Goal: Task Accomplishment & Management: Complete application form

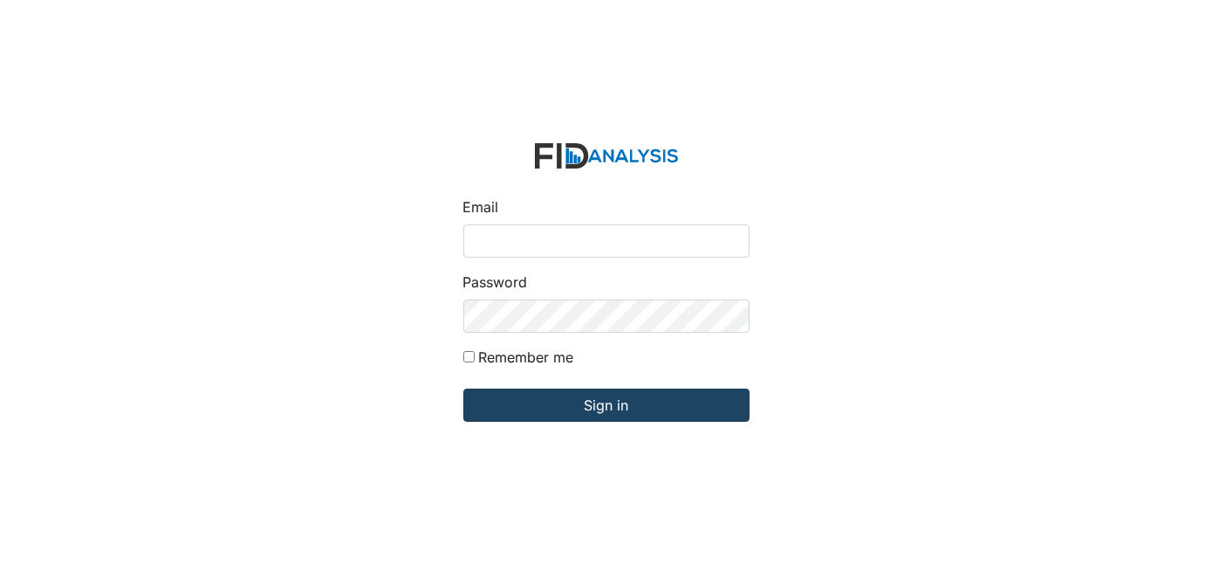
type input "[EMAIL_ADDRESS][DOMAIN_NAME]"
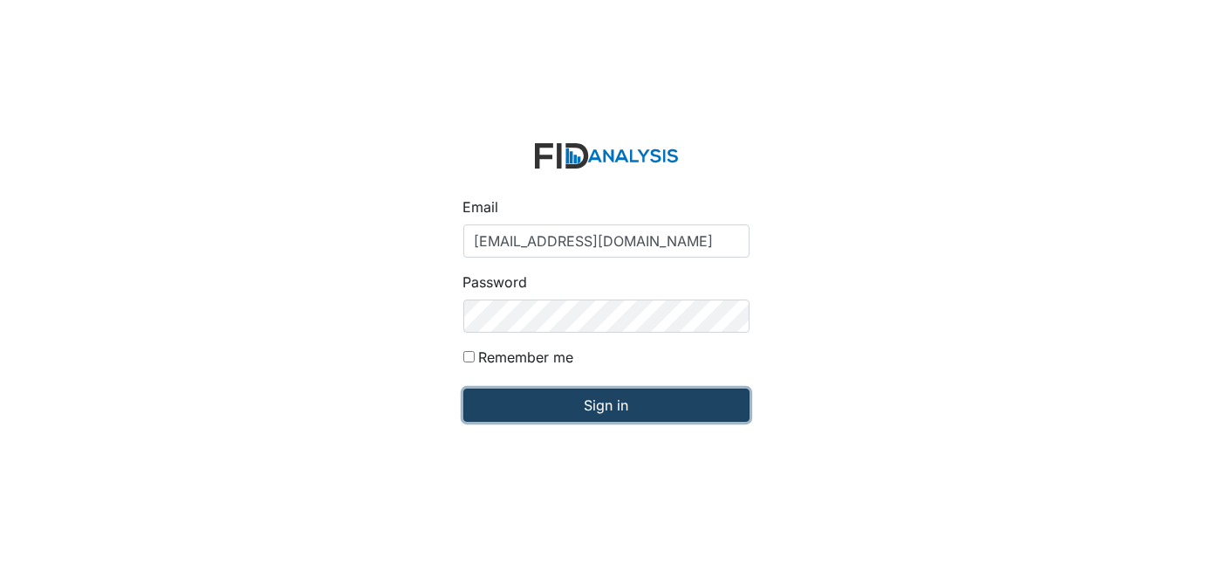
click at [542, 399] on input "Sign in" at bounding box center [606, 404] width 286 height 33
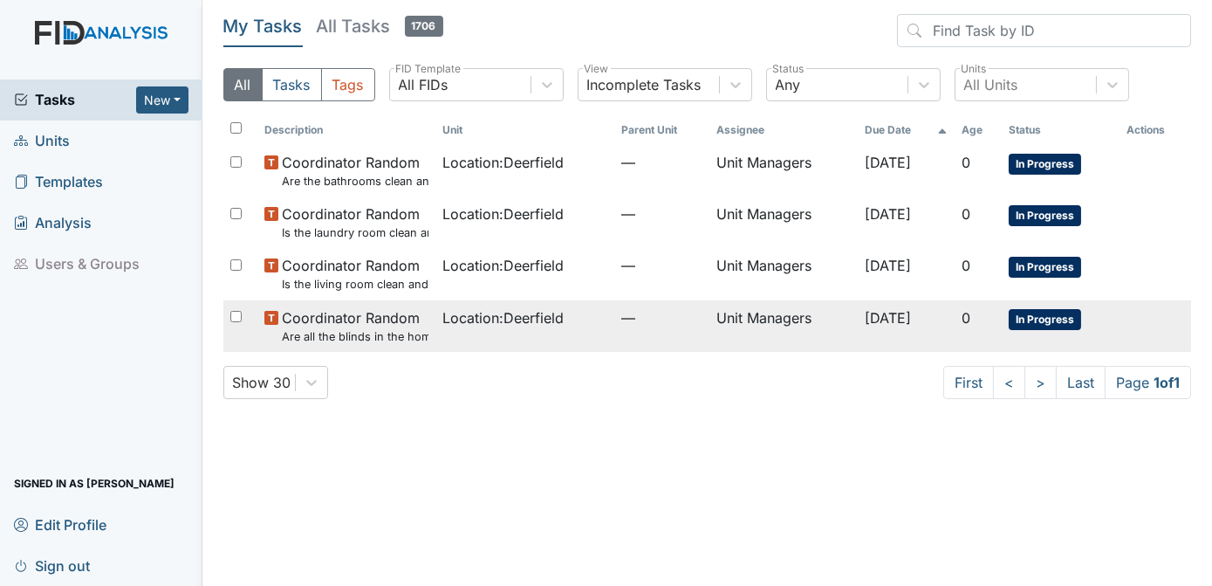
click at [1024, 317] on span "In Progress" at bounding box center [1045, 319] width 72 height 21
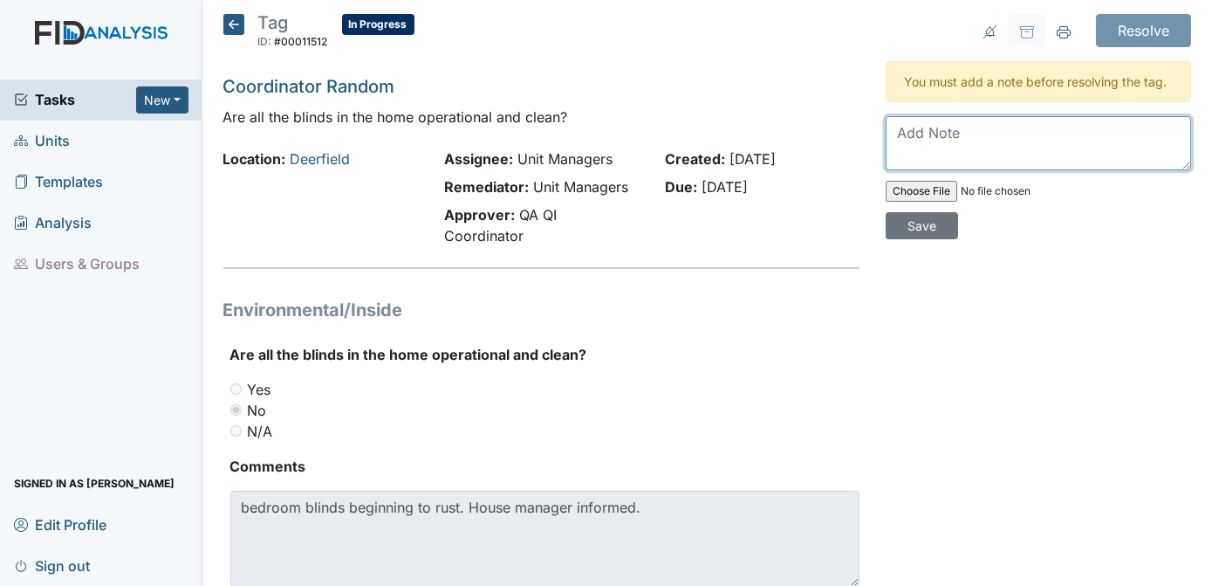
click at [955, 133] on textarea at bounding box center [1039, 143] width 306 height 54
type textarea "WILL PUT IN A WORK ORDER FOR NEW BLINDS"
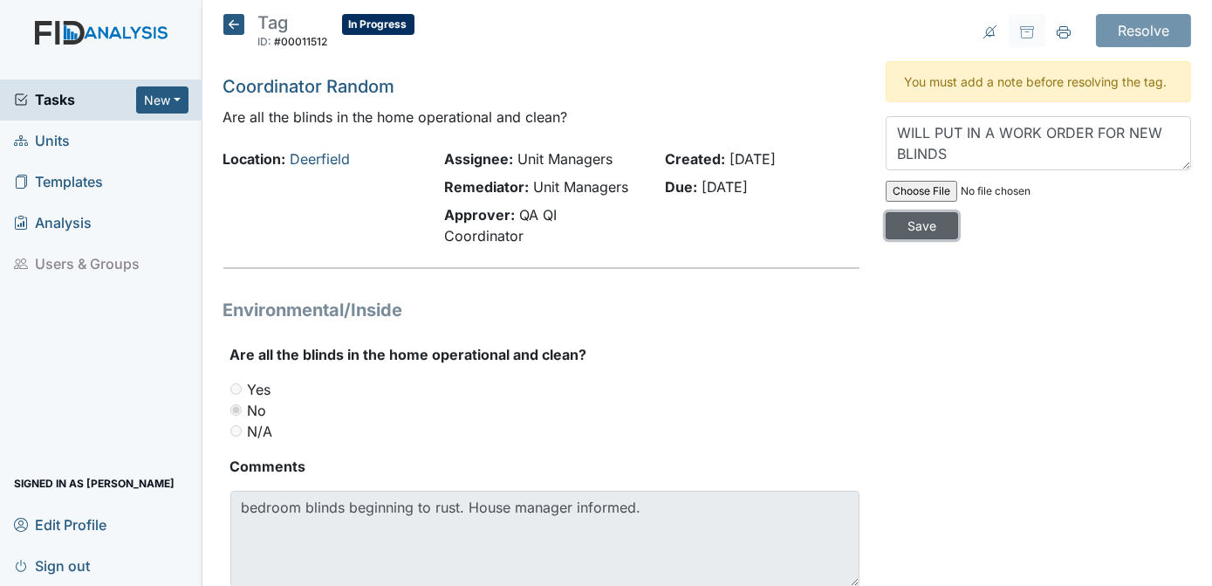
click at [958, 212] on input "Save" at bounding box center [922, 225] width 72 height 27
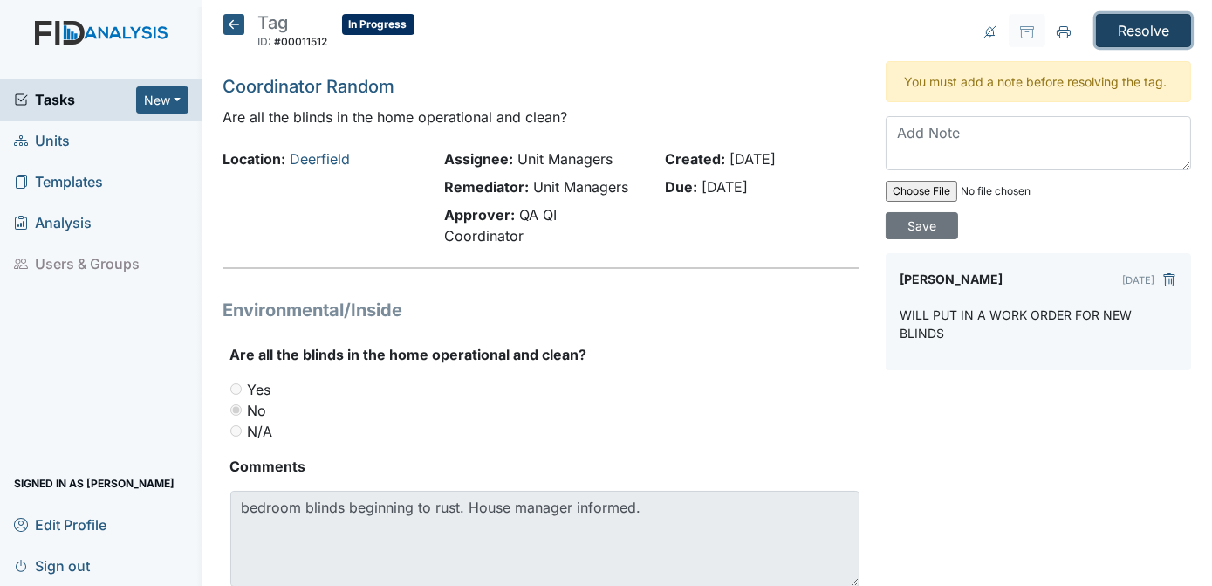
click at [1157, 31] on input "Resolve" at bounding box center [1143, 30] width 95 height 33
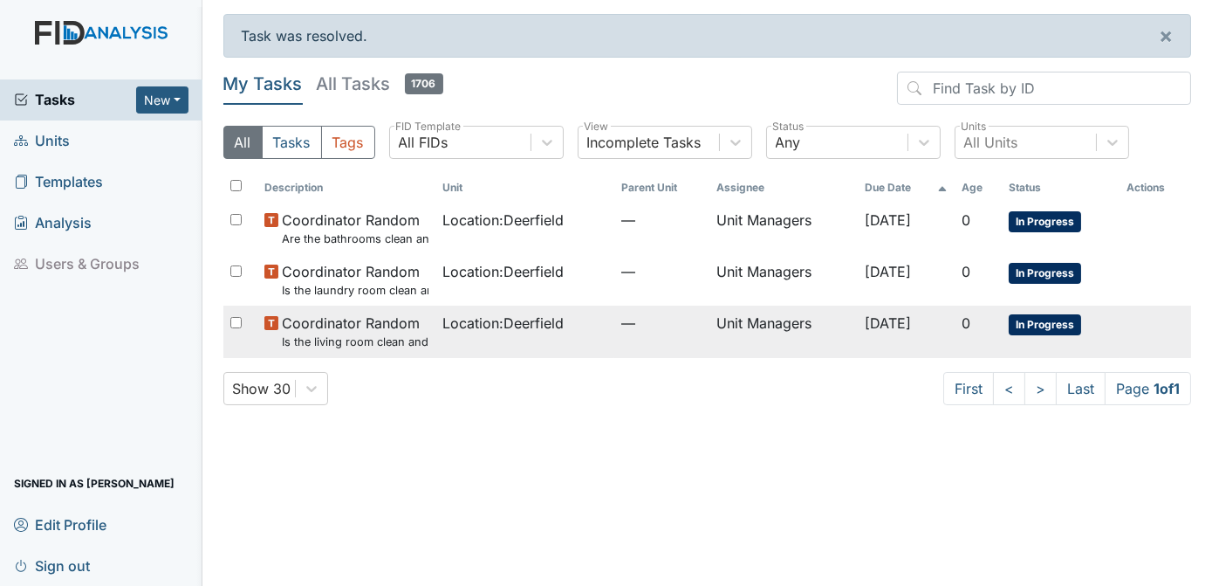
click at [1028, 326] on span "In Progress" at bounding box center [1045, 324] width 72 height 21
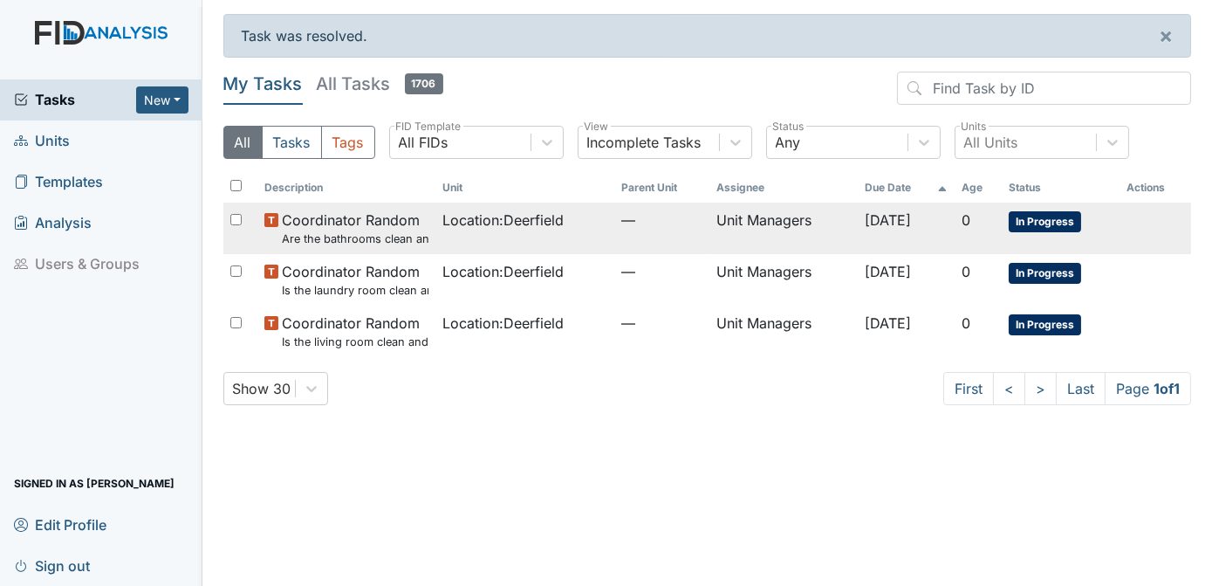
click at [1030, 219] on span "In Progress" at bounding box center [1045, 221] width 72 height 21
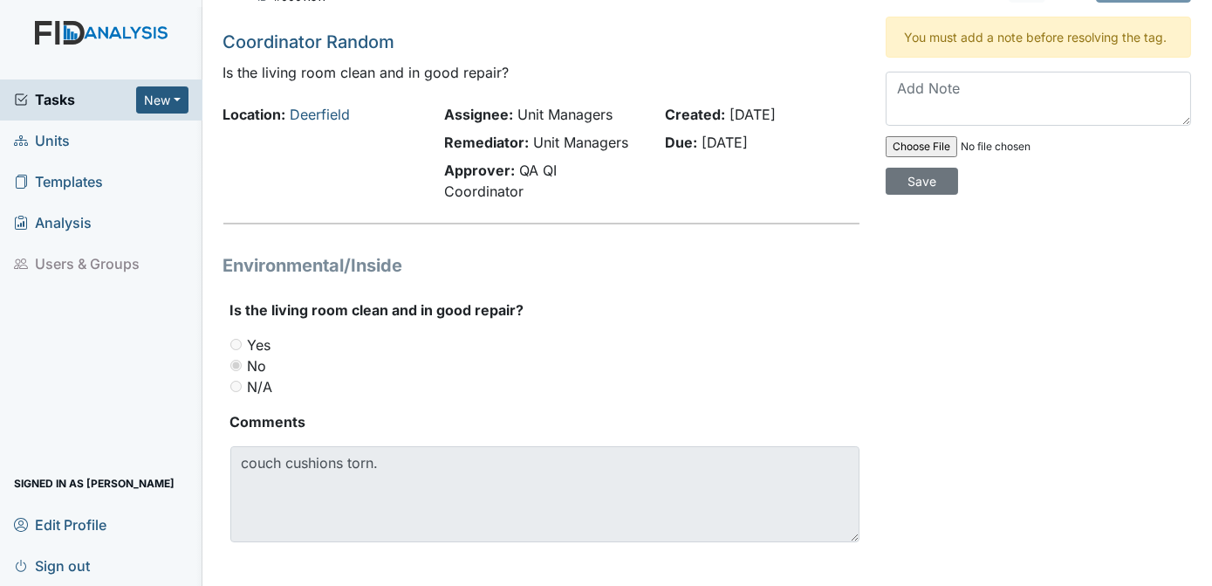
scroll to position [56, 0]
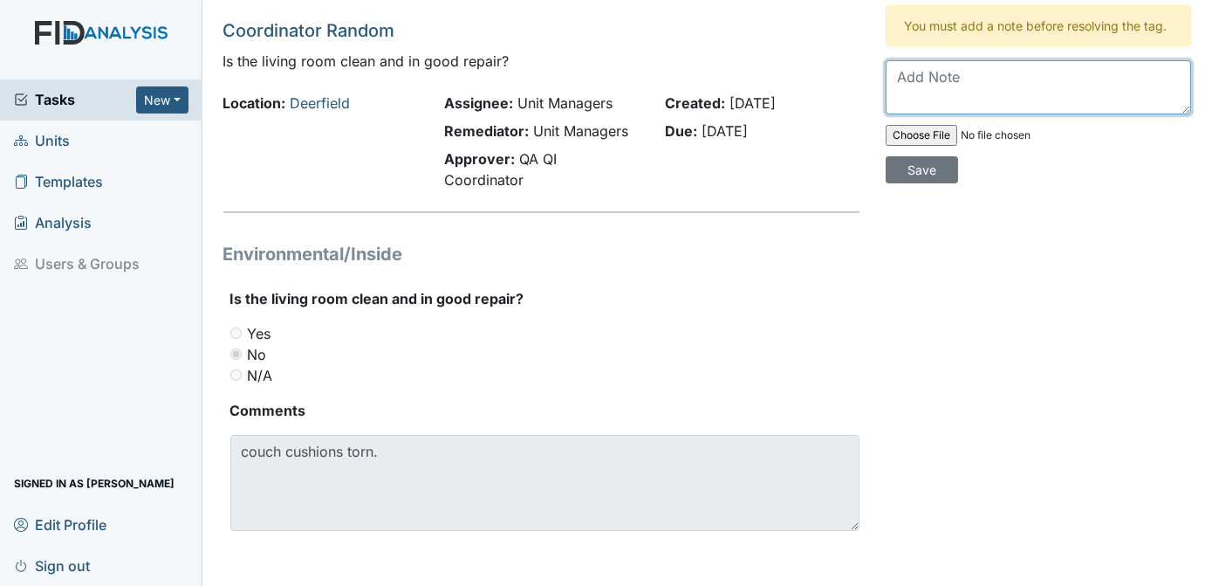
click at [922, 87] on textarea at bounding box center [1039, 87] width 306 height 54
type textarea "TORN CUSHION HAS BEEN REPORTED"
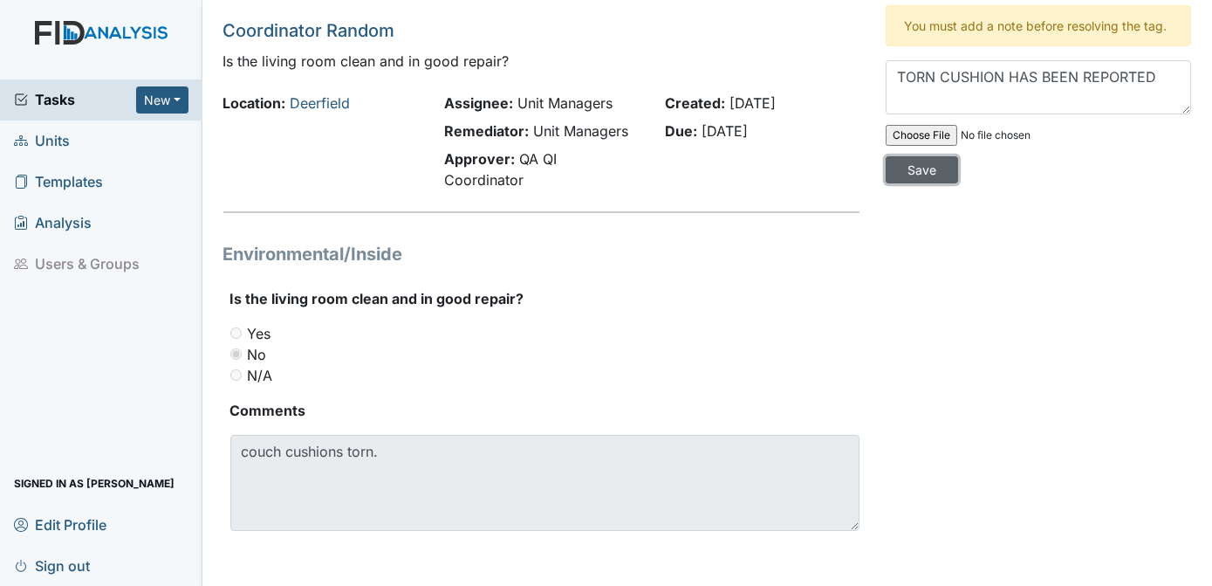
click at [958, 156] on input "Save" at bounding box center [922, 169] width 72 height 27
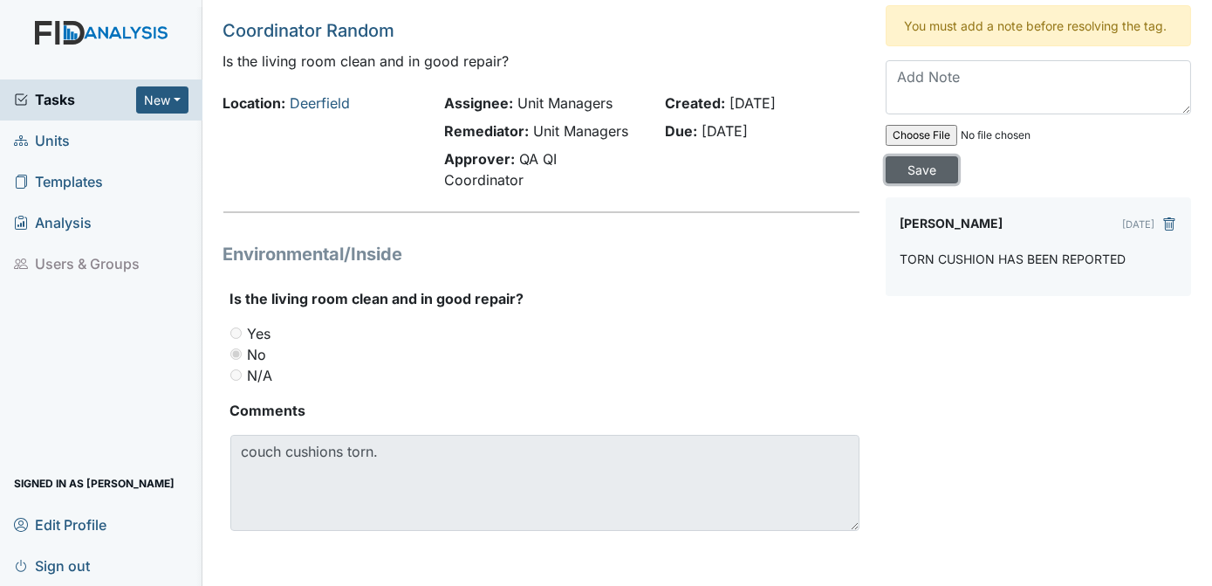
click at [958, 156] on input "Save" at bounding box center [922, 169] width 72 height 27
click at [1163, 217] on icon "submit" at bounding box center [1170, 224] width 14 height 14
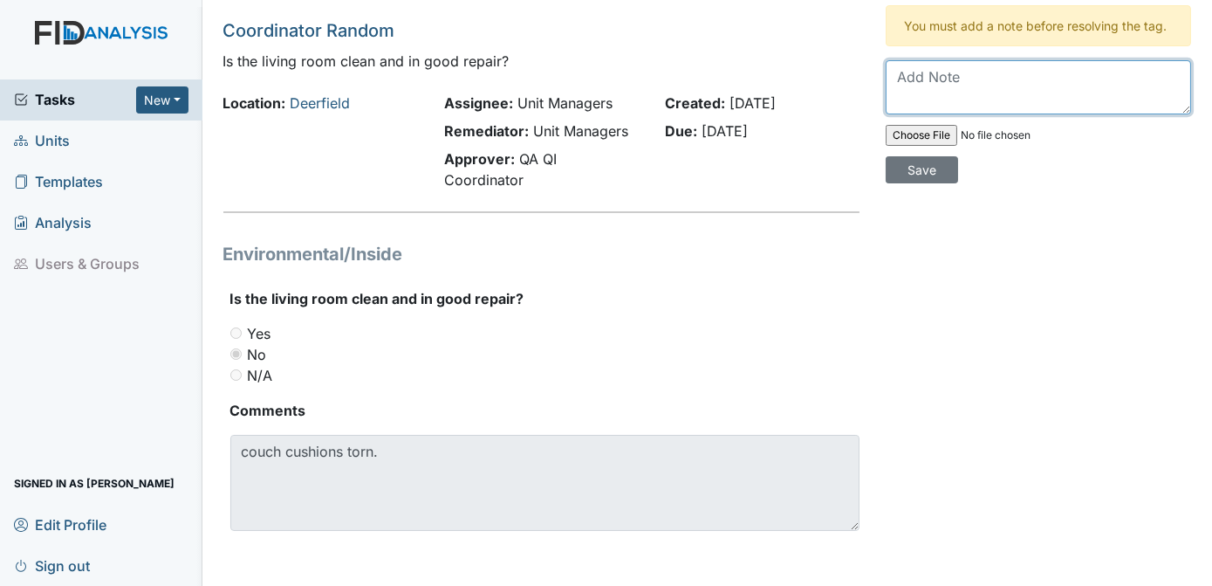
click at [951, 100] on textarea at bounding box center [1039, 87] width 306 height 54
type textarea "TORN CUSHION HAS BEEN REPORTED"
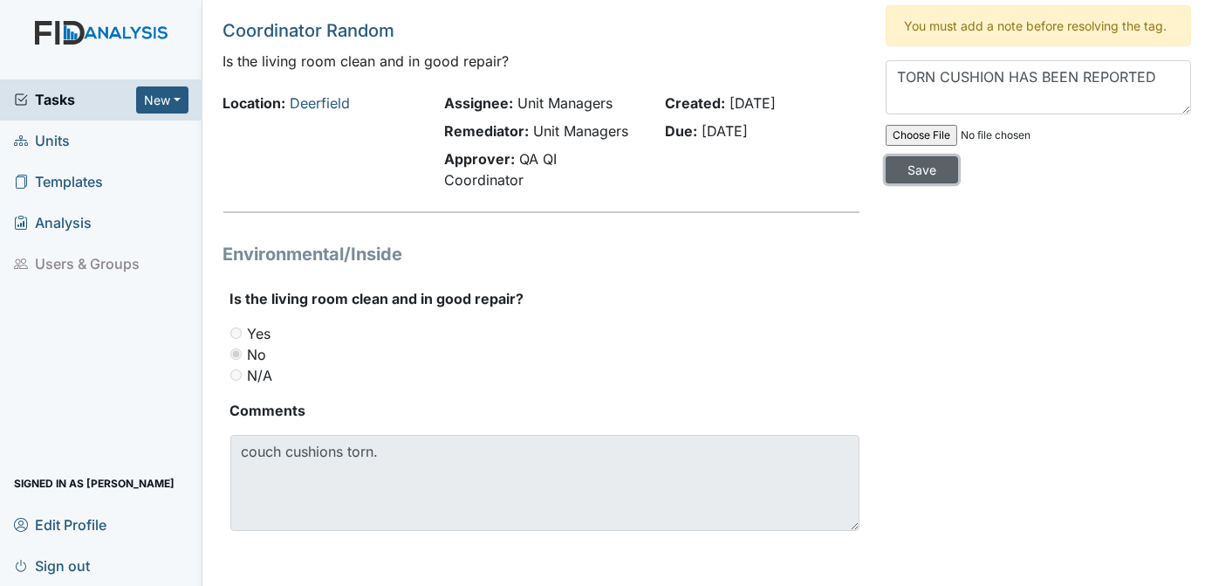
click at [958, 156] on input "Save" at bounding box center [922, 169] width 72 height 27
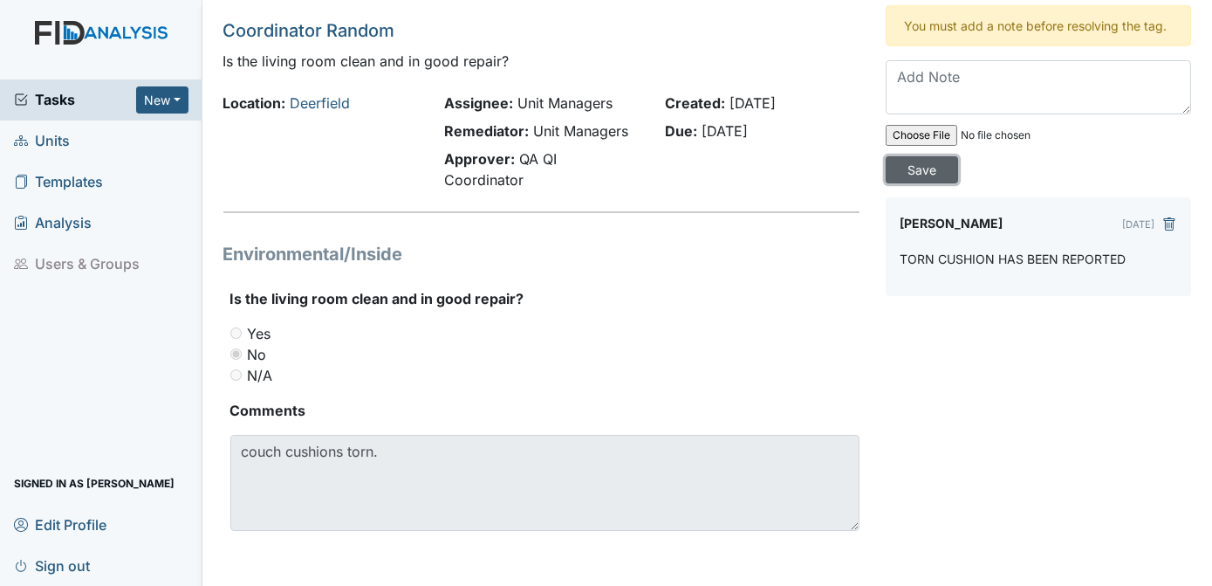
click at [958, 156] on input "Save" at bounding box center [922, 169] width 72 height 27
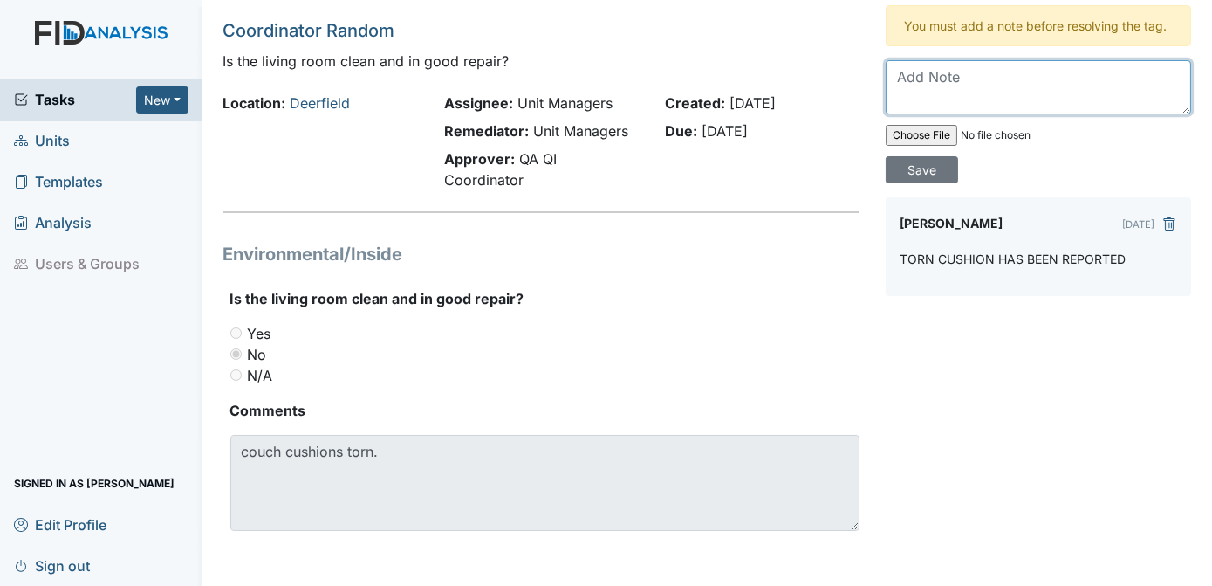
click at [1111, 73] on textarea at bounding box center [1039, 87] width 306 height 54
type textarea "TORN AREA HAS BEEN REPORTED"
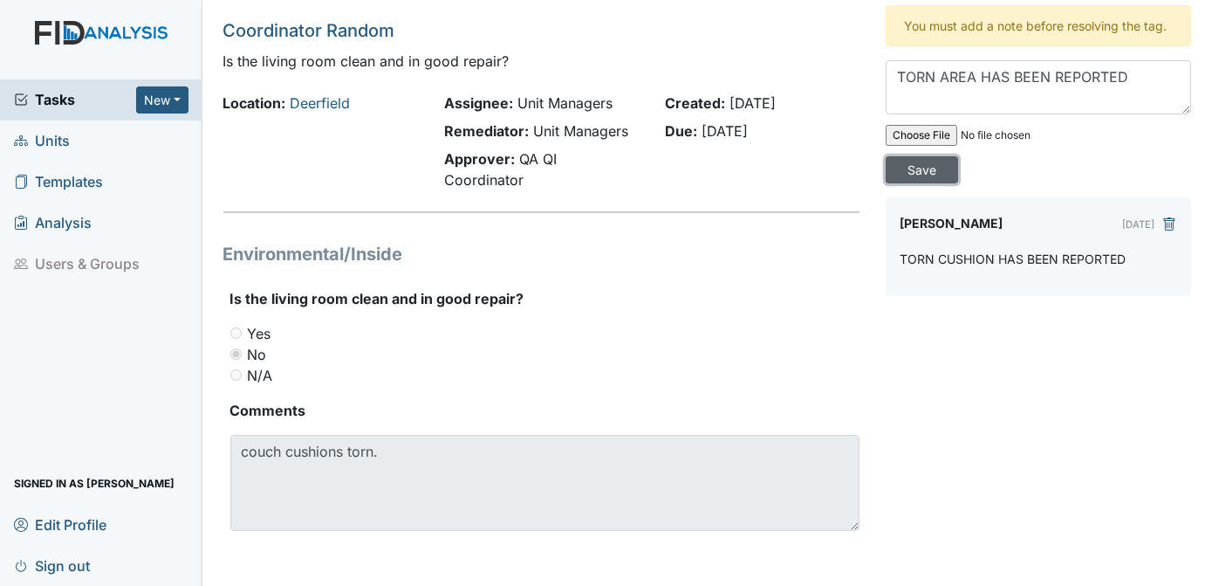
click at [958, 156] on input "Save" at bounding box center [922, 169] width 72 height 27
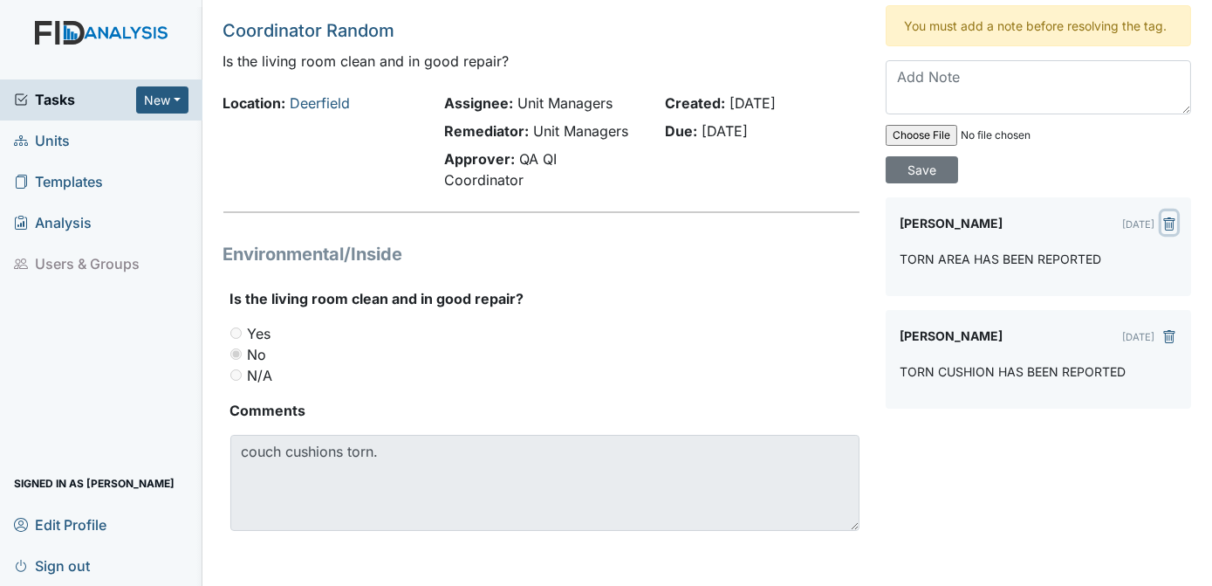
click at [1164, 217] on icon "submit" at bounding box center [1170, 224] width 14 height 14
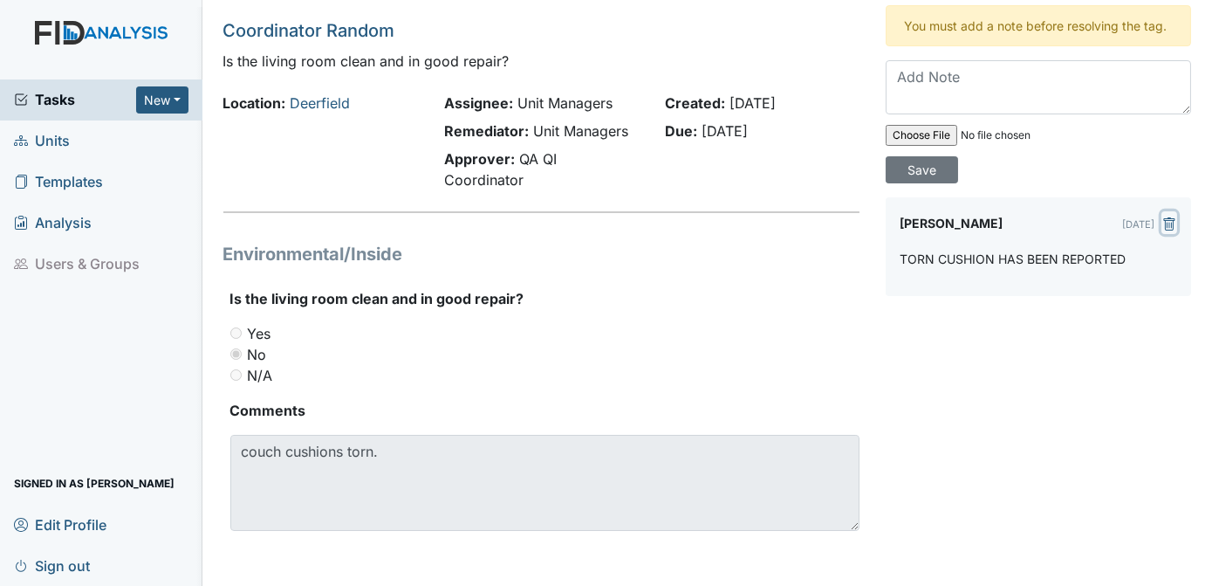
click at [1163, 217] on icon "submit" at bounding box center [1170, 224] width 14 height 14
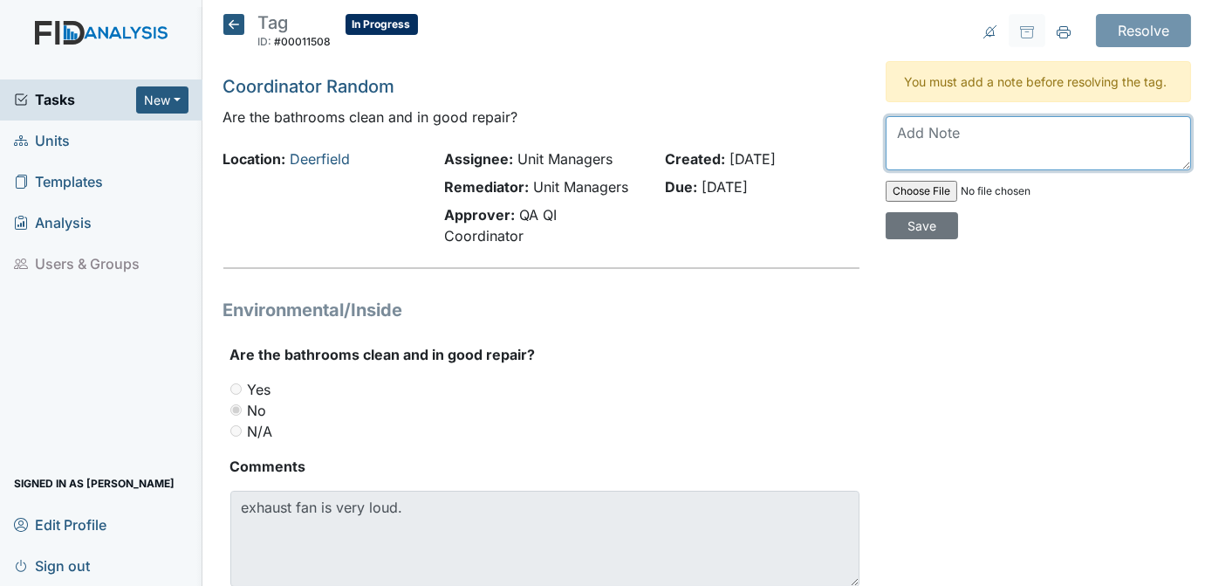
click at [989, 127] on textarea at bounding box center [1039, 143] width 306 height 54
type textarea "WILL PUT IN A WORK ORDER FOR THE EXHAUST FAN"
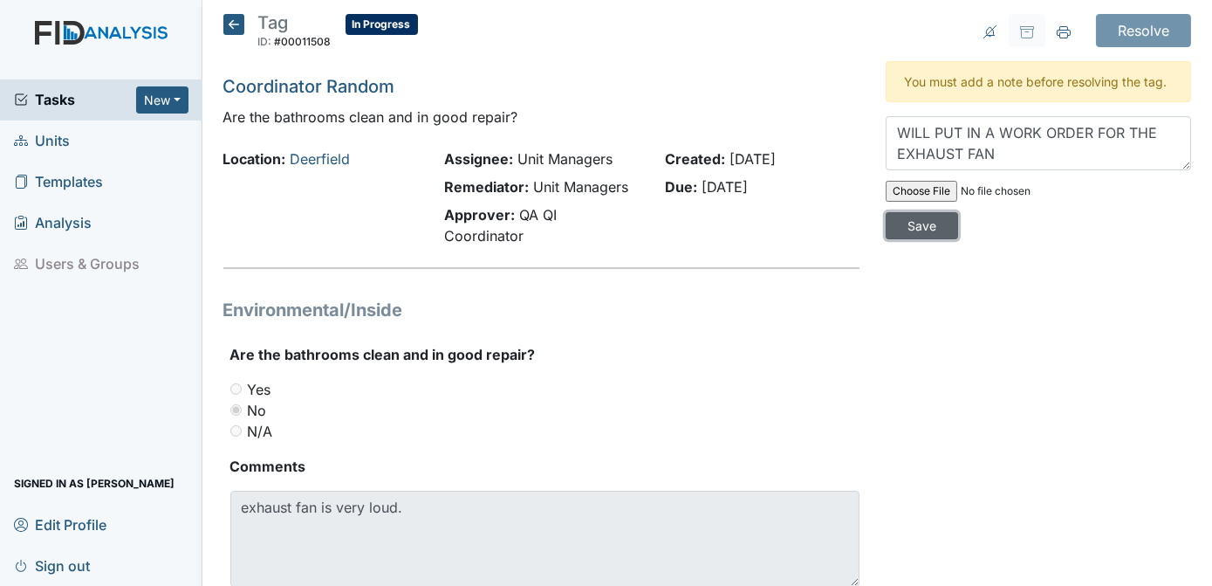
click at [958, 212] on input "Save" at bounding box center [922, 225] width 72 height 27
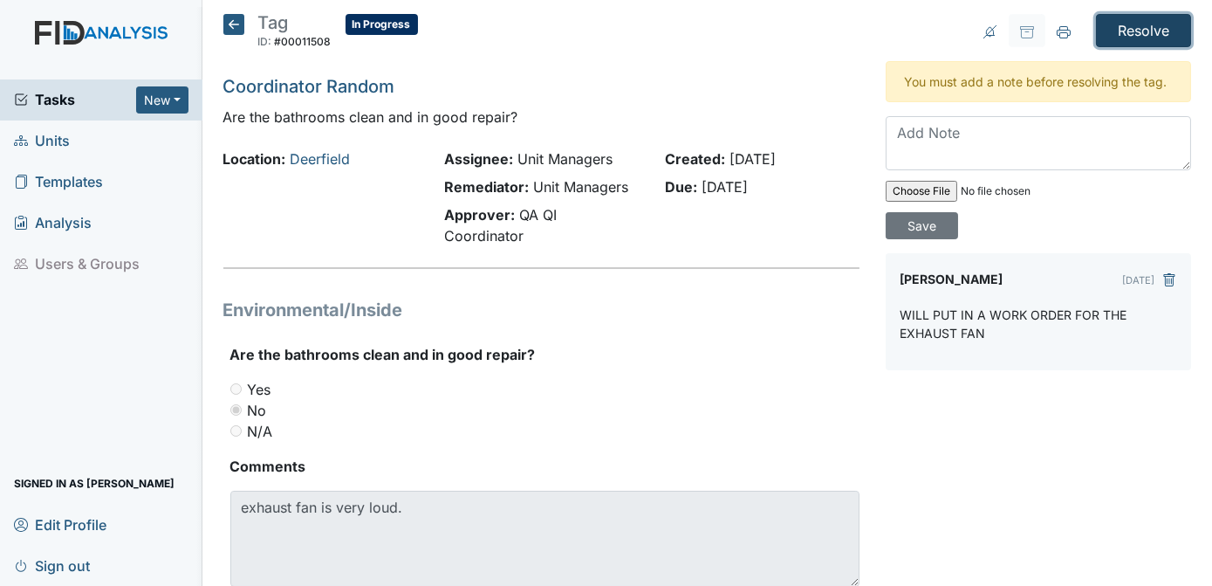
click at [1145, 36] on input "Resolve" at bounding box center [1143, 30] width 95 height 33
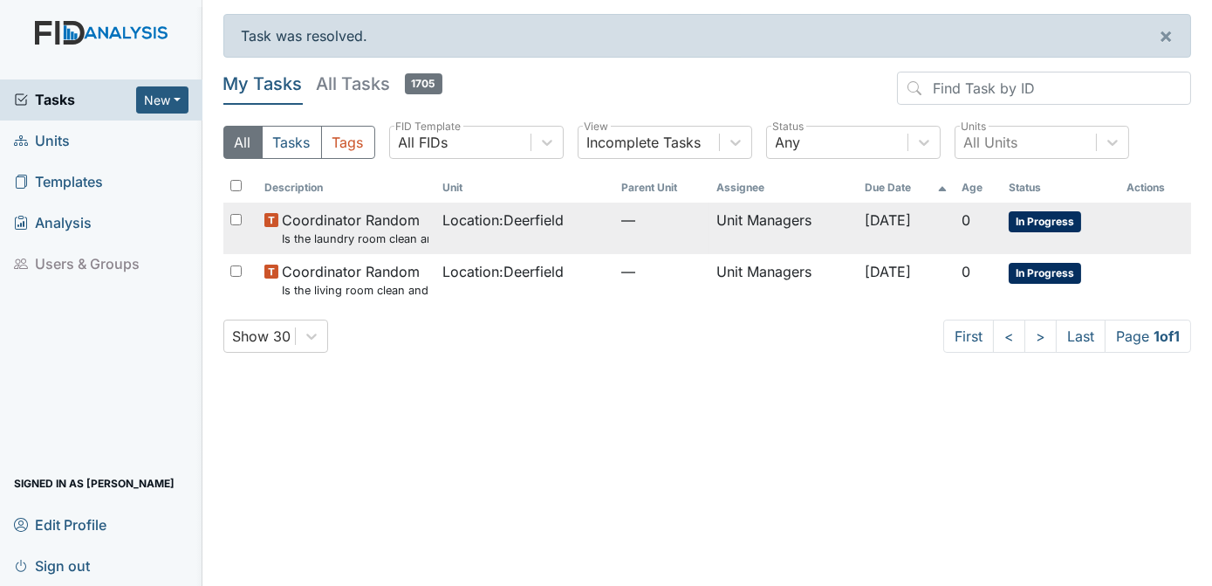
click at [1070, 216] on span "In Progress" at bounding box center [1045, 221] width 72 height 21
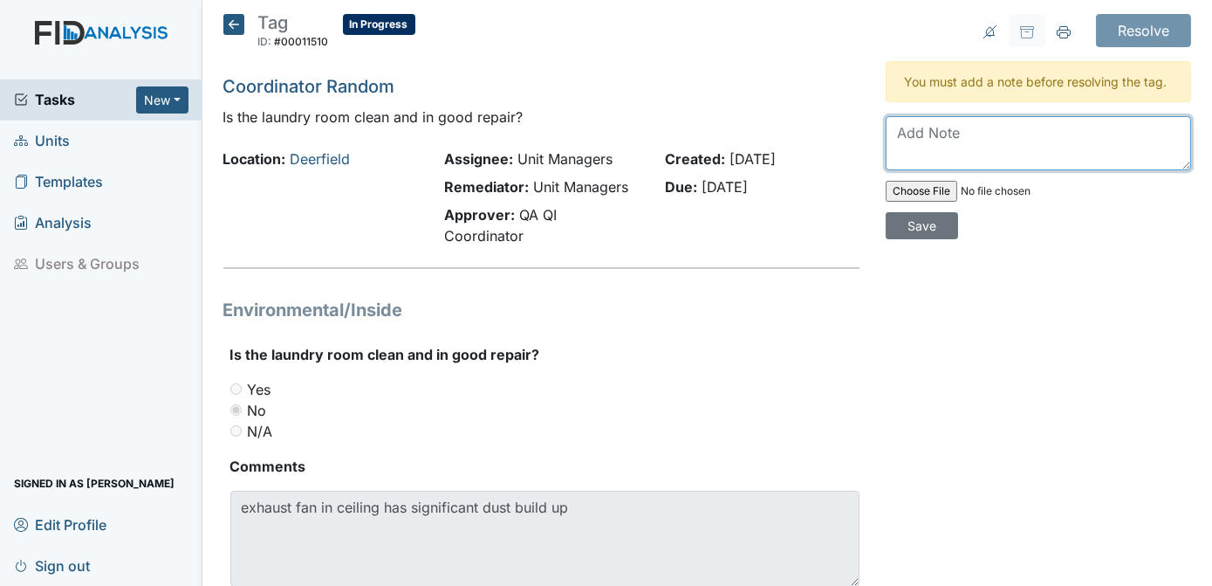
click at [964, 137] on textarea at bounding box center [1039, 143] width 306 height 54
click at [1125, 130] on textarea "STAFF CANNOT REACH IT . WILL PIT IN A WORK ORDER" at bounding box center [1039, 143] width 306 height 54
type textarea "STAFF CANNOT REACH IT , WILL PUT IN A WORK ORDER"
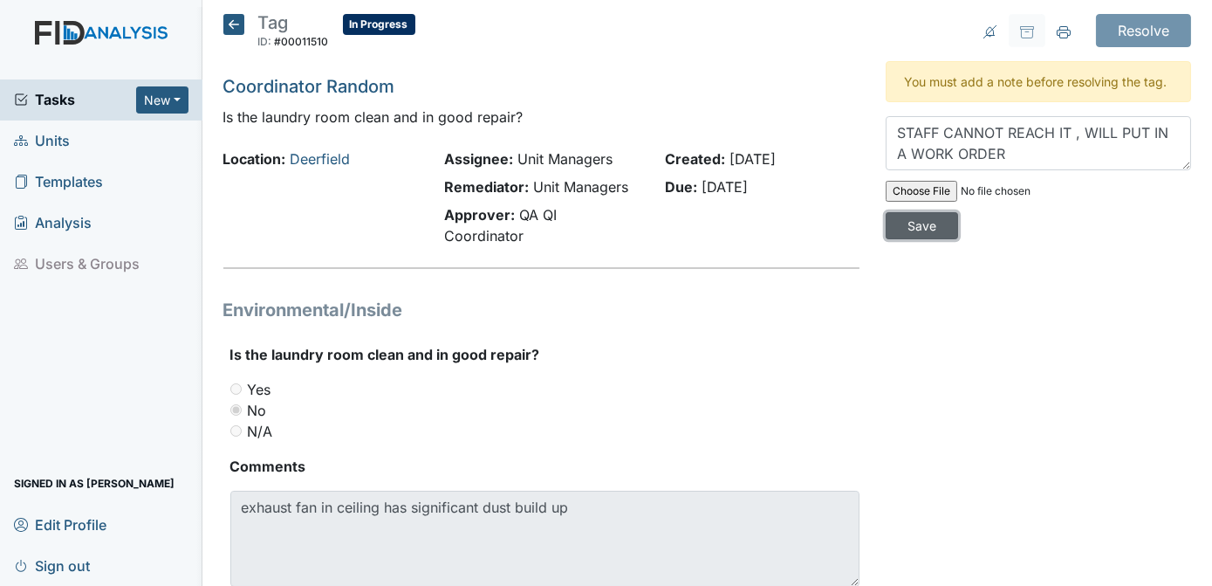
click at [958, 212] on input "Save" at bounding box center [922, 225] width 72 height 27
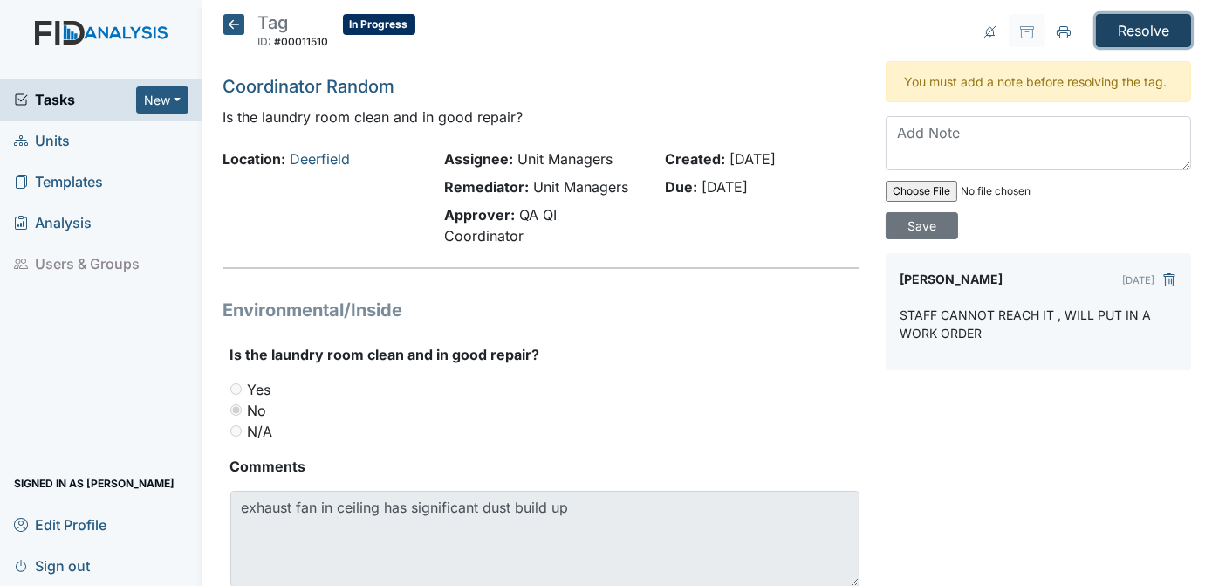
click at [1133, 26] on input "Resolve" at bounding box center [1143, 30] width 95 height 33
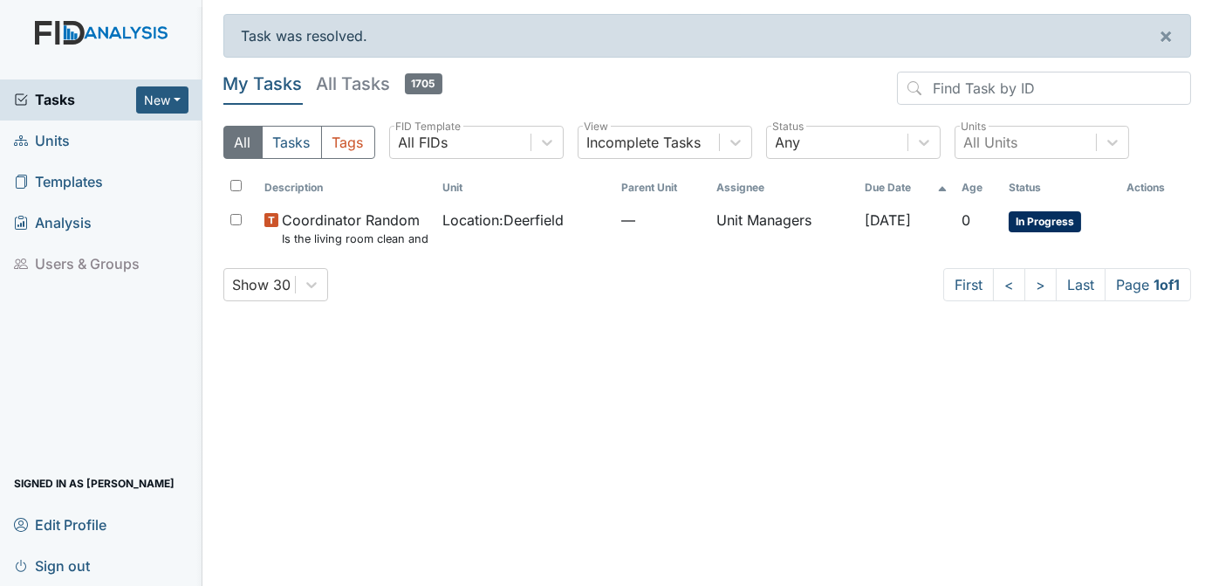
drag, startPoint x: 1051, startPoint y: 215, endPoint x: 589, endPoint y: 289, distance: 467.7
click at [589, 289] on div "Show 30 First < > Last Page 1 of 1" at bounding box center [707, 284] width 969 height 33
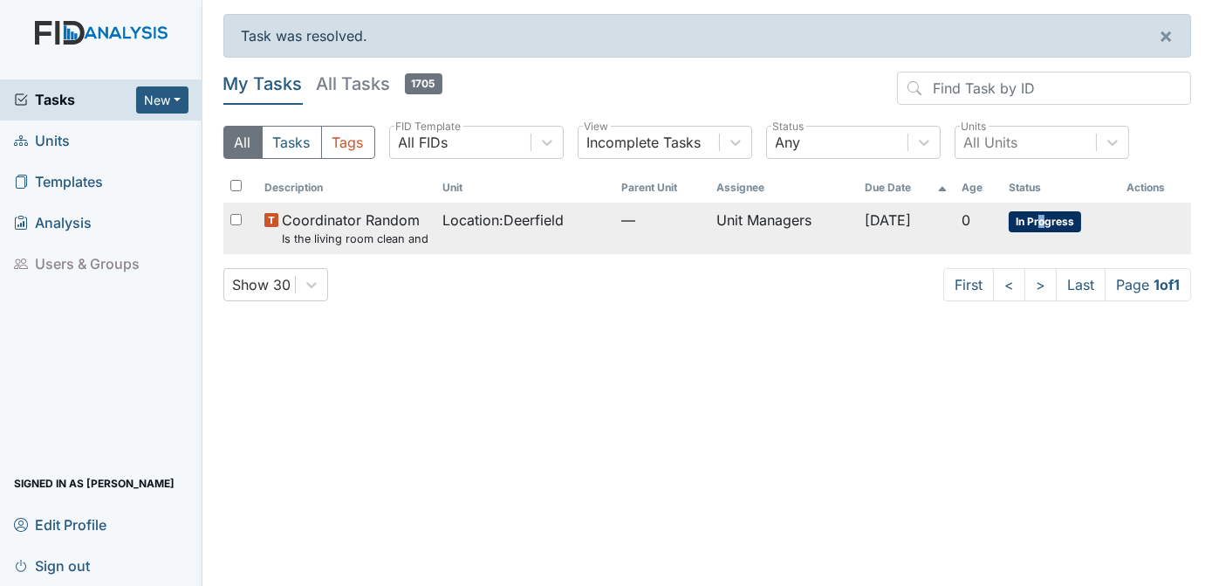
drag, startPoint x: 1014, startPoint y: 223, endPoint x: 1049, endPoint y: 212, distance: 36.5
click at [1049, 212] on span "In Progress" at bounding box center [1045, 221] width 72 height 21
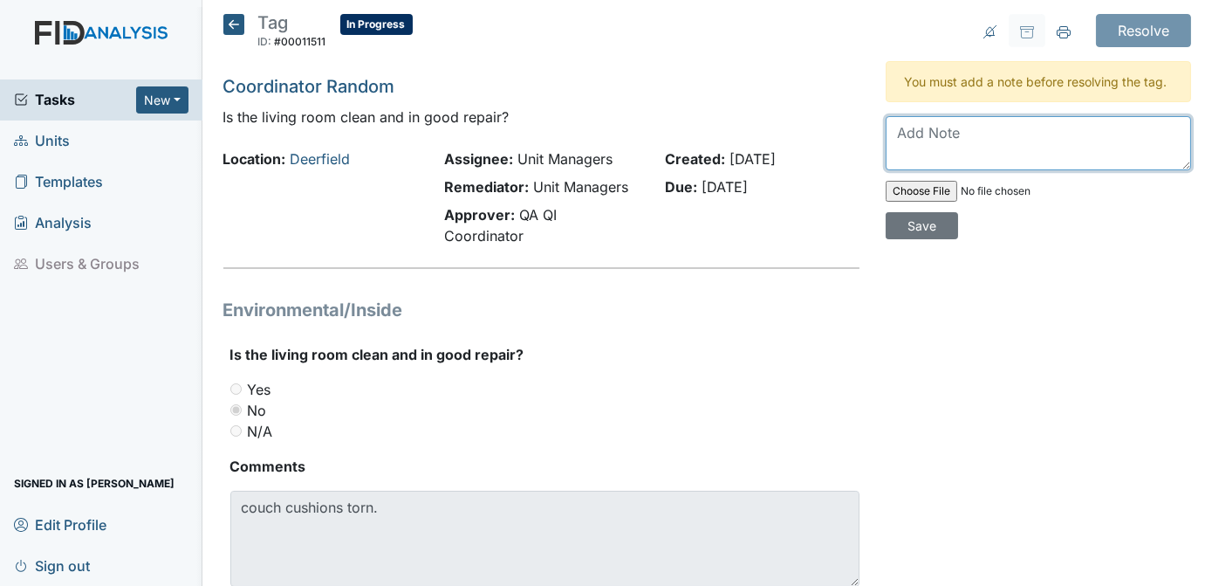
drag, startPoint x: 0, startPoint y: 0, endPoint x: 987, endPoint y: 134, distance: 996.3
click at [987, 134] on textarea at bounding box center [1039, 143] width 306 height 54
type textarea "TORN CUSHION HAS BEEN REPORTED"
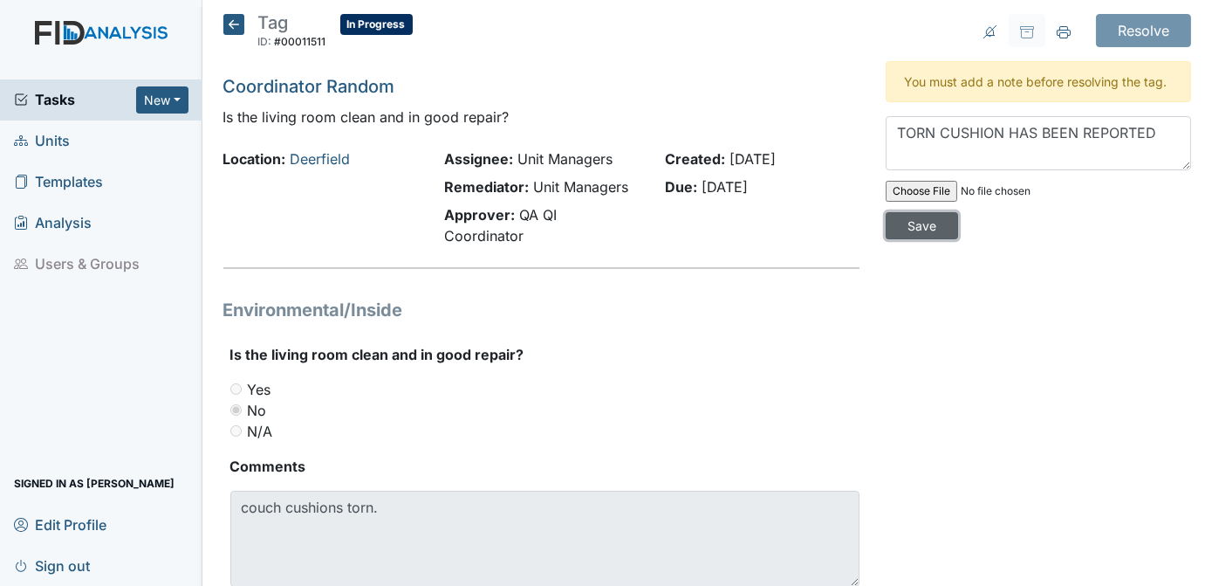
click at [958, 212] on input "Save" at bounding box center [922, 225] width 72 height 27
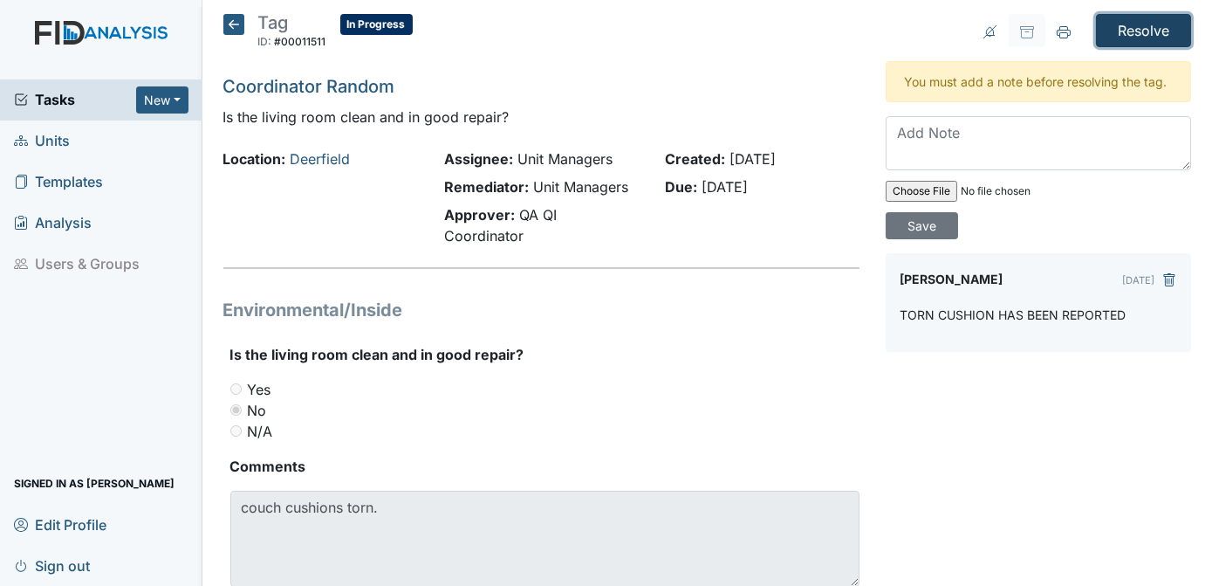
click at [1137, 22] on input "Resolve" at bounding box center [1143, 30] width 95 height 33
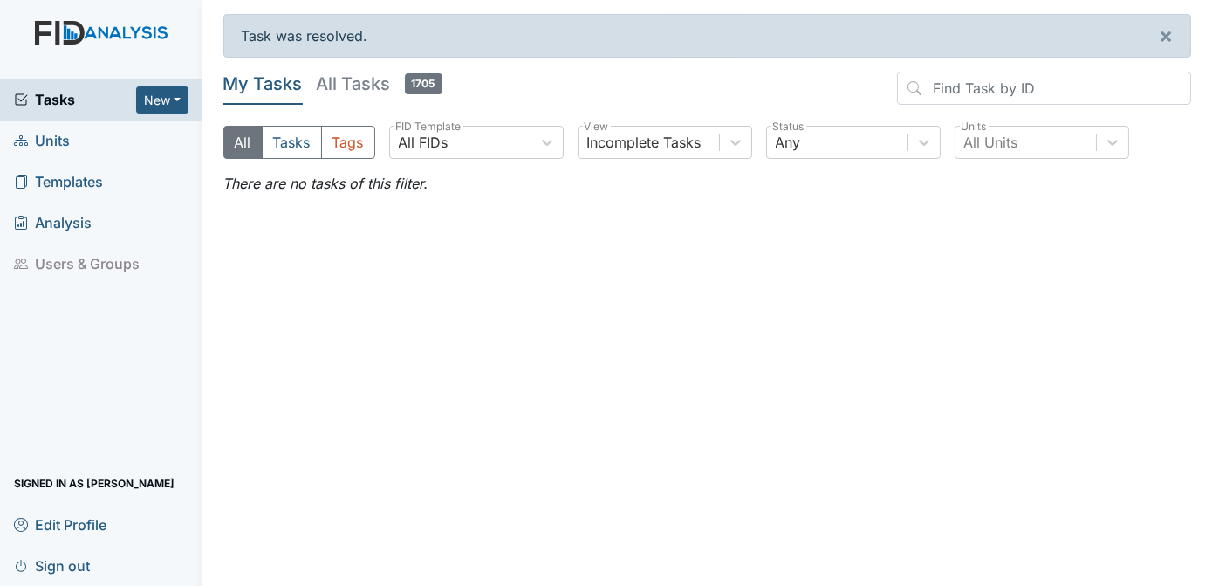
click at [61, 141] on span "Units" at bounding box center [42, 140] width 56 height 27
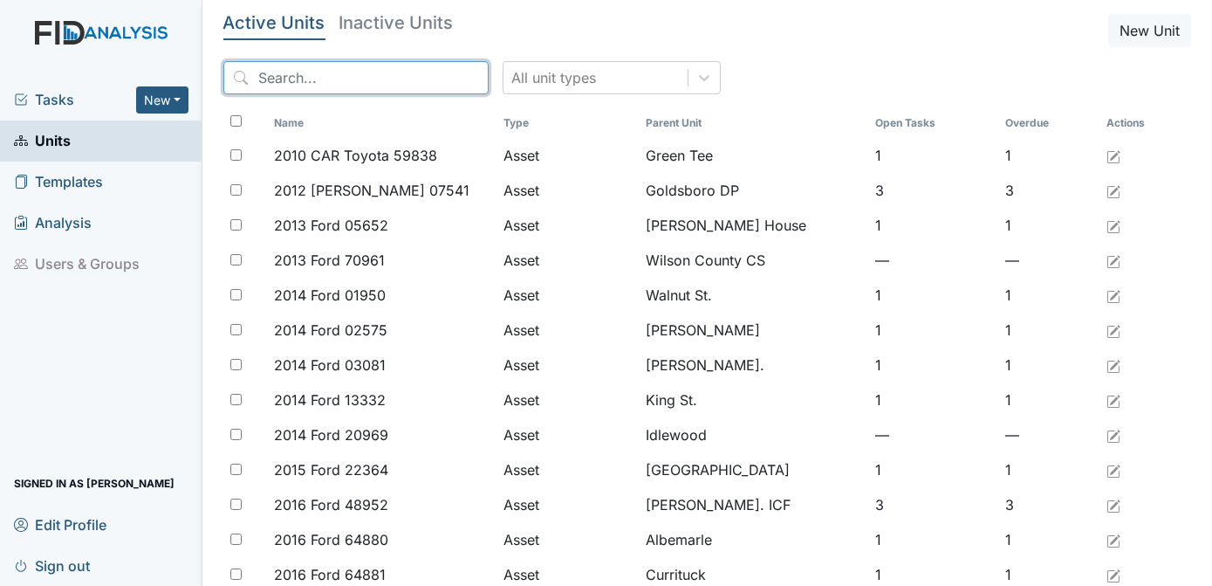
click at [291, 80] on input "search" at bounding box center [355, 77] width 265 height 33
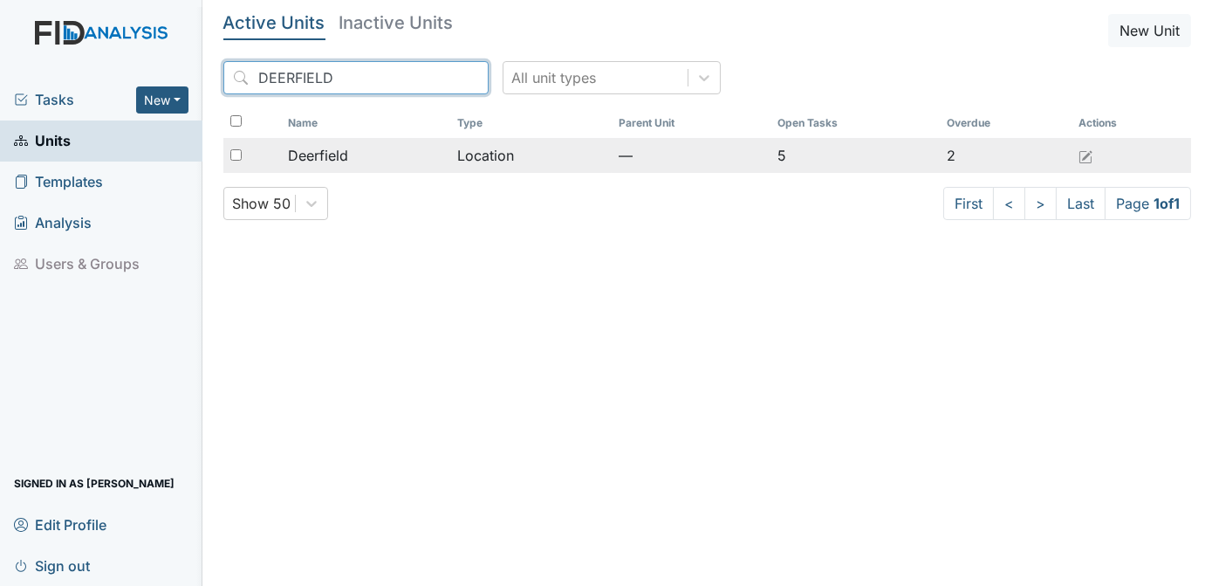
type input "DEERFIELD"
click at [237, 151] on input "checkbox" at bounding box center [235, 154] width 11 height 11
checkbox input "true"
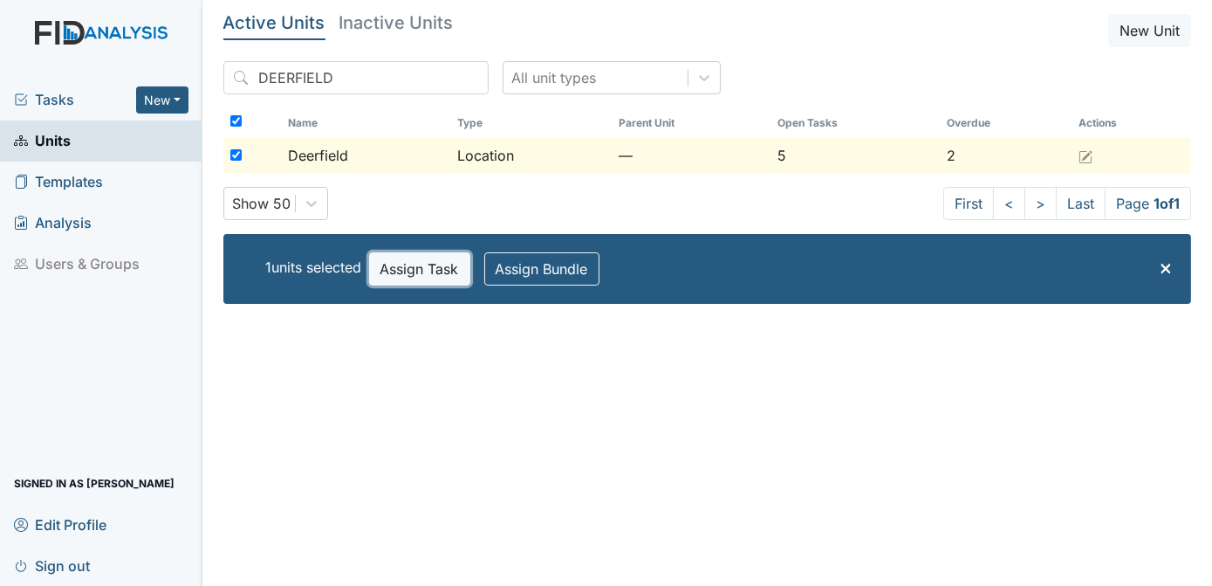
click at [426, 265] on button "Assign Task" at bounding box center [419, 268] width 101 height 33
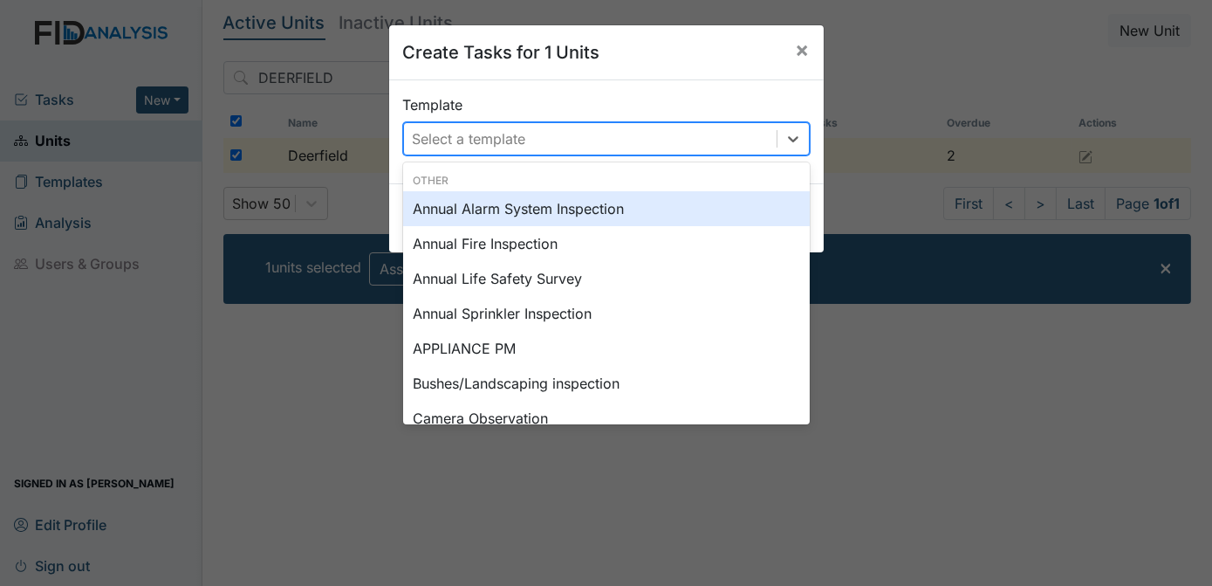
click at [472, 141] on div "Select a template" at bounding box center [469, 138] width 113 height 21
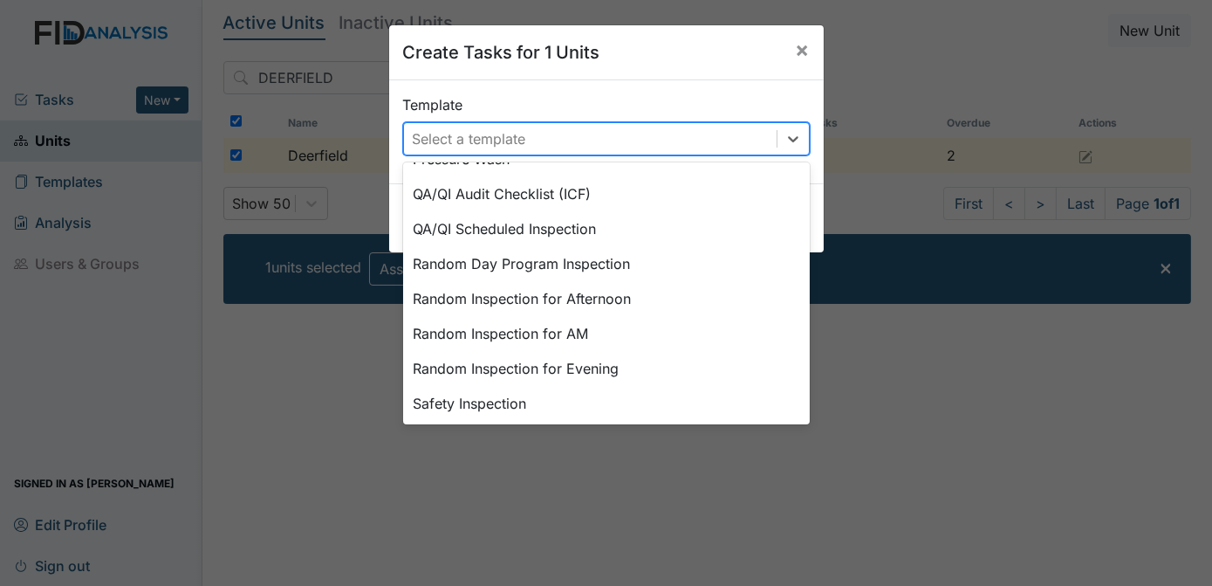
scroll to position [759, 0]
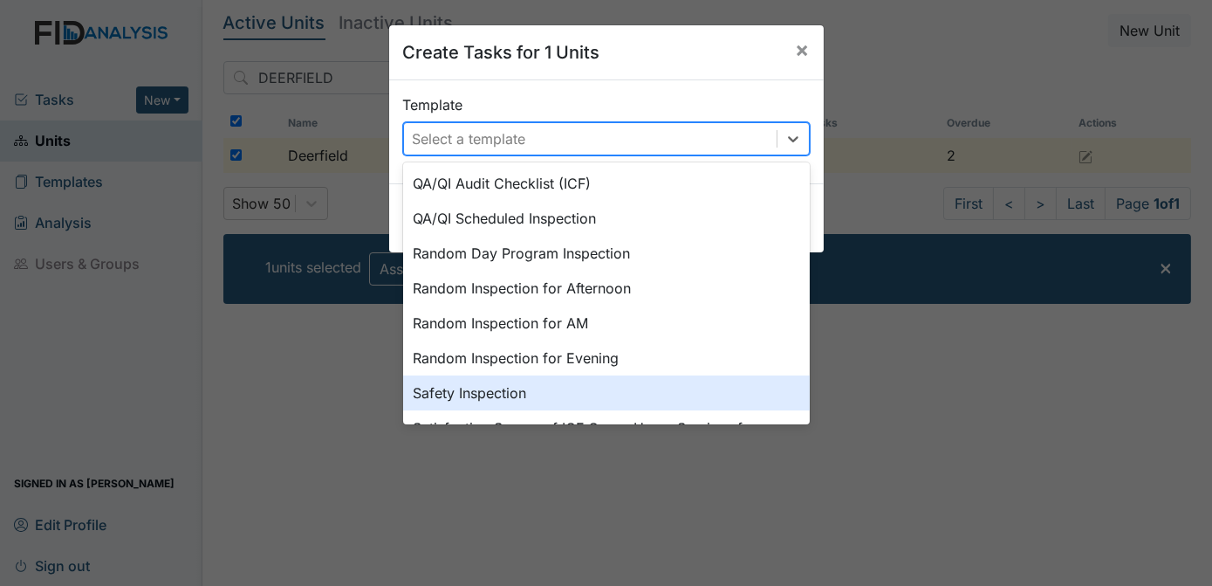
click at [518, 388] on div "Safety Inspection" at bounding box center [606, 392] width 407 height 35
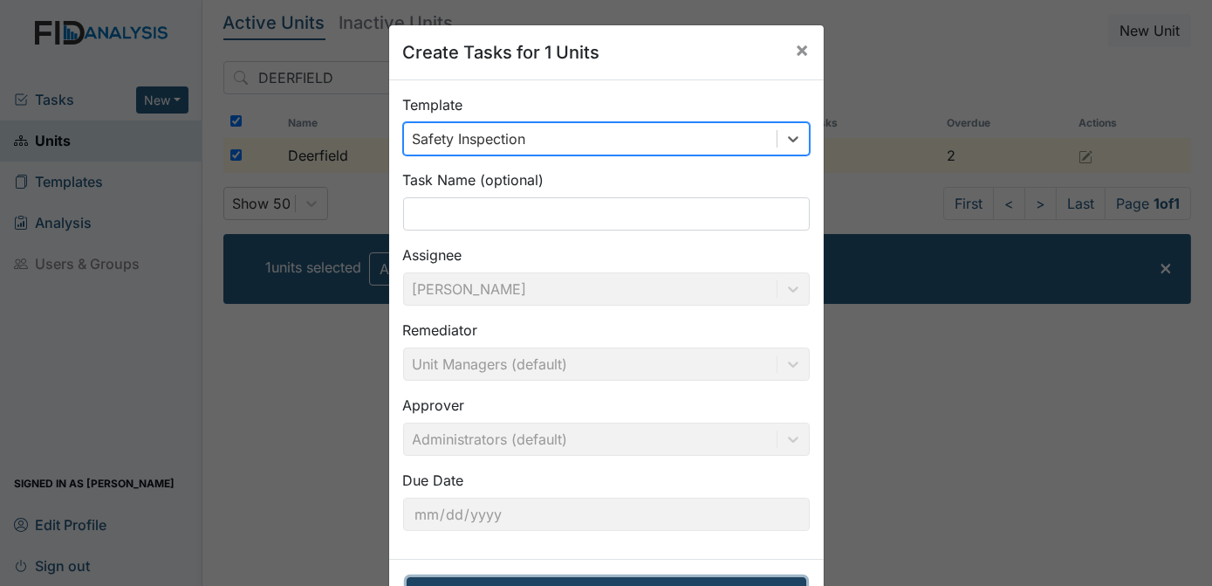
click at [566, 580] on button "Create Tasks for 1 Units" at bounding box center [607, 593] width 400 height 33
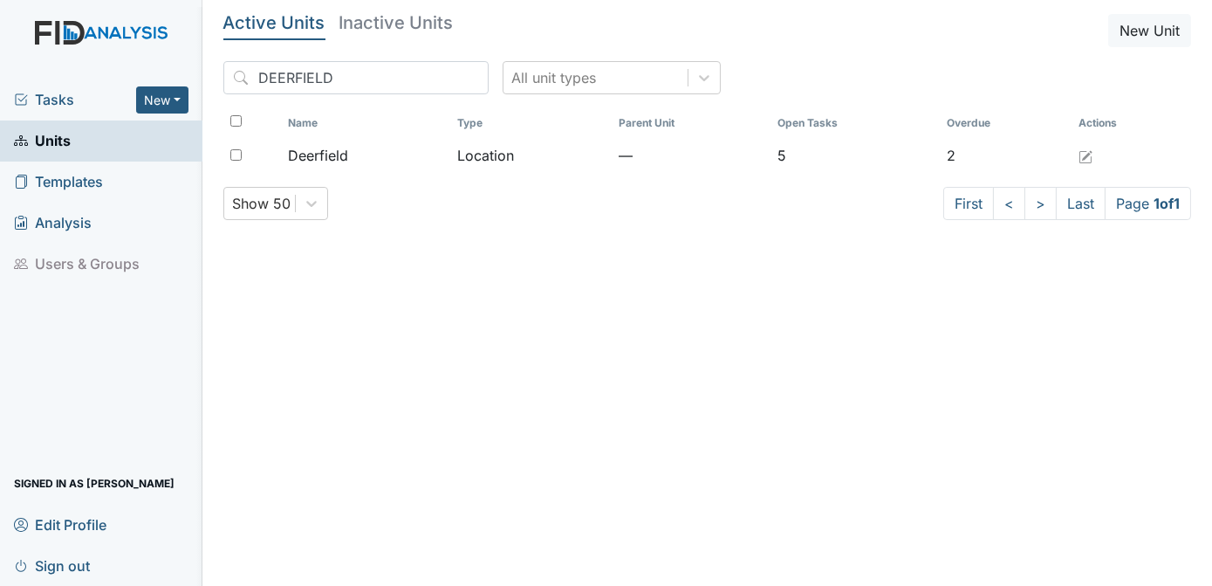
click at [69, 98] on span "Tasks" at bounding box center [75, 99] width 122 height 21
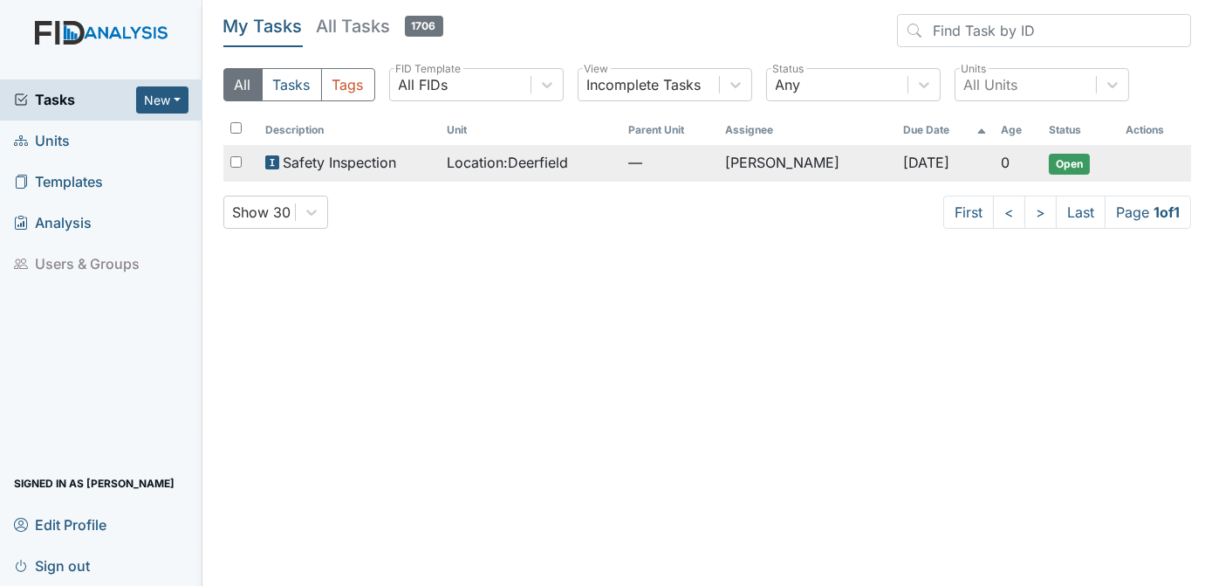
click at [1050, 163] on span "Open" at bounding box center [1069, 164] width 41 height 21
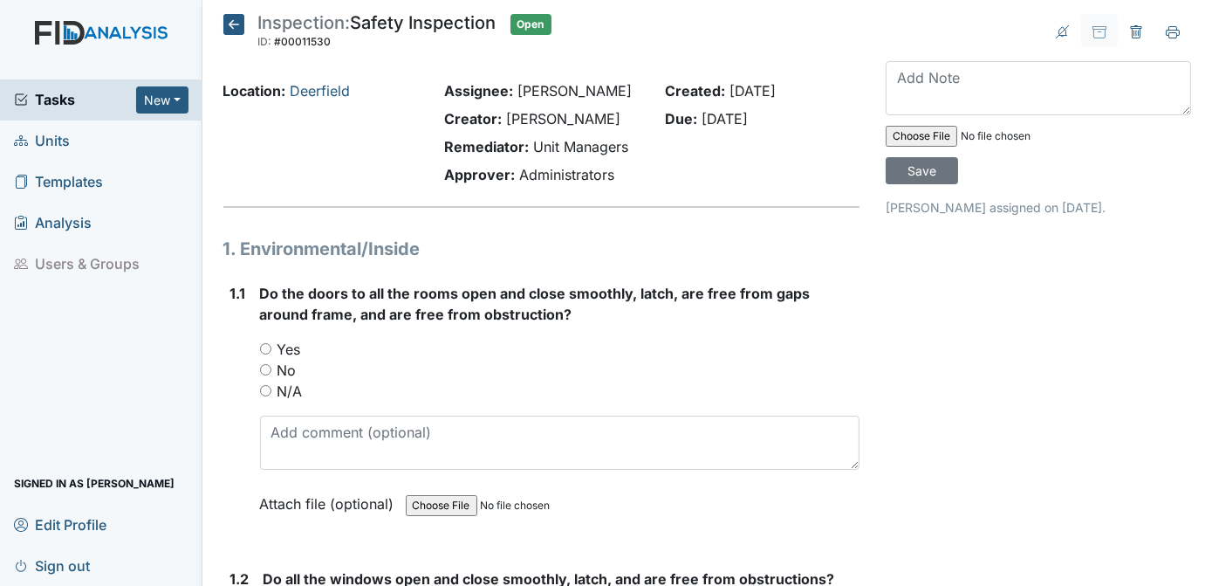
click at [265, 344] on input "Yes" at bounding box center [265, 348] width 11 height 11
radio input "true"
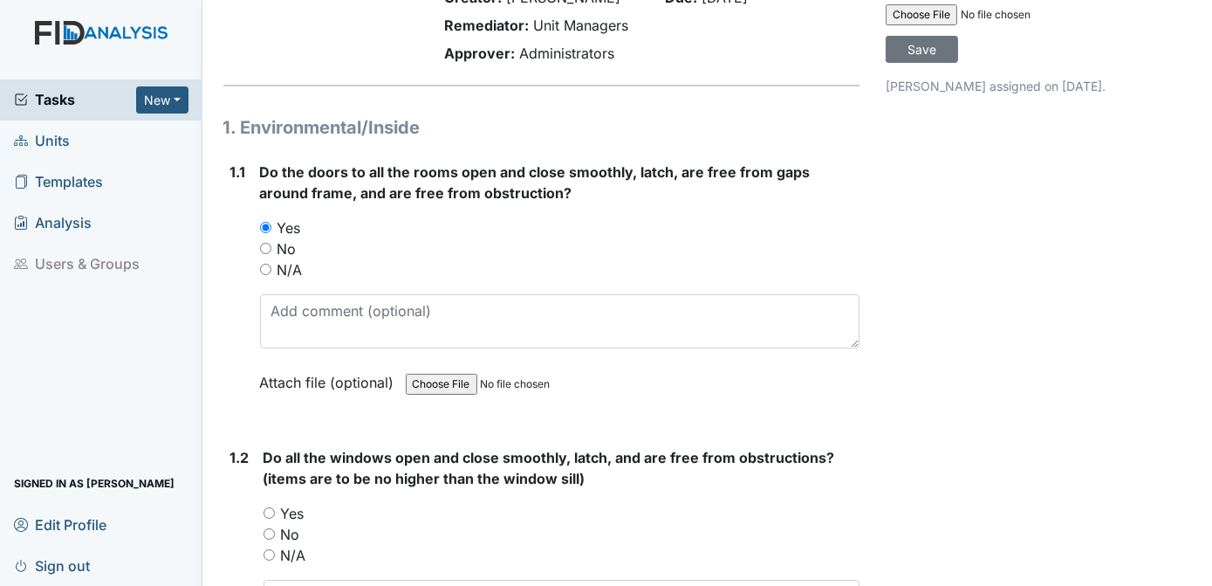
scroll to position [251, 0]
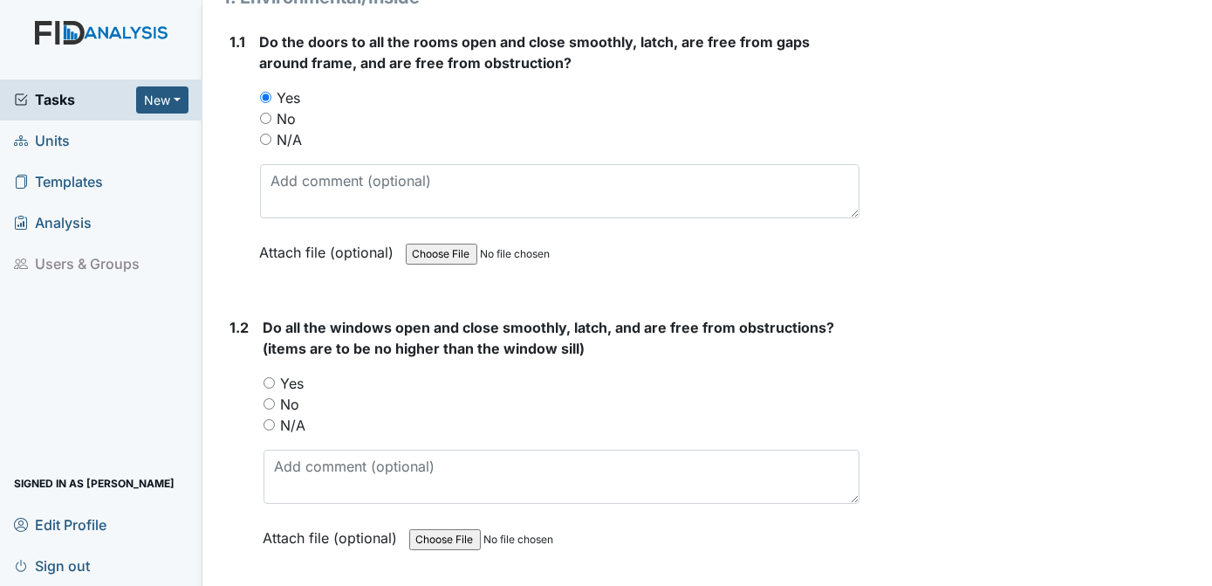
click at [268, 377] on input "Yes" at bounding box center [269, 382] width 11 height 11
radio input "true"
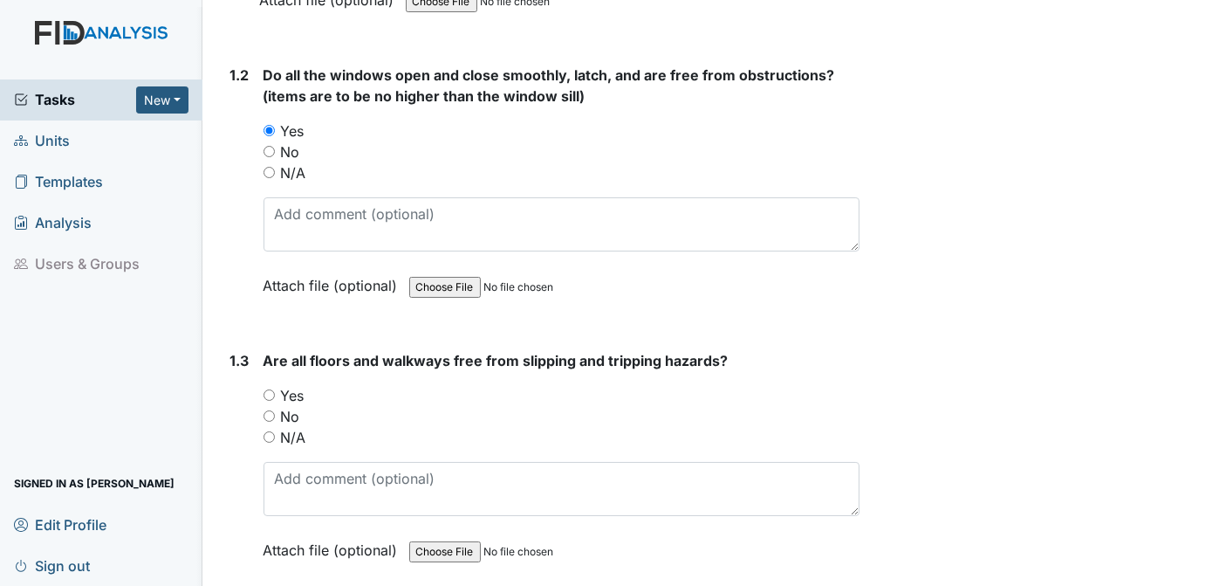
scroll to position [553, 0]
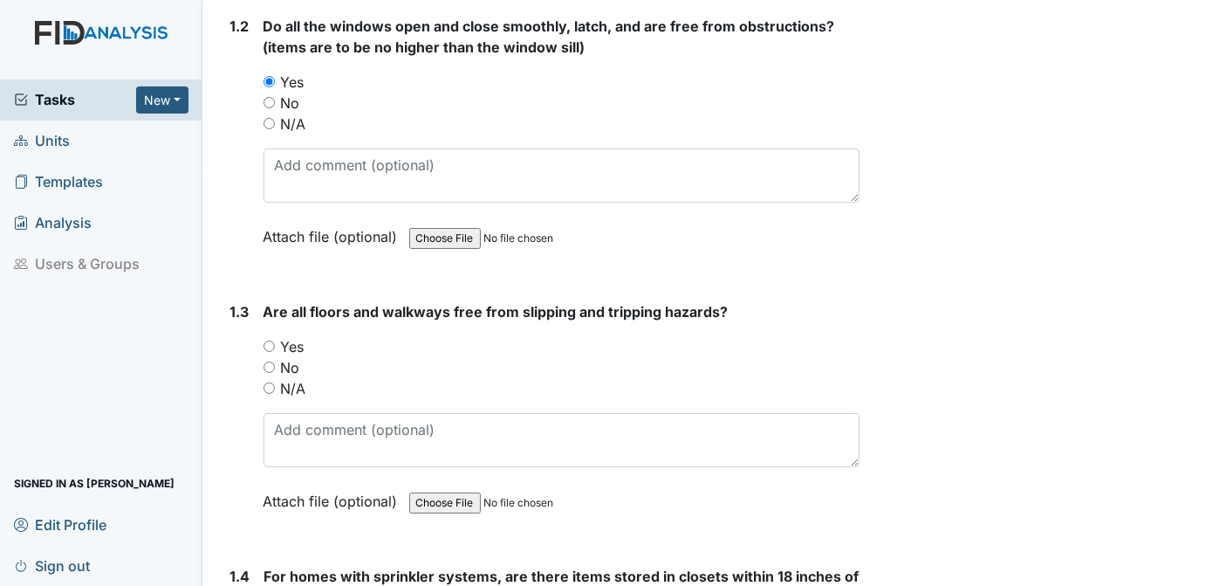
click at [272, 336] on div "Yes" at bounding box center [562, 346] width 597 height 21
click at [267, 344] on input "Yes" at bounding box center [269, 345] width 11 height 11
radio input "true"
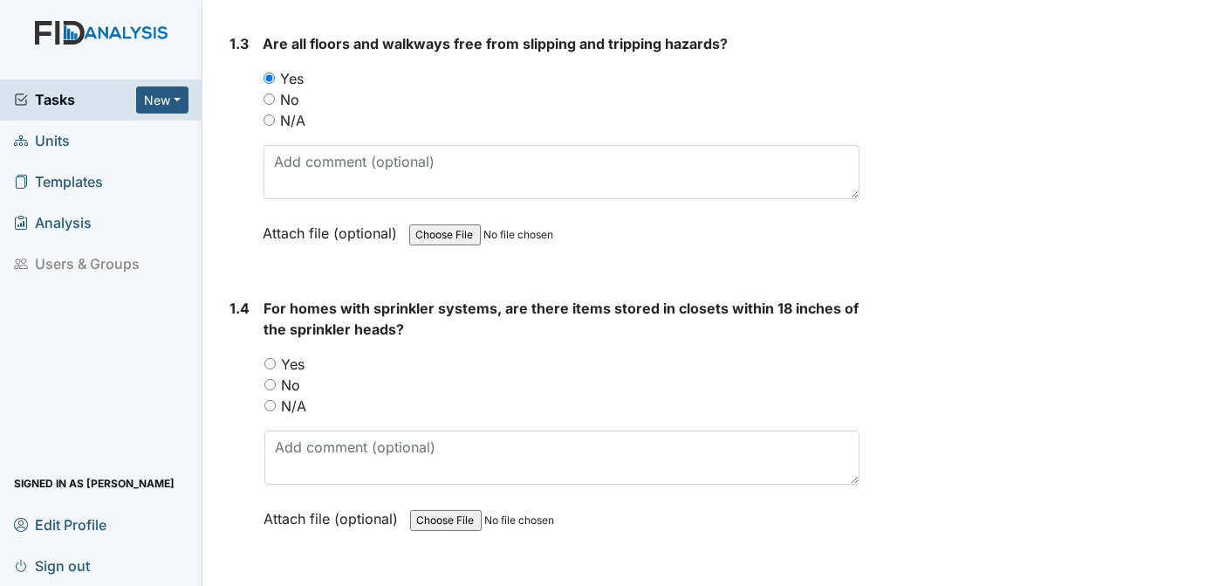
scroll to position [854, 0]
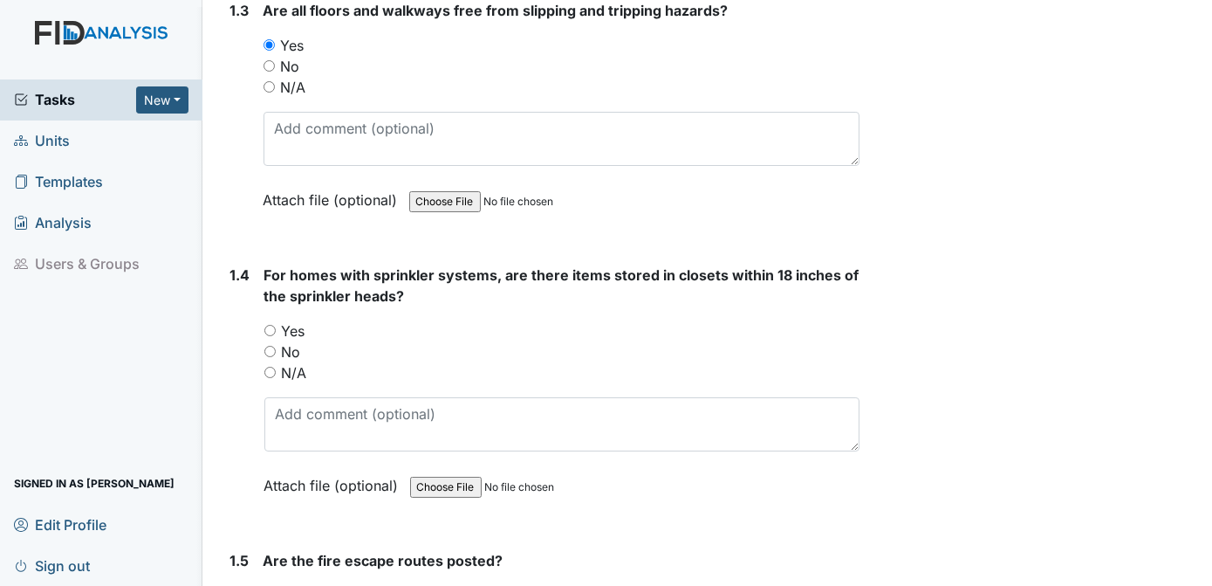
click at [269, 325] on input "Yes" at bounding box center [269, 330] width 11 height 11
radio input "true"
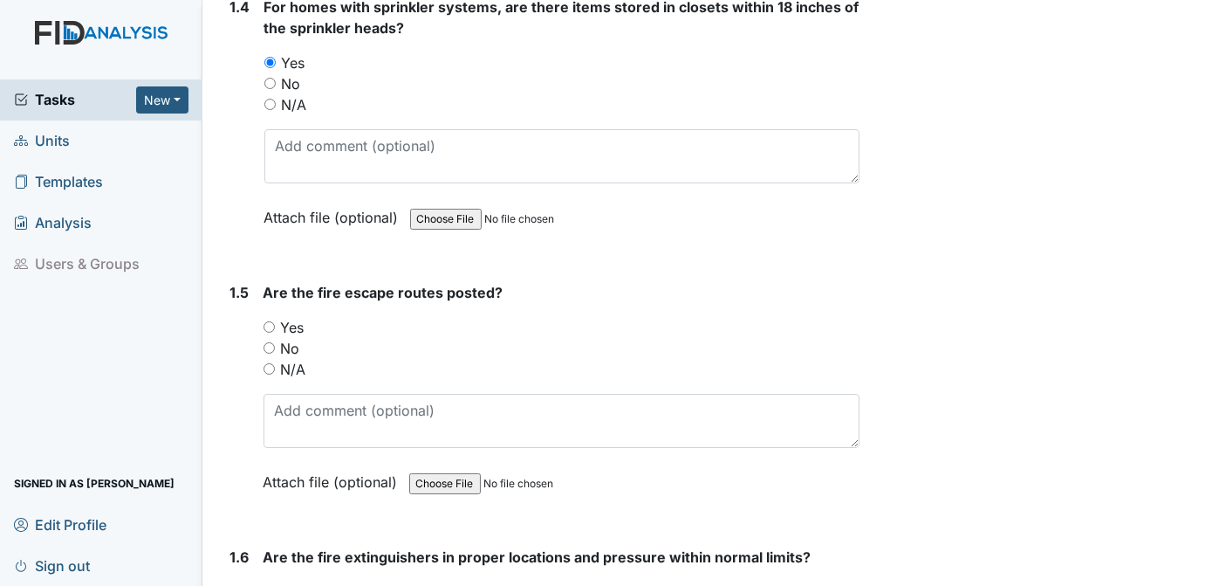
scroll to position [1138, 0]
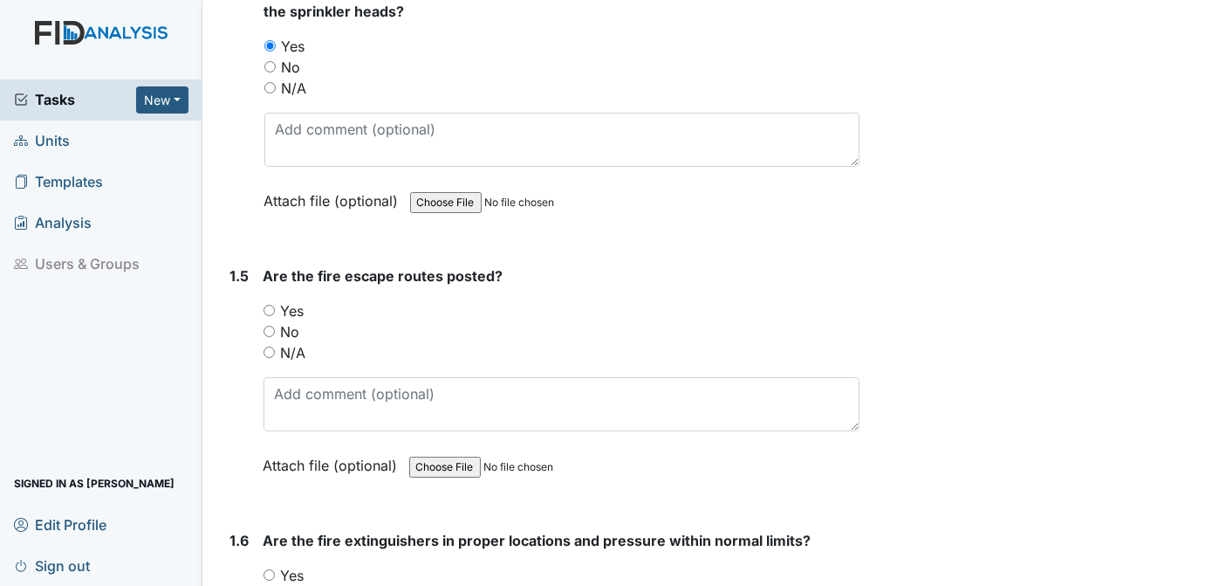
click at [271, 305] on input "Yes" at bounding box center [269, 310] width 11 height 11
radio input "true"
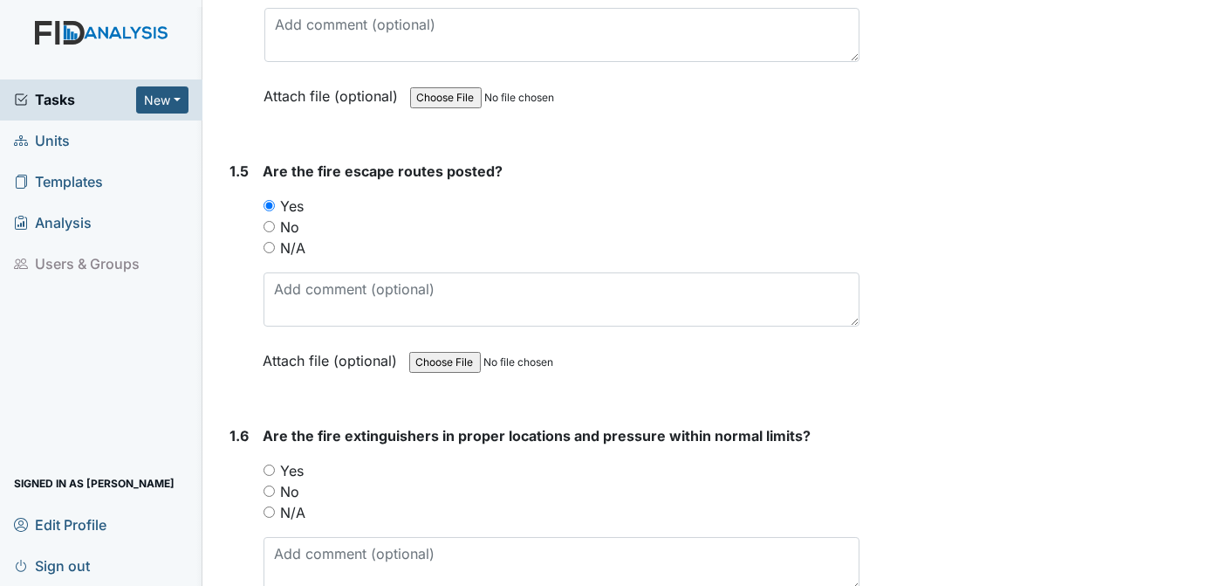
scroll to position [1357, 0]
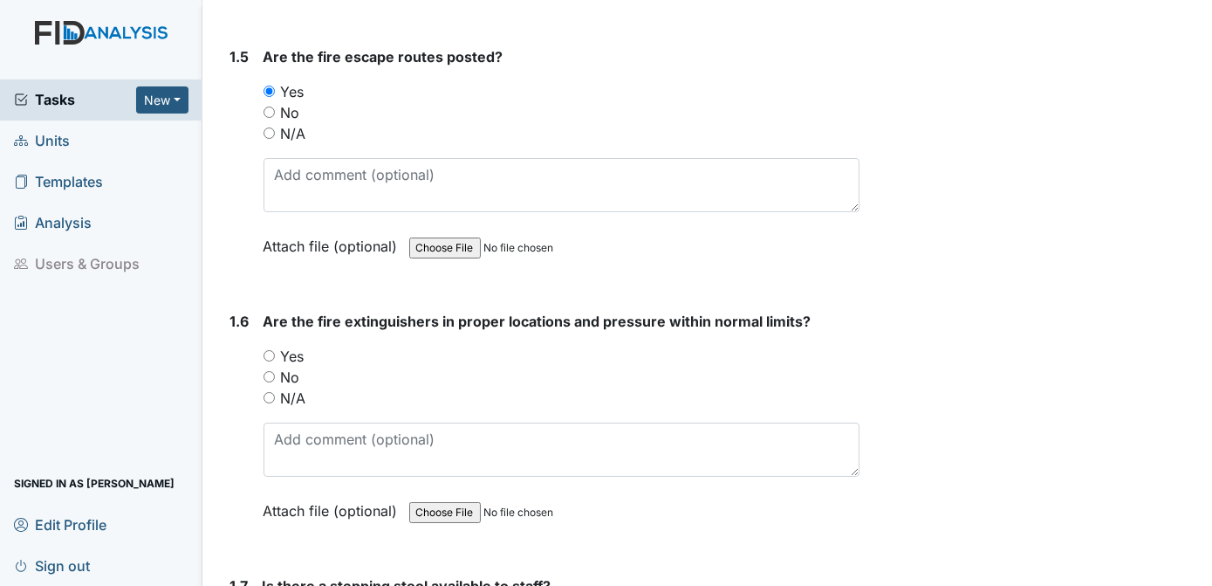
click at [267, 350] on input "Yes" at bounding box center [269, 355] width 11 height 11
radio input "true"
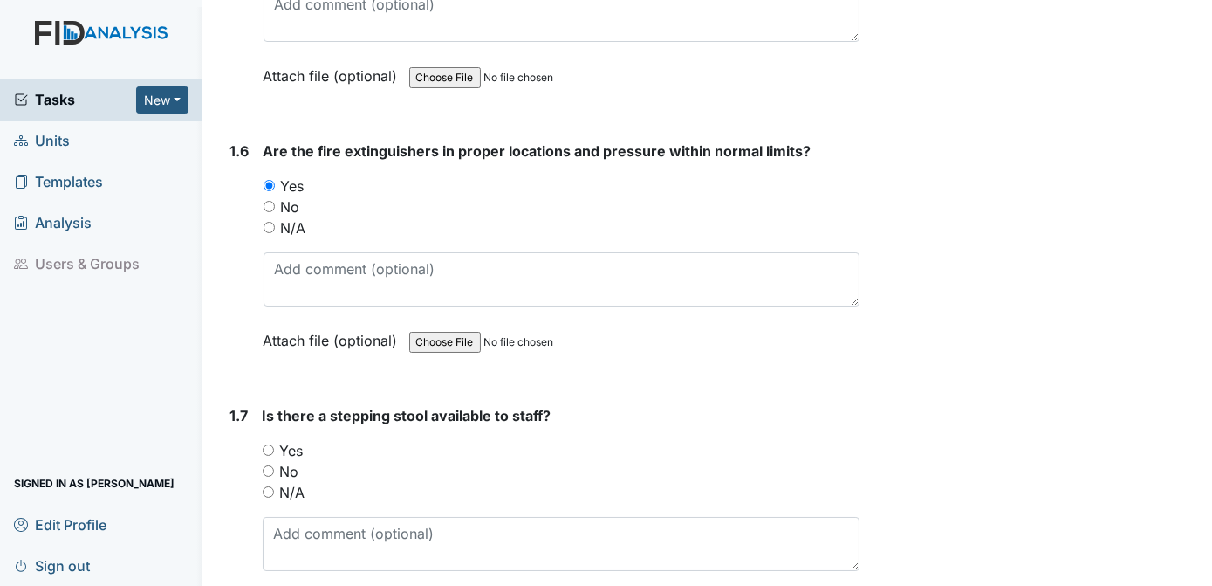
scroll to position [1610, 0]
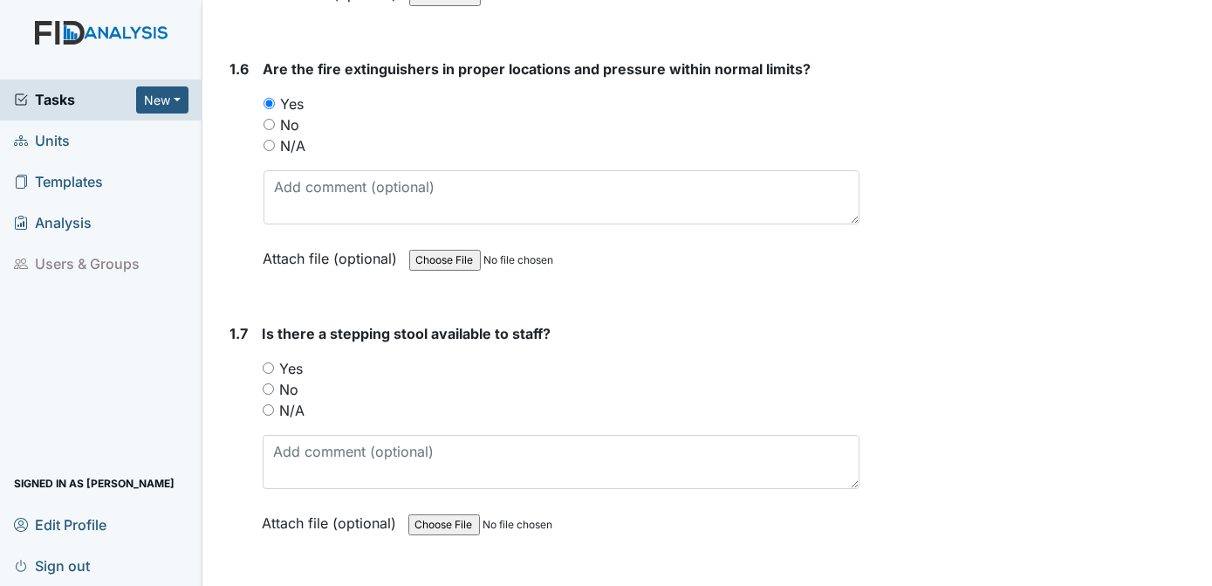
click at [269, 362] on input "Yes" at bounding box center [268, 367] width 11 height 11
radio input "true"
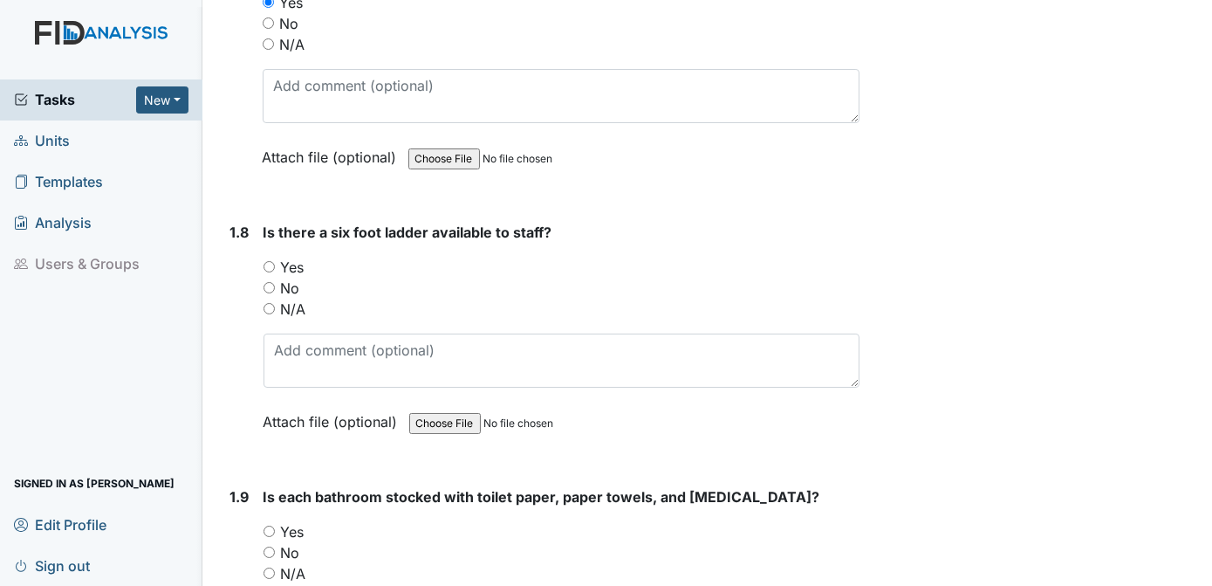
scroll to position [1991, 0]
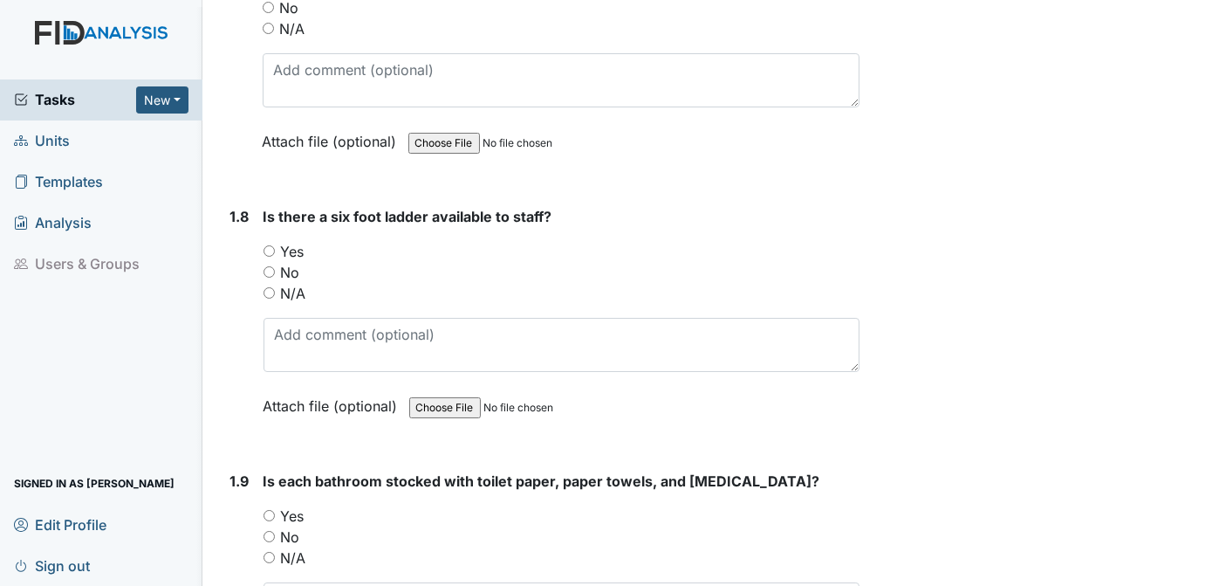
click at [270, 245] on input "Yes" at bounding box center [269, 250] width 11 height 11
radio input "true"
click at [269, 510] on input "Yes" at bounding box center [269, 515] width 11 height 11
radio input "true"
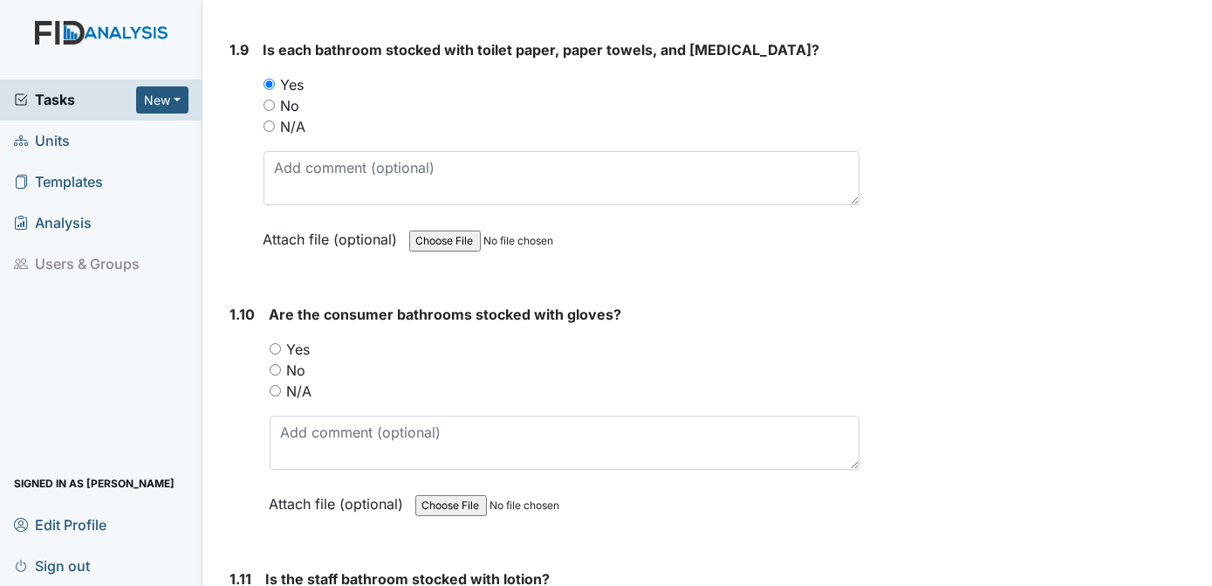
scroll to position [2455, 0]
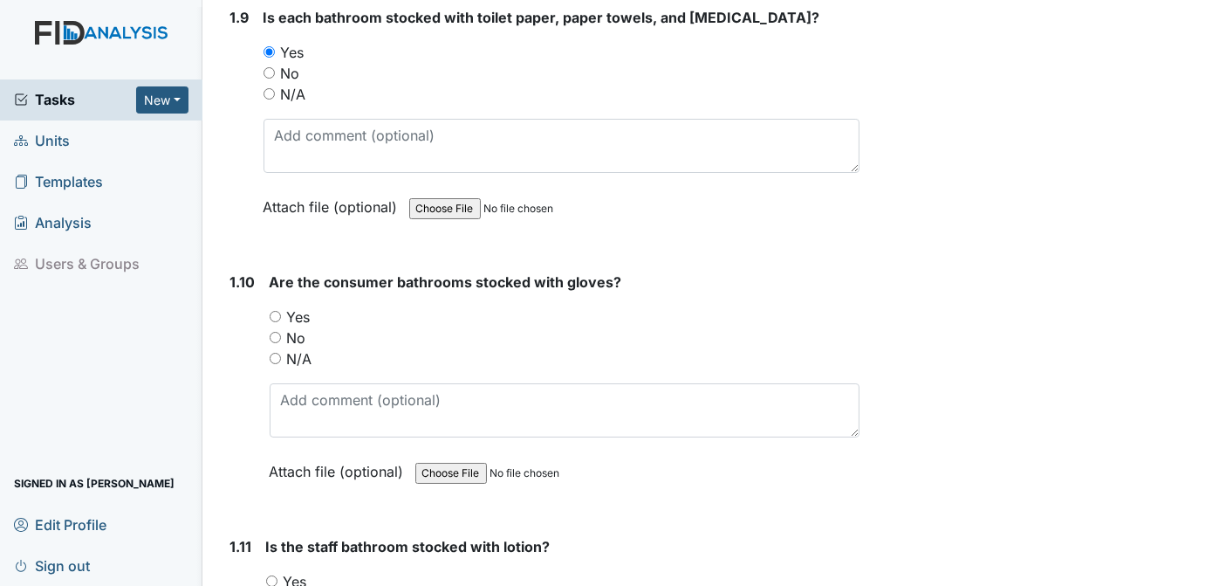
click at [278, 306] on div "Yes" at bounding box center [565, 316] width 591 height 21
click at [271, 575] on input "Yes" at bounding box center [271, 580] width 11 height 11
radio input "true"
click at [274, 311] on input "Yes" at bounding box center [275, 316] width 11 height 11
radio input "true"
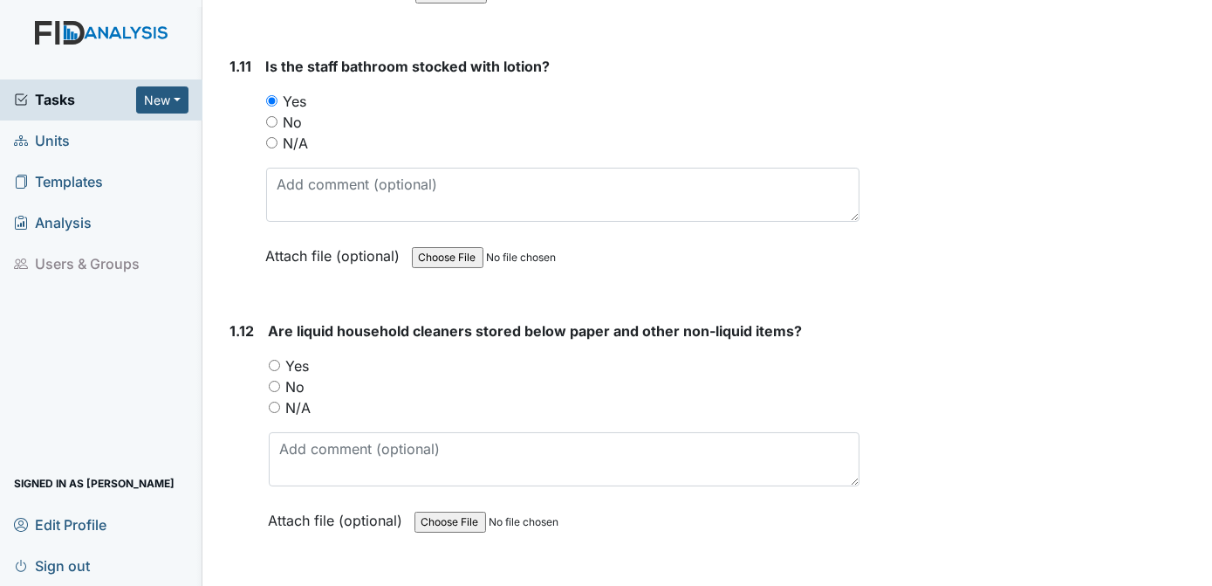
scroll to position [2951, 0]
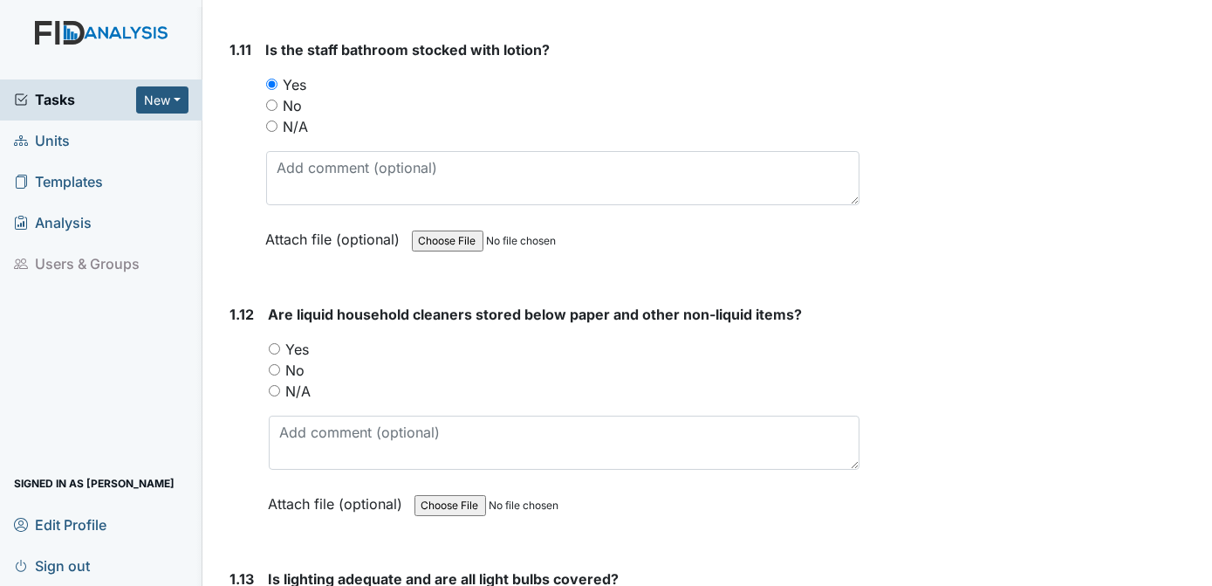
click at [273, 343] on input "Yes" at bounding box center [274, 348] width 11 height 11
radio input "true"
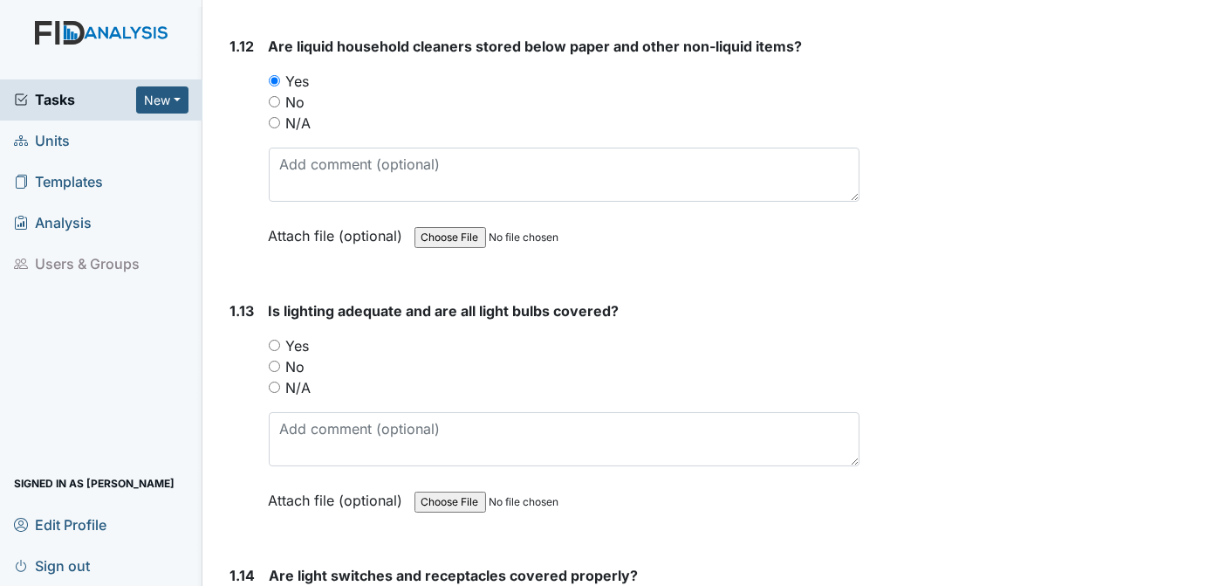
scroll to position [3235, 0]
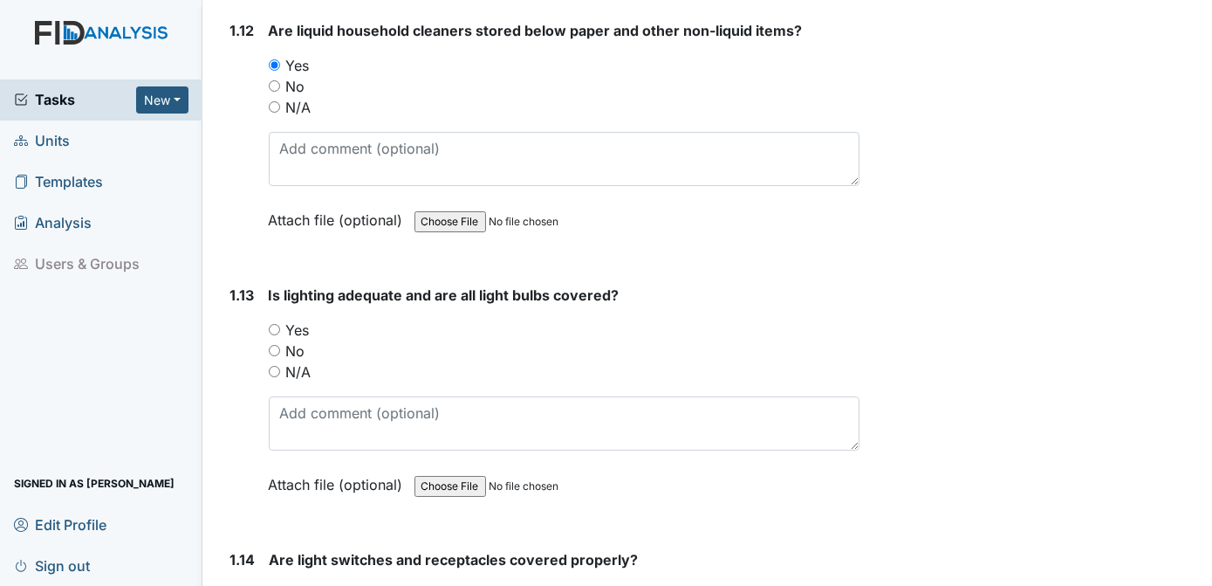
click at [276, 324] on input "Yes" at bounding box center [274, 329] width 11 height 11
radio input "true"
click at [274, 585] on input "Yes" at bounding box center [275, 593] width 11 height 11
radio input "true"
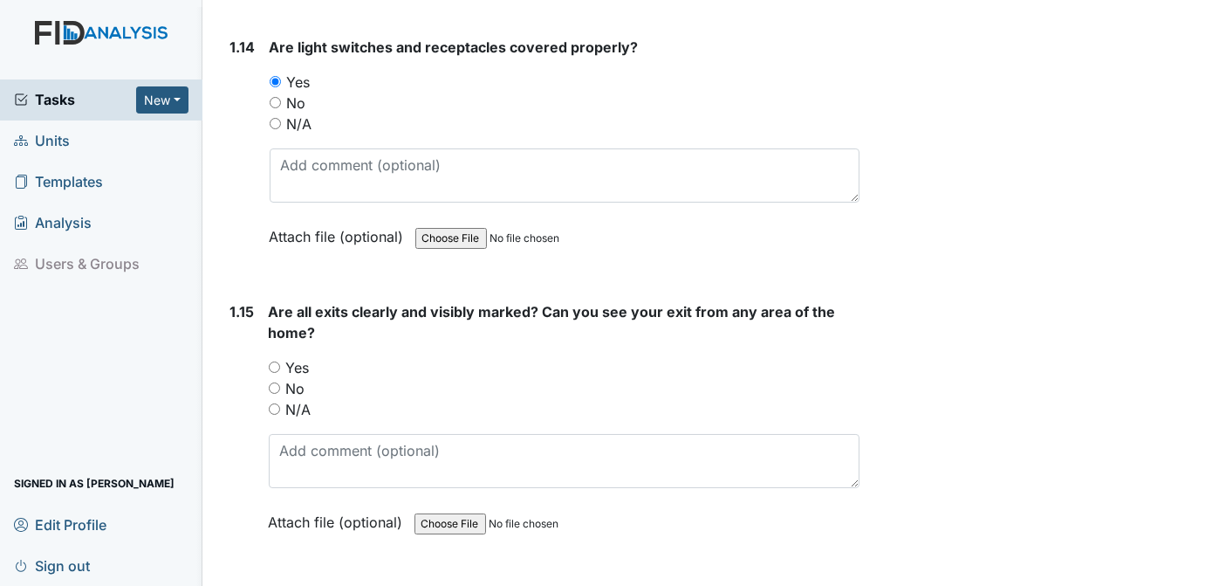
scroll to position [3764, 0]
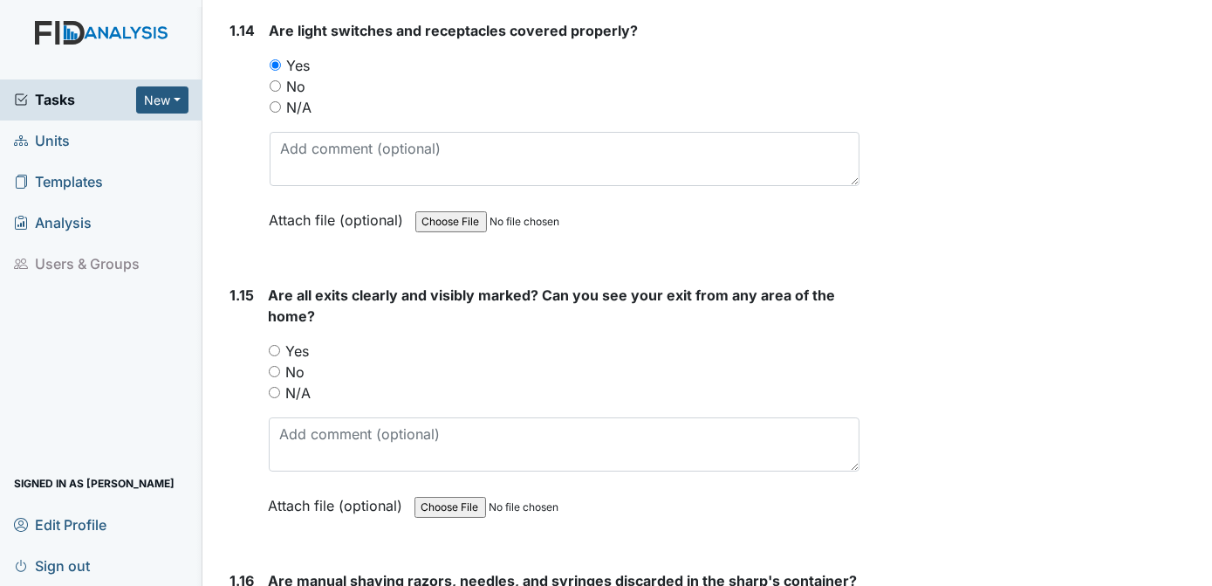
click at [273, 345] on input "Yes" at bounding box center [274, 350] width 11 height 11
radio input "true"
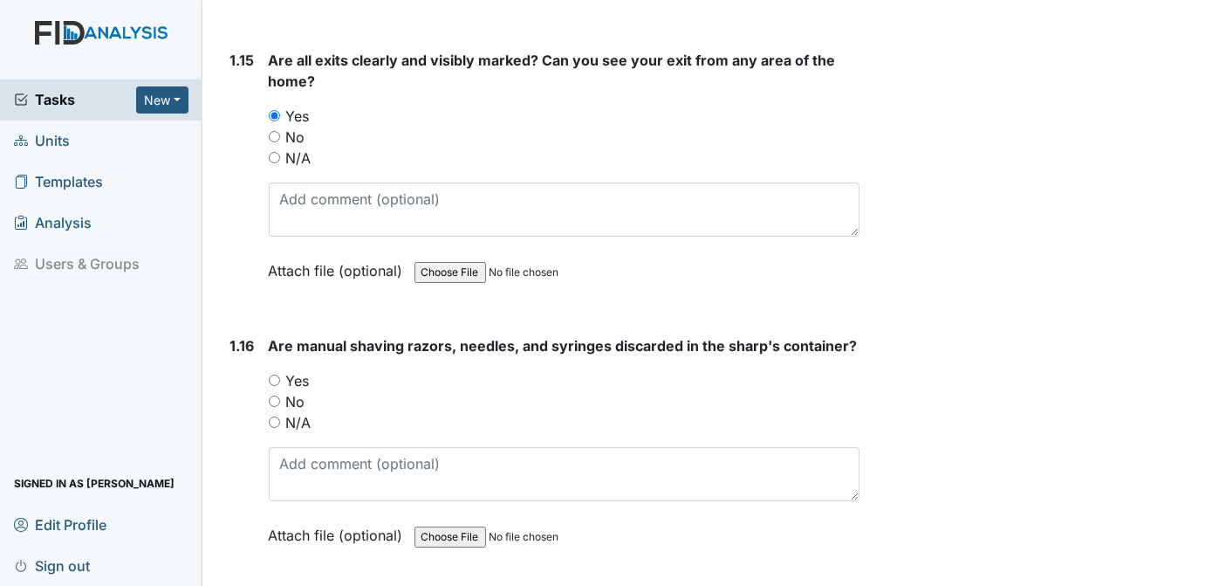
scroll to position [4015, 0]
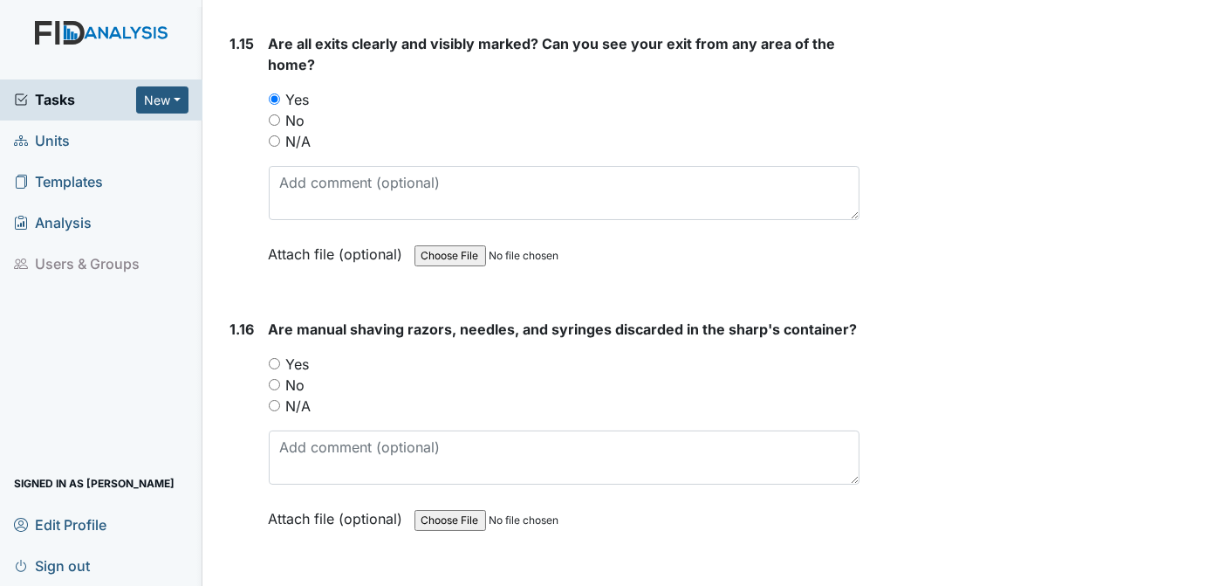
click at [274, 358] on input "Yes" at bounding box center [274, 363] width 11 height 11
radio input "true"
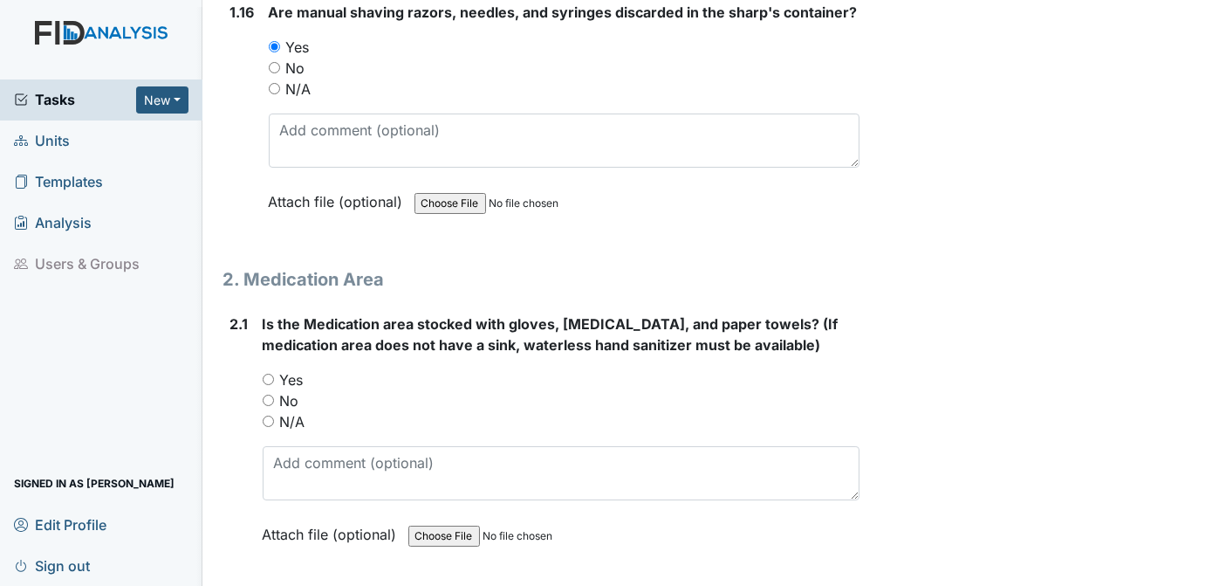
scroll to position [4365, 0]
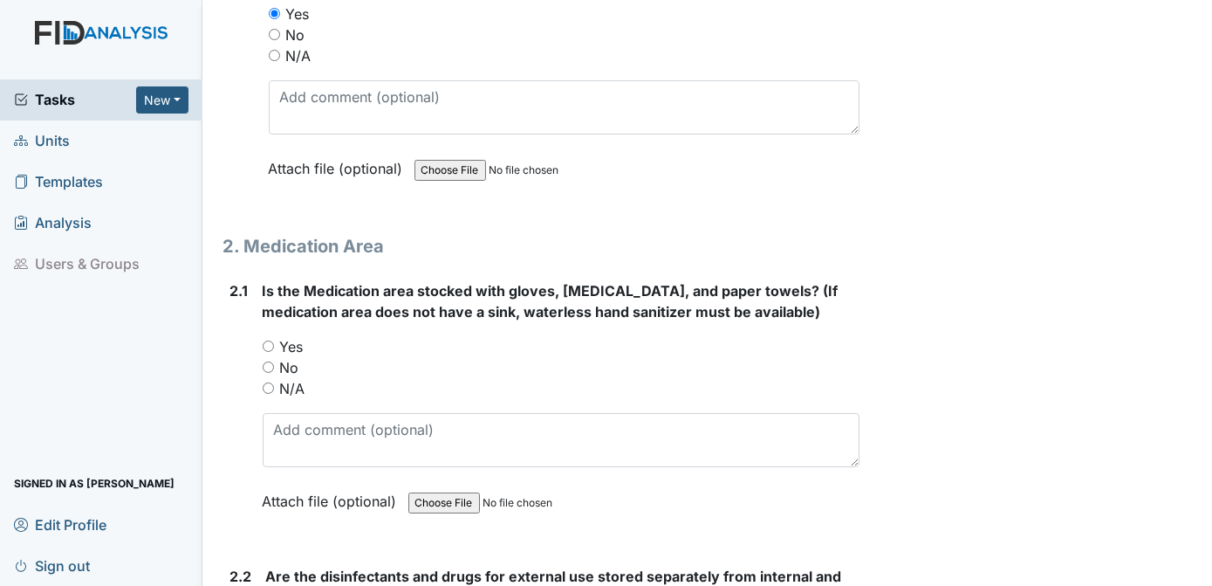
click at [265, 340] on input "Yes" at bounding box center [268, 345] width 11 height 11
radio input "true"
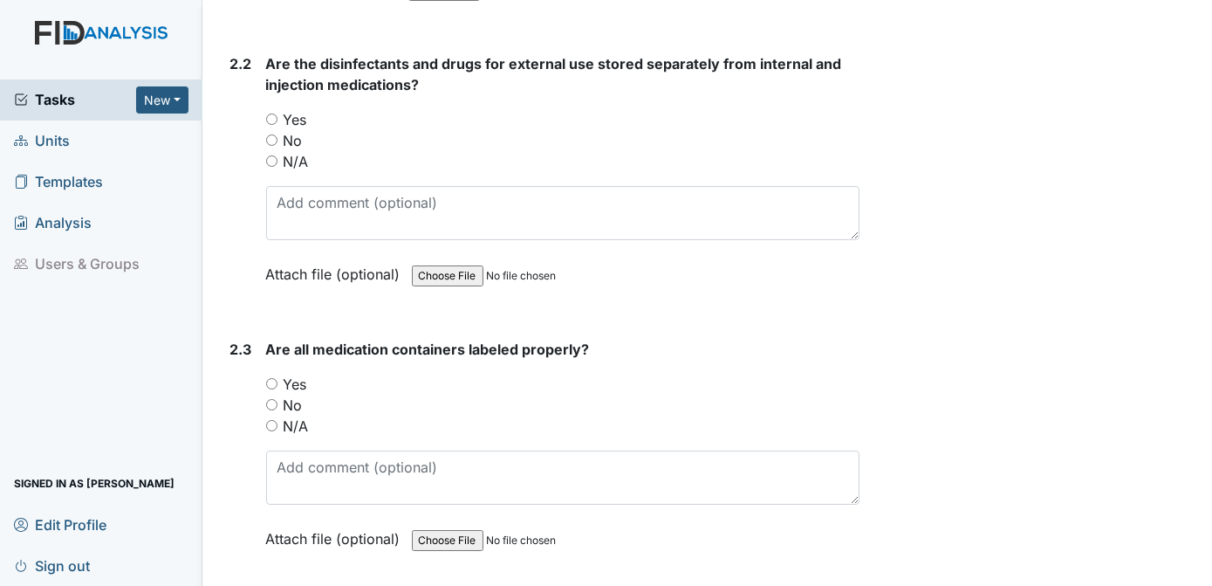
click at [272, 113] on input "Yes" at bounding box center [271, 118] width 11 height 11
radio input "true"
click at [272, 374] on div "Yes" at bounding box center [563, 384] width 594 height 21
click at [270, 378] on input "Yes" at bounding box center [271, 383] width 11 height 11
radio input "true"
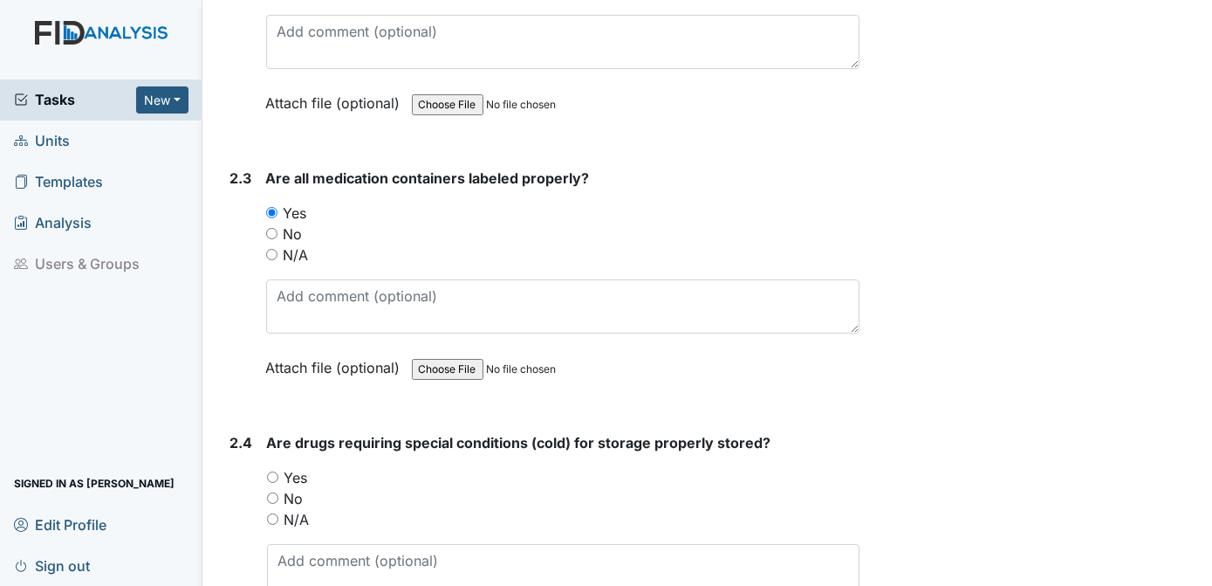
scroll to position [5081, 0]
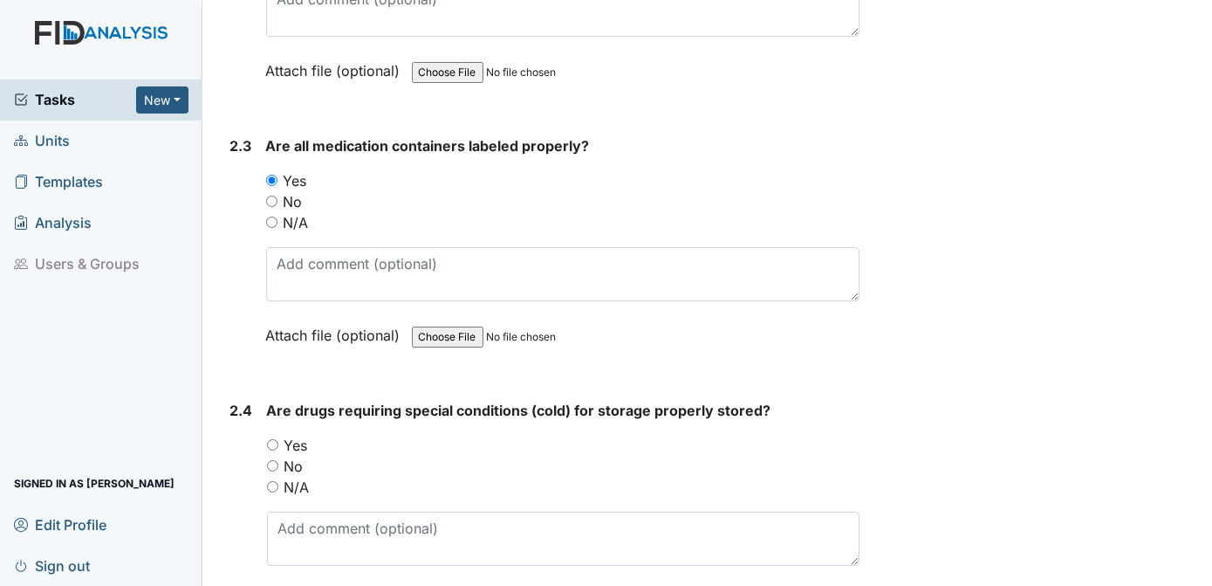
click at [273, 439] on input "Yes" at bounding box center [272, 444] width 11 height 11
radio input "true"
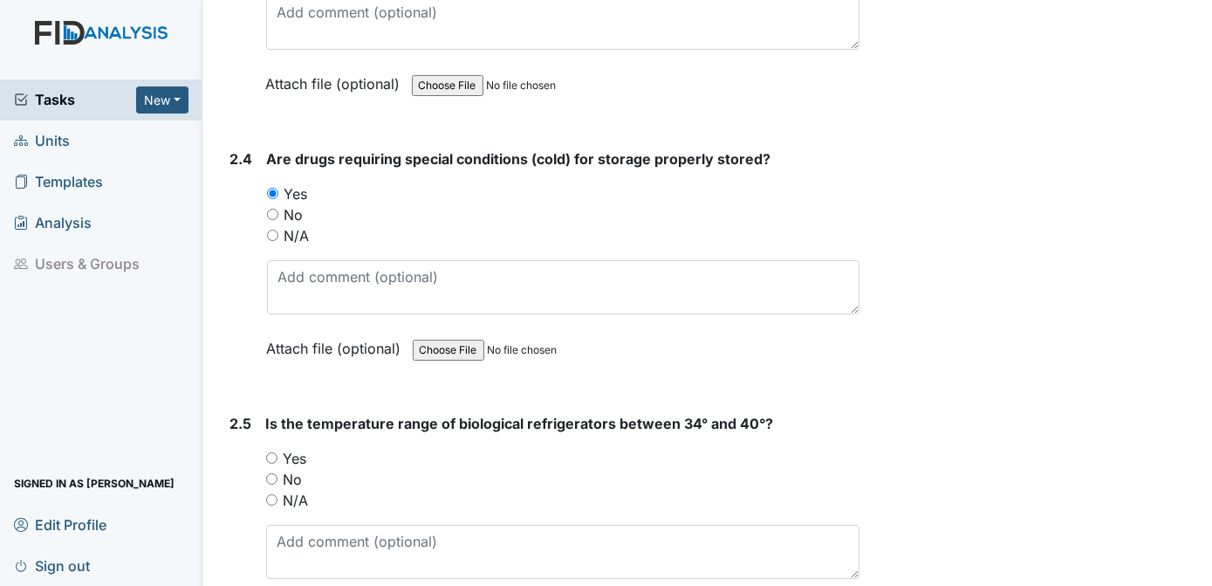
scroll to position [5349, 0]
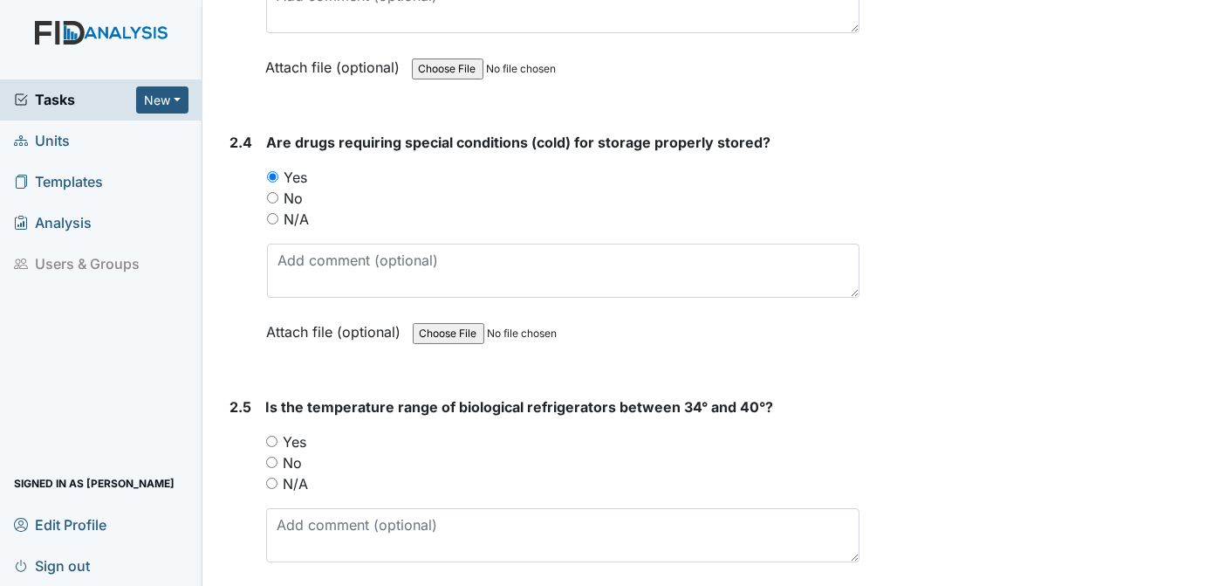
click at [272, 436] on input "Yes" at bounding box center [271, 441] width 11 height 11
radio input "true"
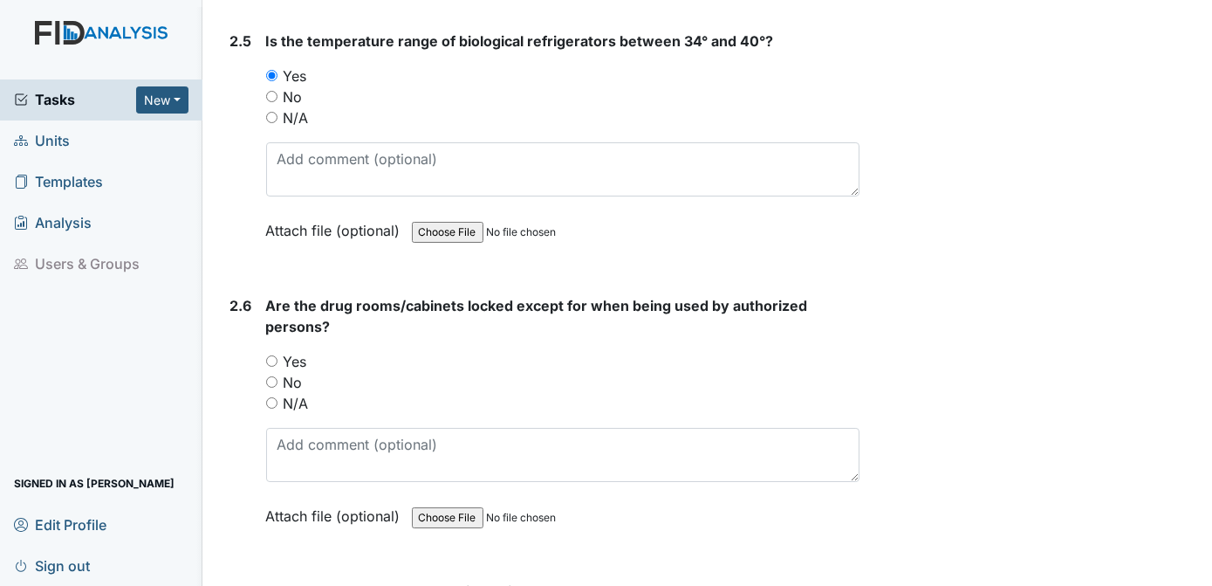
scroll to position [5764, 0]
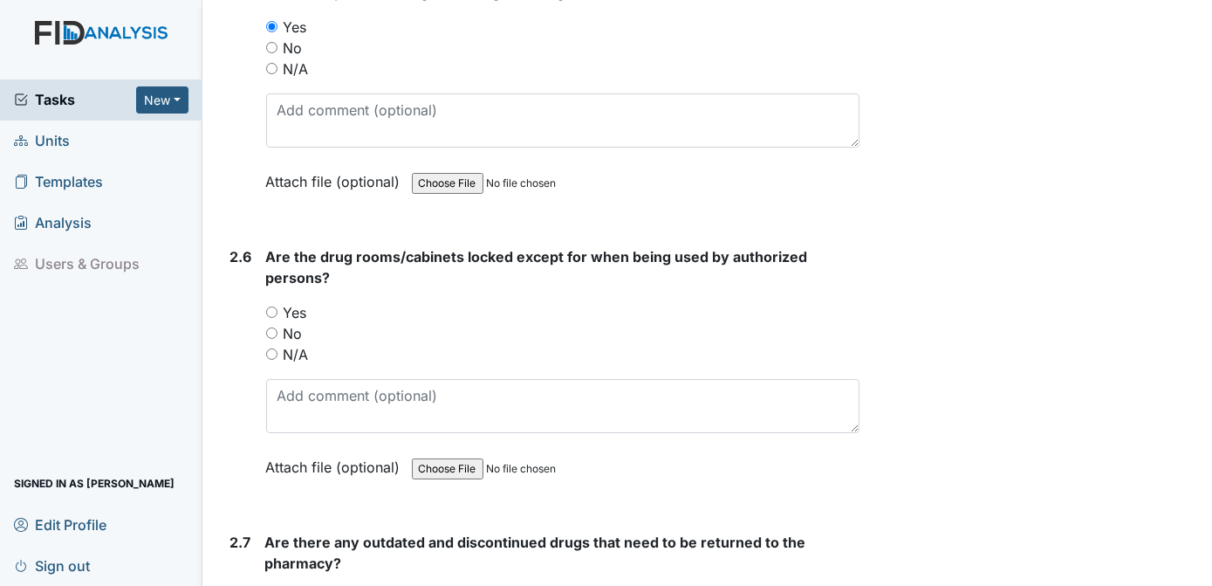
click at [271, 306] on input "Yes" at bounding box center [271, 311] width 11 height 11
radio input "true"
click at [271, 585] on input "Yes" at bounding box center [270, 597] width 11 height 11
radio input "true"
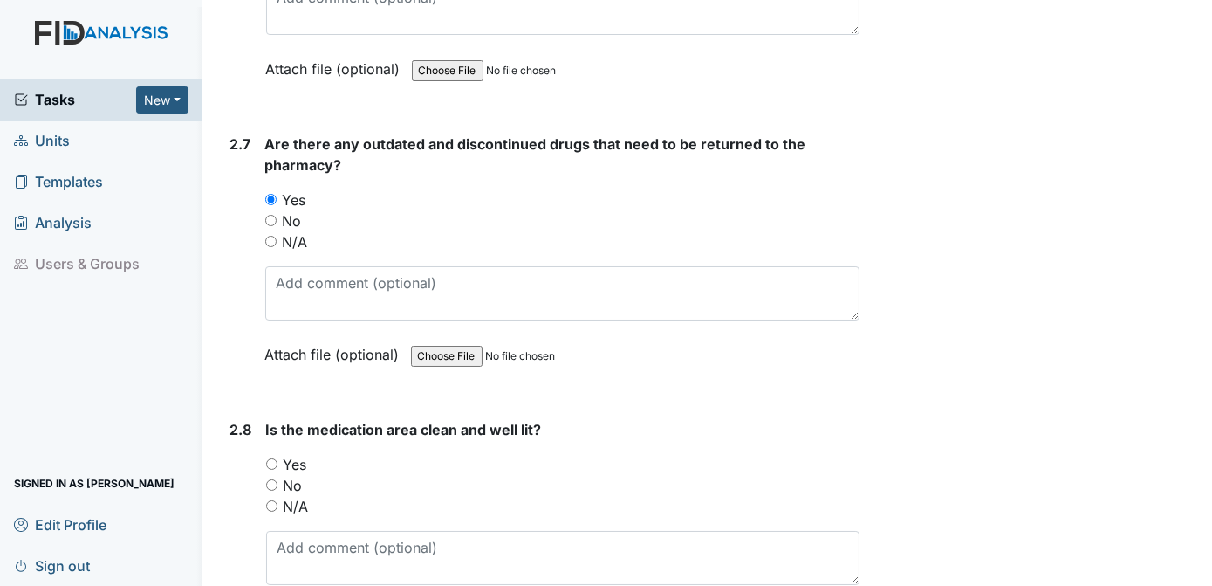
scroll to position [6194, 0]
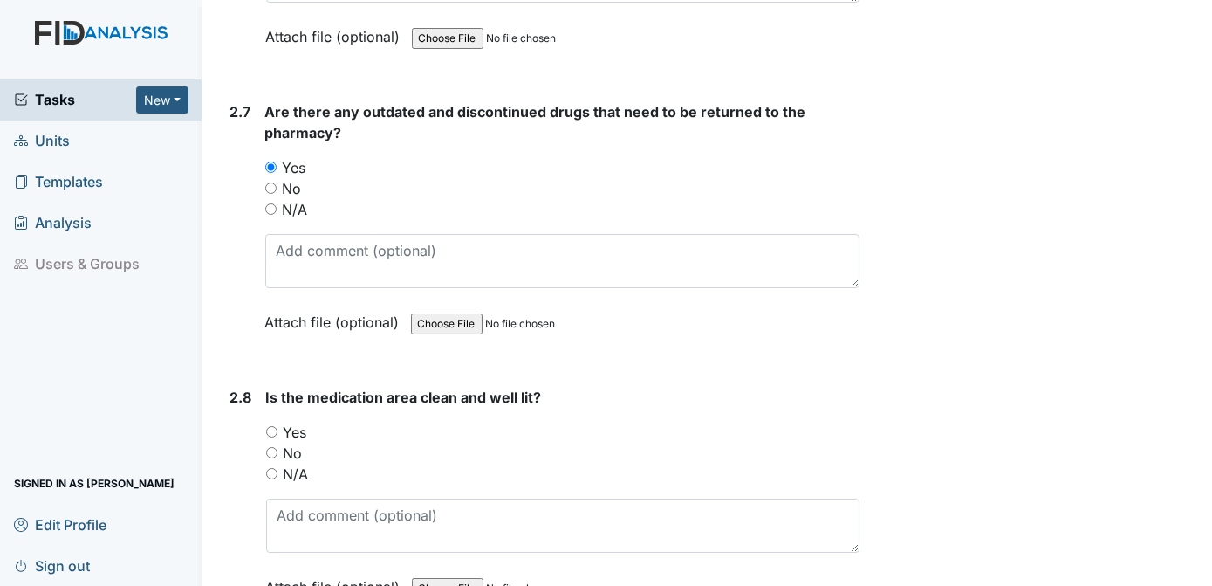
click at [274, 426] on input "Yes" at bounding box center [271, 431] width 11 height 11
radio input "true"
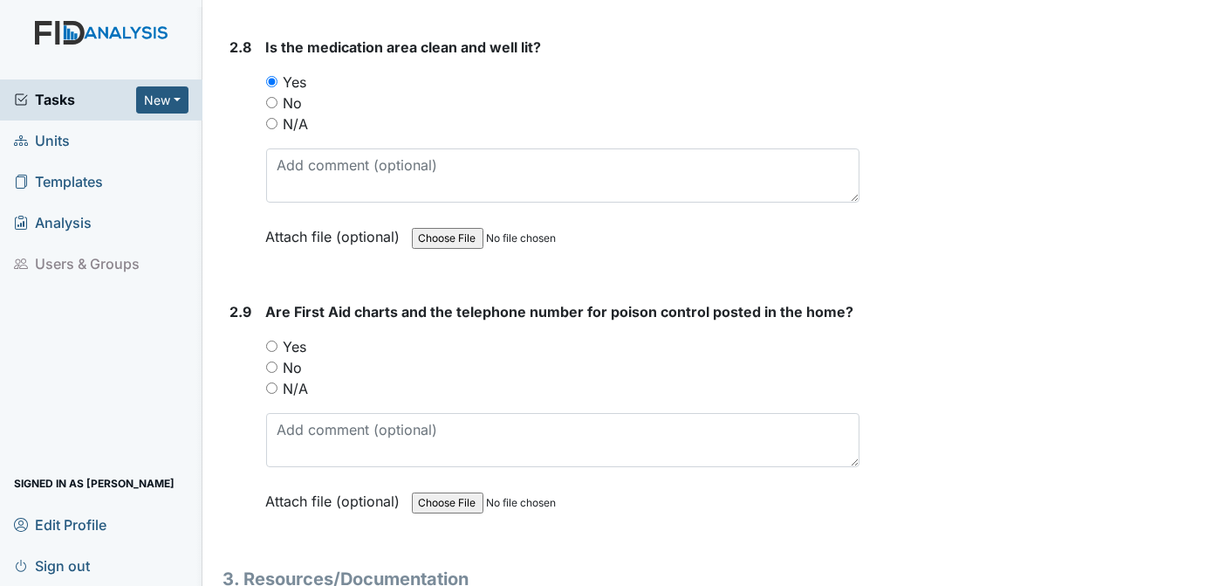
scroll to position [6527, 0]
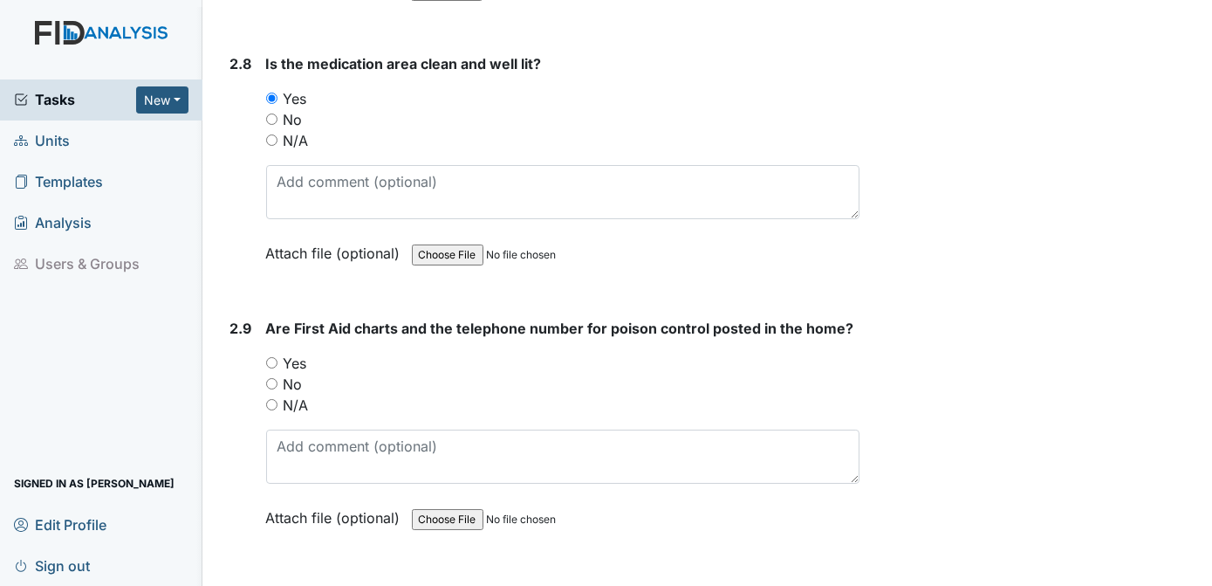
click at [271, 357] on input "Yes" at bounding box center [271, 362] width 11 height 11
radio input "true"
click at [1012, 292] on div "Archive Task × Are you sure you want to archive this task? It will appear as in…" at bounding box center [1039, 553] width 332 height 14133
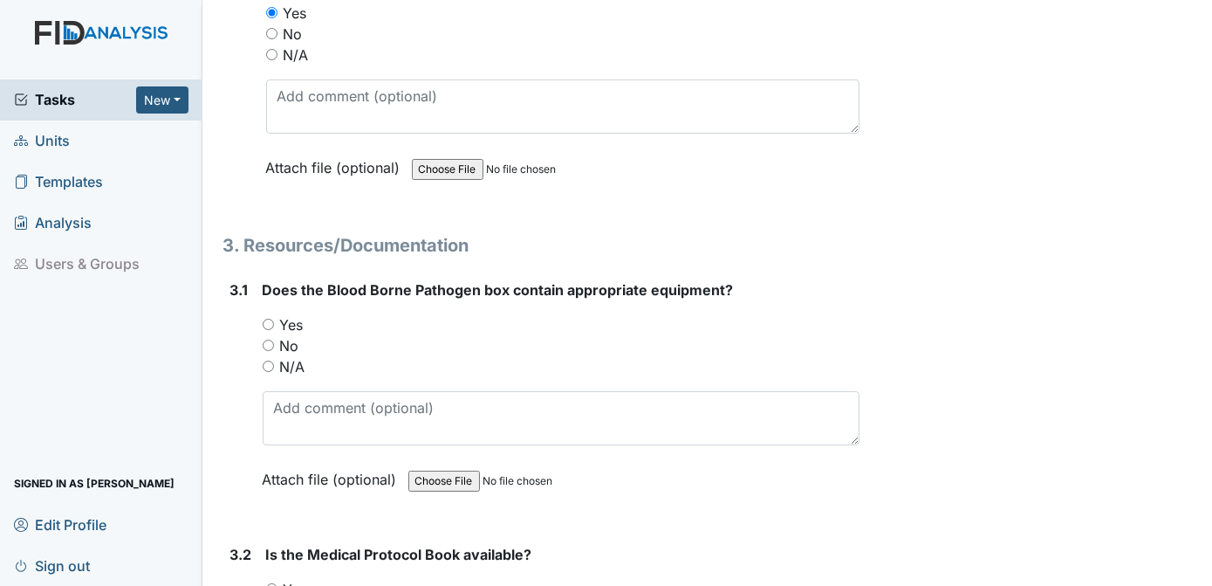
scroll to position [6942, 0]
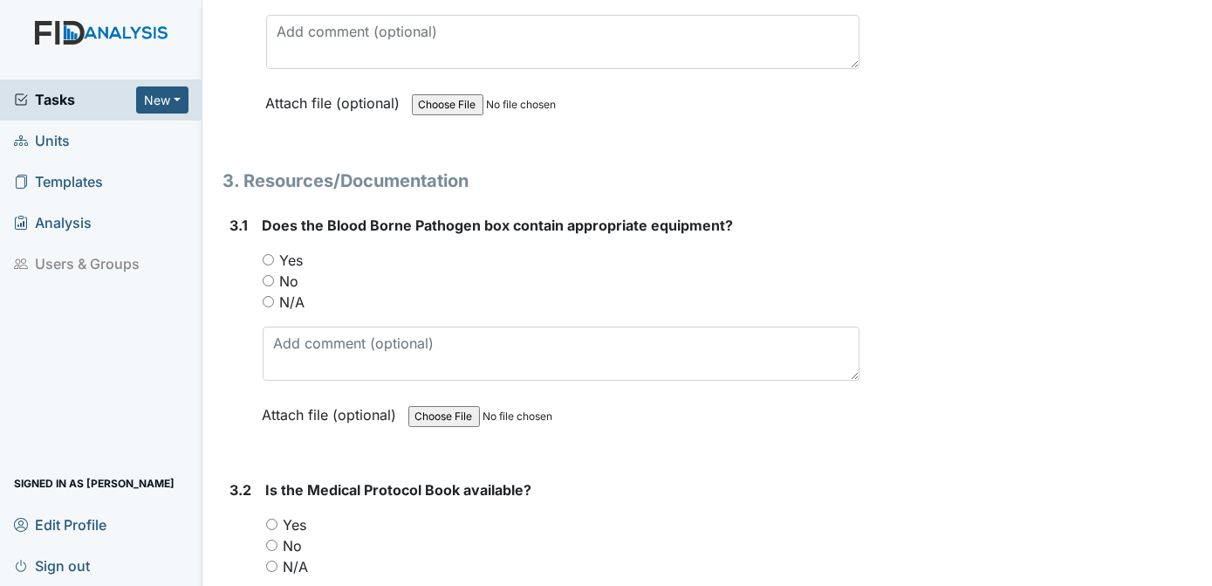
click at [266, 254] on input "Yes" at bounding box center [268, 259] width 11 height 11
radio input "true"
click at [272, 518] on input "Yes" at bounding box center [271, 523] width 11 height 11
radio input "true"
click at [1063, 350] on div "Archive Task × Are you sure you want to archive this task? It will appear as in…" at bounding box center [1039, 138] width 332 height 14133
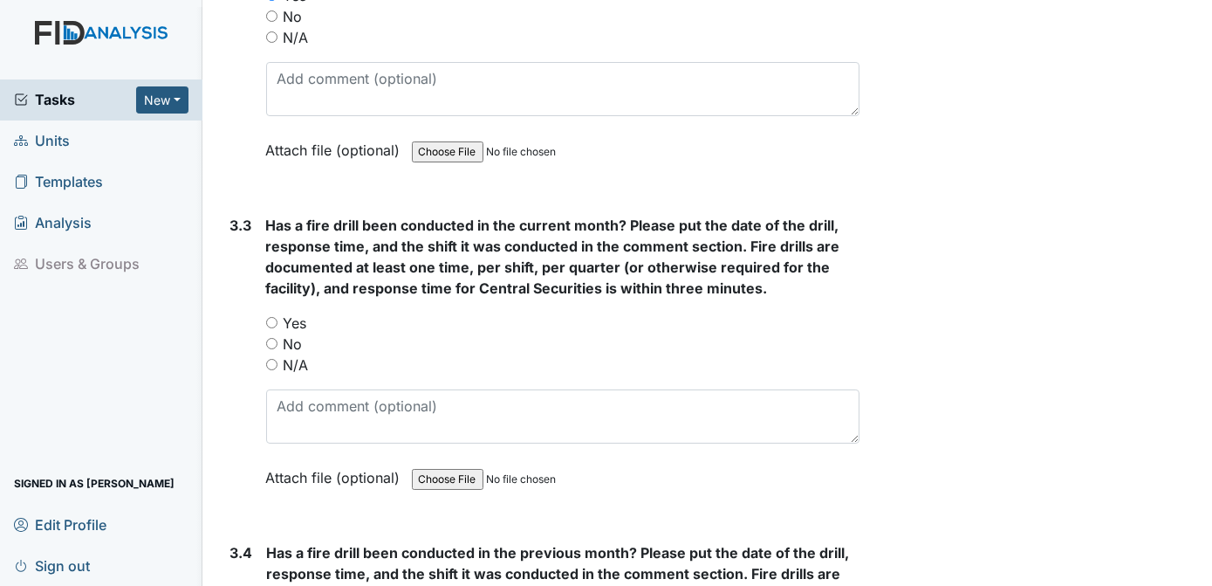
scroll to position [7503, 0]
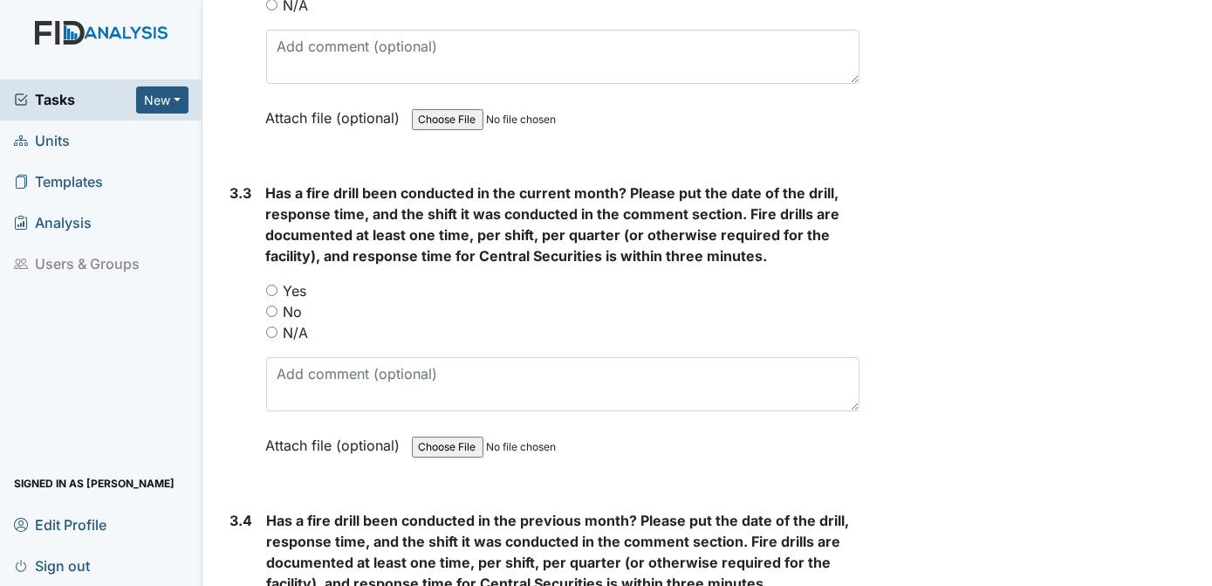
click at [271, 285] on input "Yes" at bounding box center [271, 290] width 11 height 11
radio input "true"
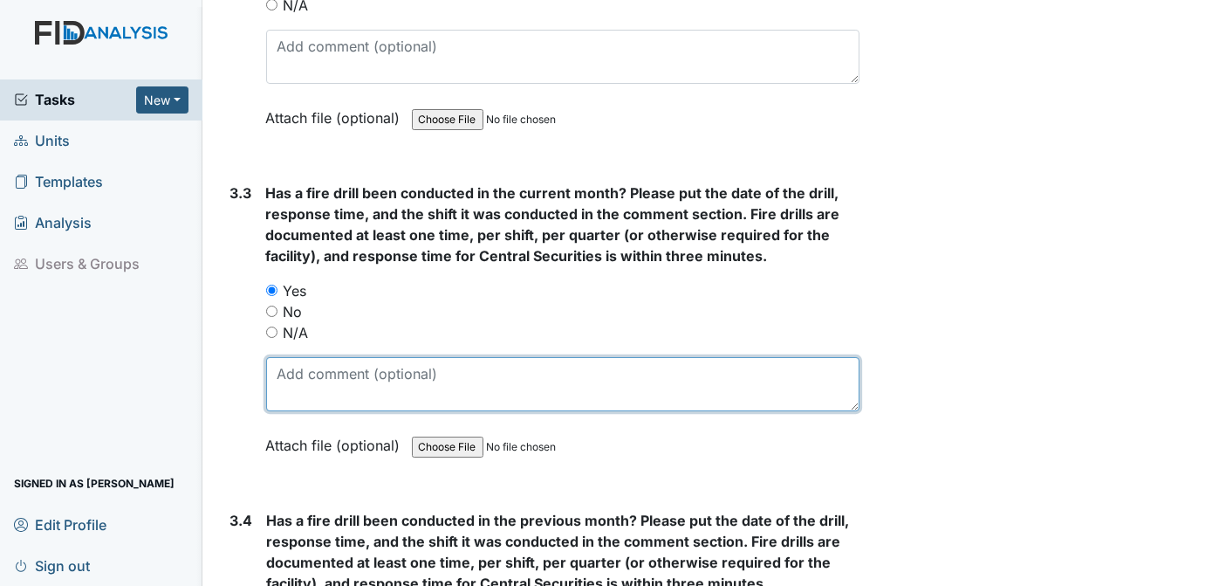
click at [306, 357] on textarea at bounding box center [563, 384] width 594 height 54
click at [351, 357] on textarea "9-26-2025 3RD SHIFT" at bounding box center [563, 384] width 594 height 54
click at [428, 357] on textarea "9-26-2025 ,3RD SHIFT" at bounding box center [563, 384] width 594 height 54
click at [507, 357] on textarea "9-26-2025 ,3RD SHIFT, 5:08AM REPONSE" at bounding box center [563, 384] width 594 height 54
click at [580, 357] on textarea "9-26-2025 ,3RD SHIFT, 5:08AM RESPONSE" at bounding box center [563, 384] width 594 height 54
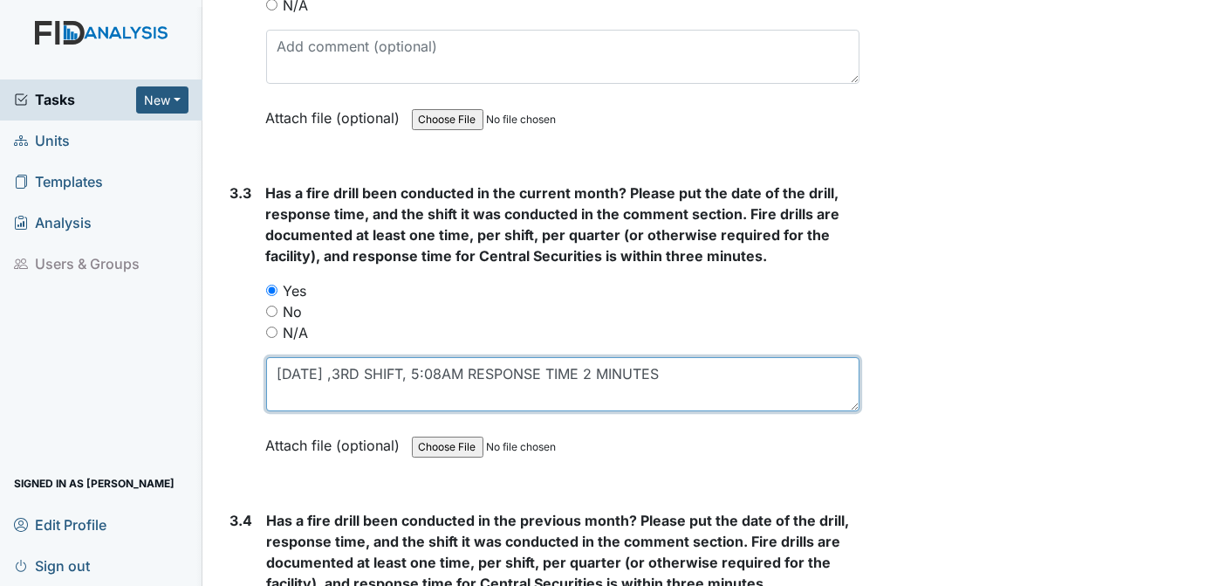
type textarea "9-26-2025 ,3RD SHIFT, 5:08AM RESPONSE TIME 2 MINUTES"
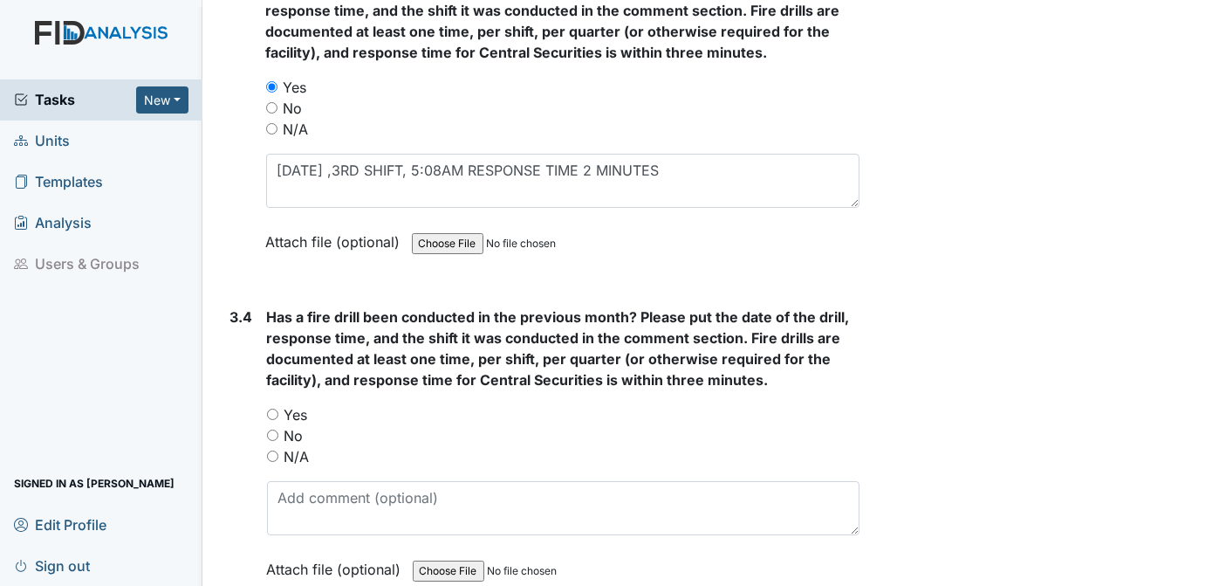
scroll to position [7739, 0]
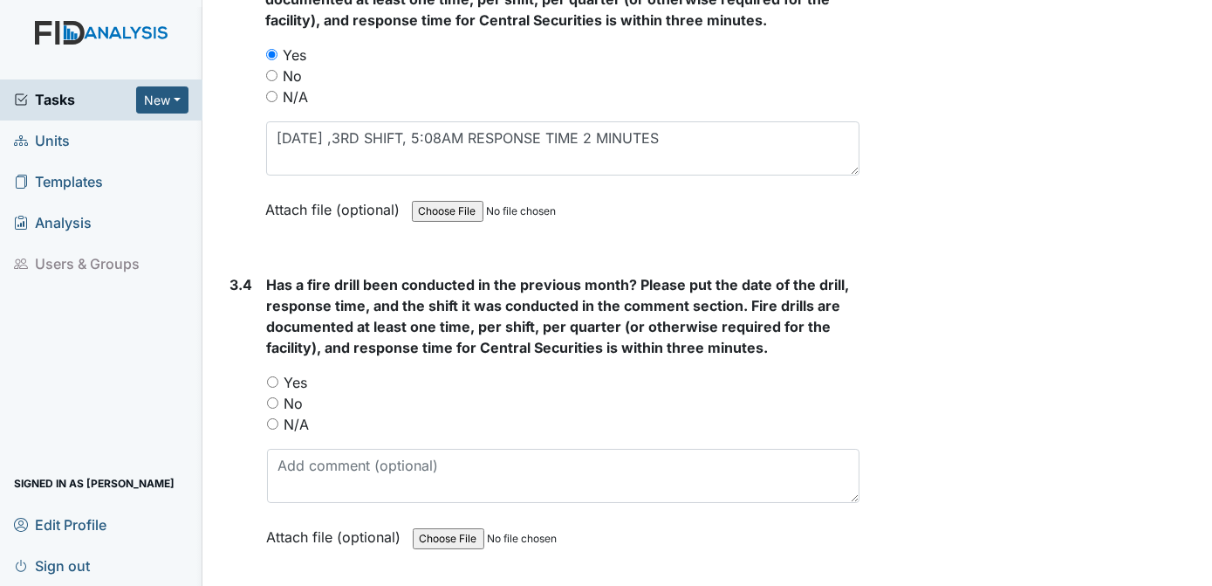
click at [272, 376] on input "Yes" at bounding box center [272, 381] width 11 height 11
radio input "true"
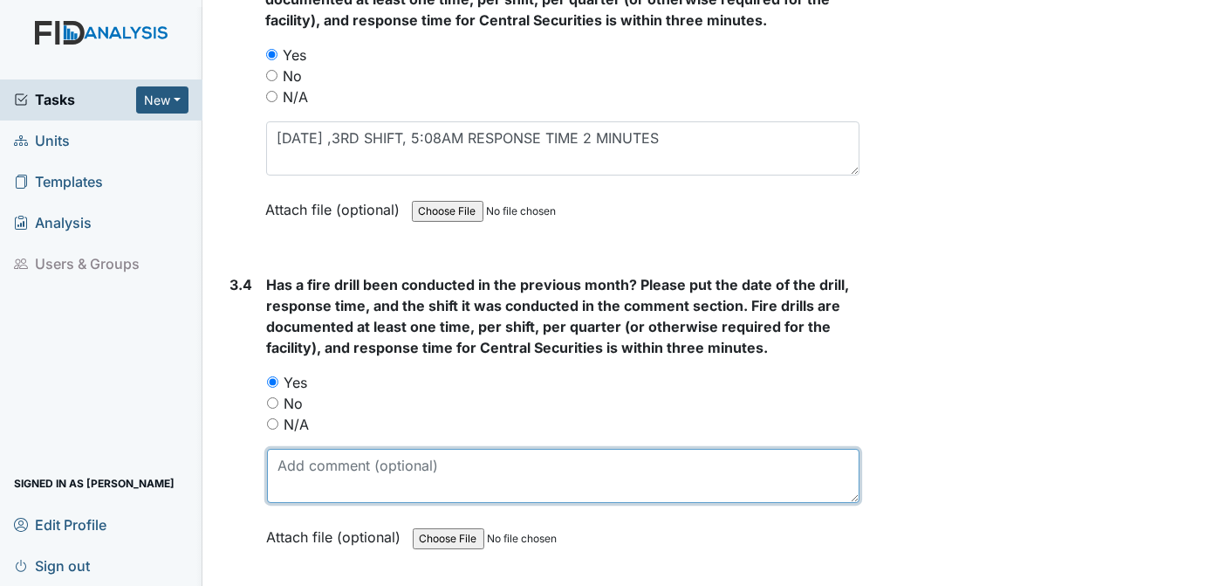
click at [299, 449] on textarea at bounding box center [564, 476] width 594 height 54
click at [561, 449] on textarea "8-19-2025, 2ND SHIFT, 3:40P.M 1 1/2 RESPNSE" at bounding box center [564, 476] width 594 height 54
click at [603, 449] on textarea "8-19-2025, 2ND SHIFT, 3:40P.M 1 1/2 RESPONSE" at bounding box center [564, 476] width 594 height 54
type textarea "8-19-2025, 2ND SHIFT, 3: 40P.M 1 1/2 RESPONSE TIME"
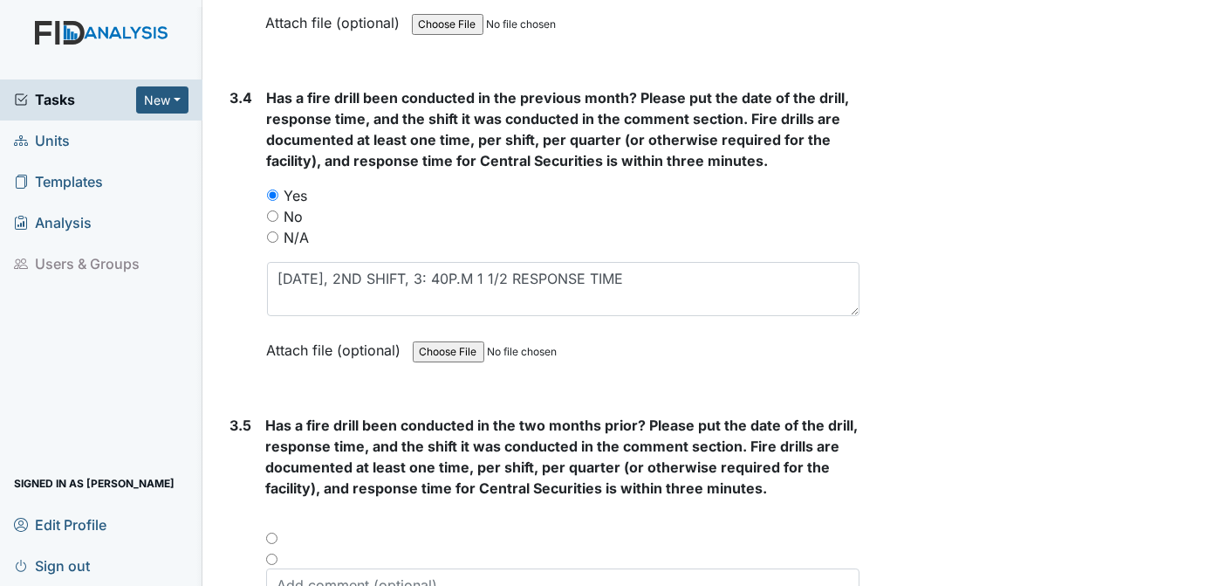
scroll to position [7975, 0]
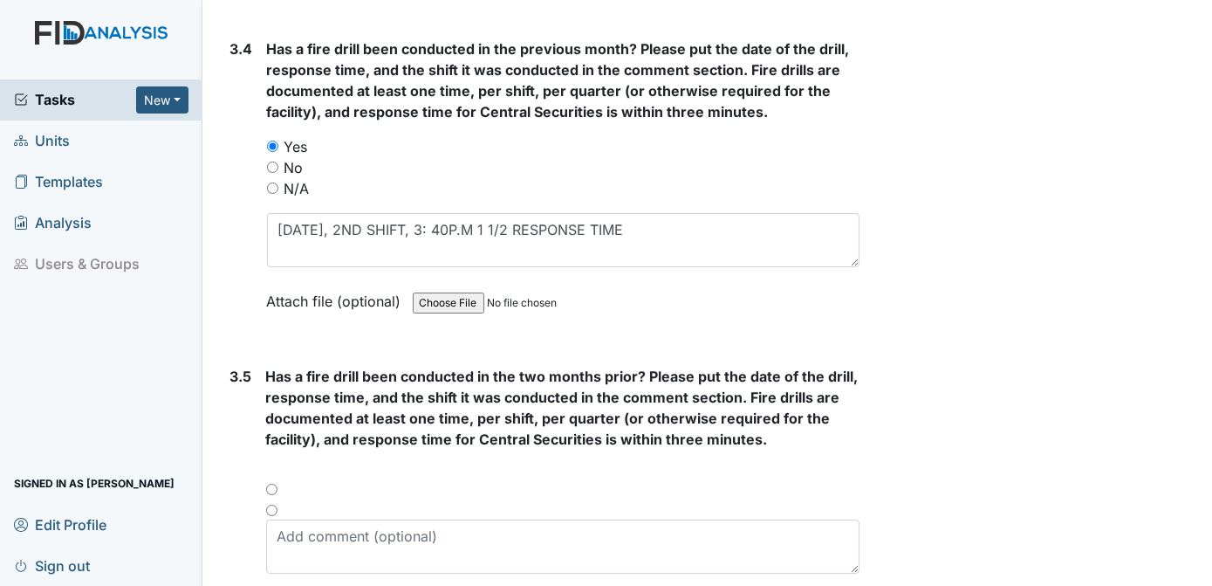
click at [267, 484] on div at bounding box center [563, 494] width 594 height 21
click at [275, 484] on div at bounding box center [563, 494] width 594 height 21
click at [270, 484] on div at bounding box center [563, 494] width 594 height 21
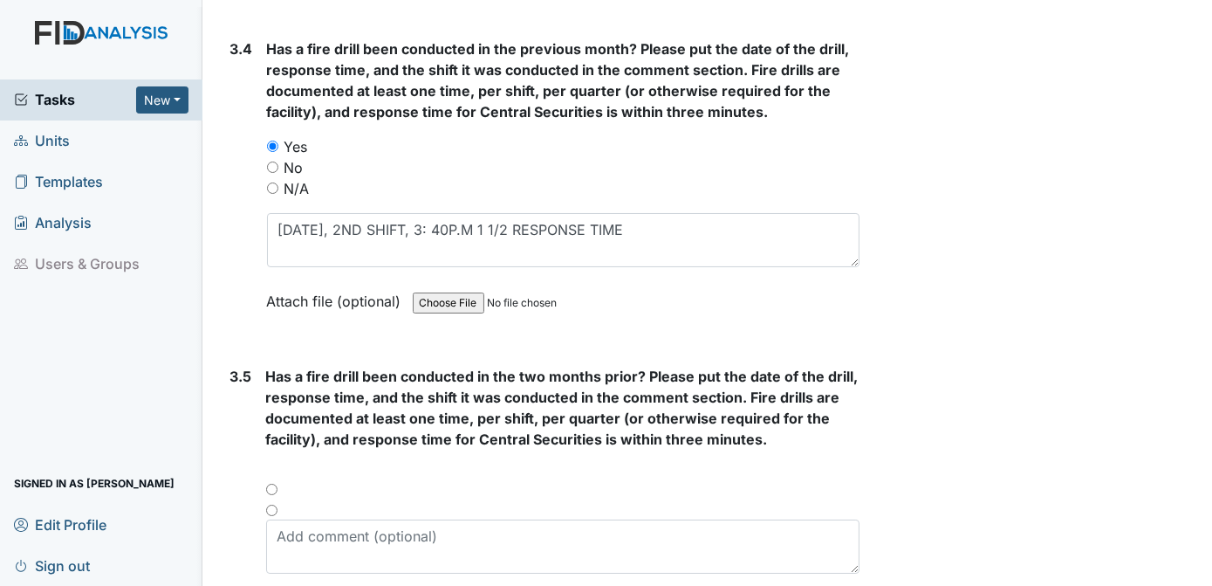
click at [272, 484] on div at bounding box center [563, 494] width 594 height 21
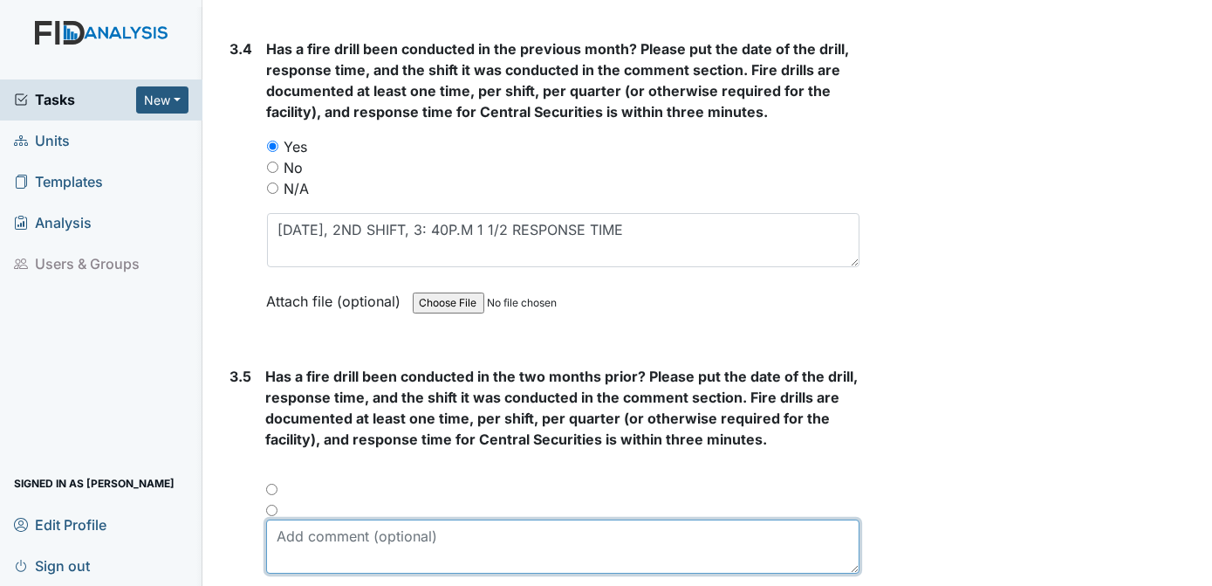
click at [307, 519] on textarea at bounding box center [563, 546] width 594 height 54
type textarea "7-20-2025, 1ST SHIFT, 10:10AM, 1 1/2 RESPONSE TIME"
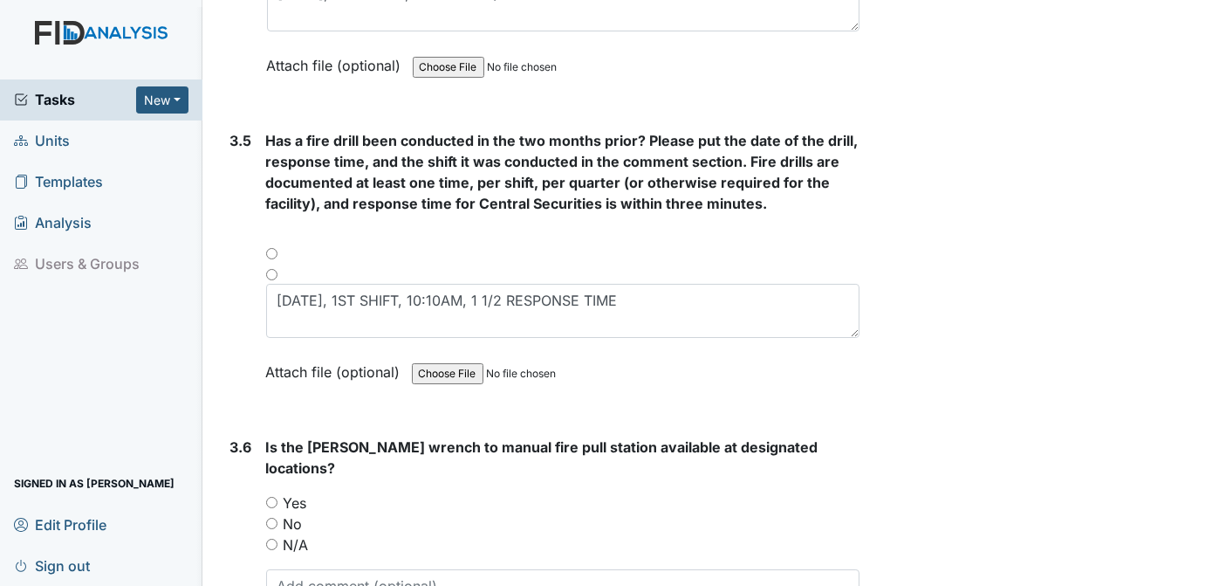
scroll to position [8242, 0]
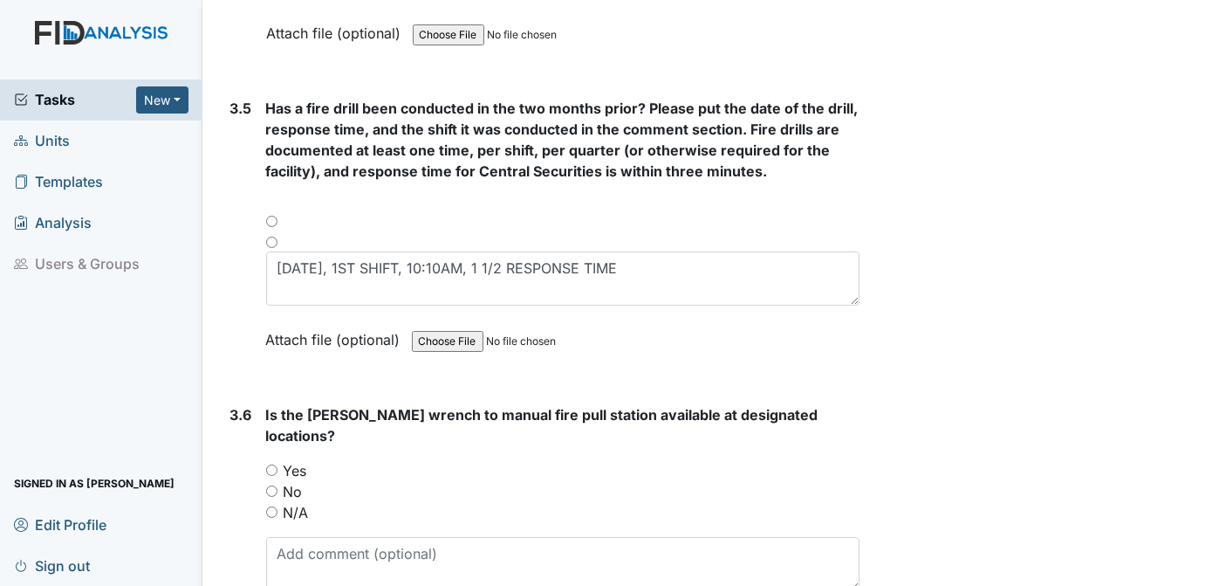
click at [271, 464] on input "Yes" at bounding box center [271, 469] width 11 height 11
radio input "true"
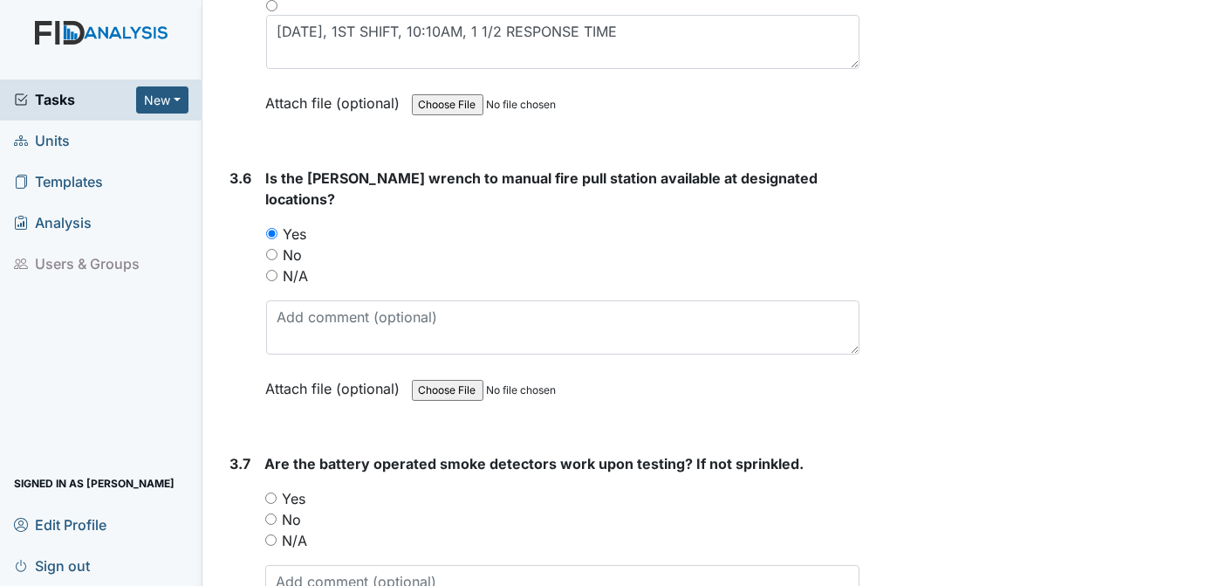
scroll to position [8576, 0]
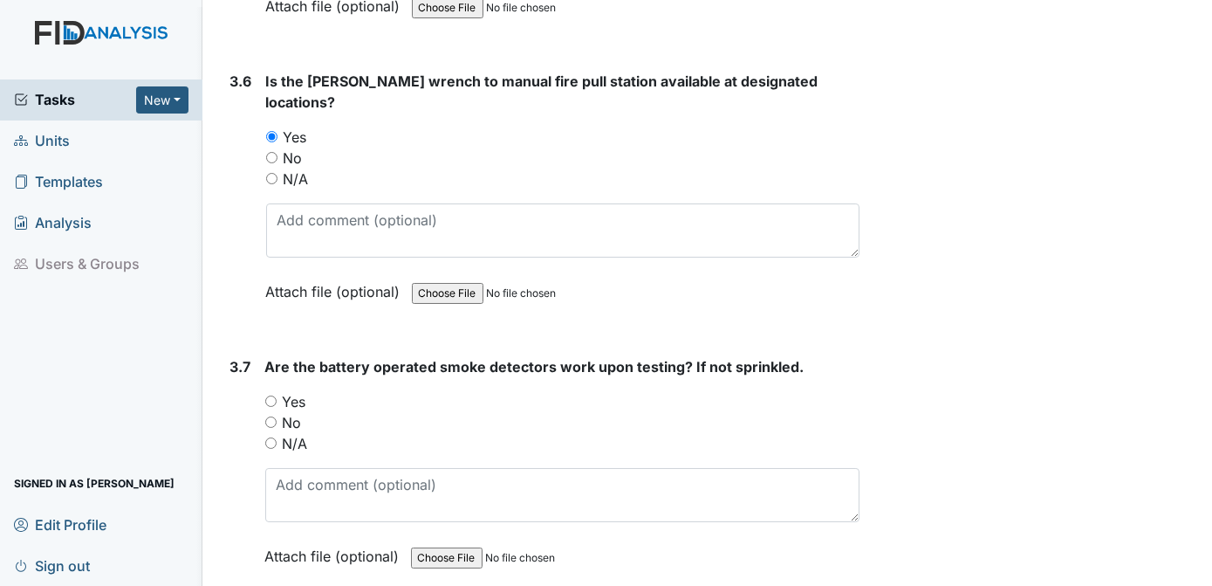
click at [272, 395] on input "Yes" at bounding box center [270, 400] width 11 height 11
radio input "true"
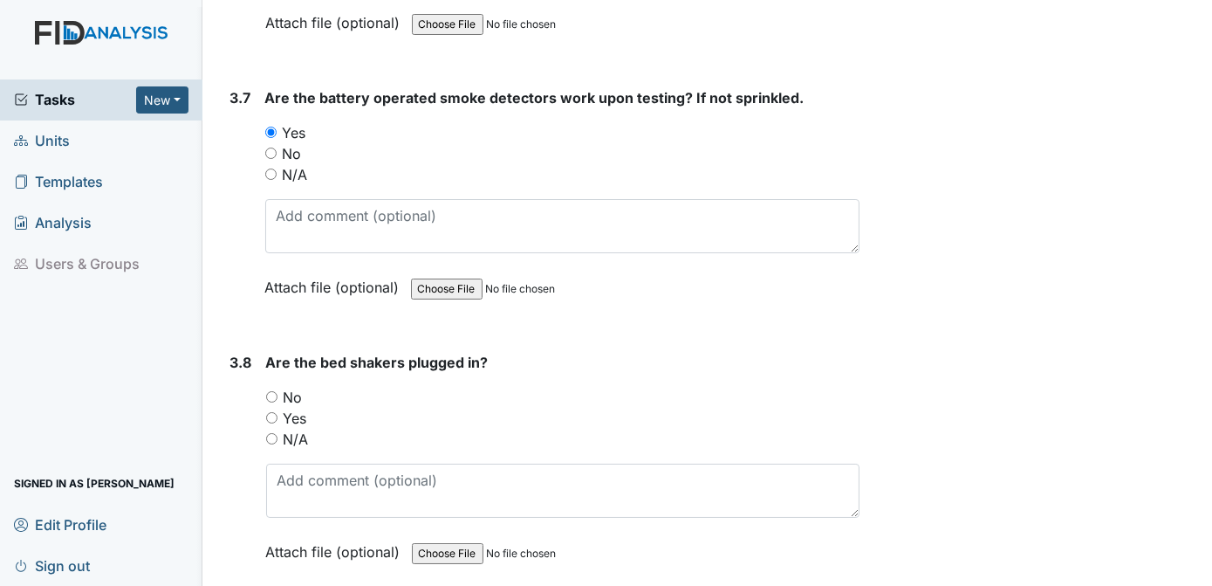
scroll to position [8861, 0]
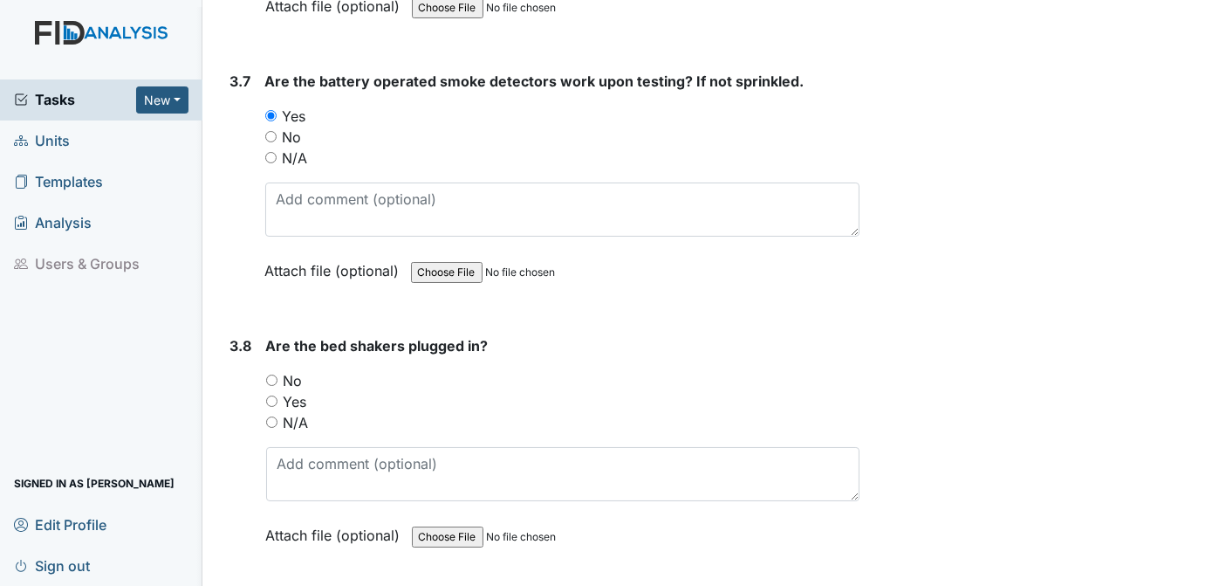
click at [272, 416] on input "N/A" at bounding box center [271, 421] width 11 height 11
radio input "true"
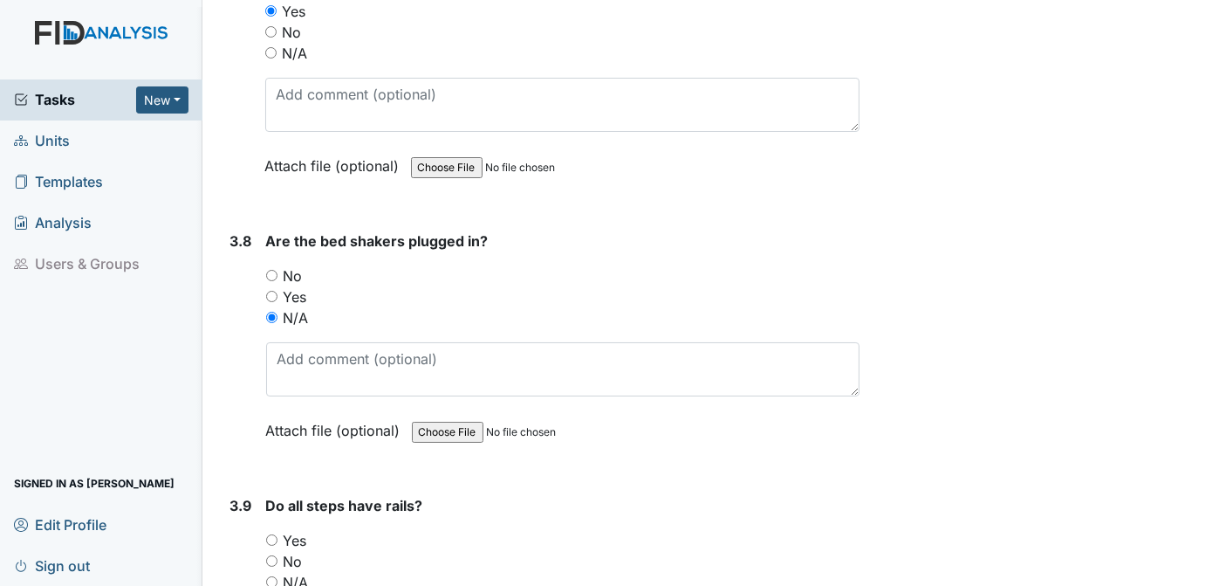
scroll to position [9096, 0]
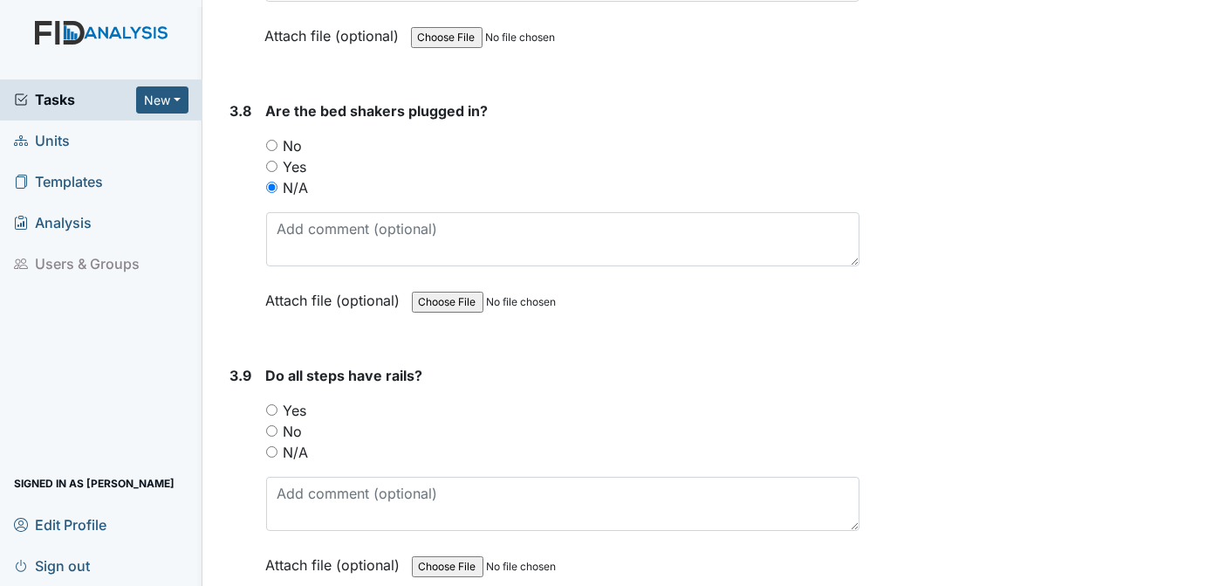
click at [271, 446] on input "N/A" at bounding box center [271, 451] width 11 height 11
radio input "true"
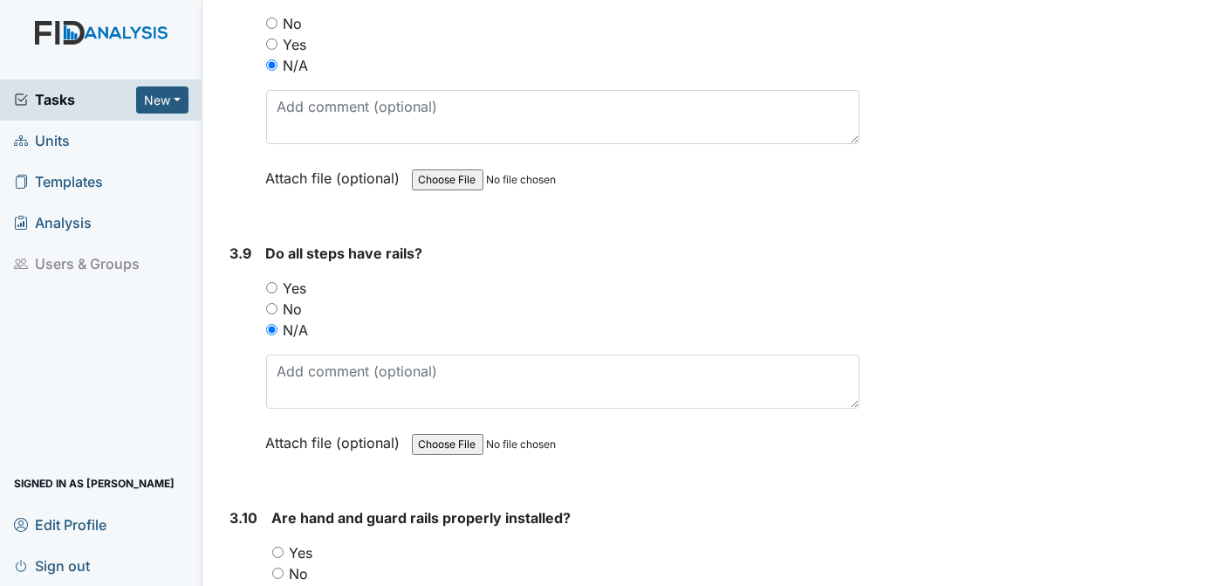
scroll to position [9267, 0]
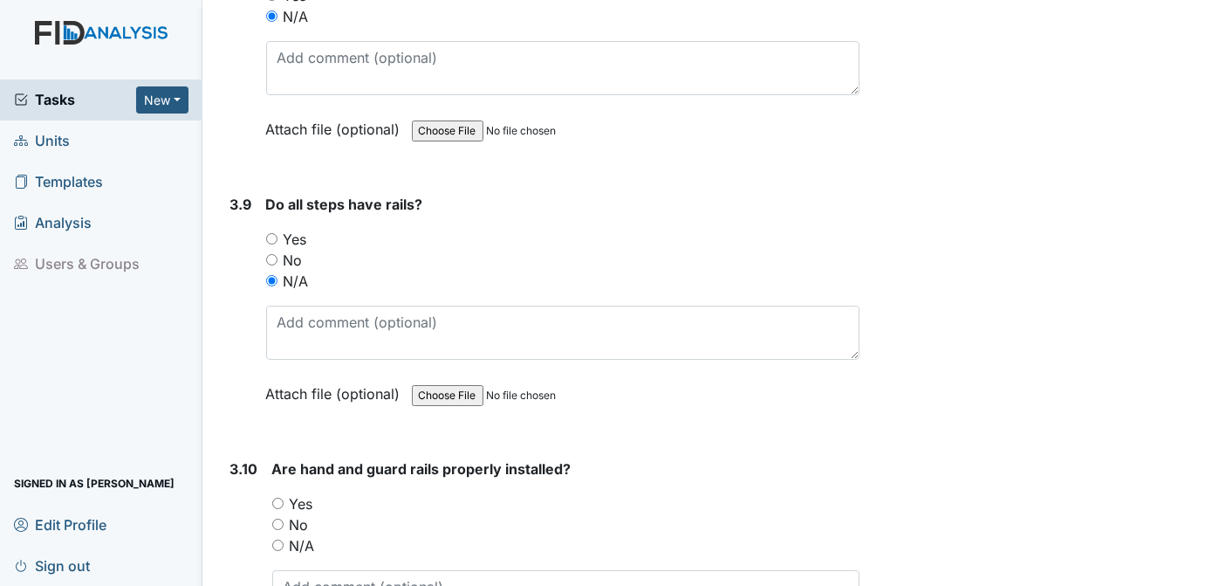
click at [281, 539] on input "N/A" at bounding box center [277, 544] width 11 height 11
radio input "true"
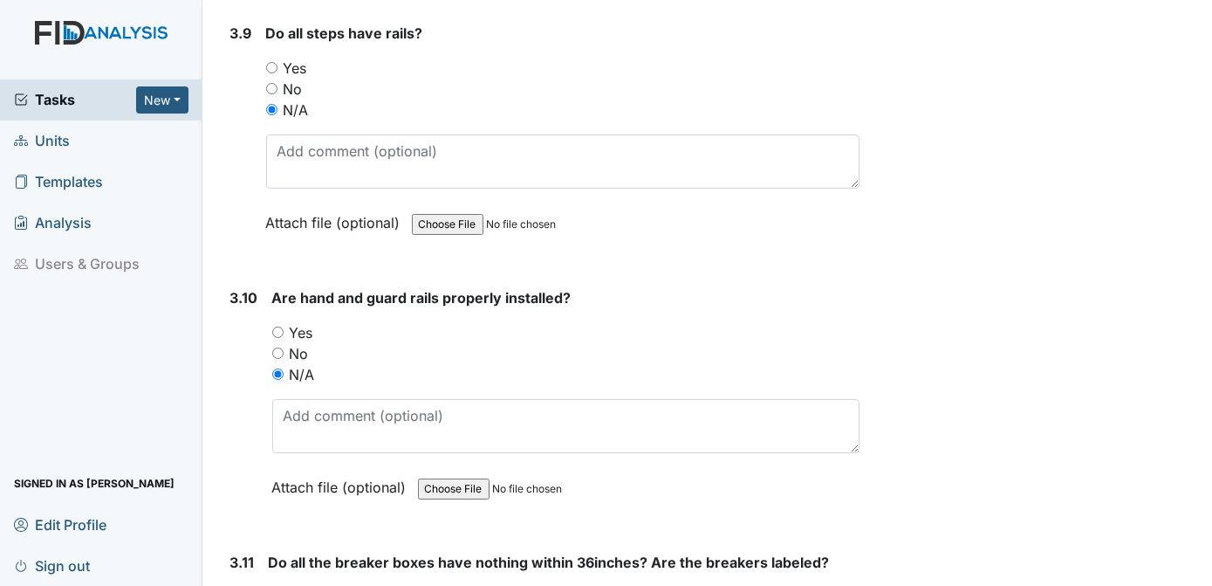
scroll to position [9503, 0]
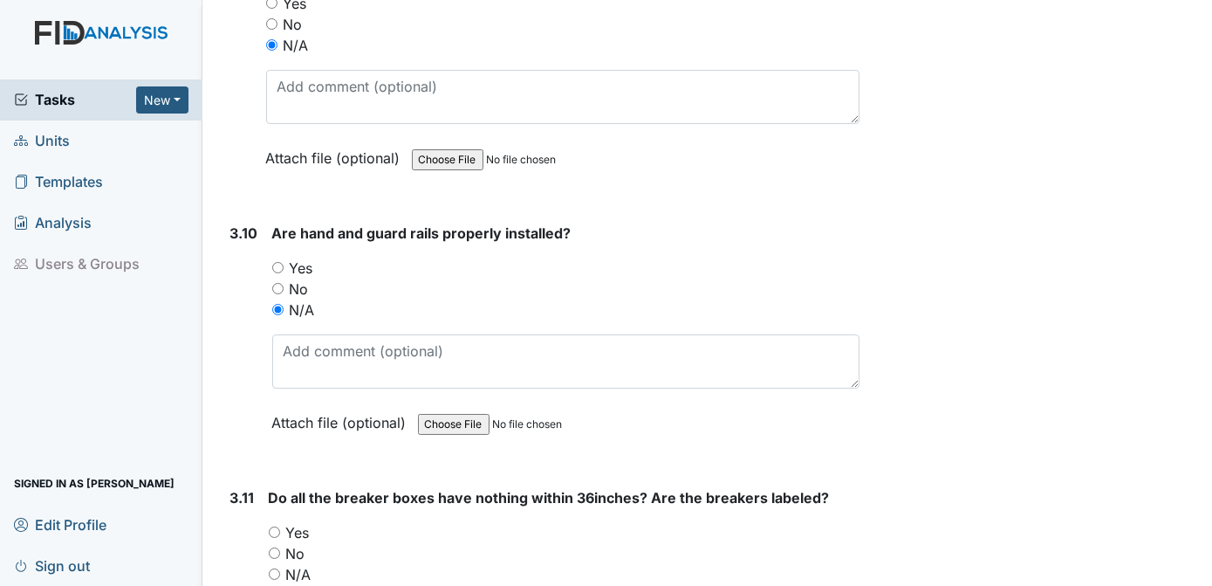
click at [274, 526] on input "Yes" at bounding box center [274, 531] width 11 height 11
radio input "true"
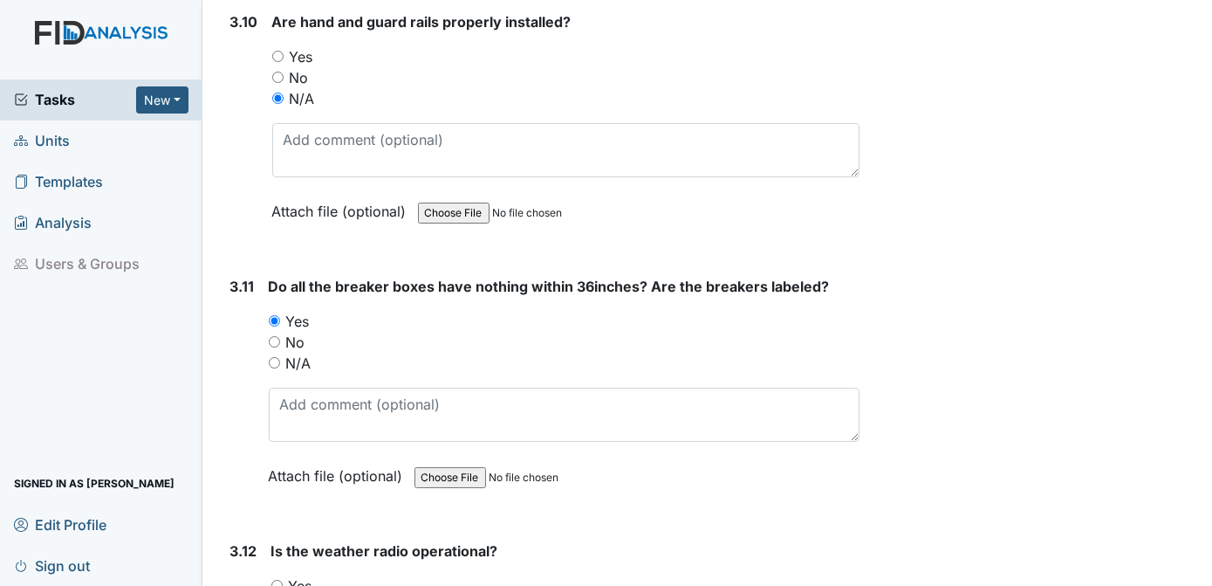
scroll to position [9746, 0]
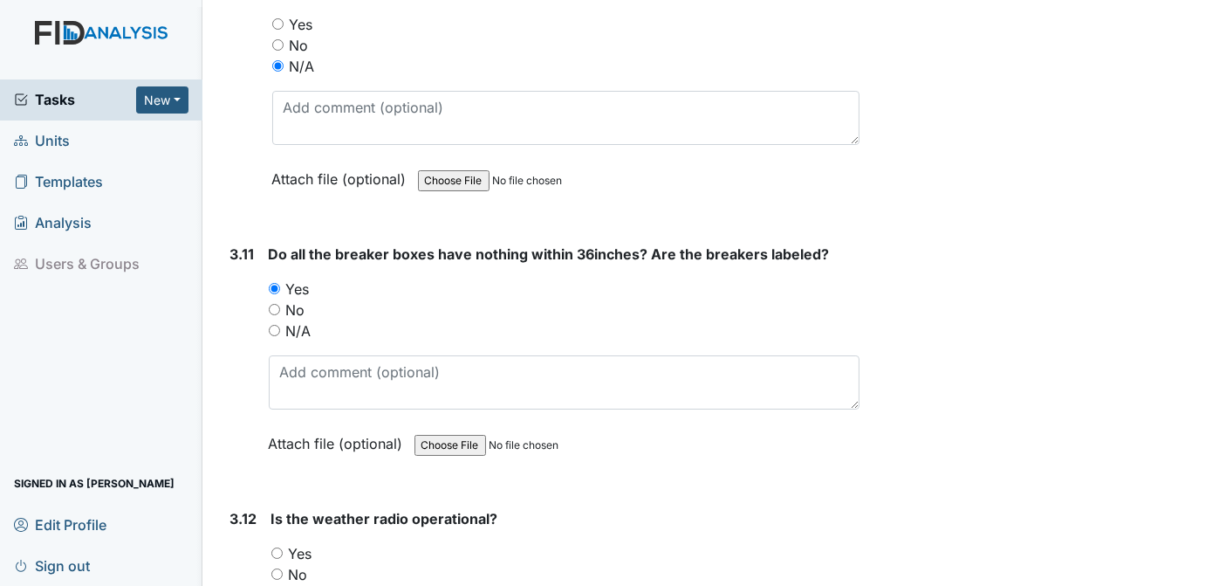
click at [276, 547] on input "Yes" at bounding box center [276, 552] width 11 height 11
radio input "true"
click at [842, 508] on strong "Is the weather radio operational?" at bounding box center [565, 518] width 589 height 21
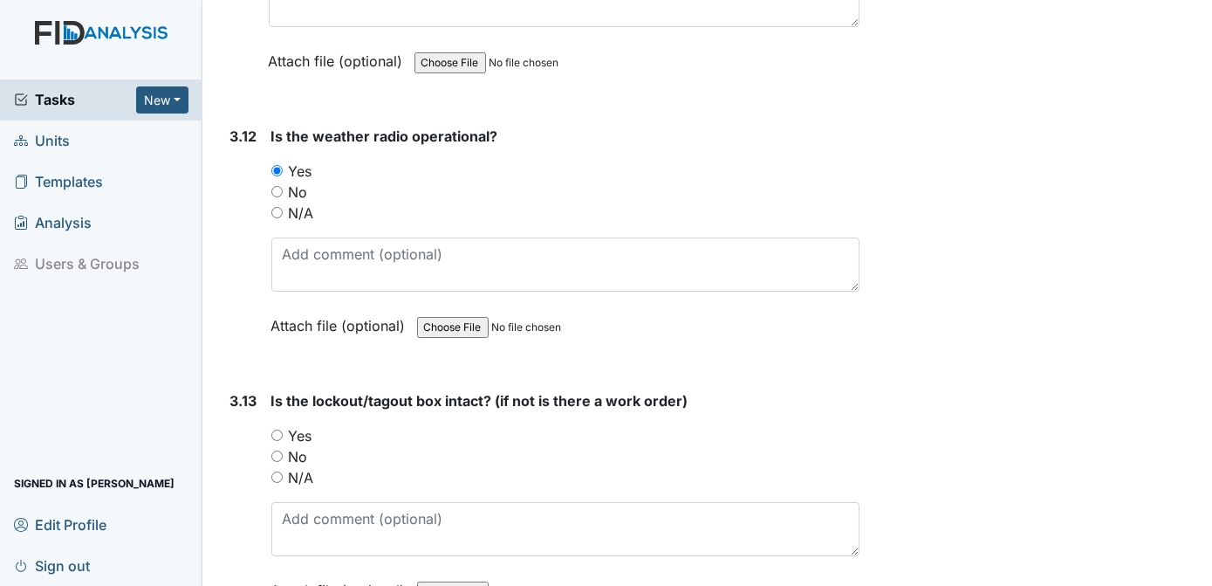
scroll to position [10145, 0]
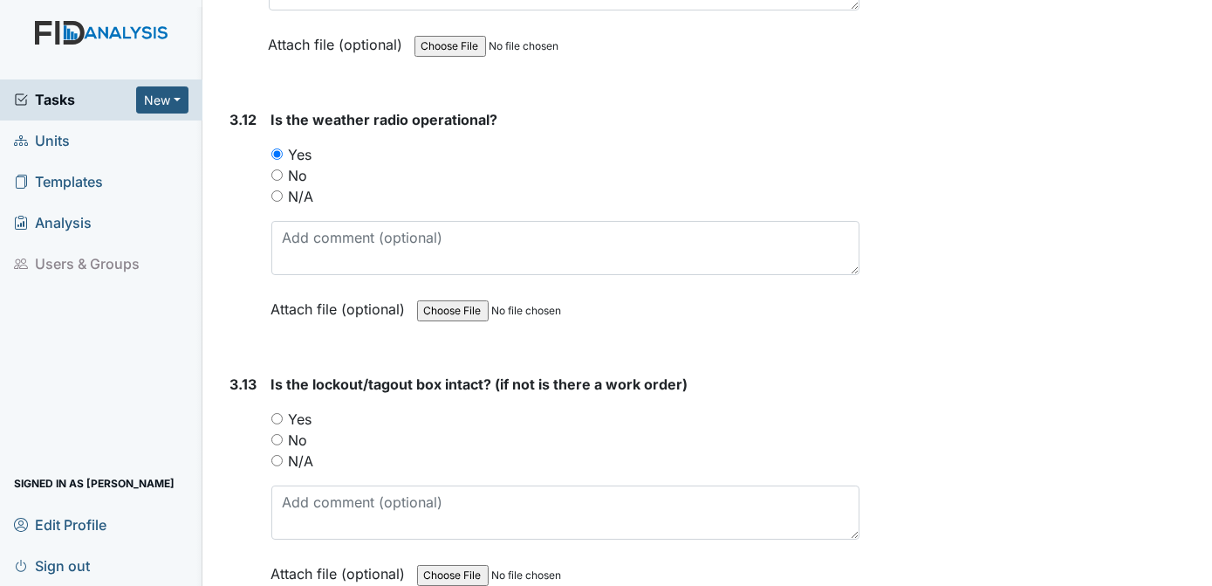
click at [274, 413] on input "Yes" at bounding box center [276, 418] width 11 height 11
radio input "true"
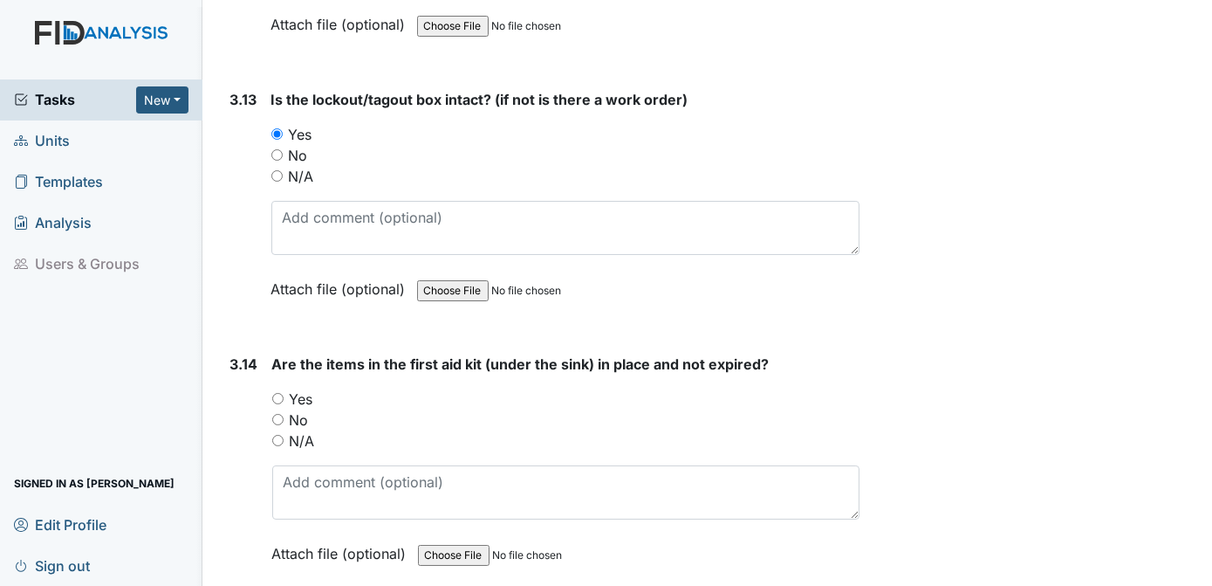
scroll to position [10494, 0]
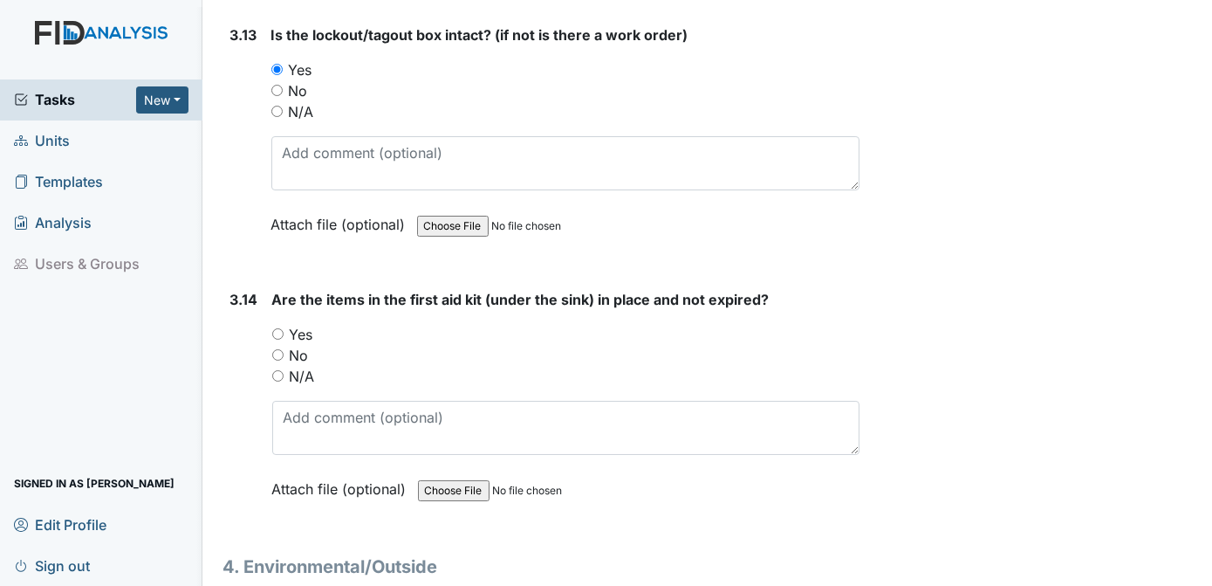
click at [276, 328] on input "Yes" at bounding box center [277, 333] width 11 height 11
radio input "true"
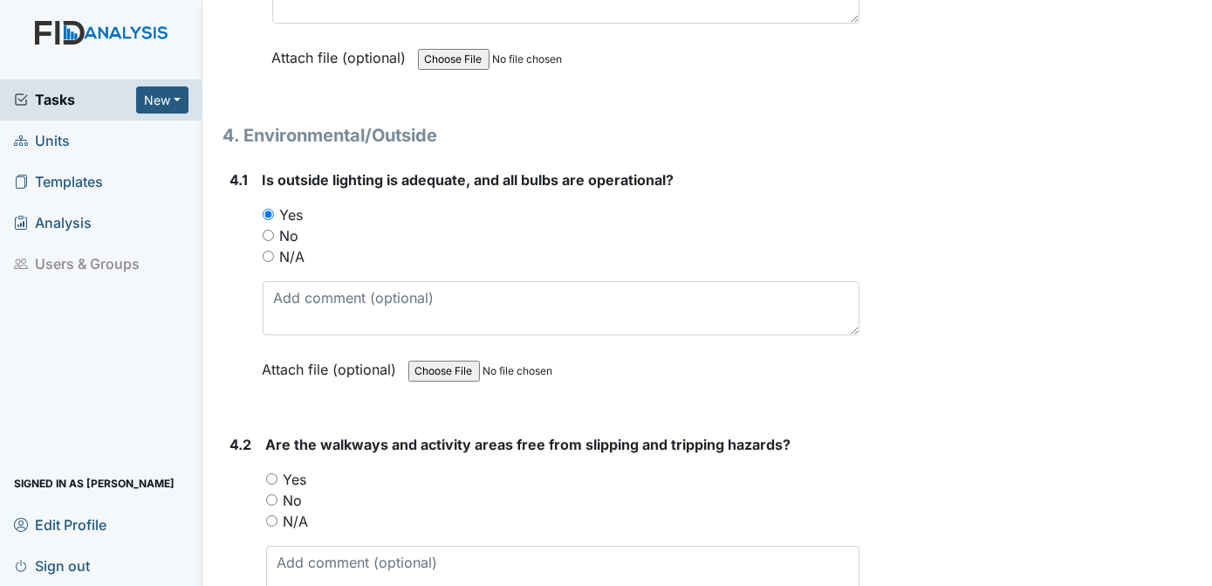
scroll to position [10990, 0]
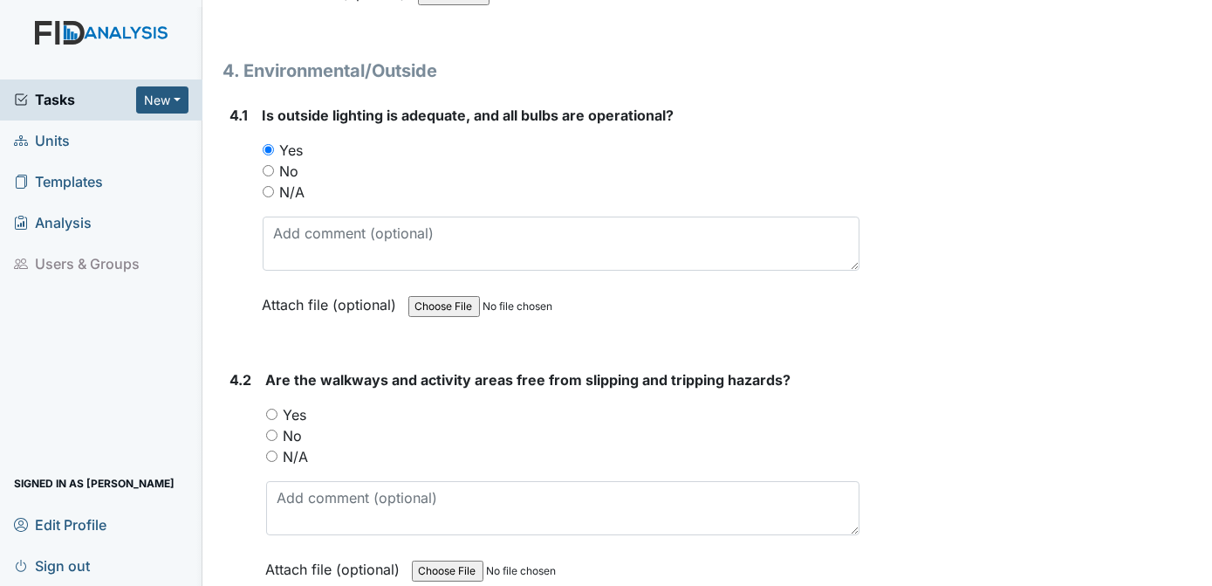
click at [270, 409] on input "Yes" at bounding box center [271, 414] width 11 height 11
radio input "true"
click at [810, 425] on div "No" at bounding box center [563, 435] width 594 height 21
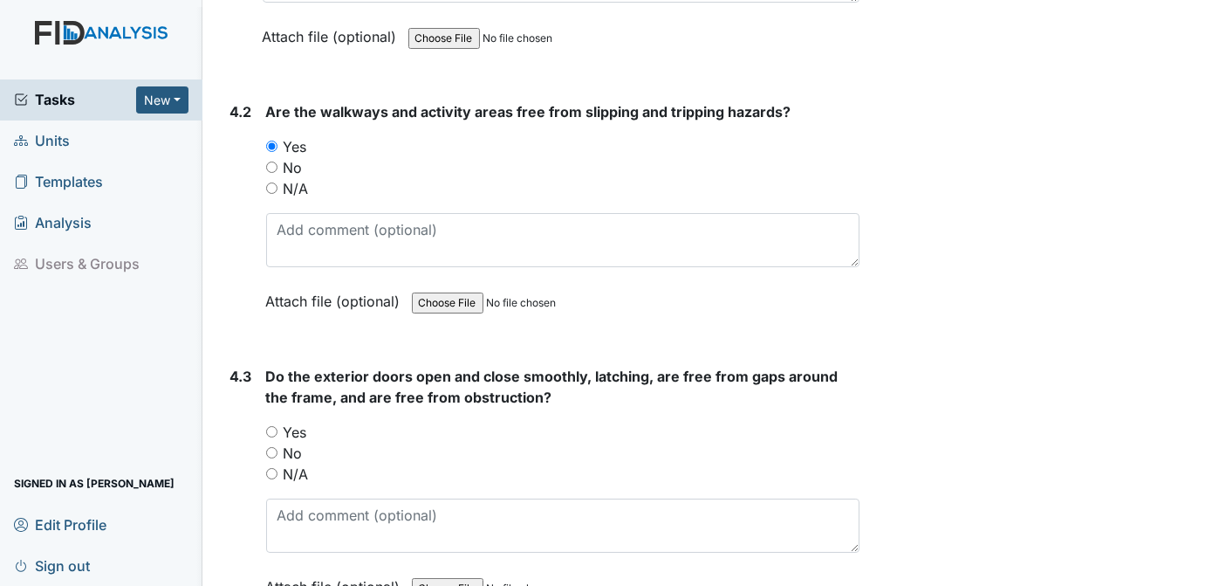
scroll to position [11291, 0]
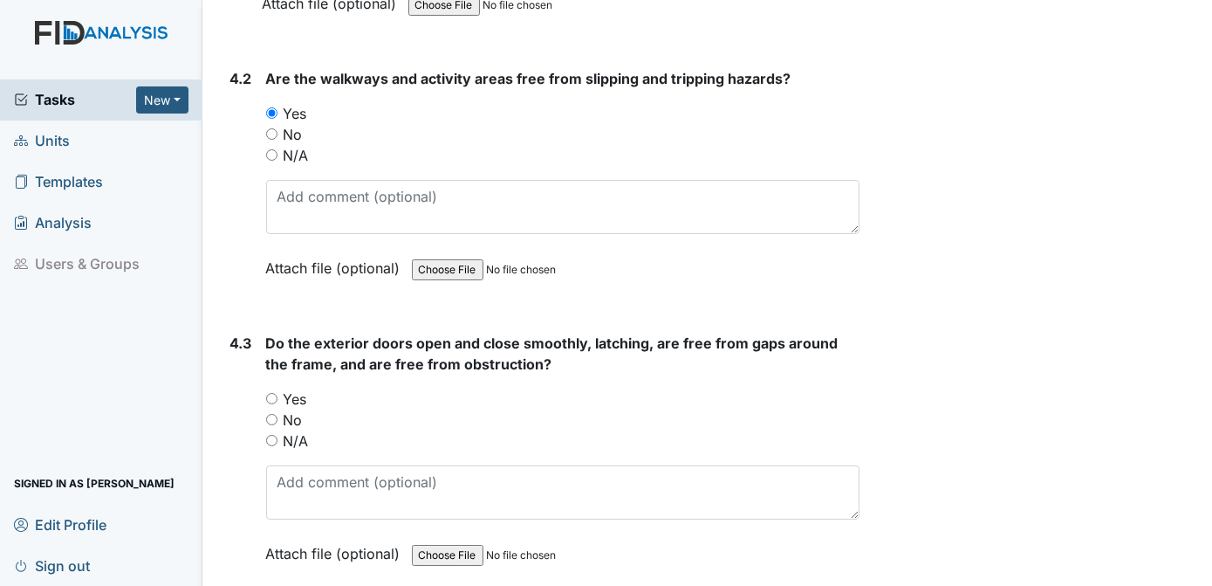
click at [270, 393] on input "Yes" at bounding box center [271, 398] width 11 height 11
radio input "true"
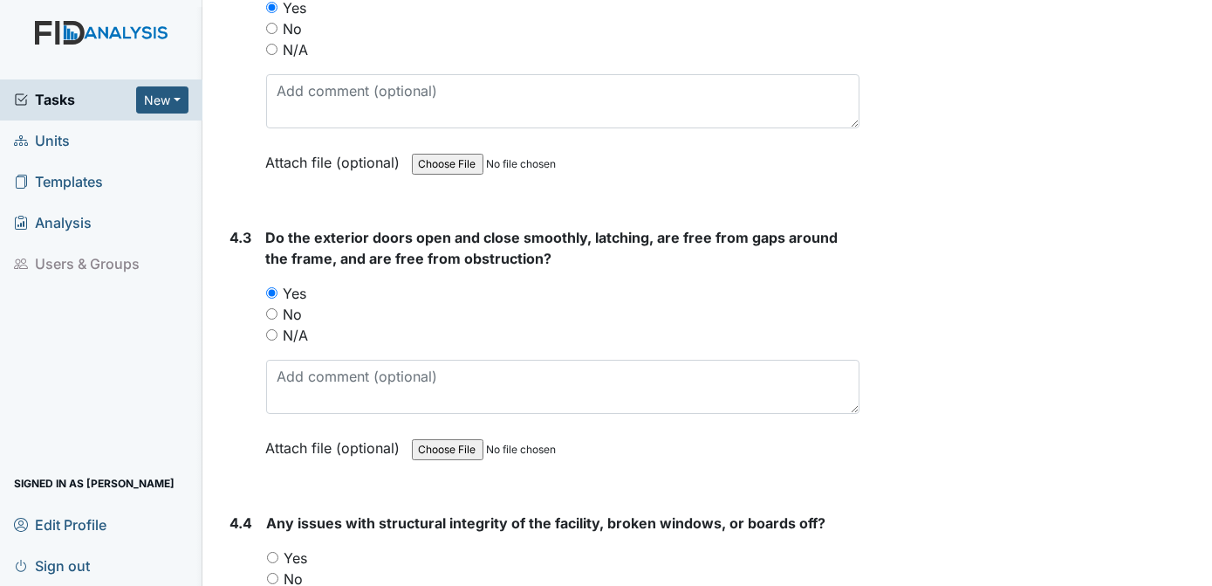
scroll to position [11462, 0]
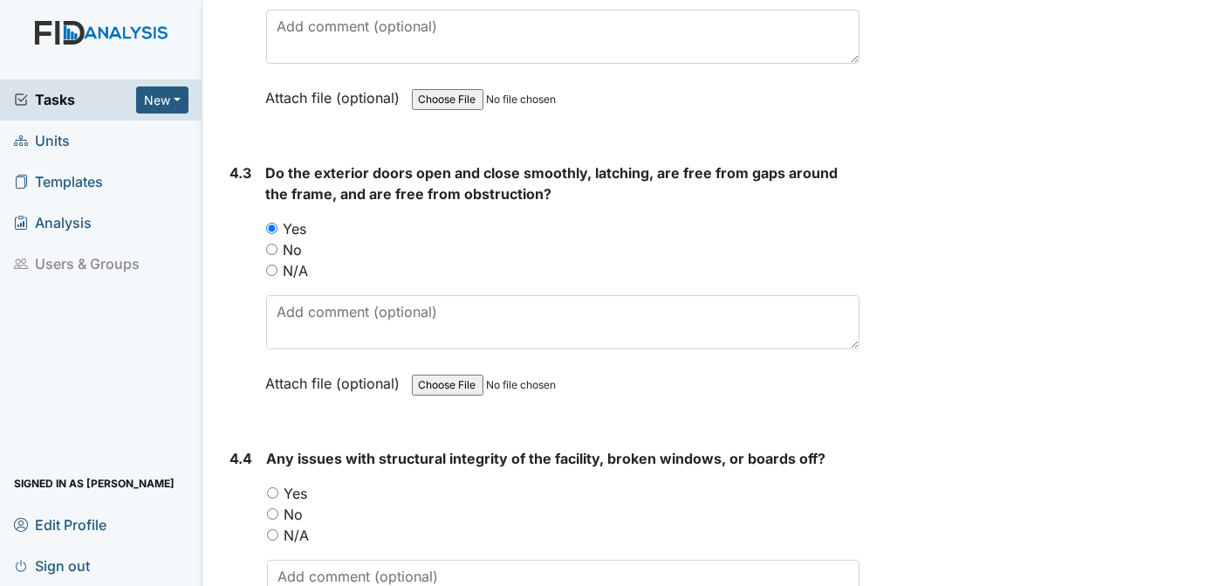
click at [273, 508] on input "No" at bounding box center [272, 513] width 11 height 11
radio input "true"
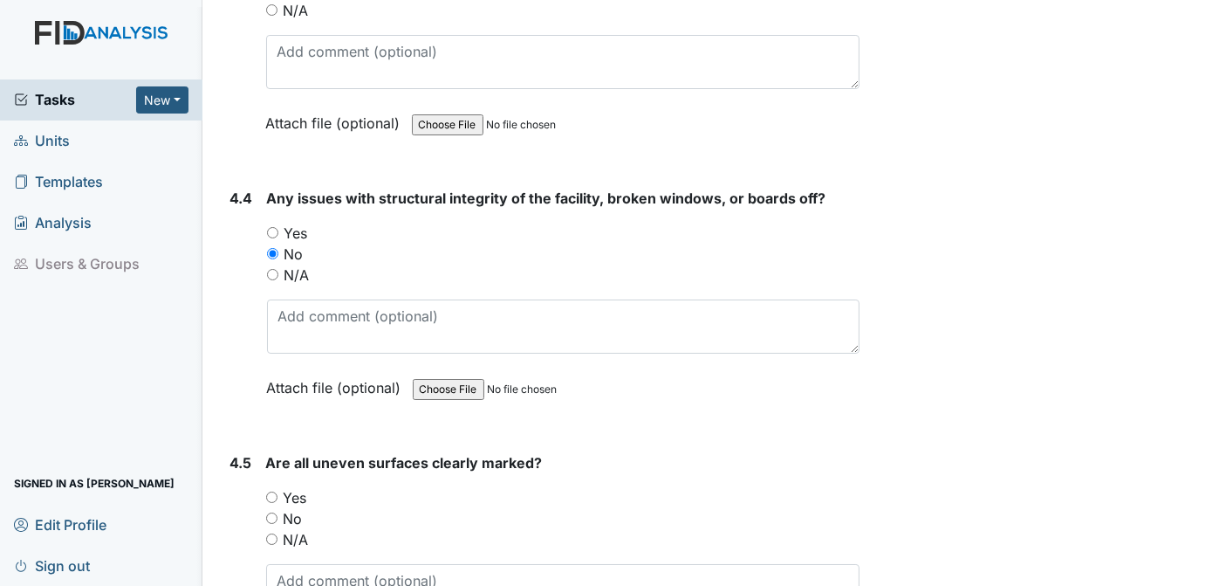
scroll to position [11787, 0]
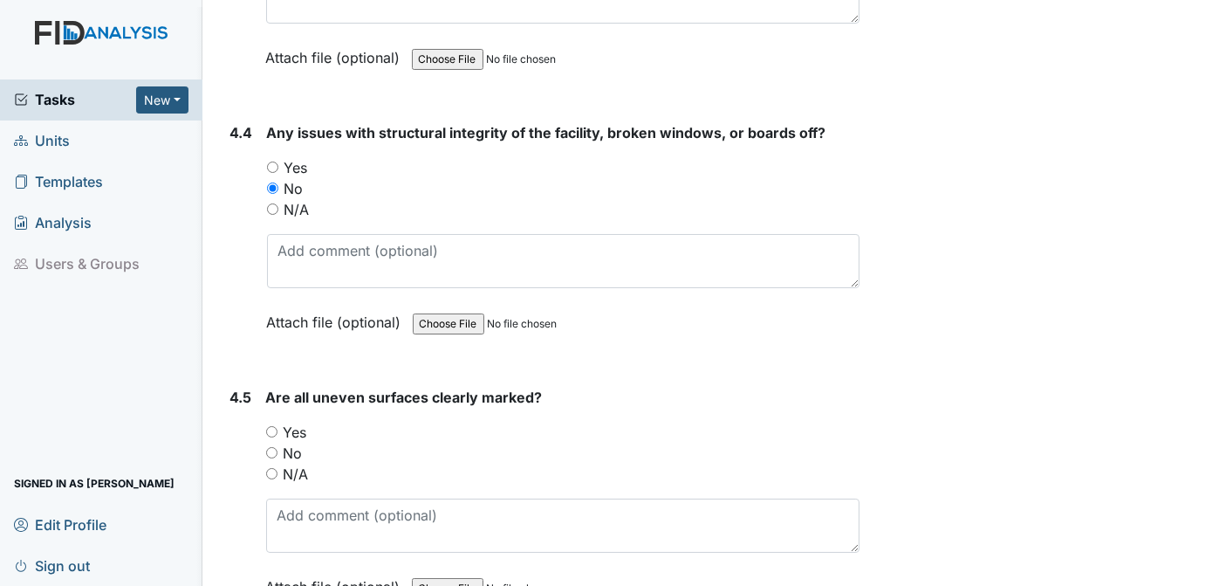
click at [271, 468] on input "N/A" at bounding box center [271, 473] width 11 height 11
radio input "true"
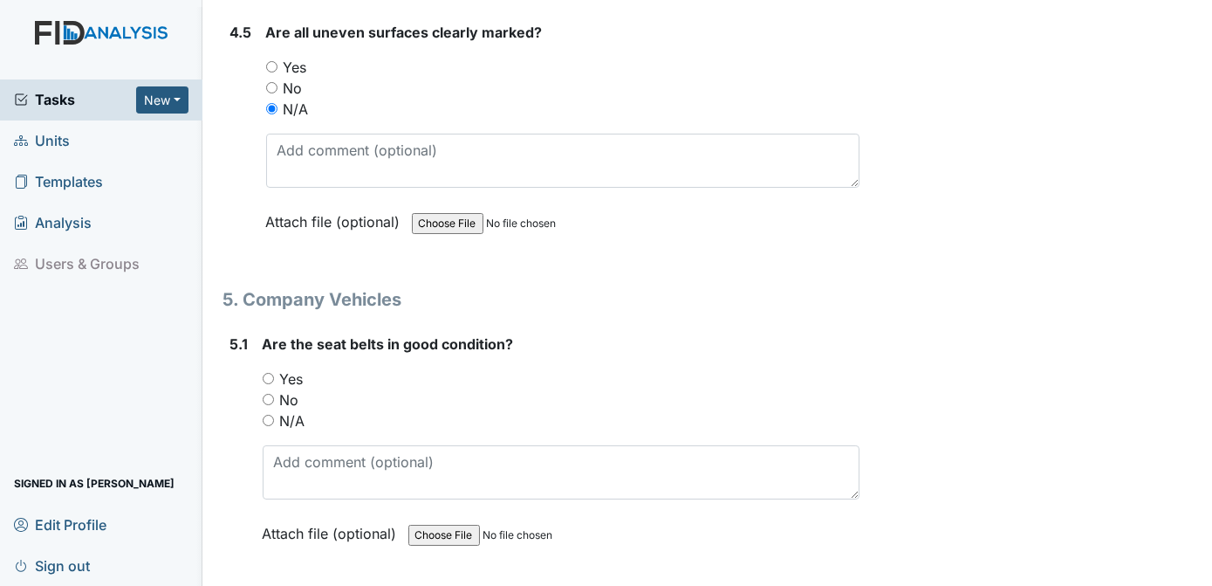
scroll to position [12185, 0]
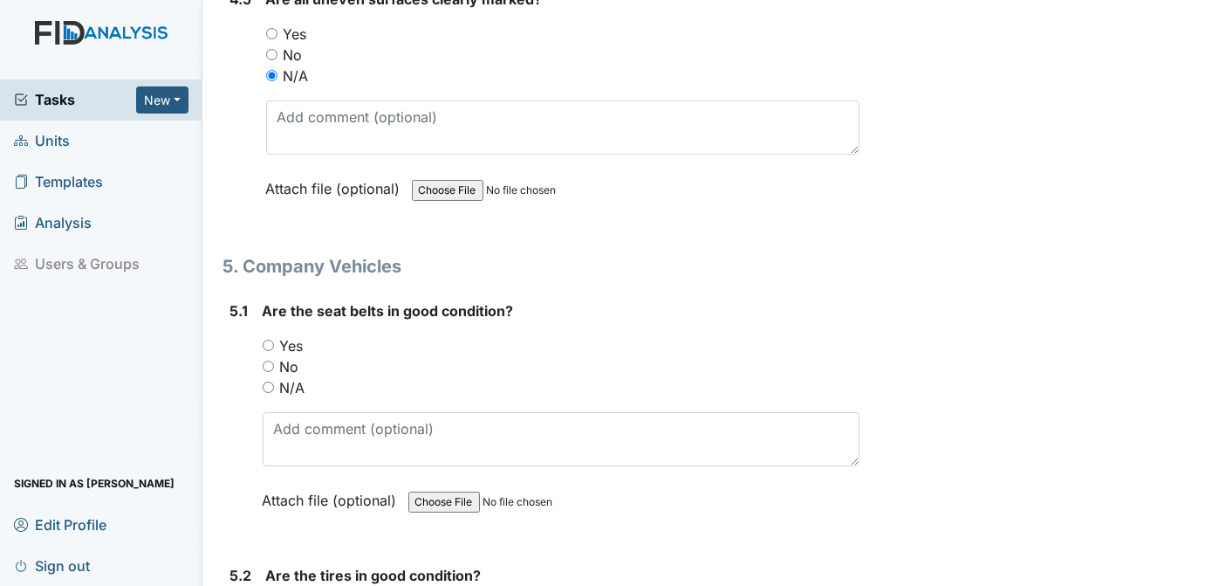
click at [265, 340] on input "Yes" at bounding box center [268, 345] width 11 height 11
radio input "true"
click at [838, 442] on form "Are the seat belts in good condition? You must select one of the below options.…" at bounding box center [562, 418] width 598 height 237
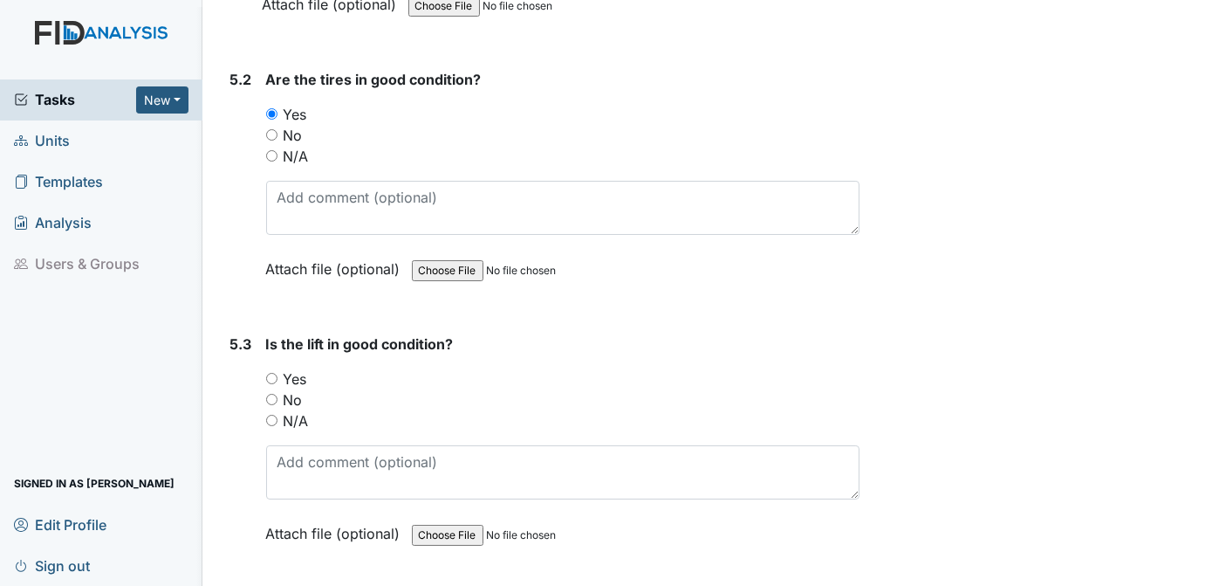
scroll to position [12713, 0]
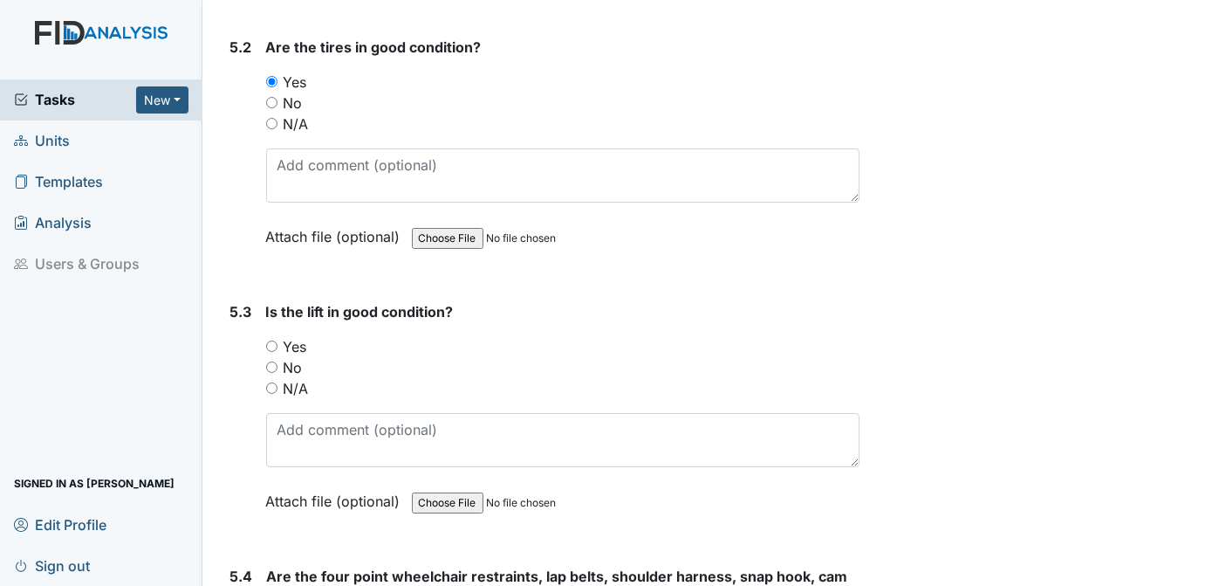
click at [272, 382] on input "N/A" at bounding box center [271, 387] width 11 height 11
radio input "true"
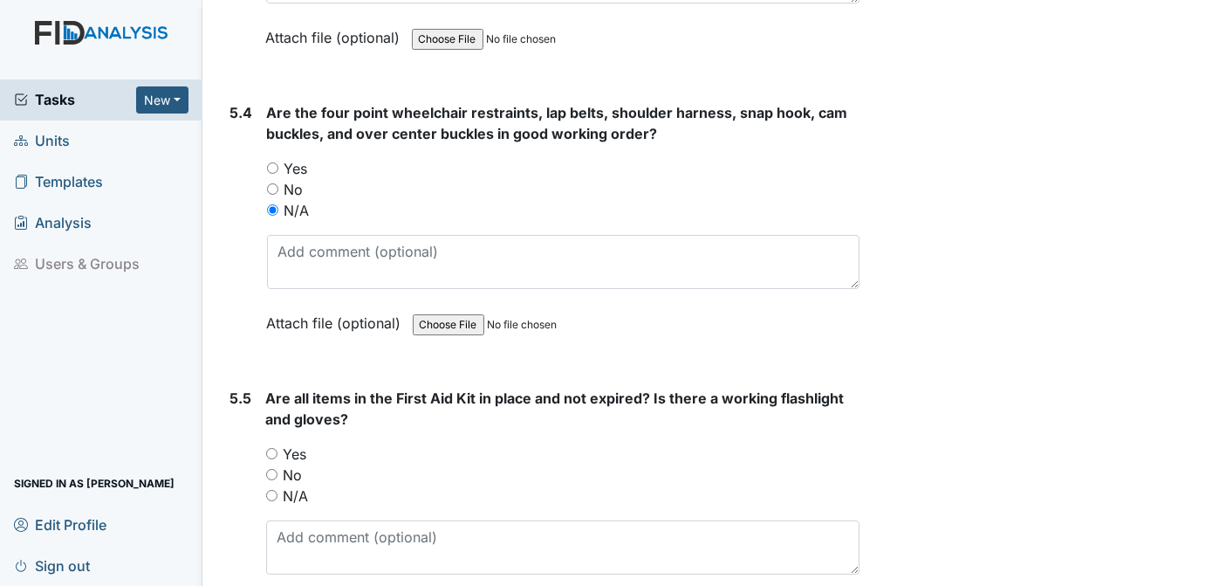
scroll to position [13209, 0]
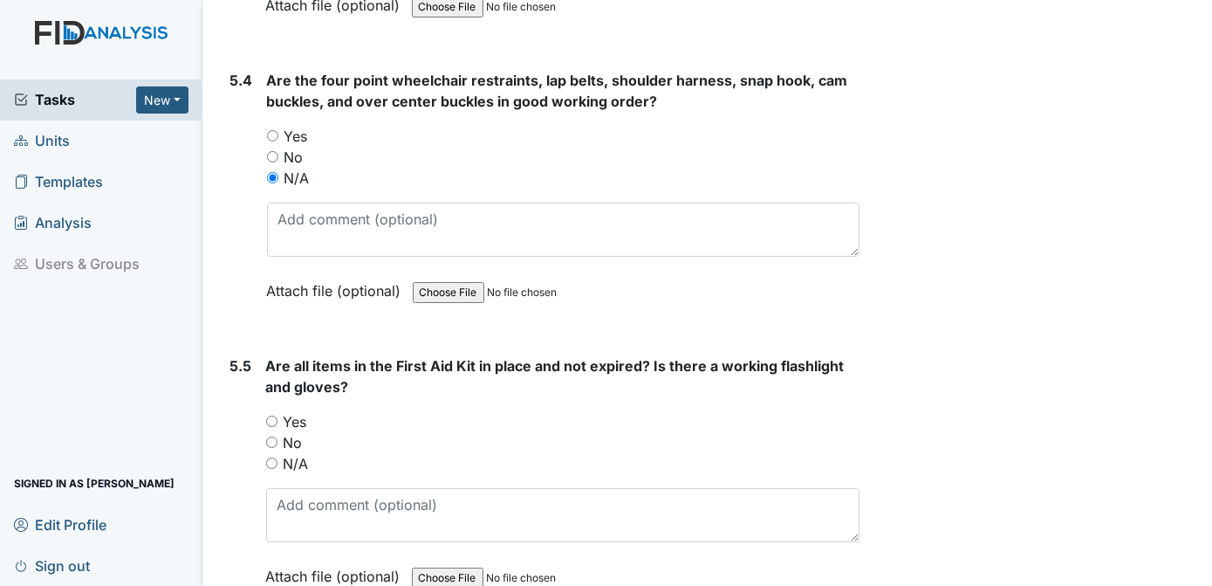
click at [271, 415] on input "Yes" at bounding box center [271, 420] width 11 height 11
radio input "true"
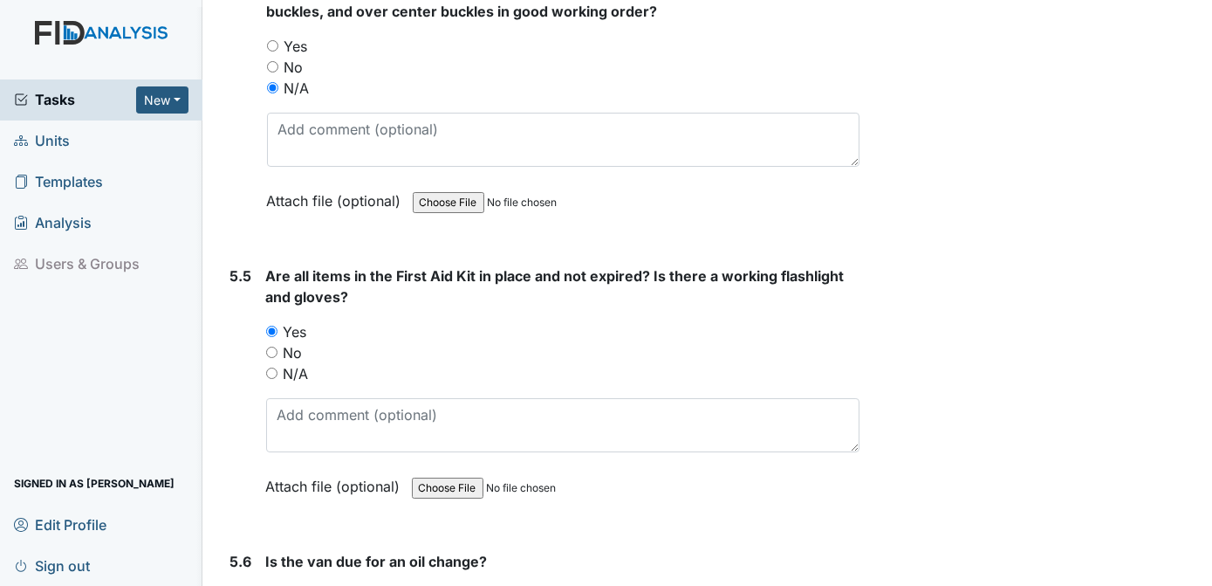
scroll to position [13364, 0]
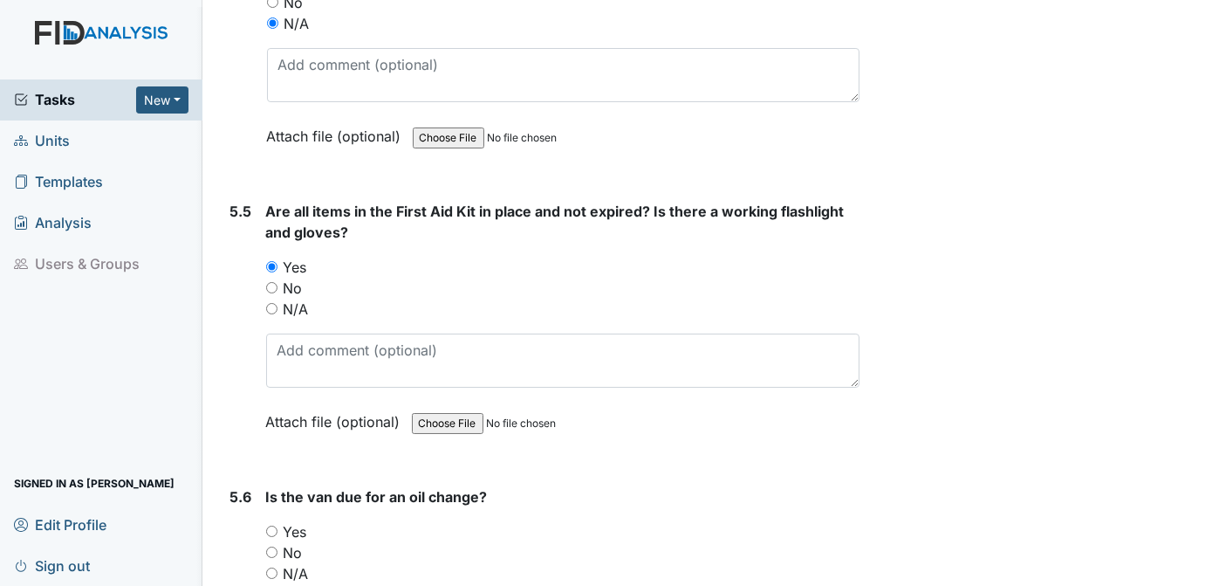
click at [272, 546] on input "No" at bounding box center [271, 551] width 11 height 11
radio input "true"
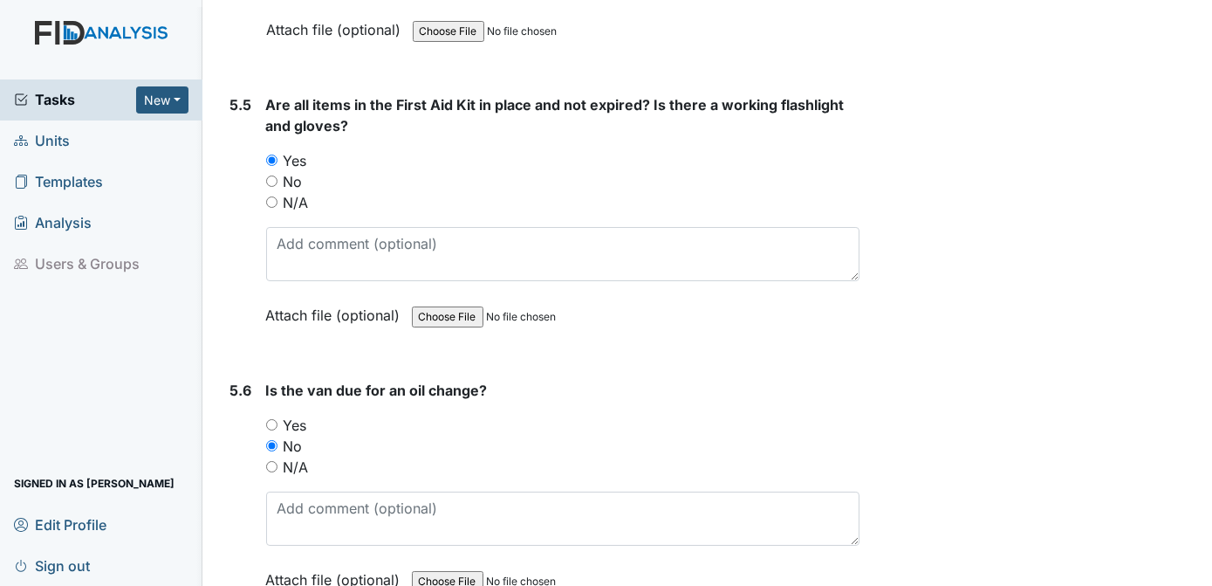
scroll to position [13478, 0]
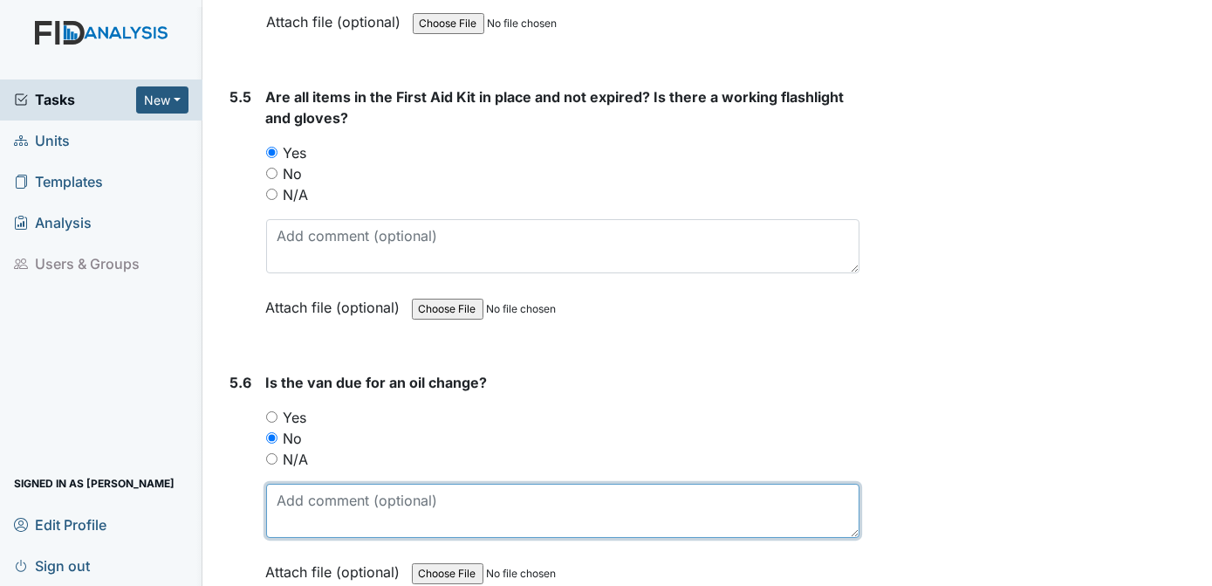
click at [356, 484] on textarea at bounding box center [563, 511] width 594 height 54
type textarea "MILEAGE 94426, OIL CHANGE DUE AT 96699"
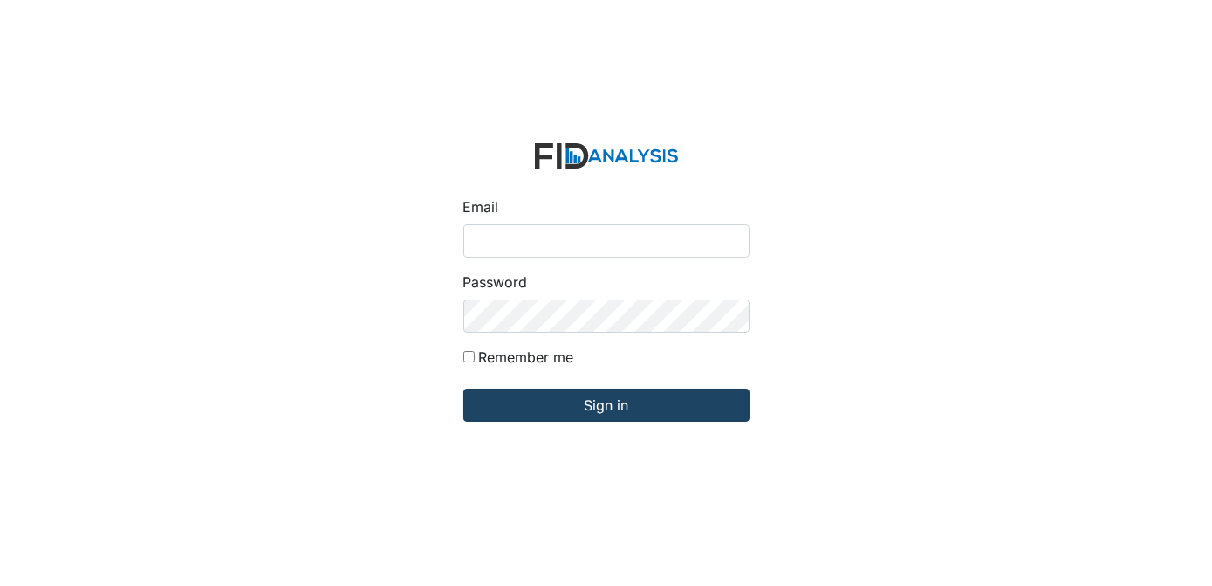
type input "[EMAIL_ADDRESS][DOMAIN_NAME]"
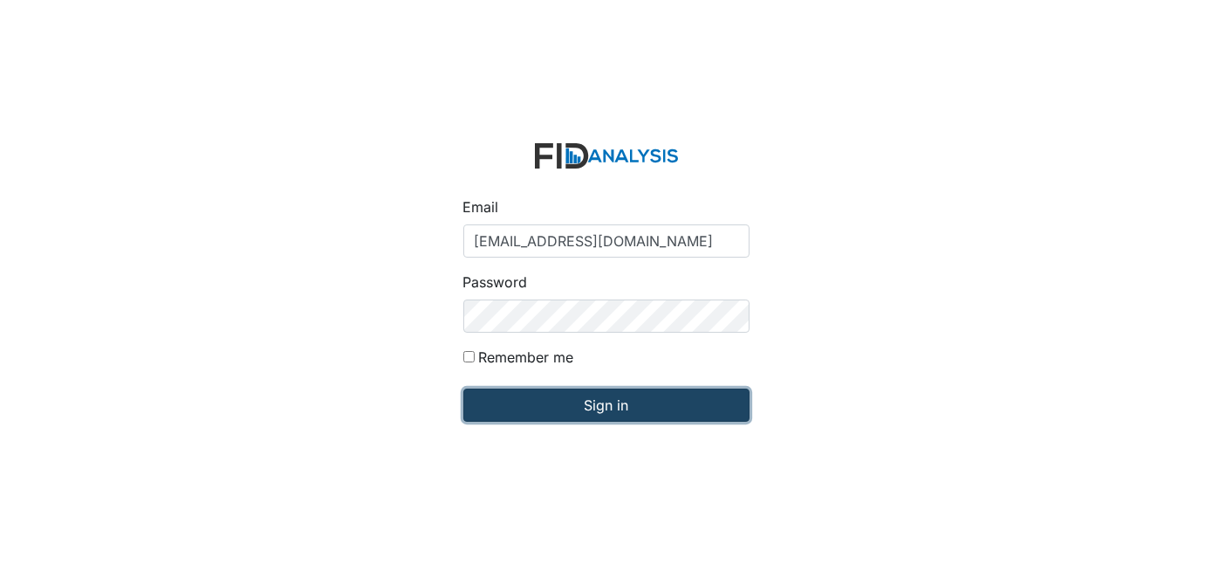
click at [665, 403] on input "Sign in" at bounding box center [606, 404] width 286 height 33
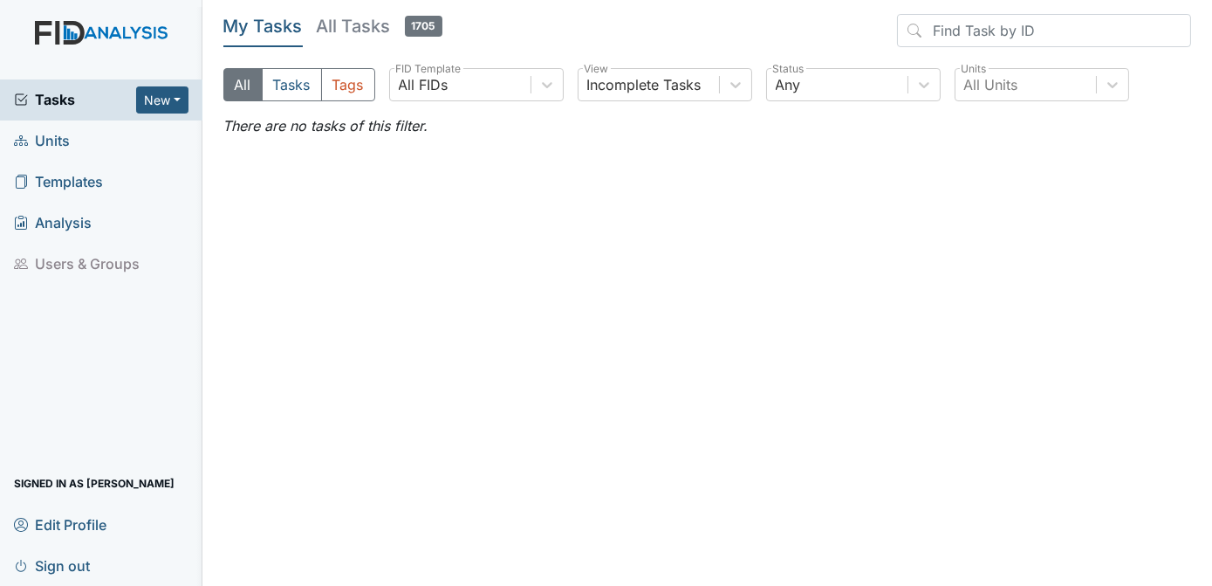
click at [70, 134] on link "Units" at bounding box center [101, 140] width 203 height 41
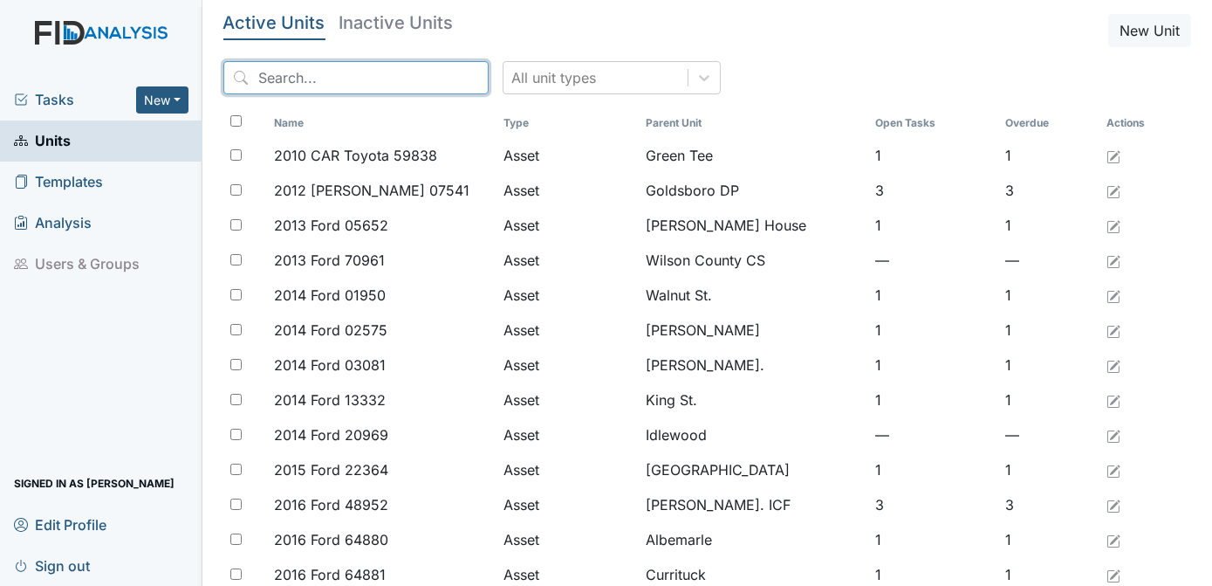
click at [287, 86] on input "search" at bounding box center [355, 77] width 265 height 33
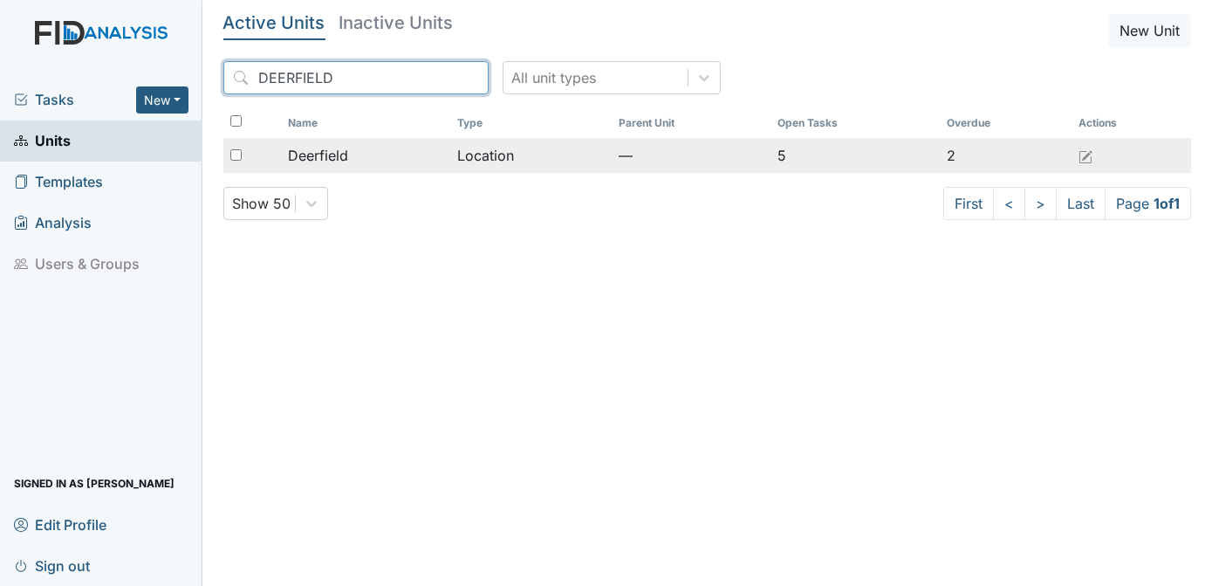
type input "DEERFIELD"
click at [226, 162] on div at bounding box center [252, 155] width 58 height 35
checkbox input "true"
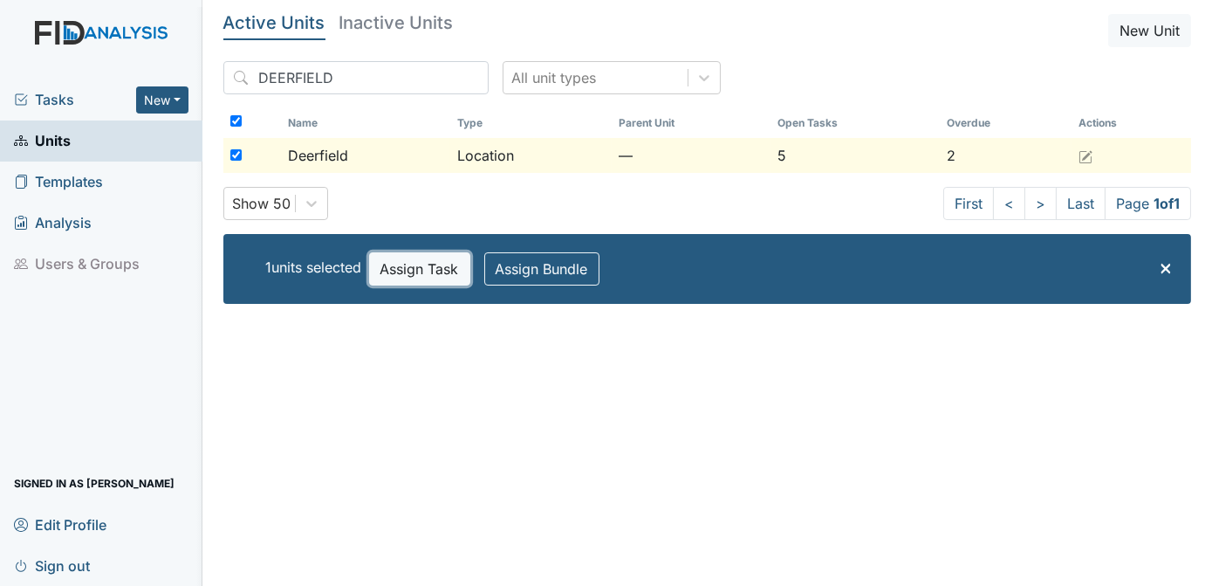
click at [447, 276] on button "Assign Task" at bounding box center [419, 268] width 101 height 33
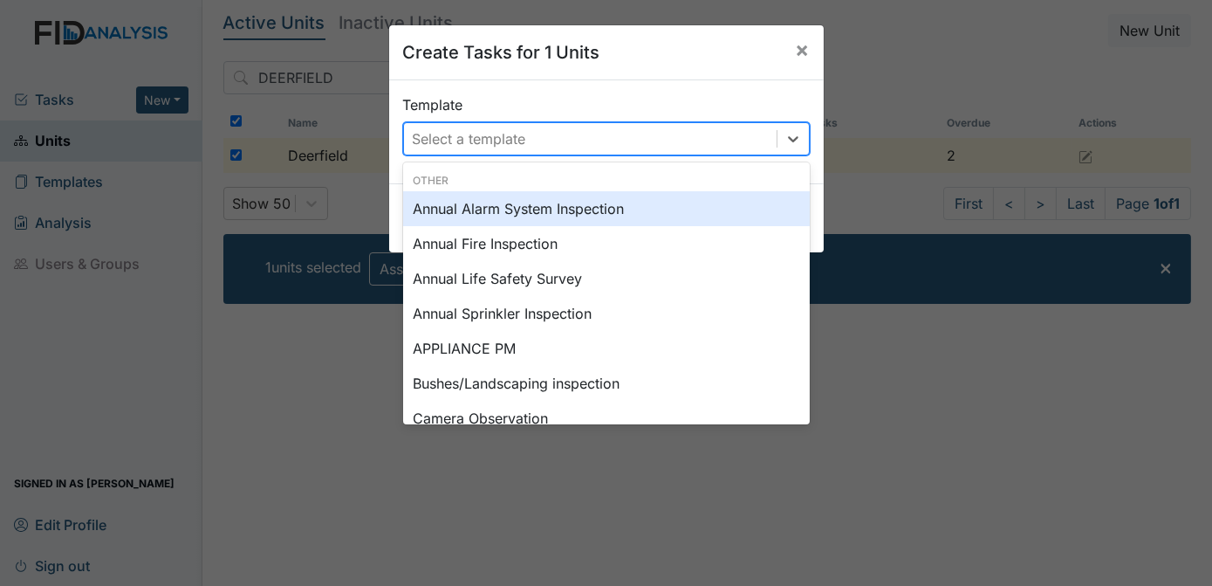
click at [478, 142] on div "Select a template" at bounding box center [469, 138] width 113 height 21
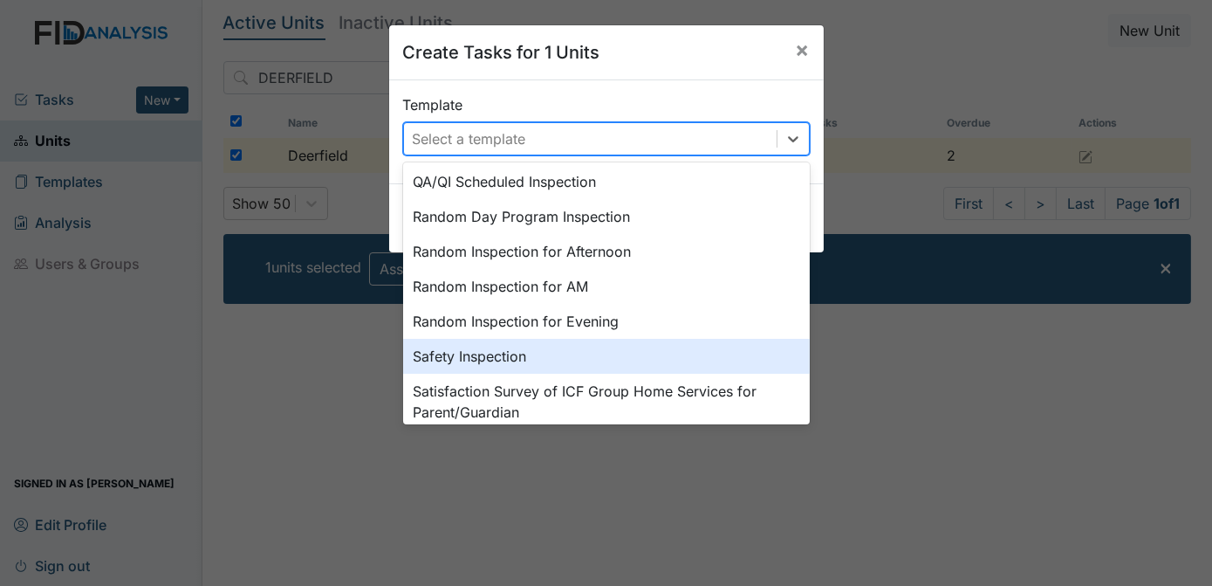
scroll to position [880, 0]
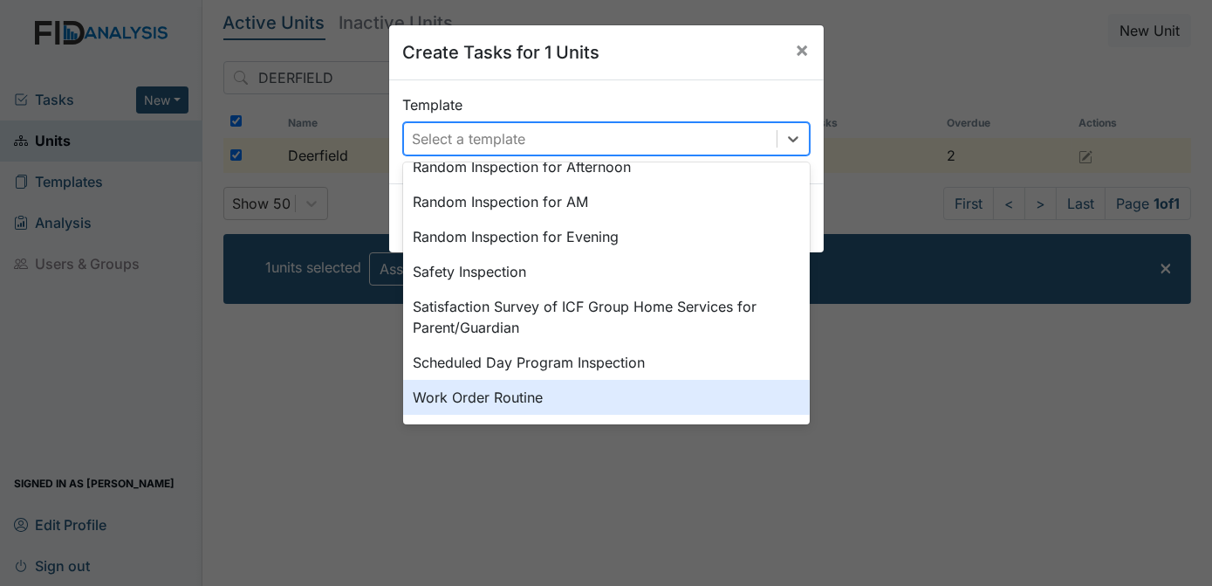
click at [482, 402] on div "Work Order Routine" at bounding box center [606, 397] width 407 height 35
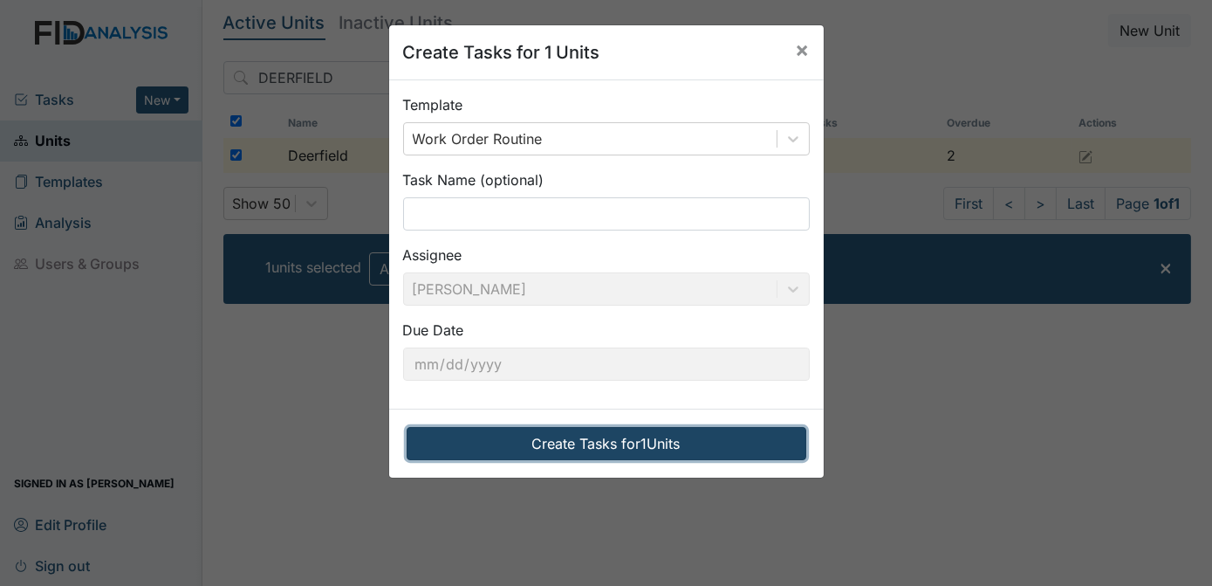
click at [525, 445] on button "Create Tasks for 1 Units" at bounding box center [607, 443] width 400 height 33
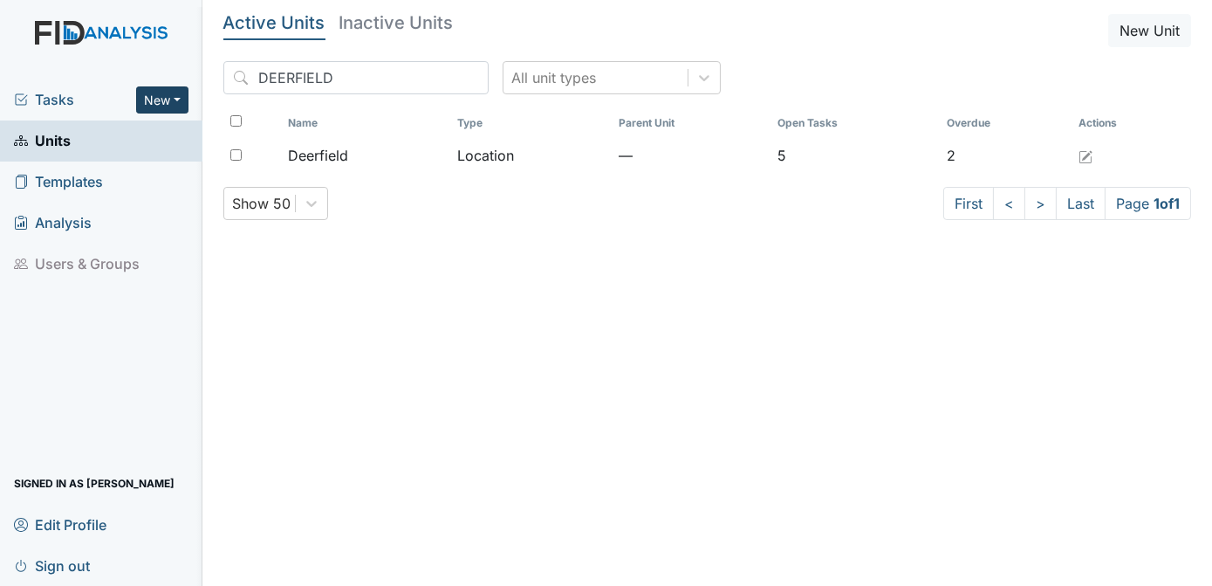
click at [142, 97] on button "New" at bounding box center [162, 99] width 52 height 27
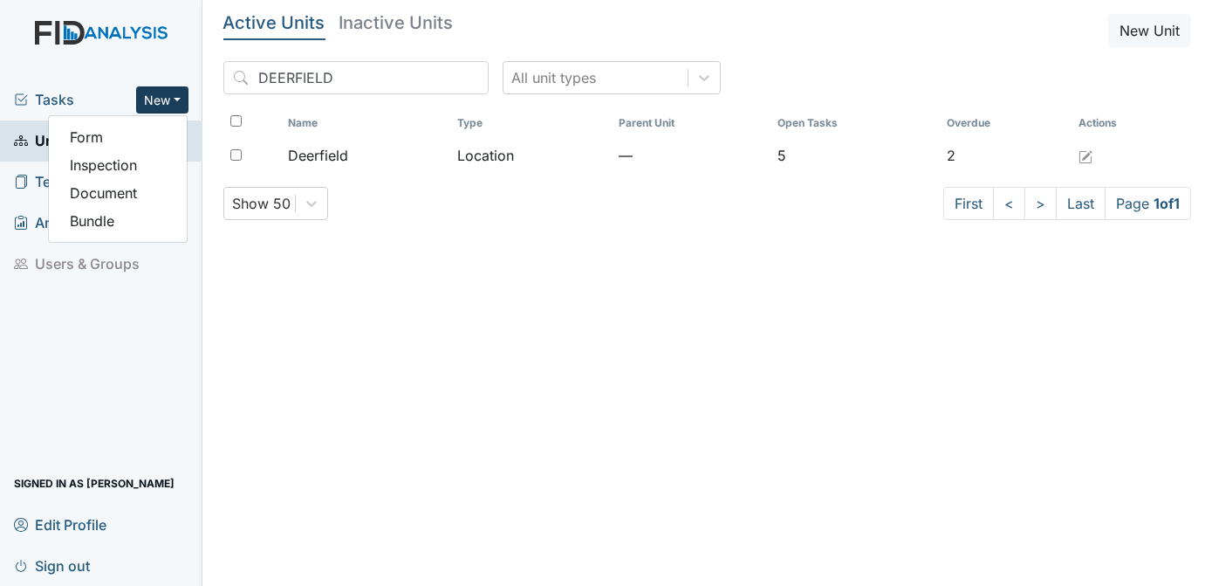
click at [60, 107] on span "Tasks" at bounding box center [75, 99] width 122 height 21
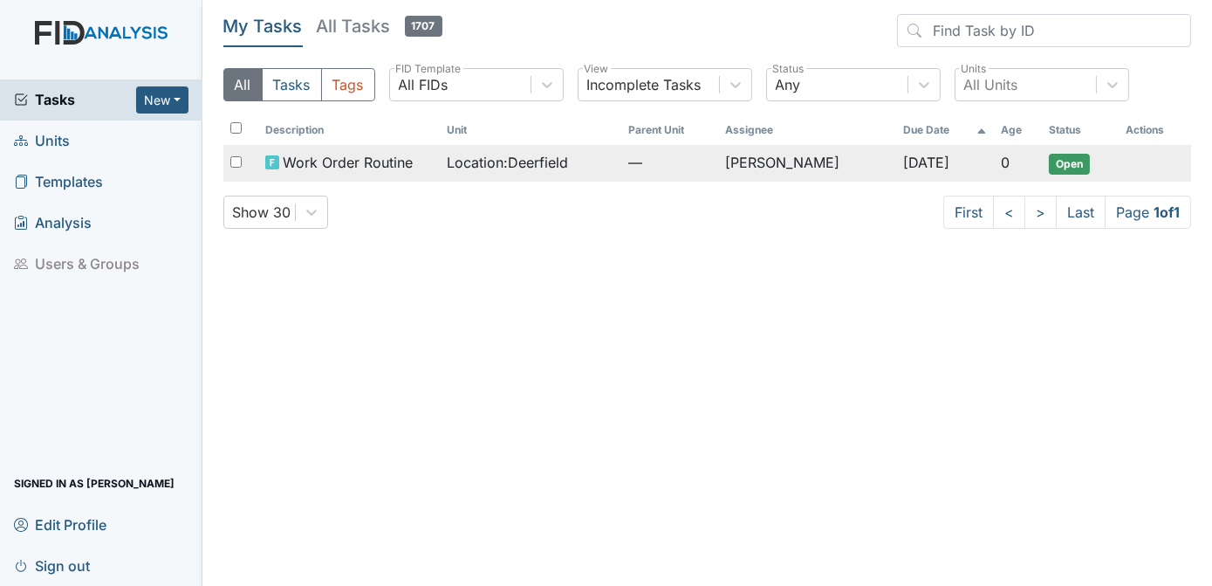
click at [1075, 163] on span "Open" at bounding box center [1069, 164] width 41 height 21
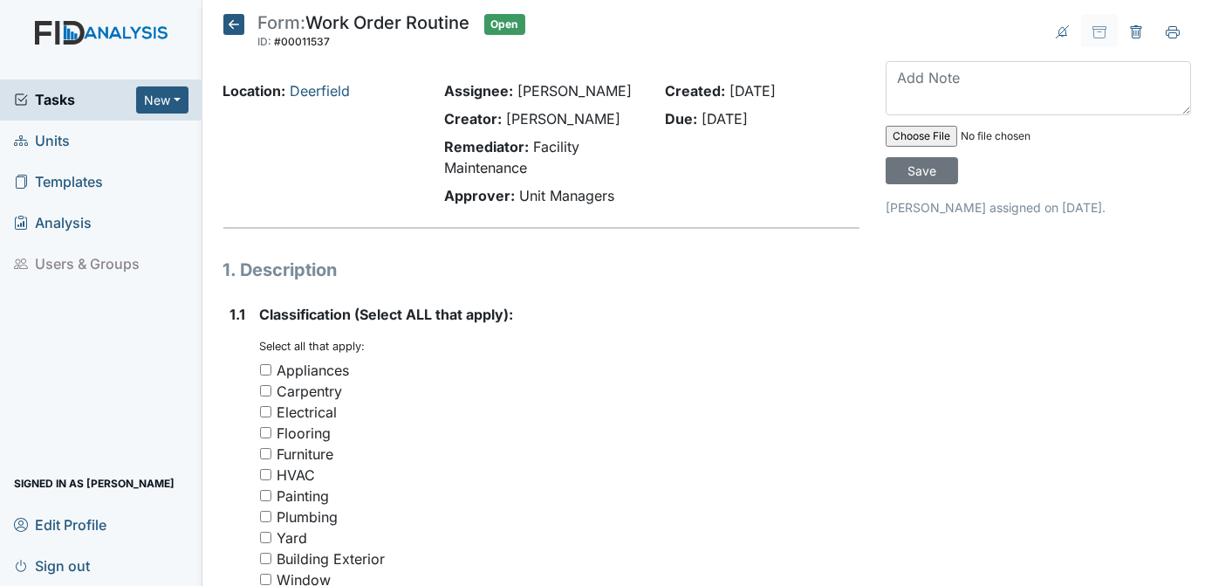
click at [267, 450] on input "Furniture" at bounding box center [265, 453] width 11 height 11
checkbox input "true"
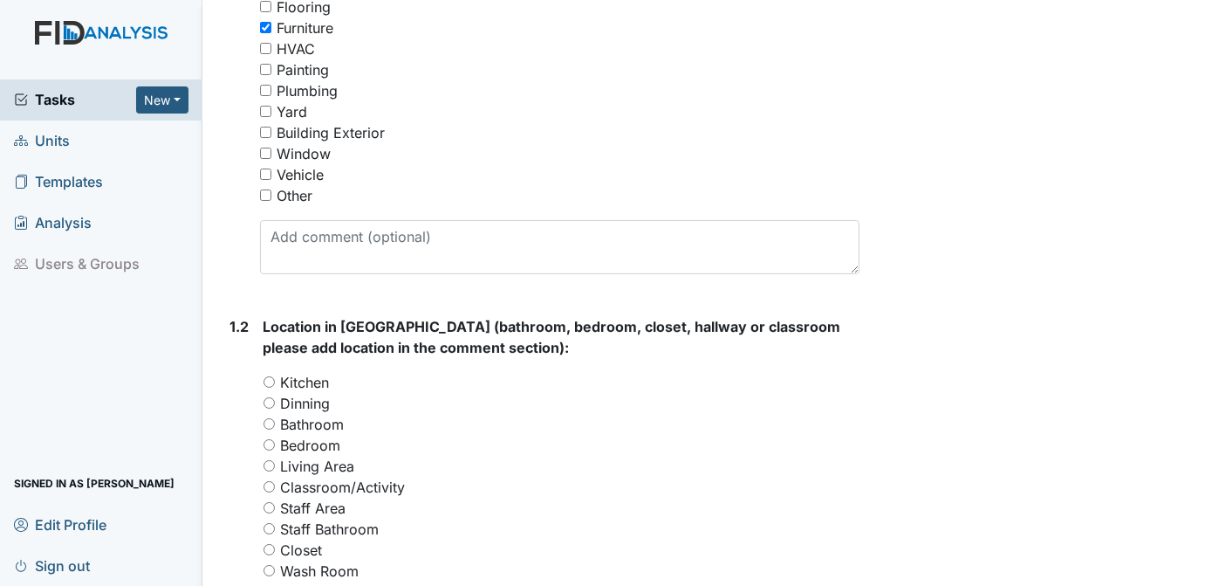
scroll to position [430, 0]
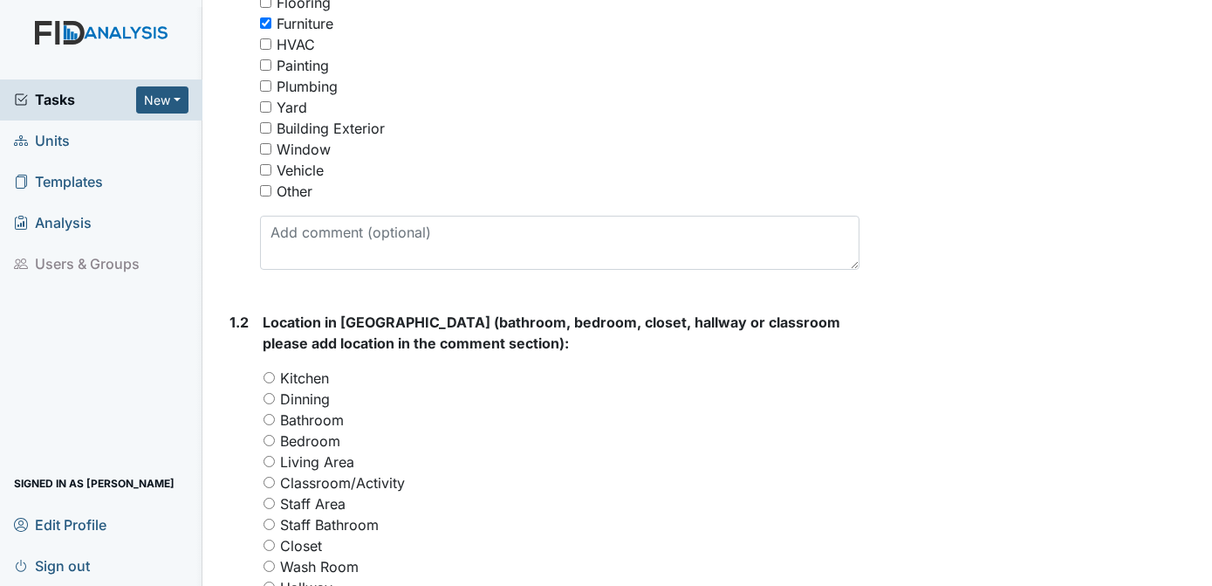
click at [267, 459] on input "Living Area" at bounding box center [269, 461] width 11 height 11
radio input "true"
click at [1046, 333] on div "Archive Task × Are you sure you want to archive this task? It will appear as in…" at bounding box center [1039, 509] width 332 height 1851
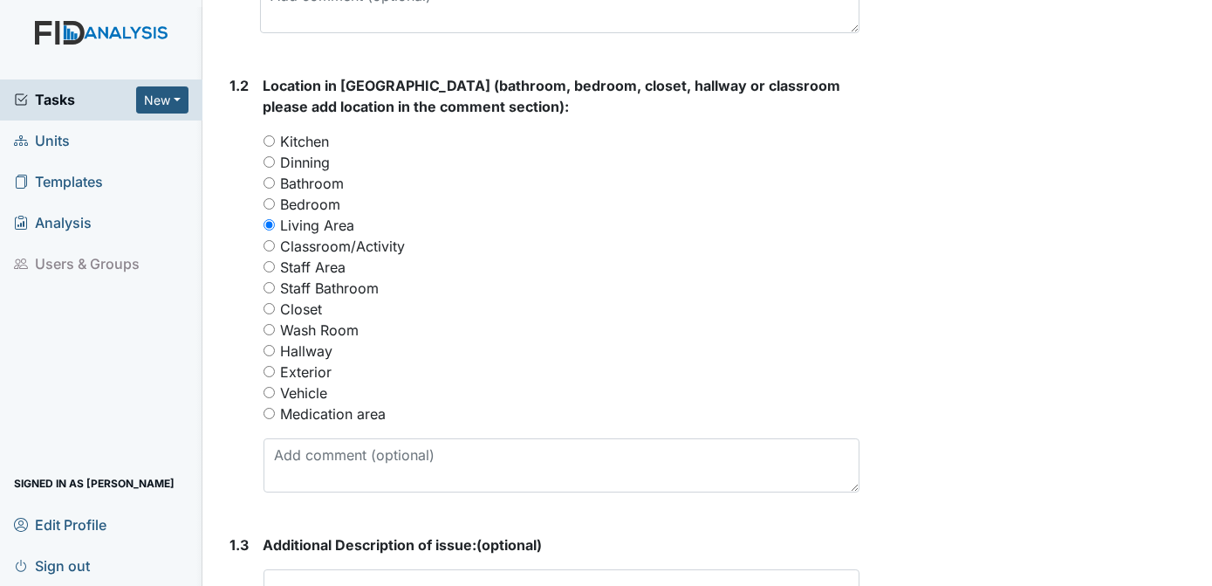
scroll to position [669, 0]
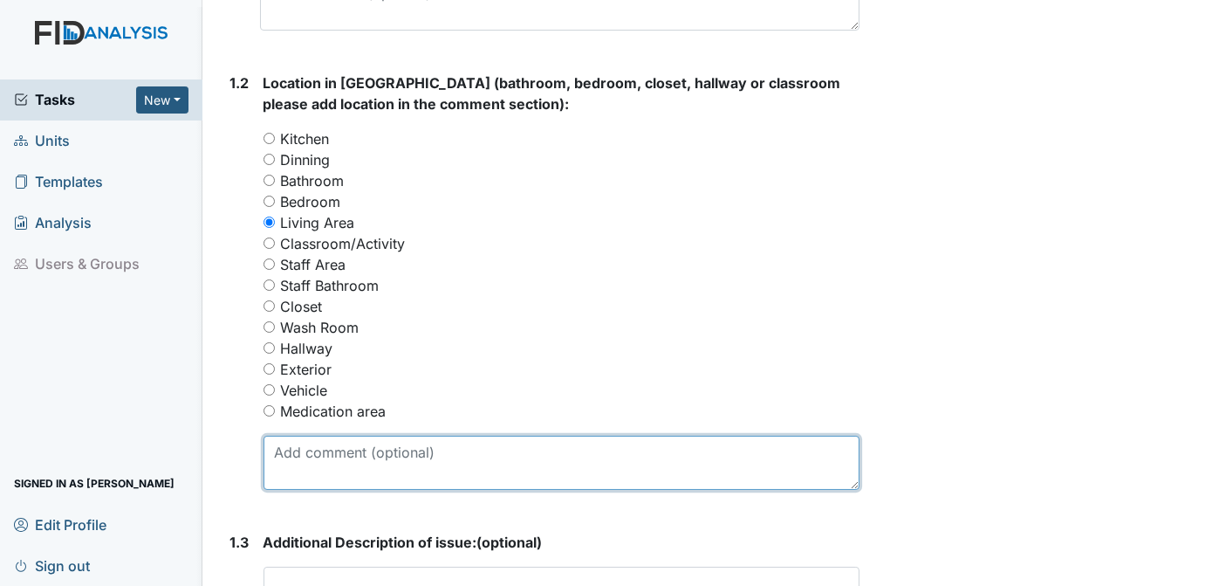
click at [322, 450] on textarea at bounding box center [562, 463] width 597 height 54
type textarea "TORN CUSHION ON SOFA"
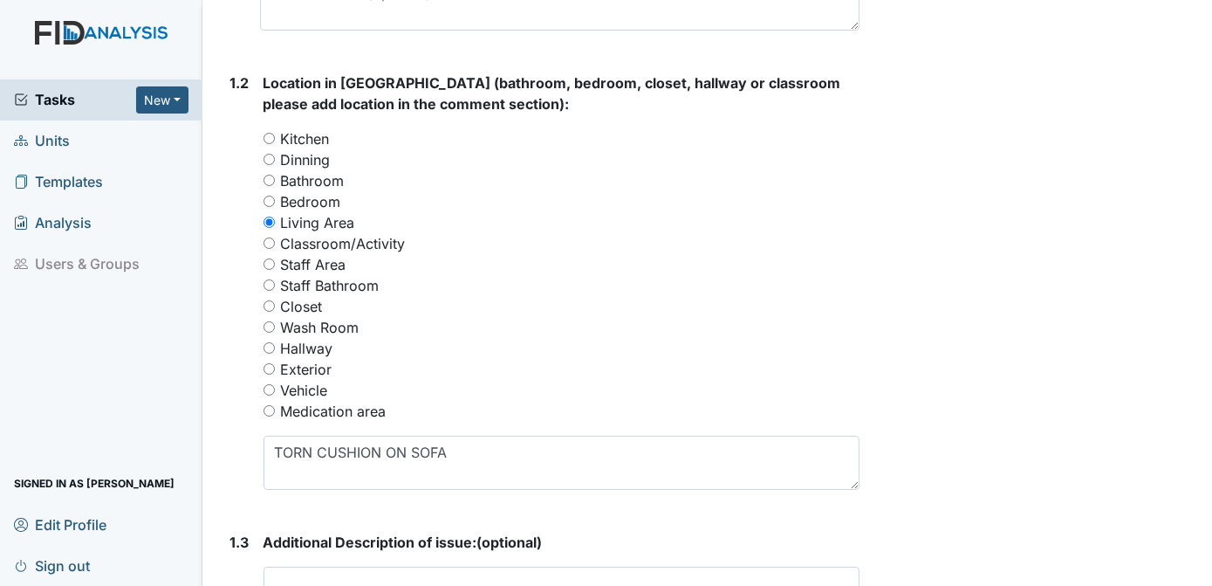
click at [992, 368] on div "Archive Task × Are you sure you want to archive this task? It will appear as in…" at bounding box center [1039, 269] width 332 height 1851
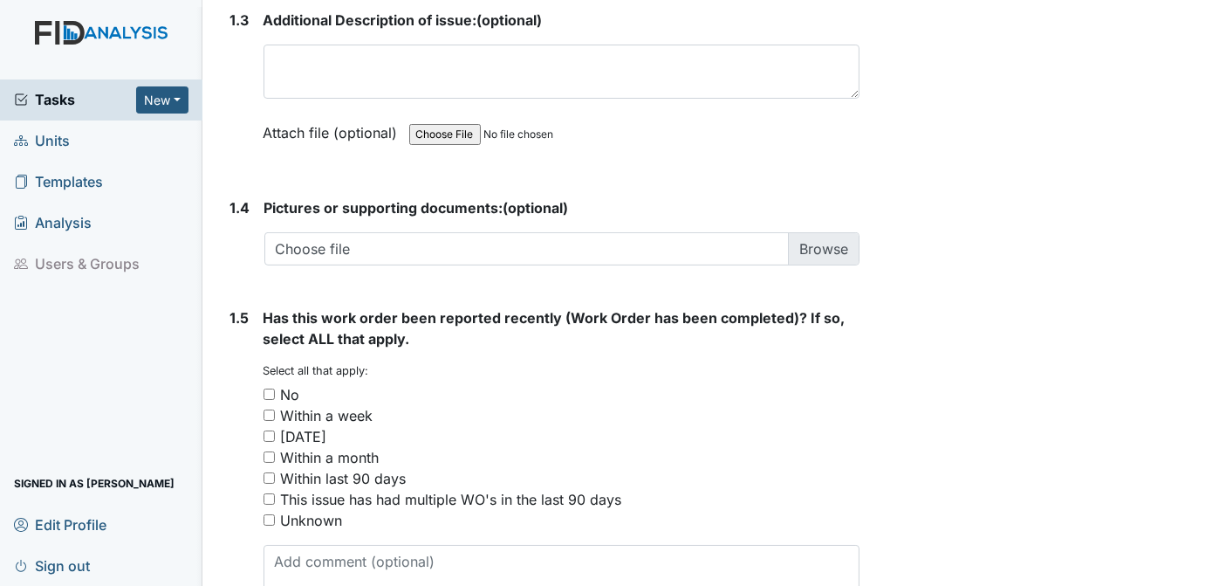
scroll to position [1200, 0]
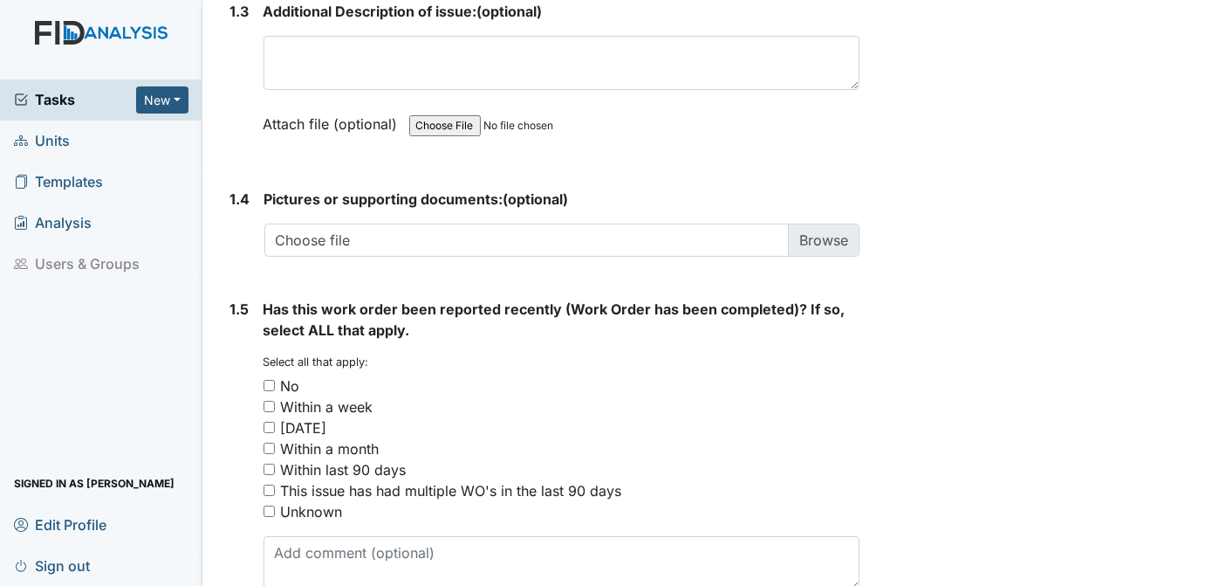
click at [271, 380] on input "No" at bounding box center [269, 385] width 11 height 11
checkbox input "true"
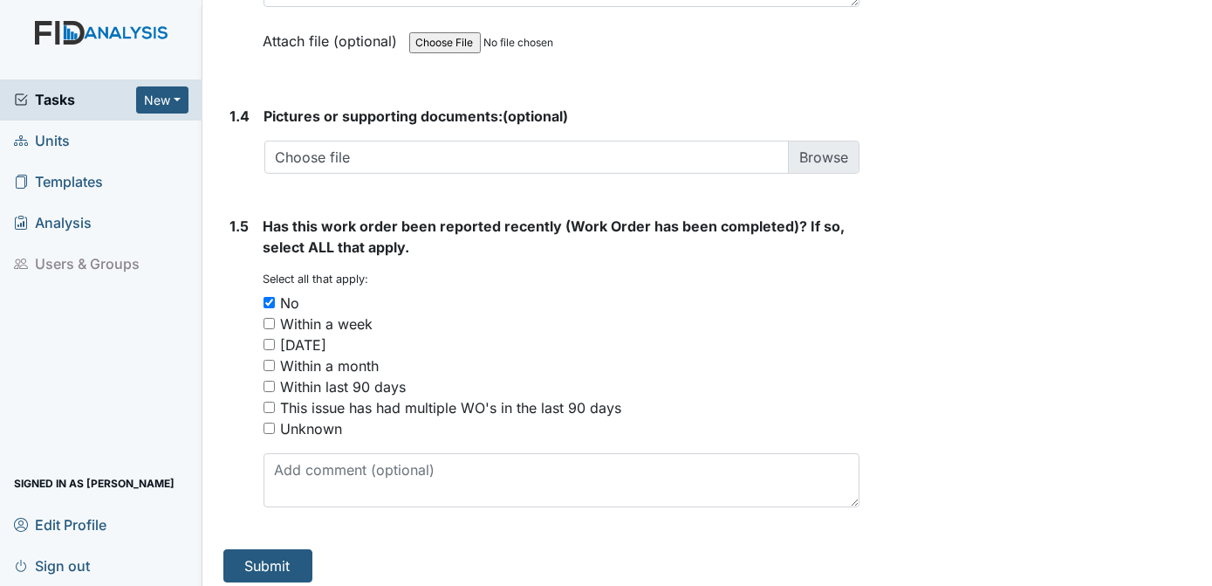
scroll to position [1289, 0]
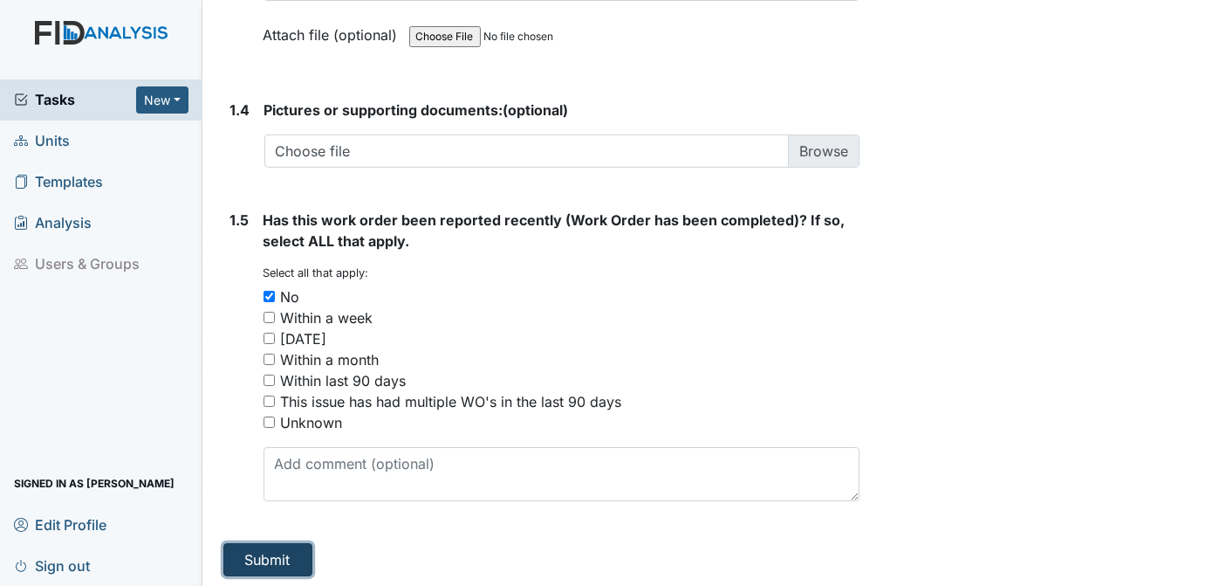
click at [284, 557] on button "Submit" at bounding box center [267, 559] width 89 height 33
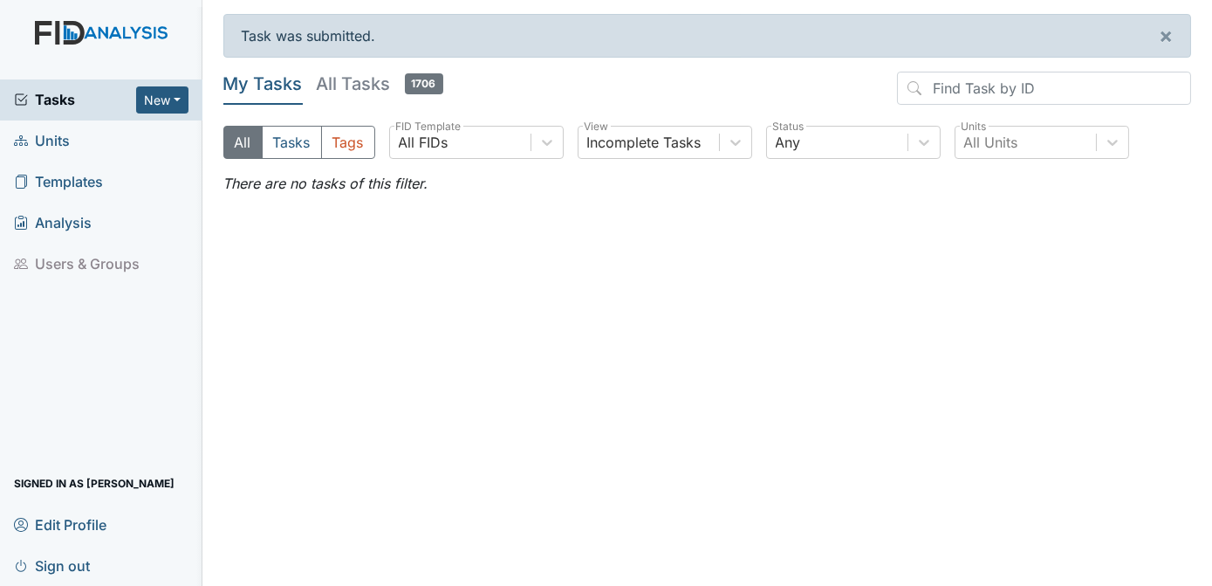
click at [45, 140] on span "Units" at bounding box center [42, 140] width 56 height 27
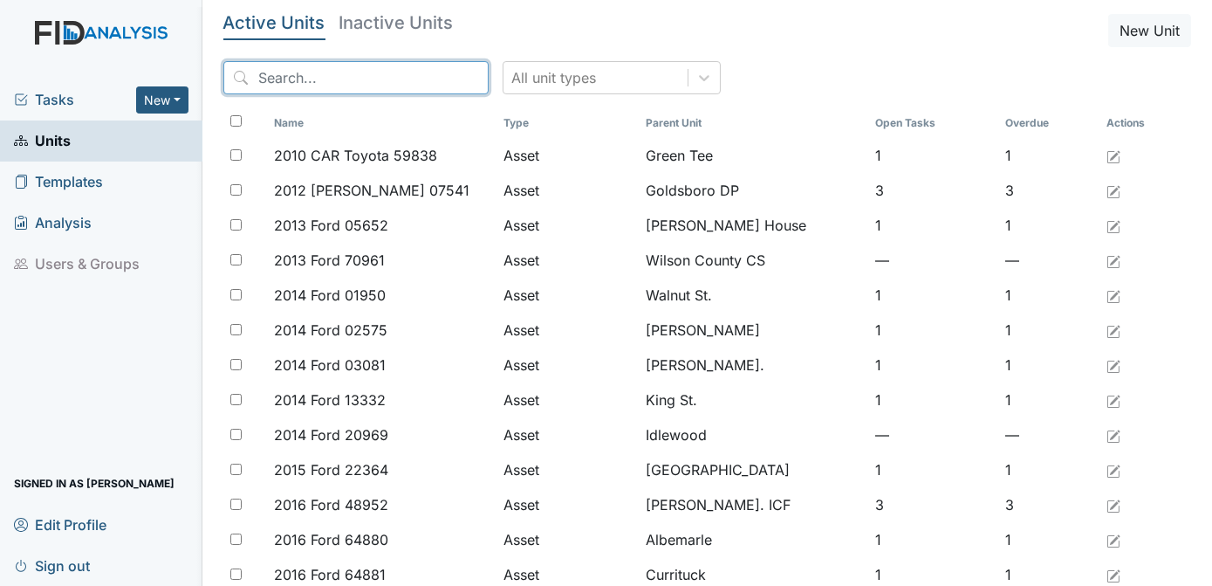
click at [333, 80] on input "search" at bounding box center [355, 77] width 265 height 33
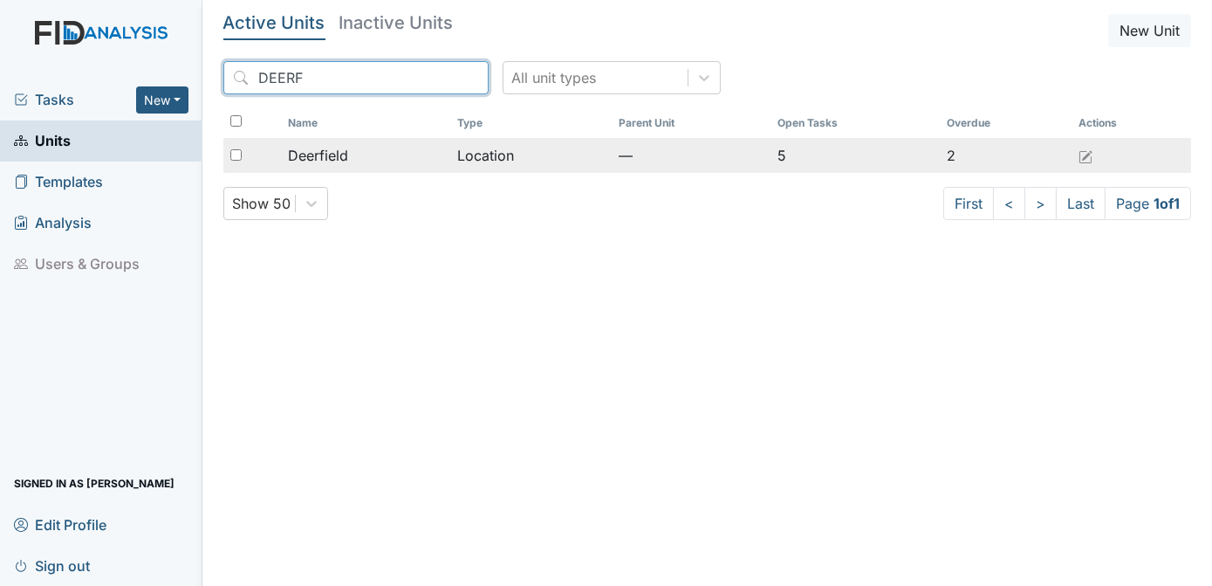
drag, startPoint x: 333, startPoint y: 80, endPoint x: 235, endPoint y: 154, distance: 122.7
click at [235, 154] on div "Active Units Inactive Units New Unit DEERF All unit types Name Type Parent Unit…" at bounding box center [707, 124] width 969 height 220
type input "DEERF"
click at [235, 152] on input "checkbox" at bounding box center [235, 154] width 11 height 11
checkbox input "true"
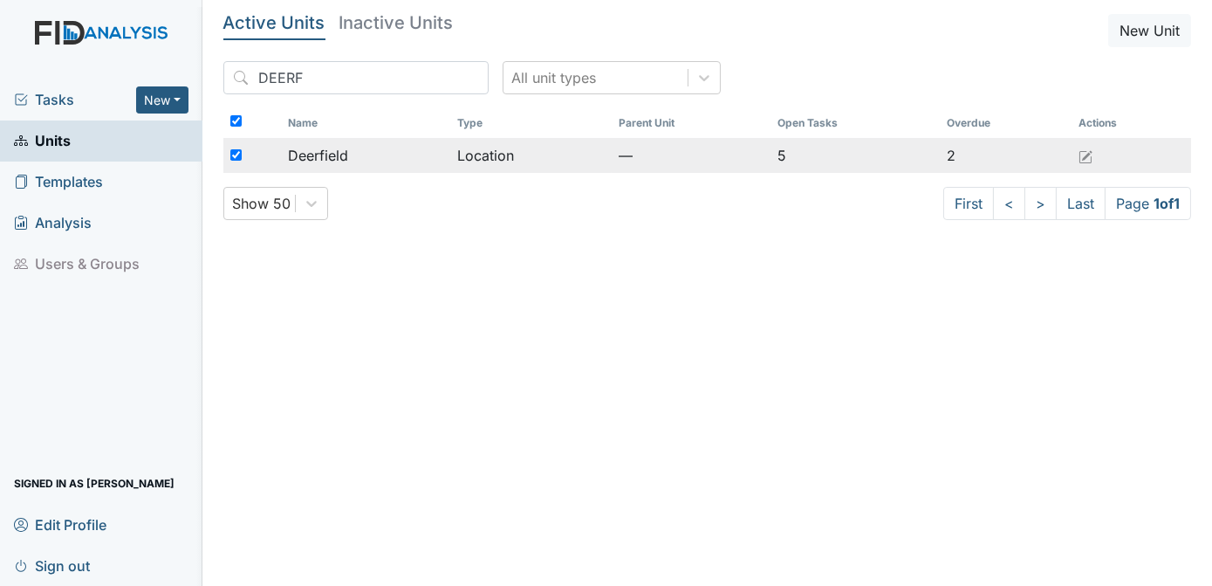
checkbox input "true"
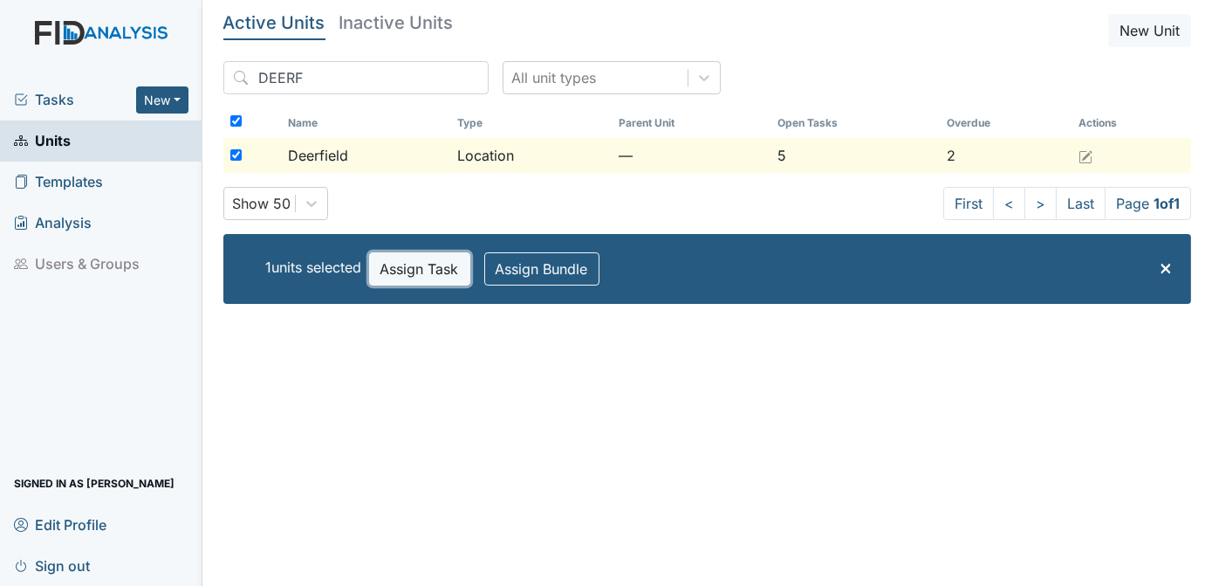
click at [417, 264] on button "Assign Task" at bounding box center [419, 268] width 101 height 33
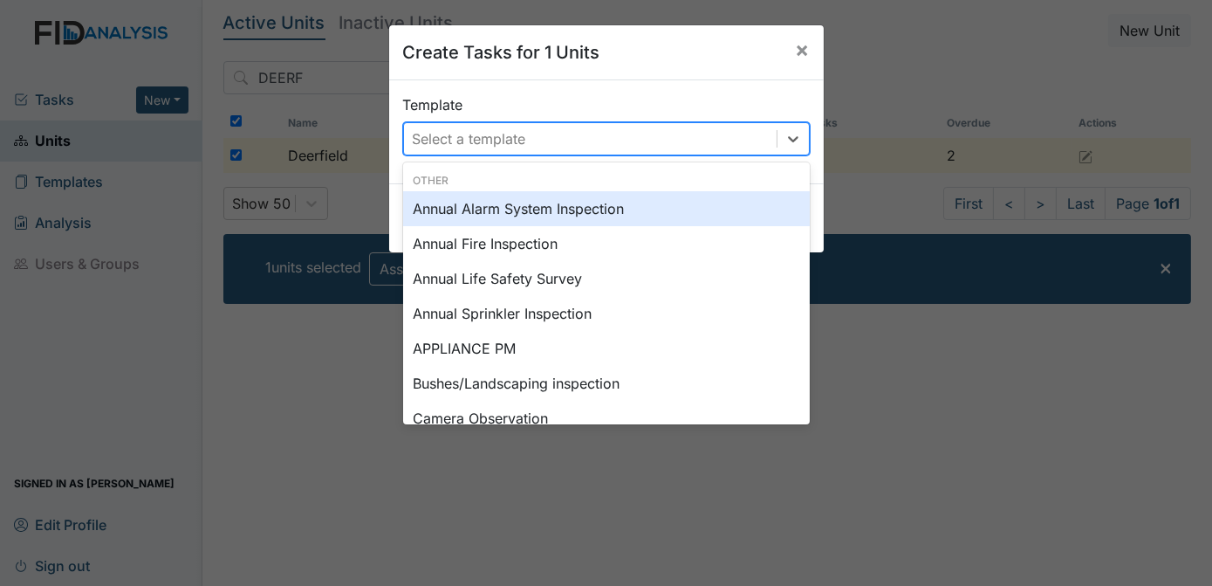
click at [503, 138] on div "Select a template" at bounding box center [469, 138] width 113 height 21
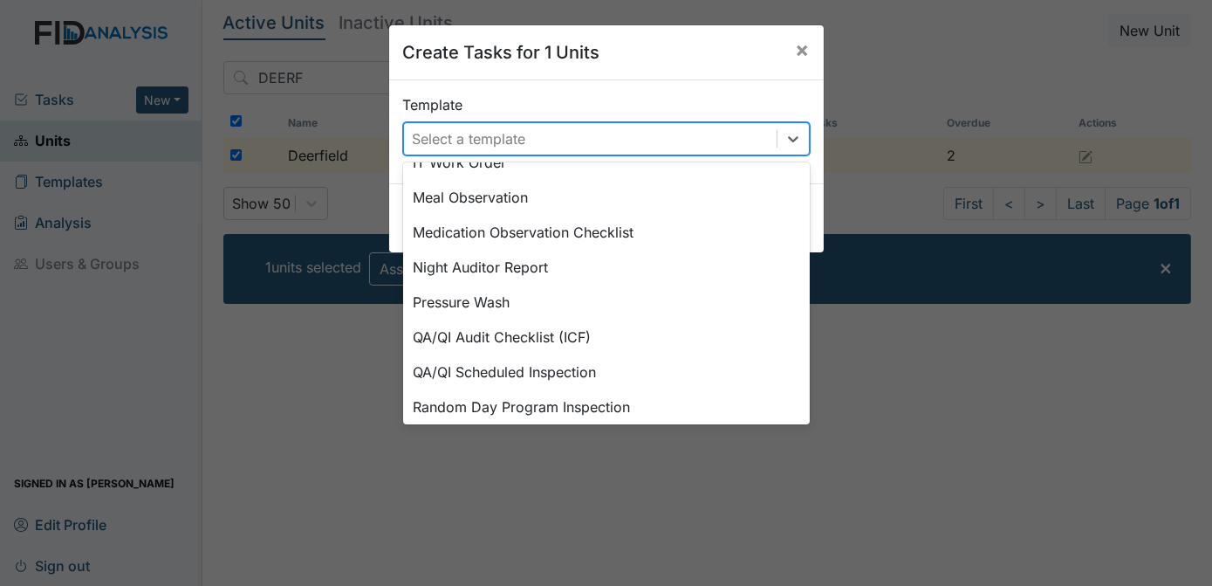
scroll to position [880, 0]
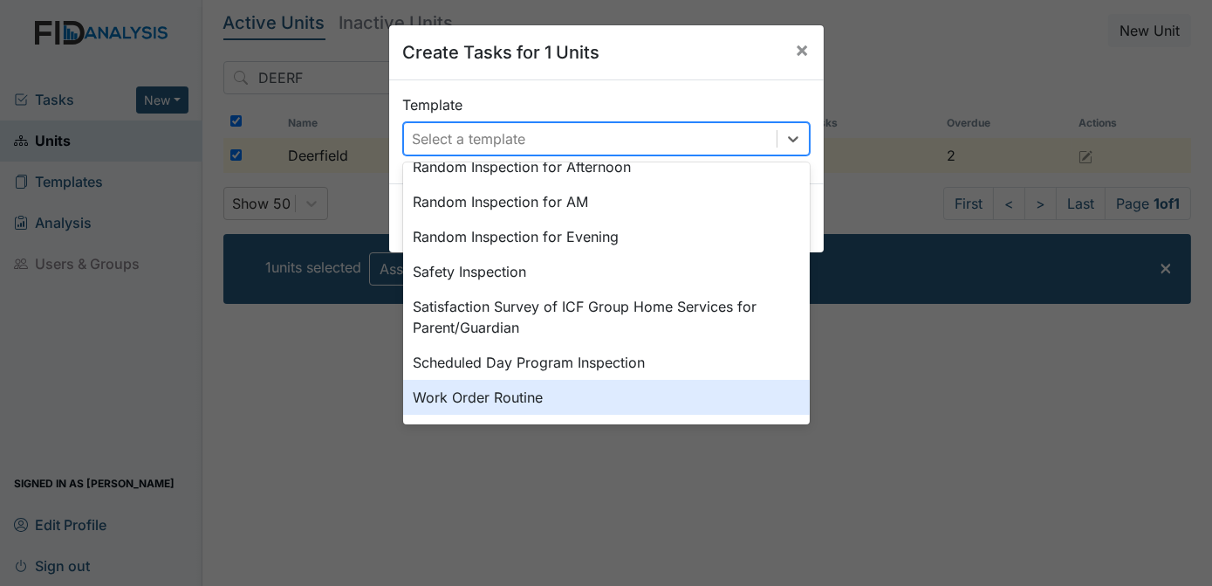
click at [458, 390] on div "Work Order Routine" at bounding box center [606, 397] width 407 height 35
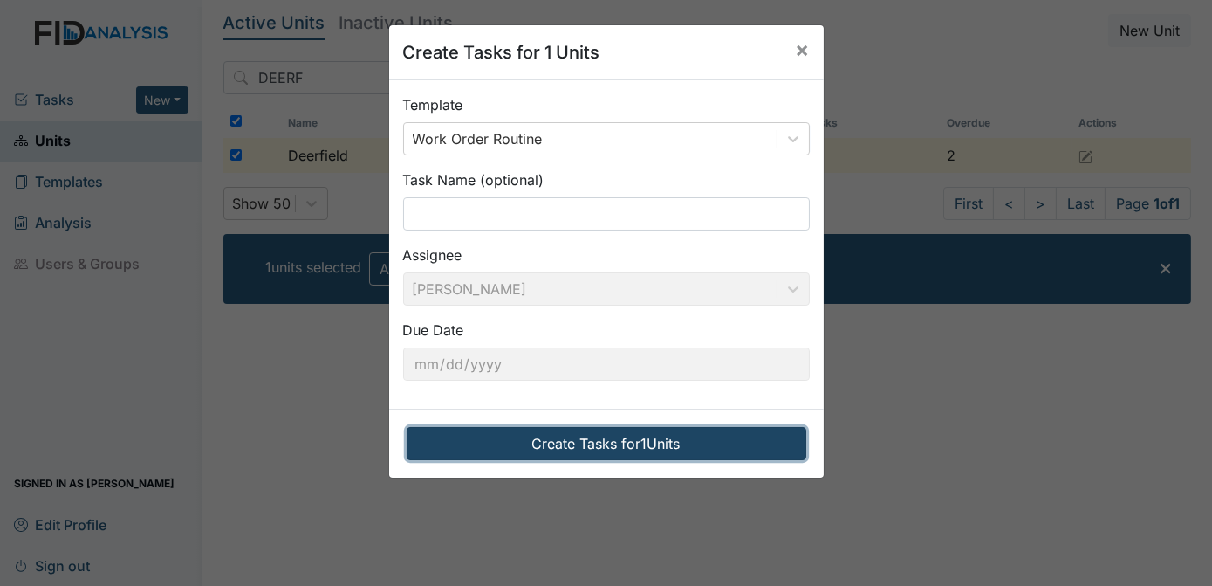
click at [533, 441] on button "Create Tasks for 1 Units" at bounding box center [607, 443] width 400 height 33
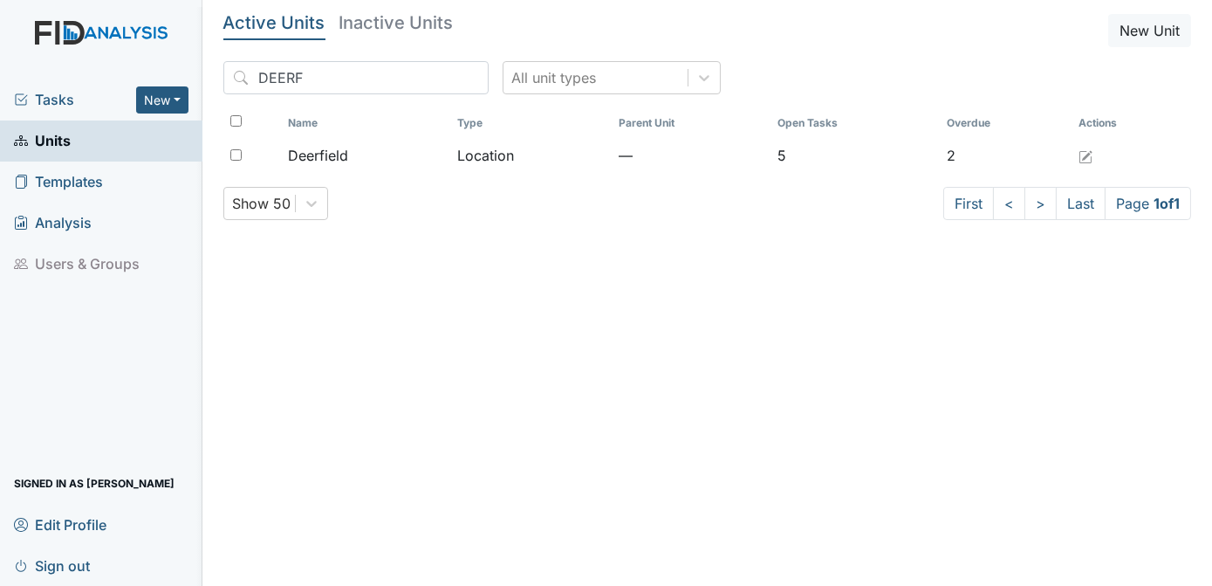
click at [53, 101] on span "Tasks" at bounding box center [75, 99] width 122 height 21
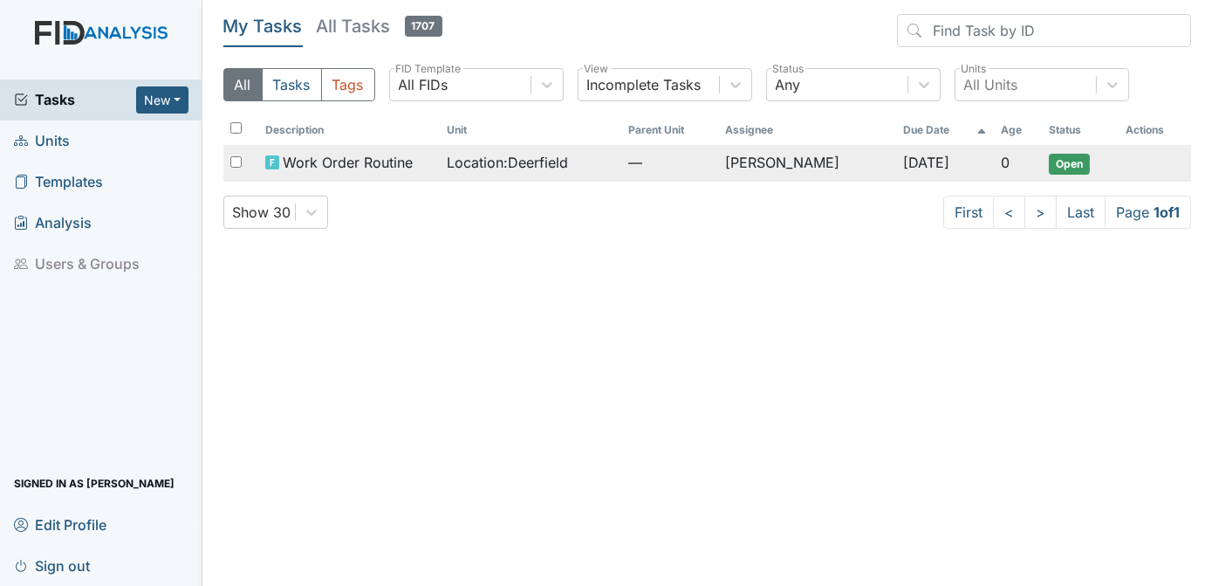
click at [1061, 161] on span "Open" at bounding box center [1069, 164] width 41 height 21
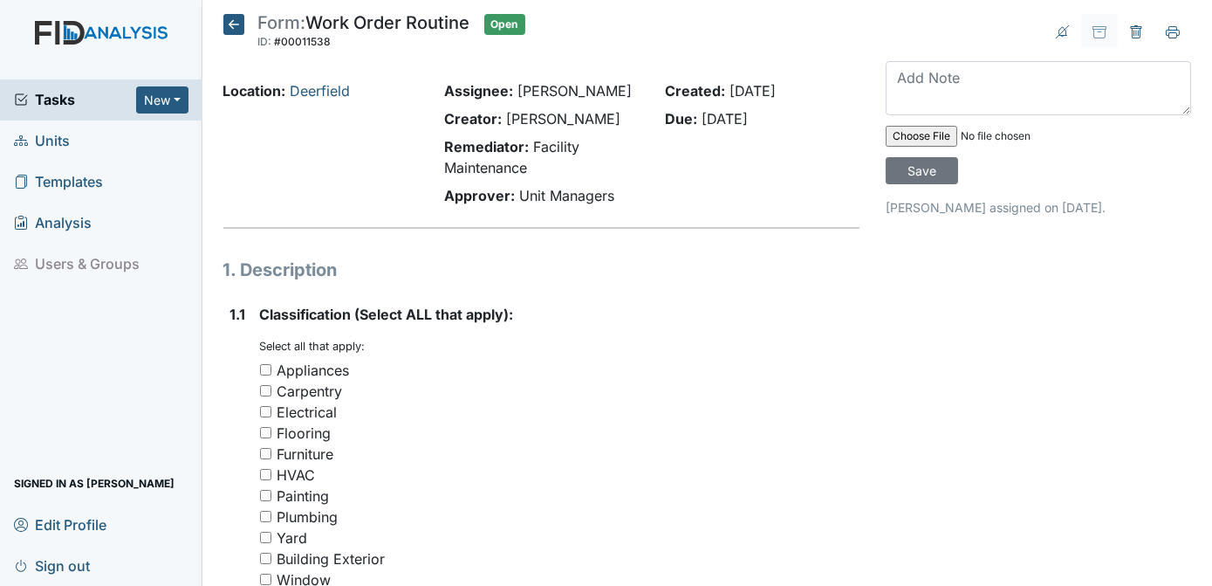
click at [265, 472] on input "HVAC" at bounding box center [265, 474] width 11 height 11
checkbox input "true"
click at [577, 454] on div "Furniture" at bounding box center [560, 453] width 601 height 21
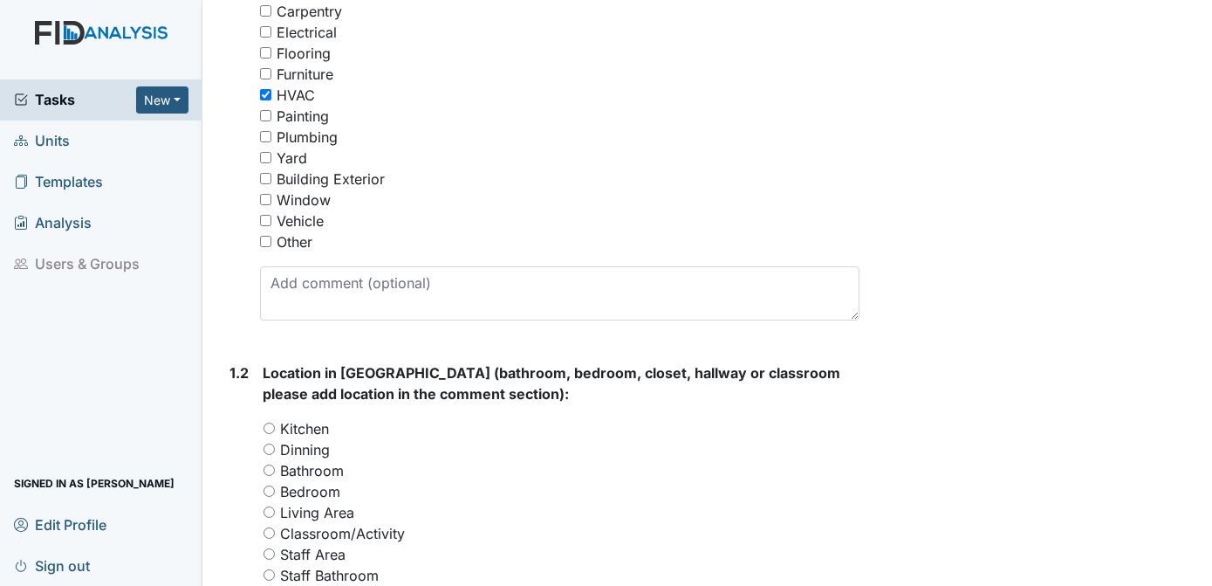
scroll to position [391, 0]
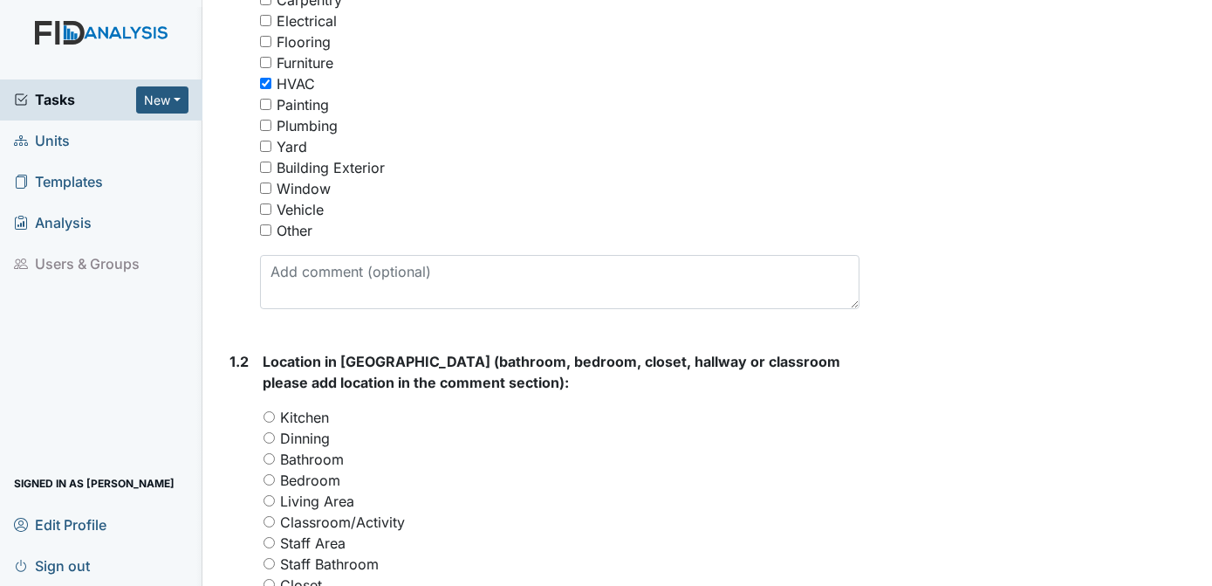
click at [265, 459] on input "Bathroom" at bounding box center [269, 458] width 11 height 11
radio input "true"
click at [962, 371] on div "Archive Task × Are you sure you want to archive this task? It will appear as in…" at bounding box center [1039, 548] width 332 height 1851
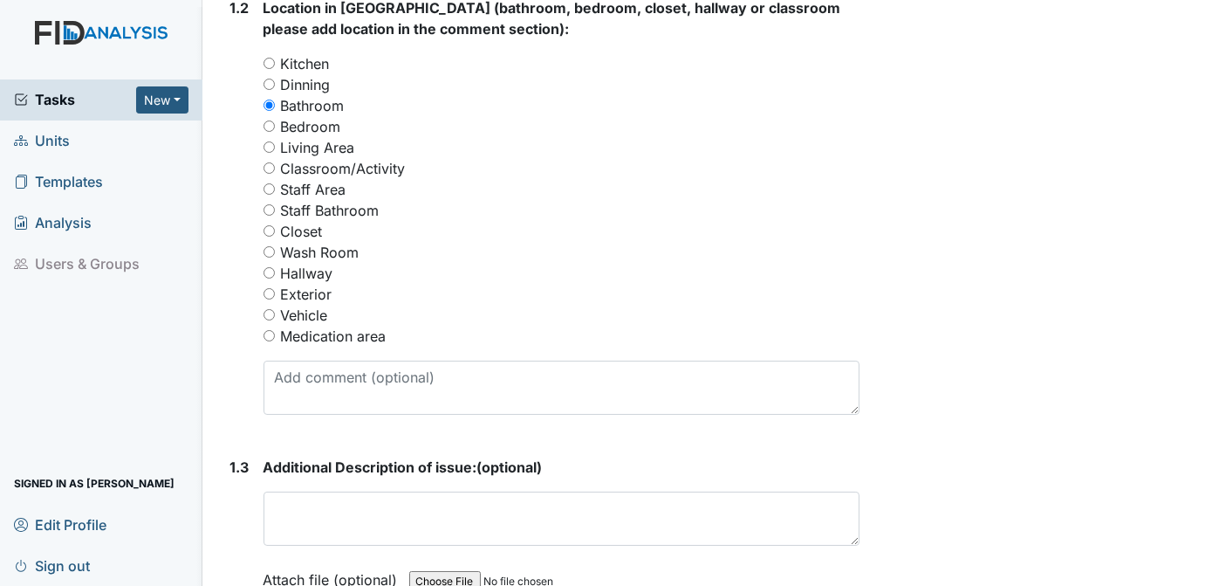
scroll to position [756, 0]
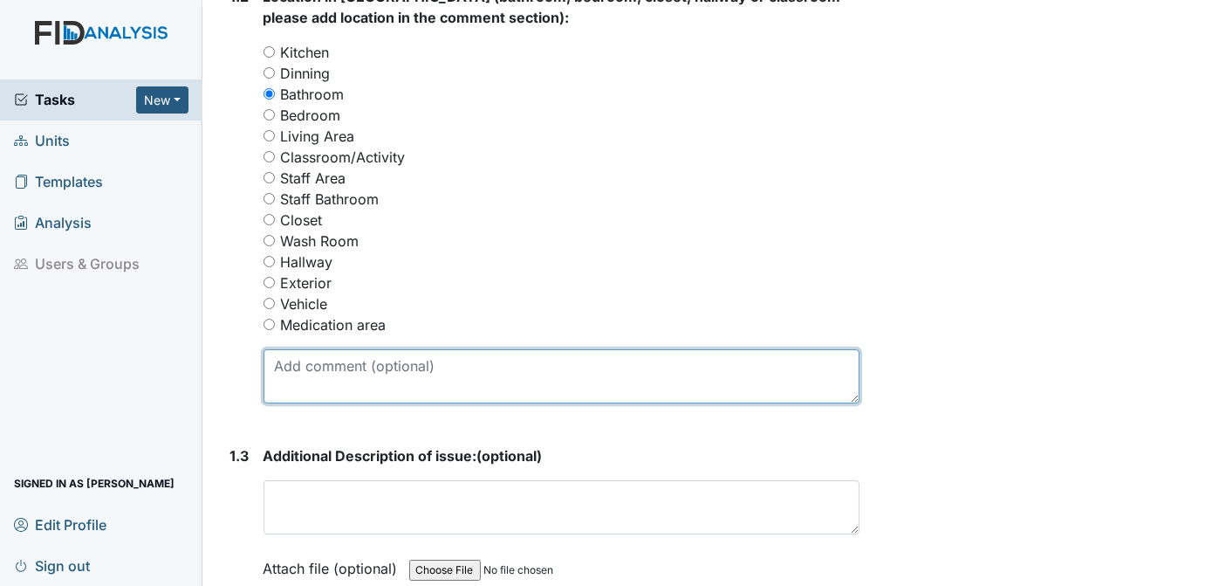
click at [305, 381] on textarea at bounding box center [562, 376] width 597 height 54
type textarea "EXHAUST FAN MAKING A LOUD NOISE"
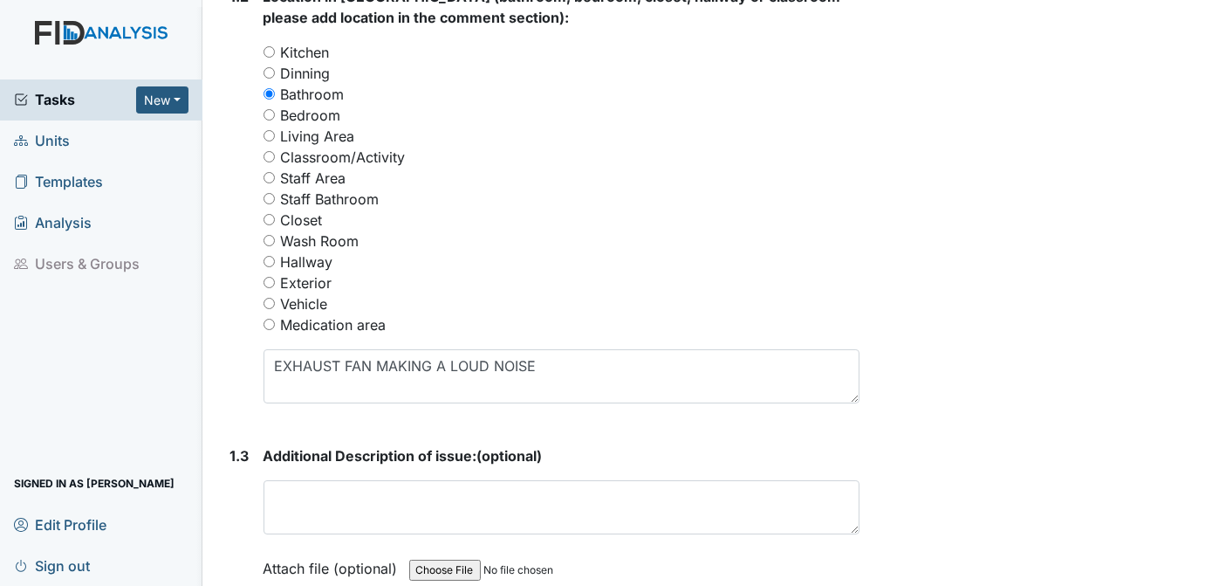
click at [996, 329] on div "Archive Task × Are you sure you want to archive this task? It will appear as in…" at bounding box center [1039, 183] width 332 height 1851
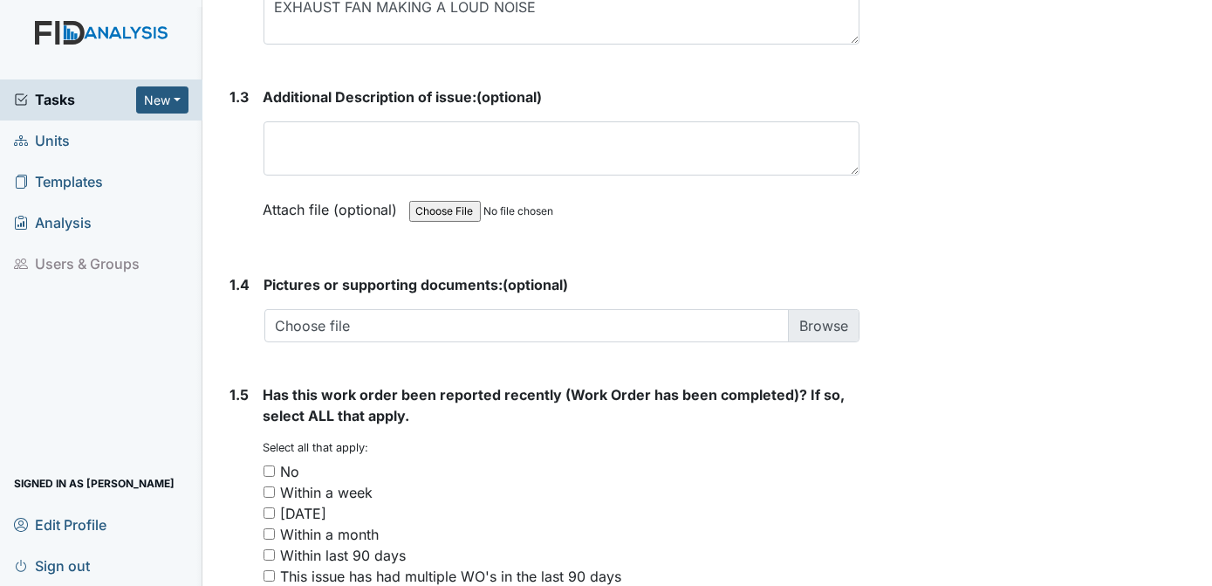
scroll to position [1119, 0]
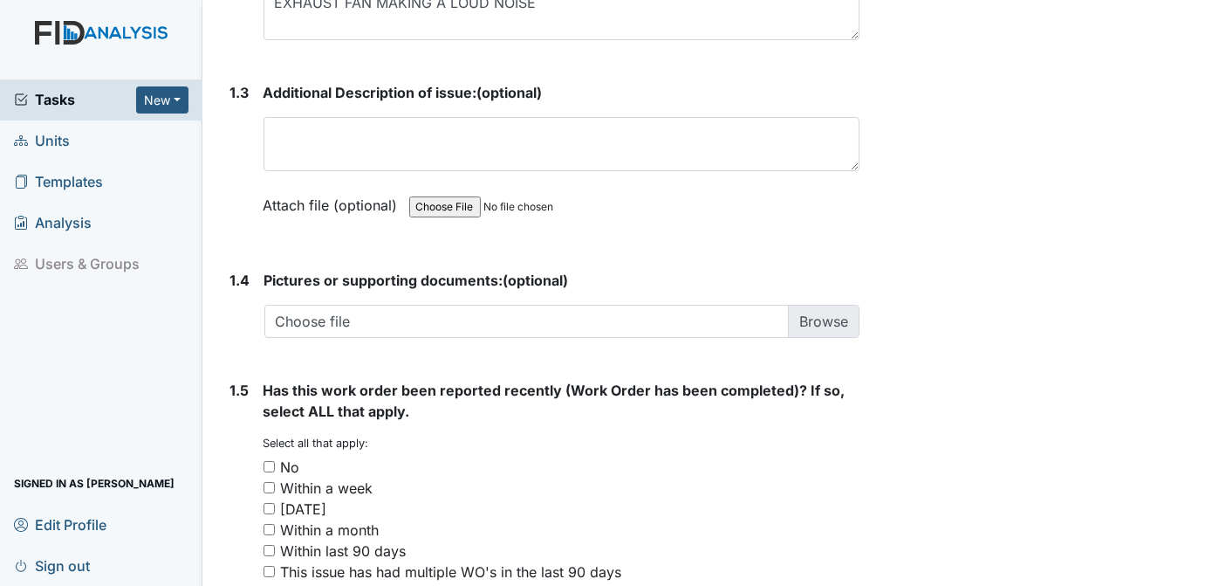
click at [270, 463] on input "No" at bounding box center [269, 466] width 11 height 11
checkbox input "true"
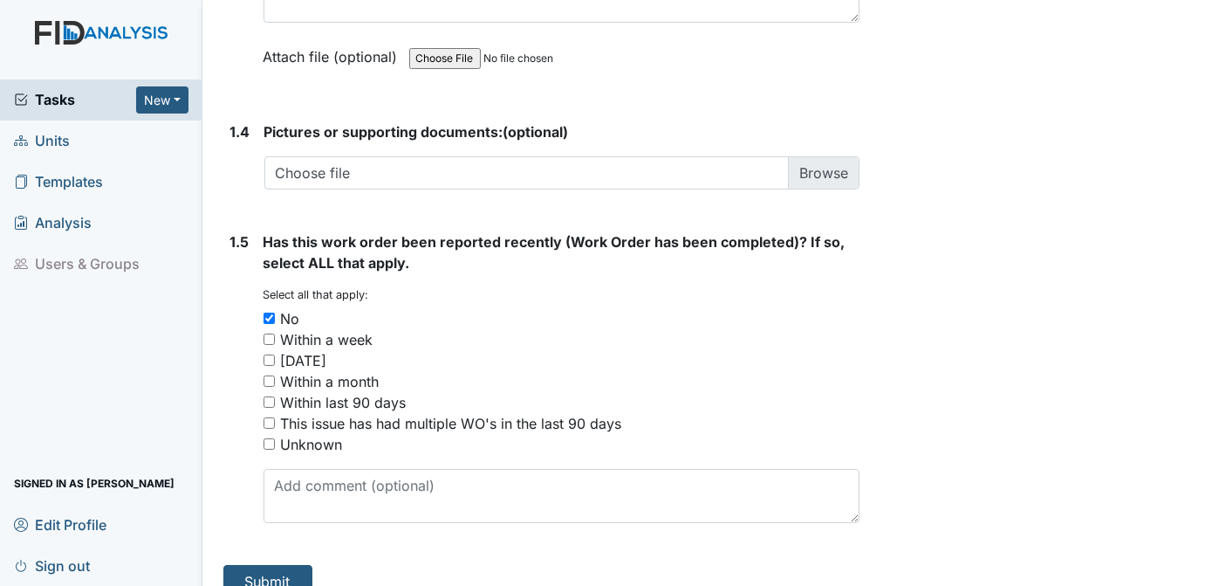
scroll to position [1289, 0]
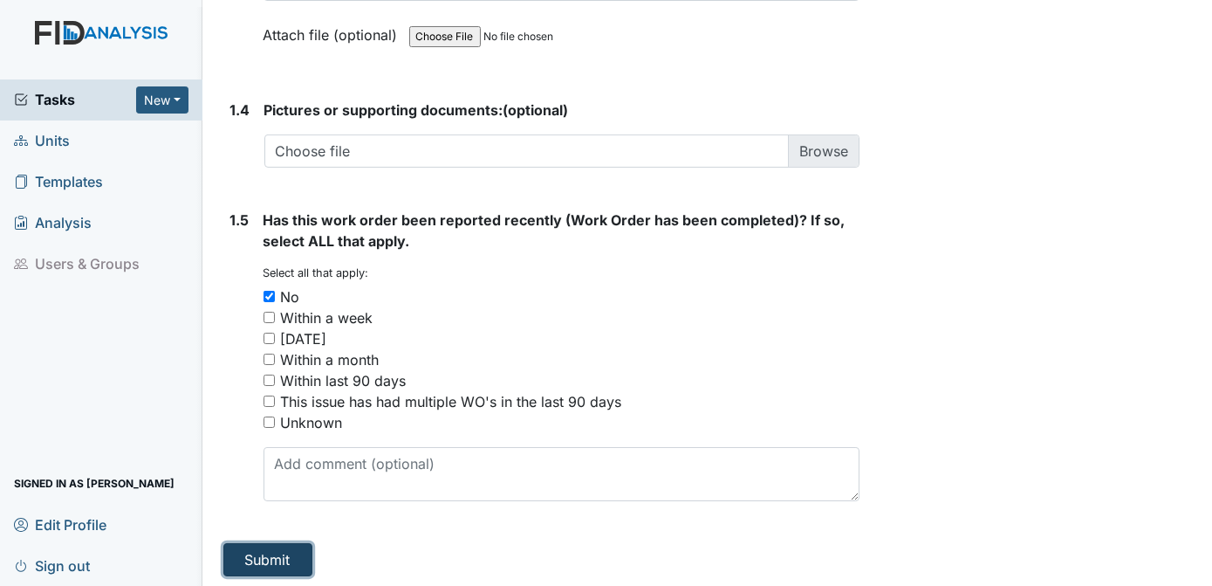
click at [263, 557] on button "Submit" at bounding box center [267, 559] width 89 height 33
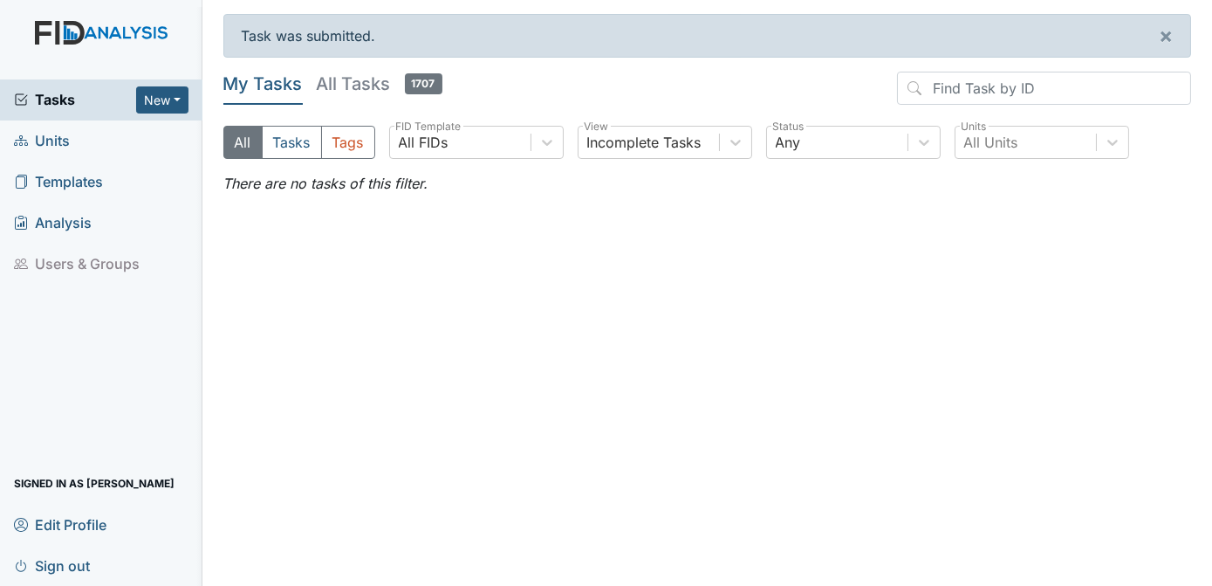
click at [64, 148] on span "Units" at bounding box center [42, 140] width 56 height 27
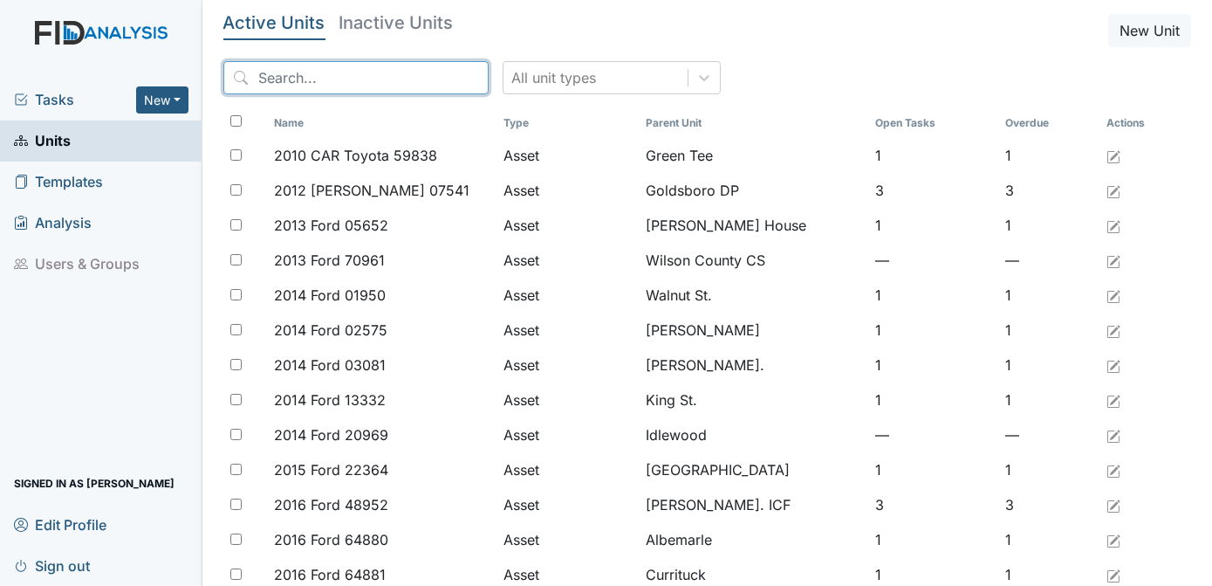
click at [282, 80] on input "search" at bounding box center [355, 77] width 265 height 33
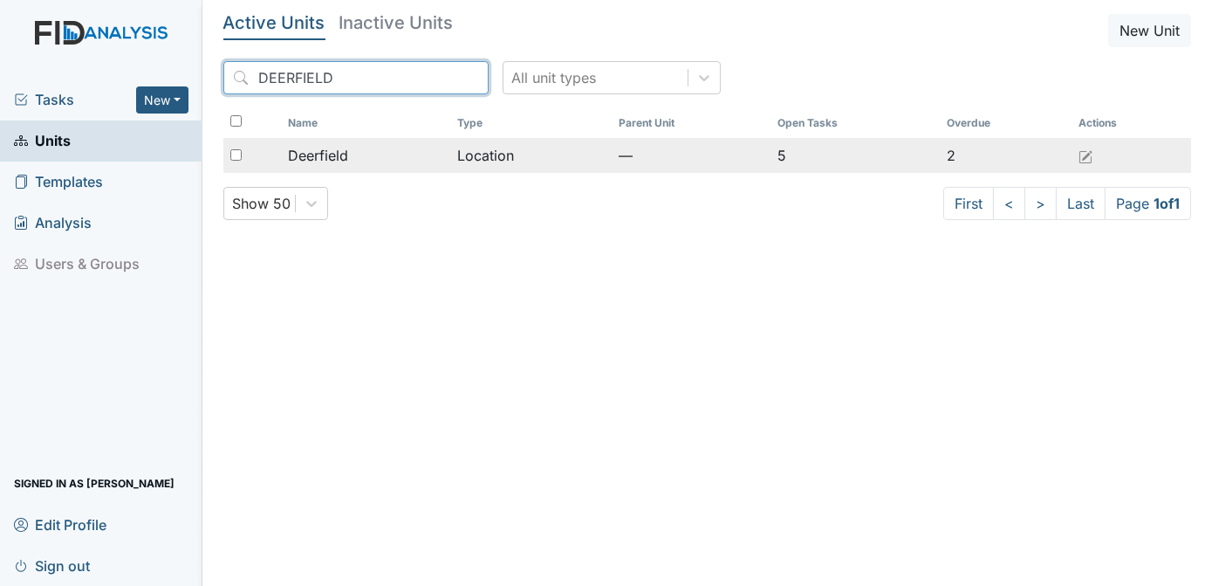
type input "DEERFIELD"
click at [235, 157] on input "checkbox" at bounding box center [235, 154] width 11 height 11
checkbox input "true"
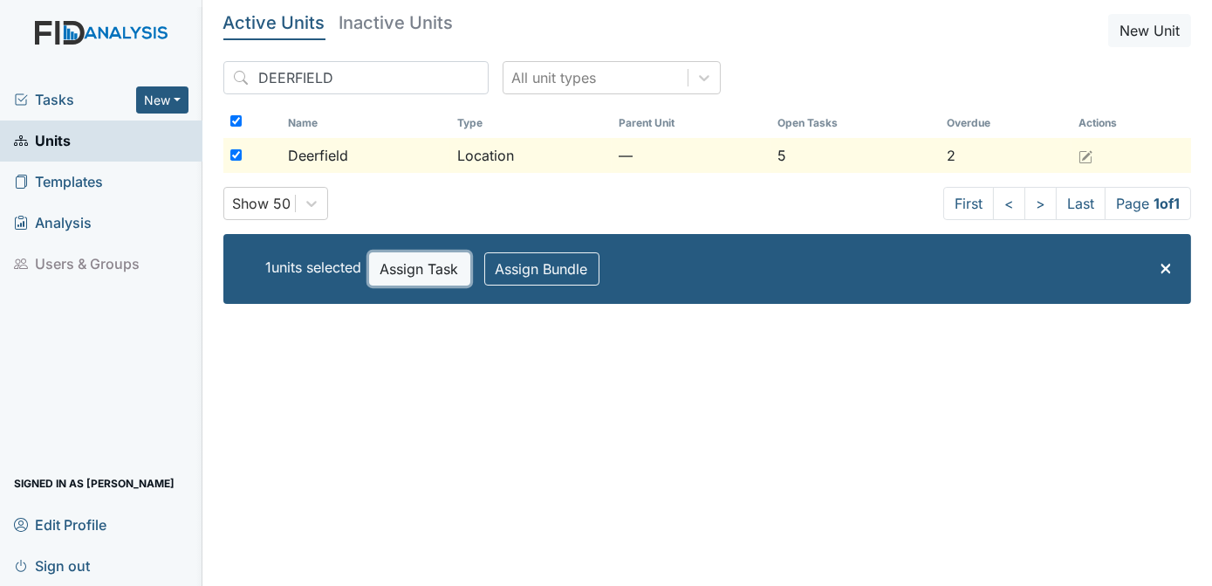
click at [393, 269] on button "Assign Task" at bounding box center [419, 268] width 101 height 33
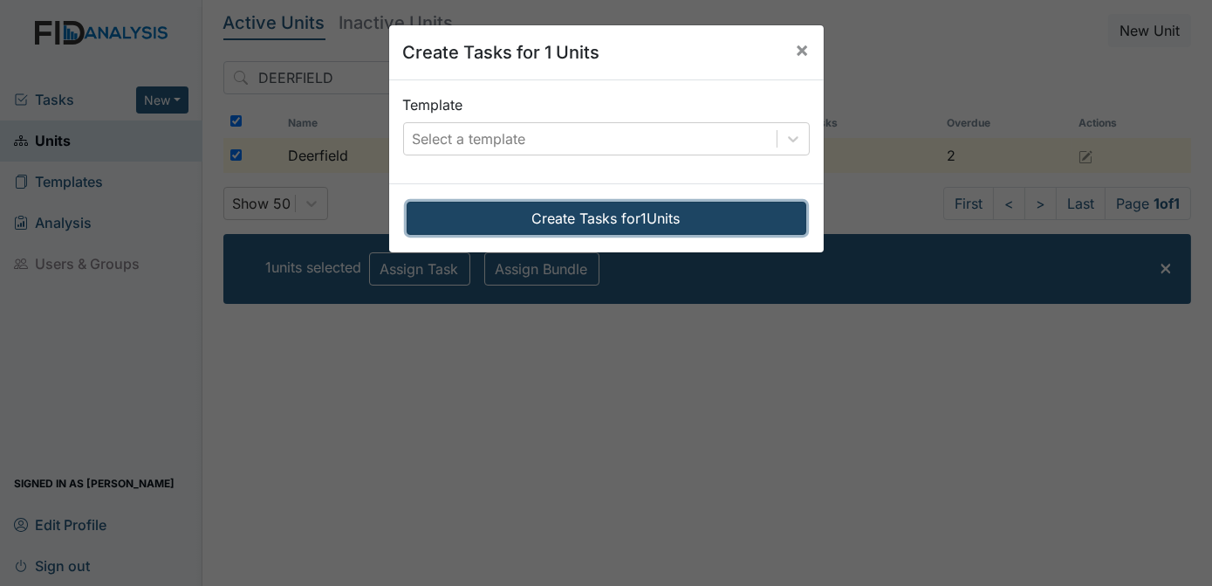
click at [523, 217] on button "Create Tasks for 1 Units" at bounding box center [607, 218] width 400 height 33
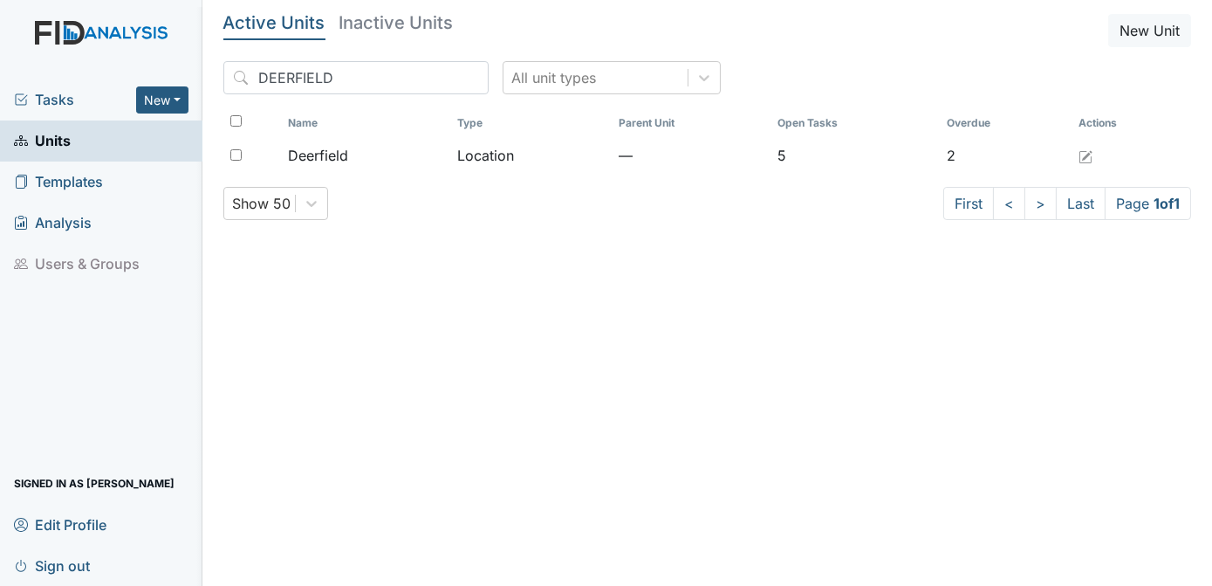
click at [65, 99] on span "Tasks" at bounding box center [75, 99] width 122 height 21
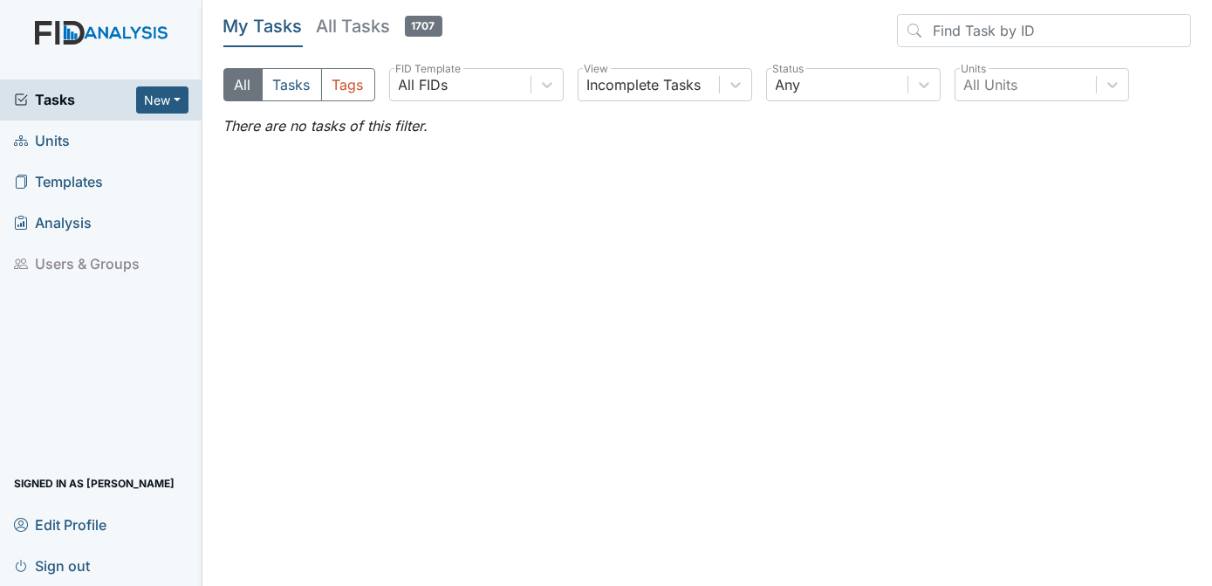
click at [72, 142] on link "Units" at bounding box center [101, 140] width 203 height 41
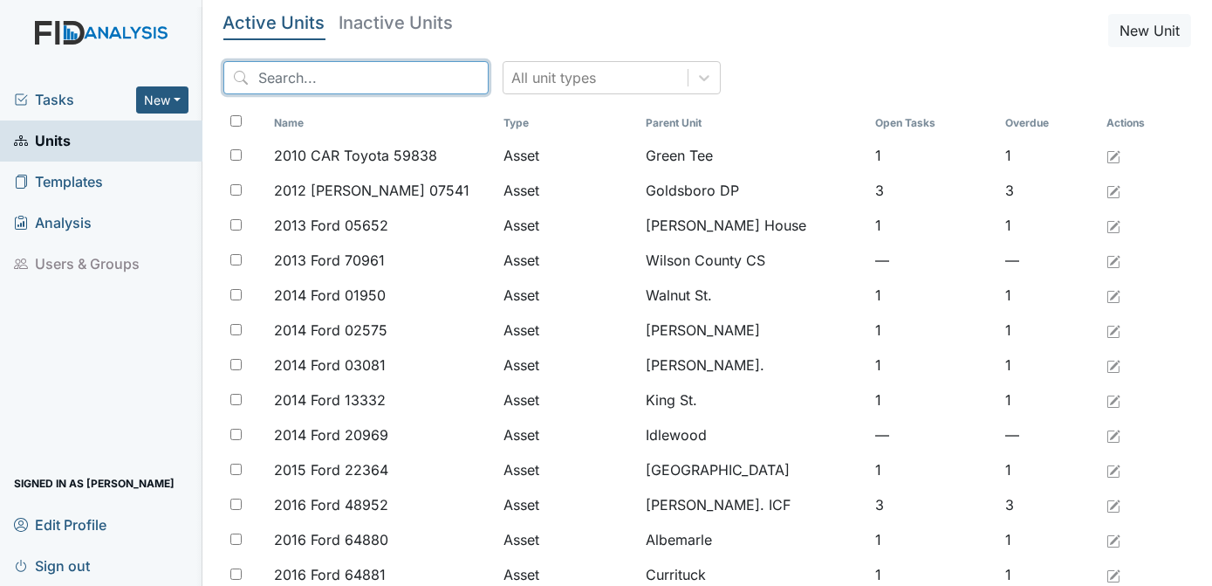
click at [295, 79] on input "search" at bounding box center [355, 77] width 265 height 33
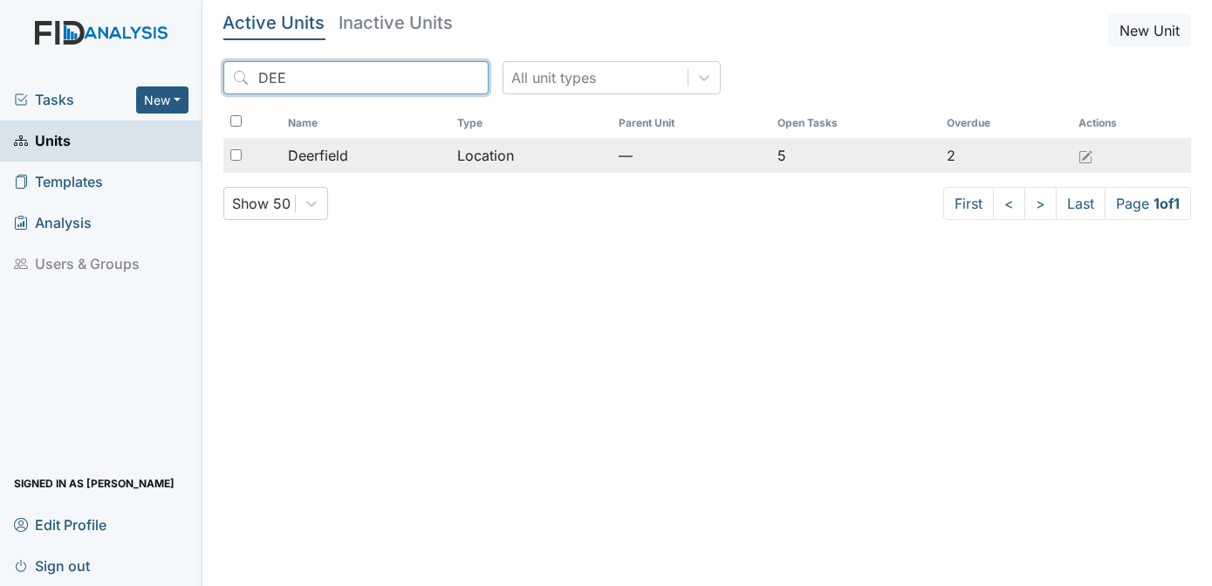
type input "DEE"
click at [237, 151] on input "checkbox" at bounding box center [235, 154] width 11 height 11
checkbox input "true"
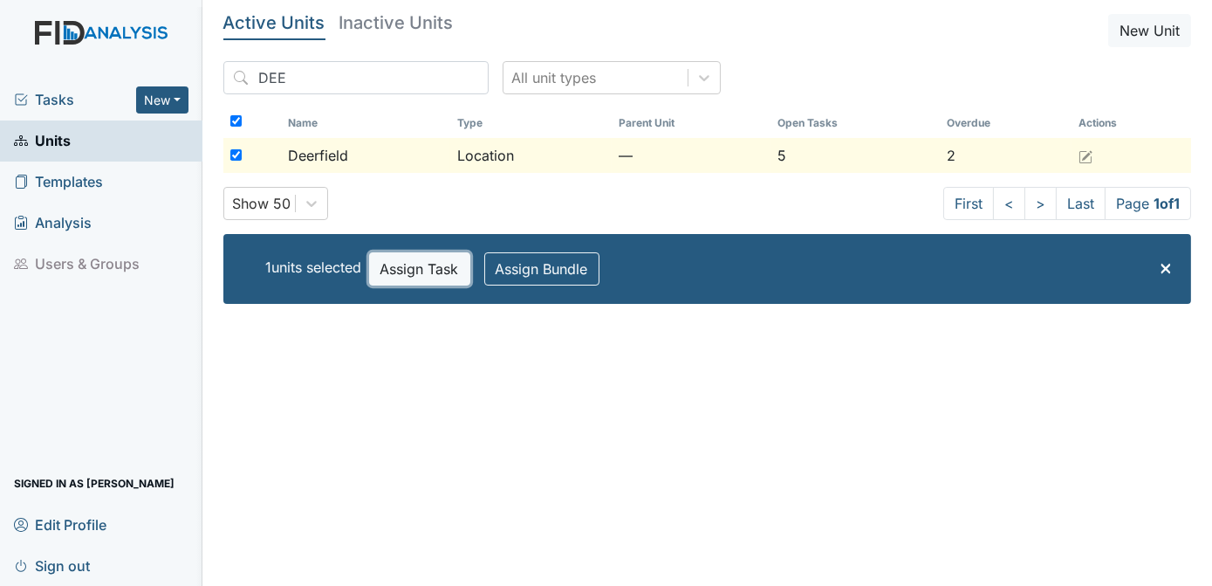
click at [412, 267] on button "Assign Task" at bounding box center [419, 268] width 101 height 33
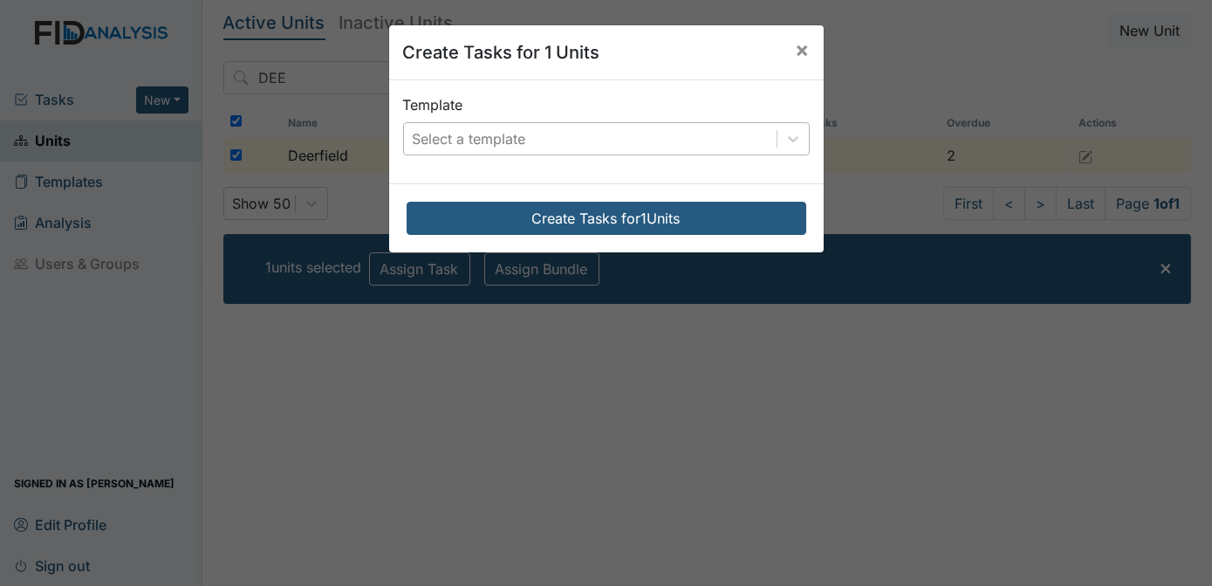
click at [502, 132] on div "Select a template" at bounding box center [469, 138] width 113 height 21
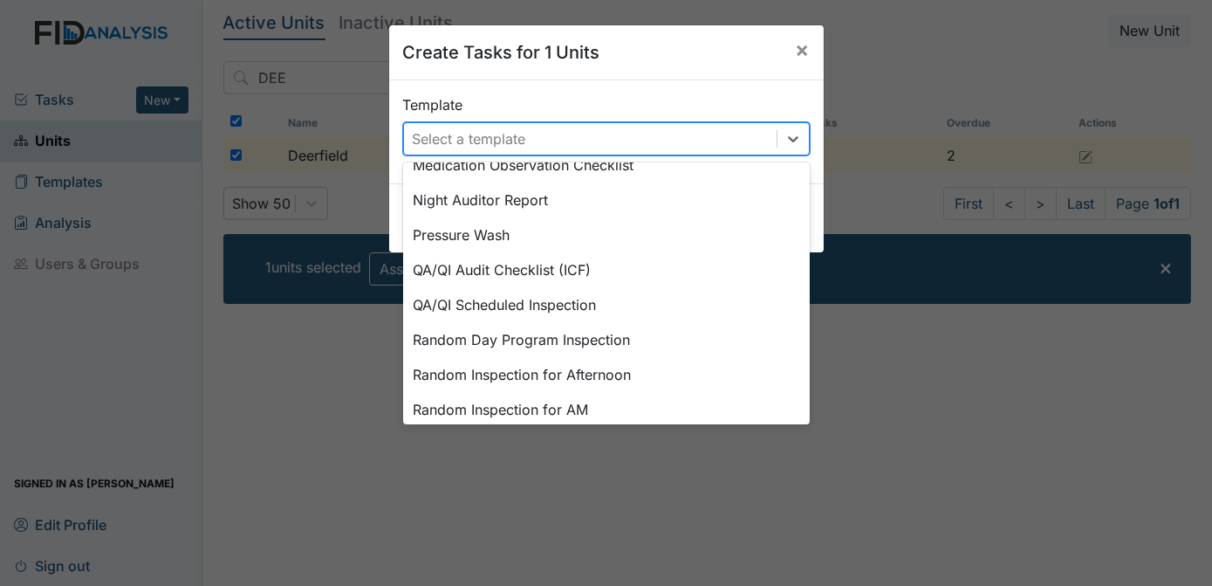
scroll to position [880, 0]
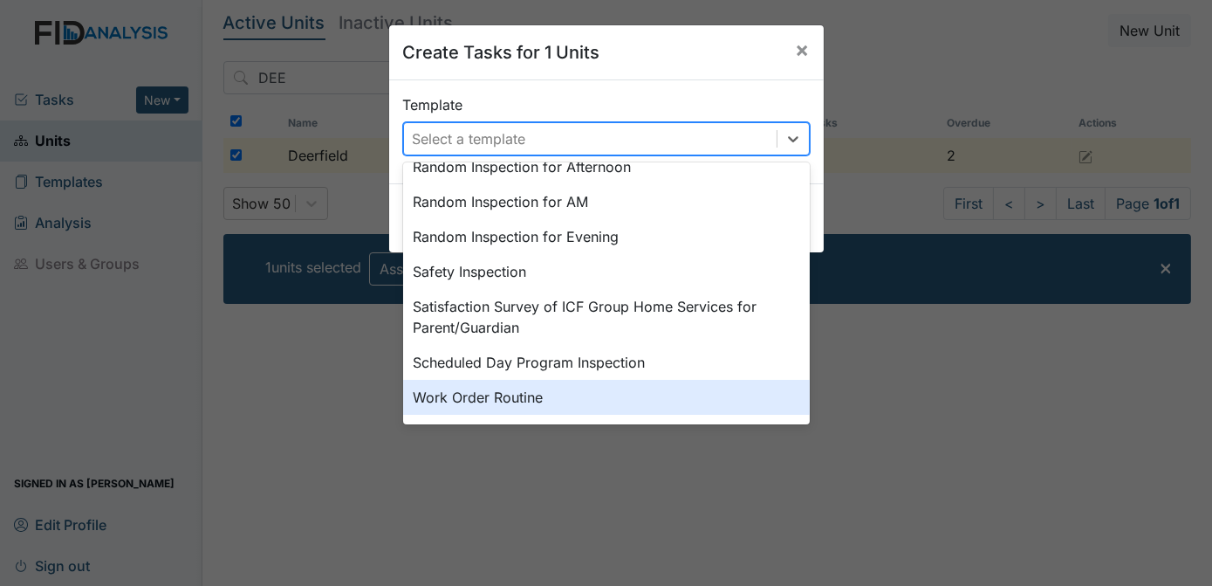
click at [503, 395] on div "Work Order Routine" at bounding box center [606, 397] width 407 height 35
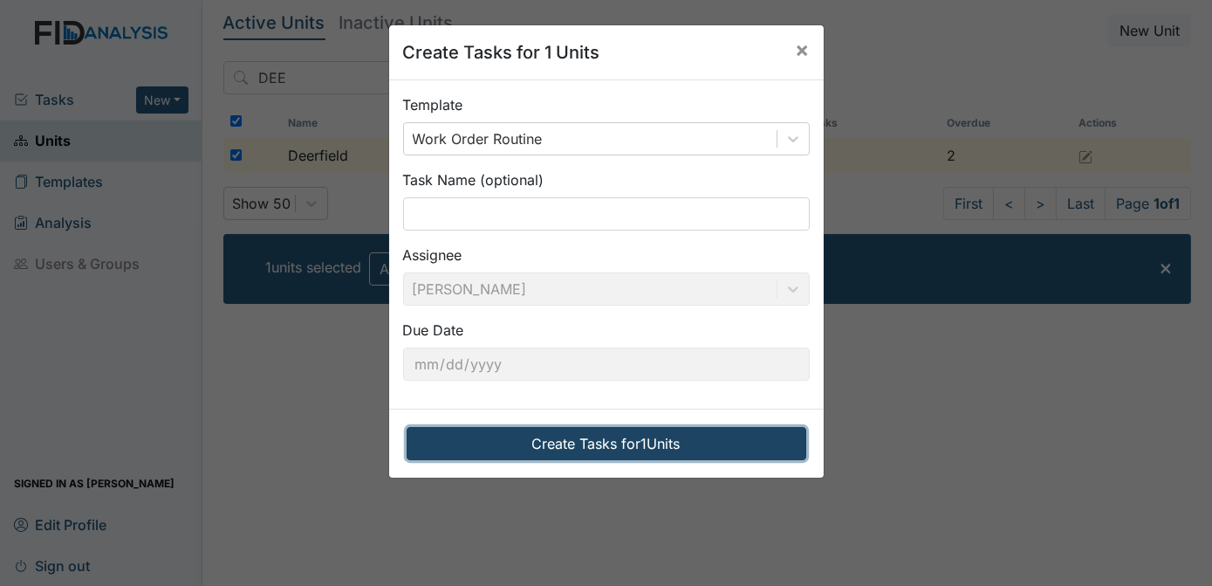
click at [551, 437] on button "Create Tasks for 1 Units" at bounding box center [607, 443] width 400 height 33
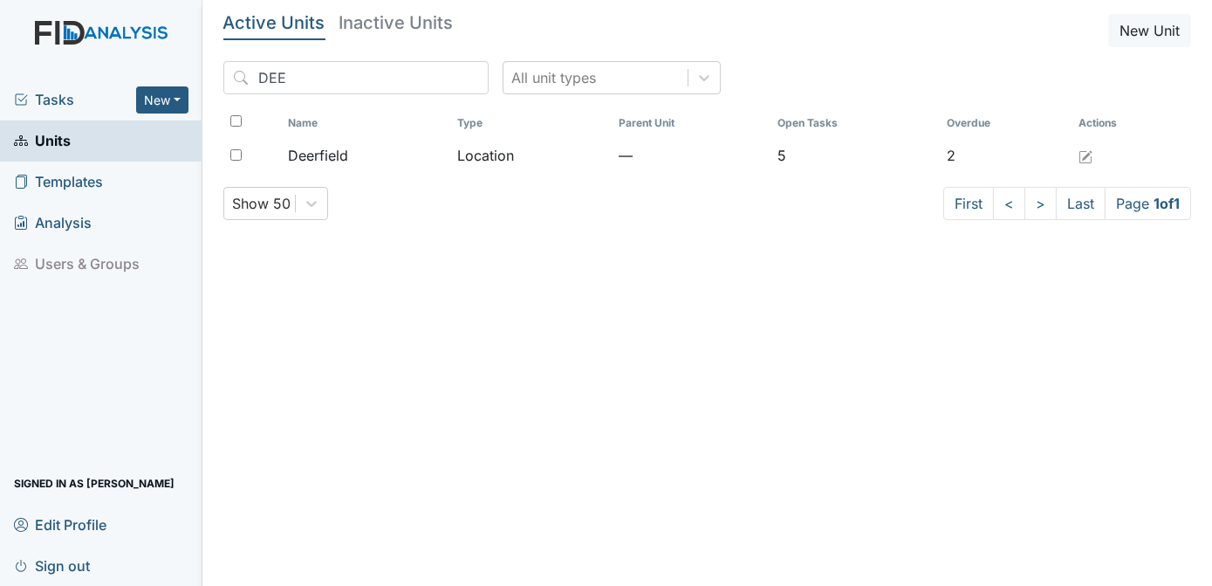
click at [63, 93] on span "Tasks" at bounding box center [75, 99] width 122 height 21
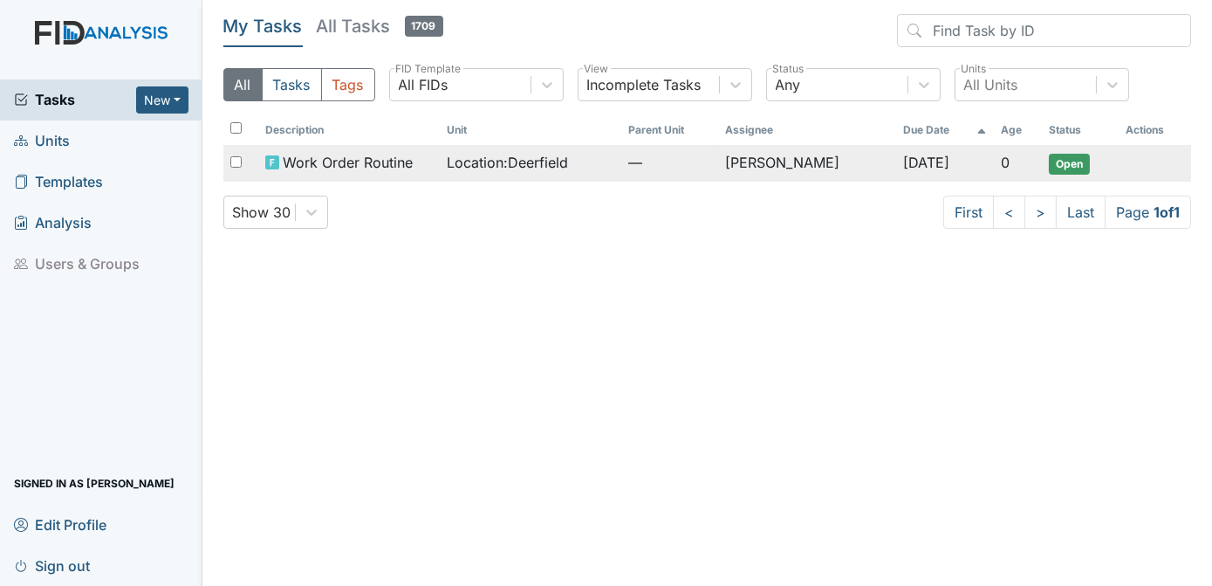
click at [1061, 168] on span "Open" at bounding box center [1069, 164] width 41 height 21
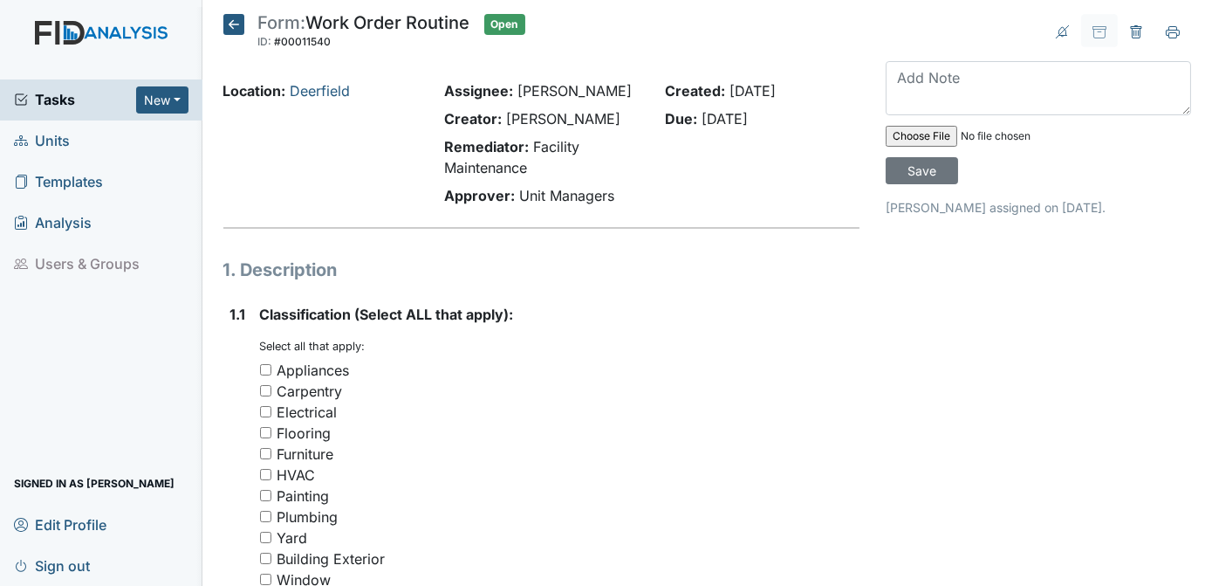
click at [265, 389] on input "Carpentry" at bounding box center [265, 390] width 11 height 11
checkbox input "true"
click at [738, 385] on div "Carpentry" at bounding box center [560, 391] width 601 height 21
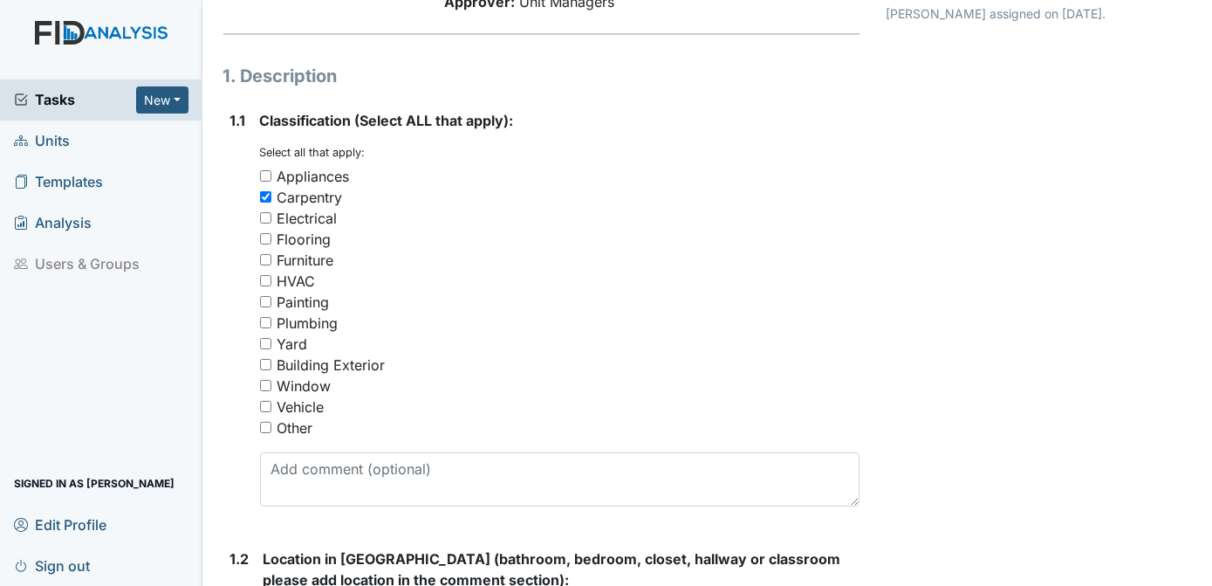
scroll to position [196, 0]
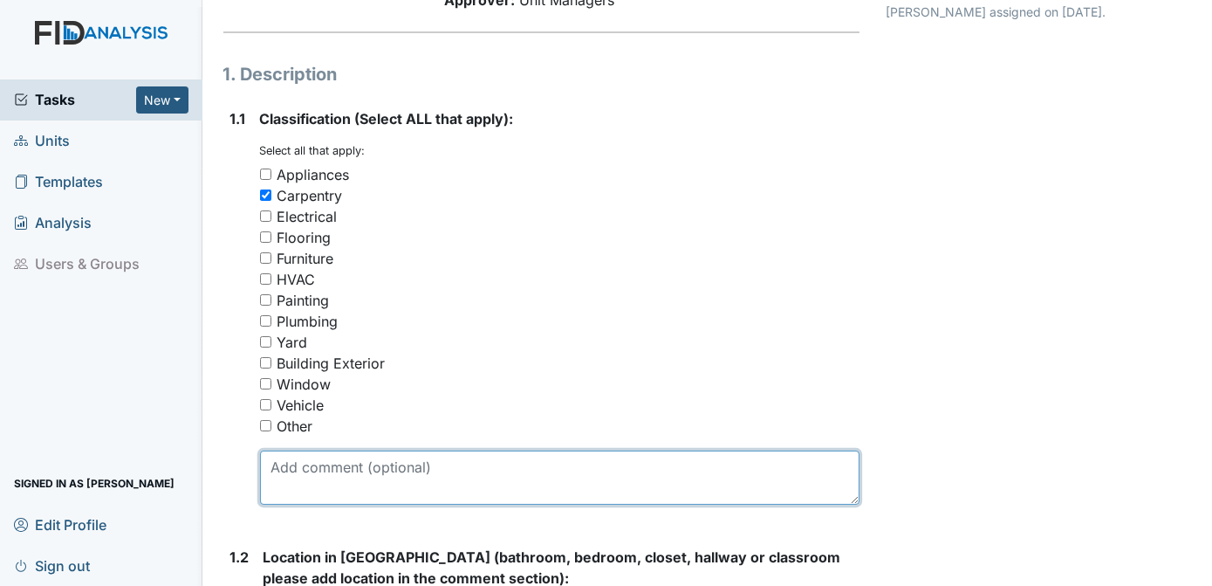
click at [318, 469] on textarea at bounding box center [560, 477] width 601 height 54
type textarea "METAL BLINDS RUSTY IN BEDROOM #3"
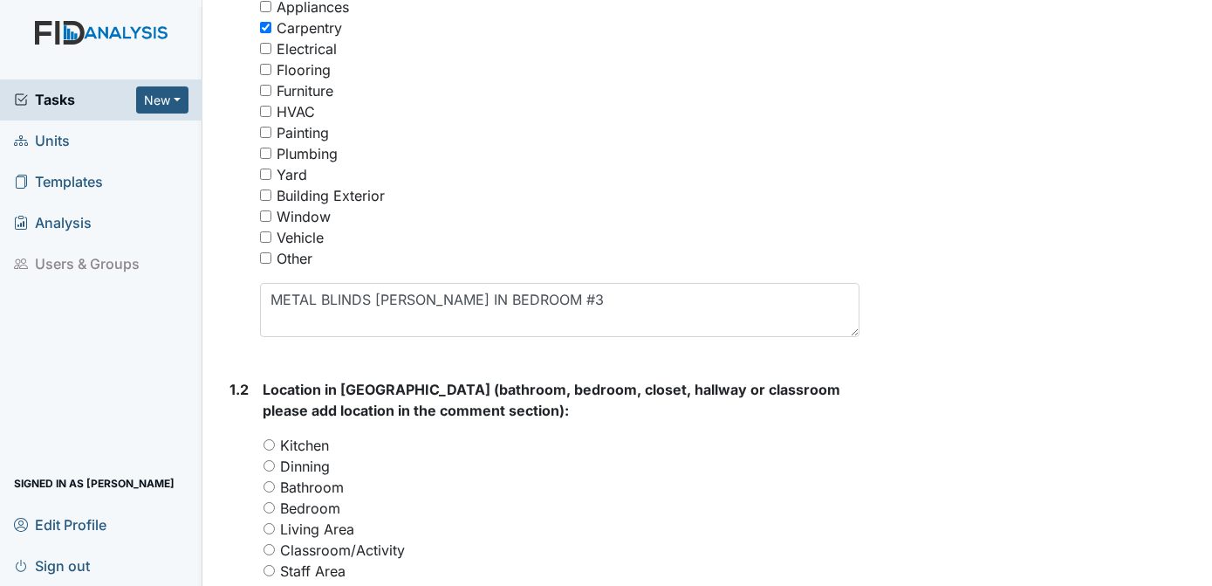
scroll to position [398, 0]
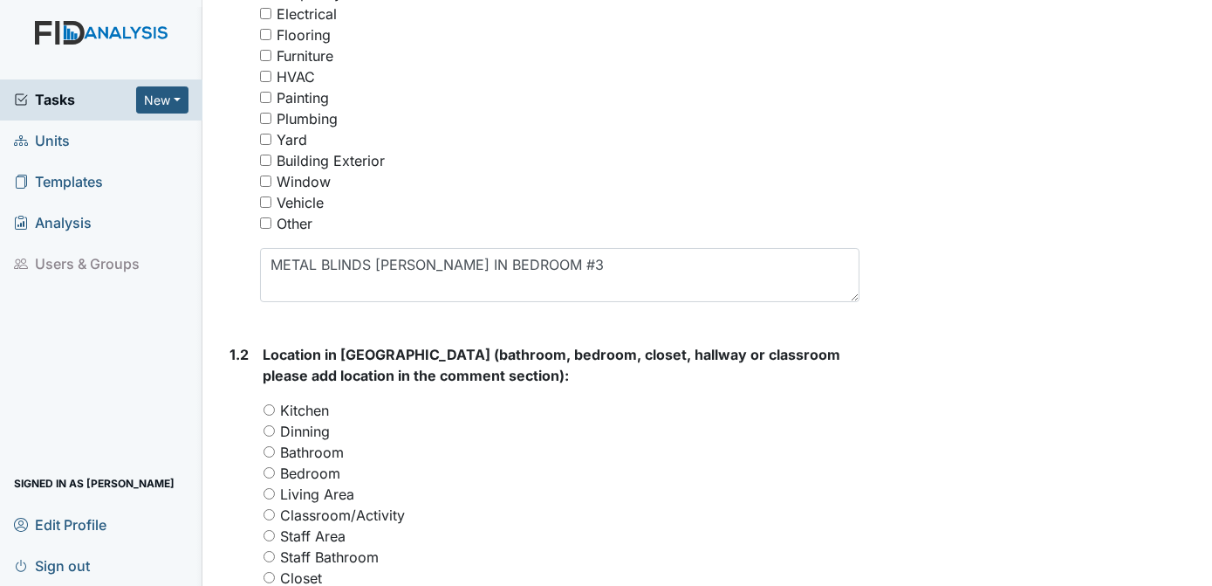
click at [270, 473] on input "Bedroom" at bounding box center [269, 472] width 11 height 11
radio input "true"
click at [1191, 379] on div "Archive Task × Are you sure you want to archive this task? It will appear as in…" at bounding box center [1039, 541] width 332 height 1851
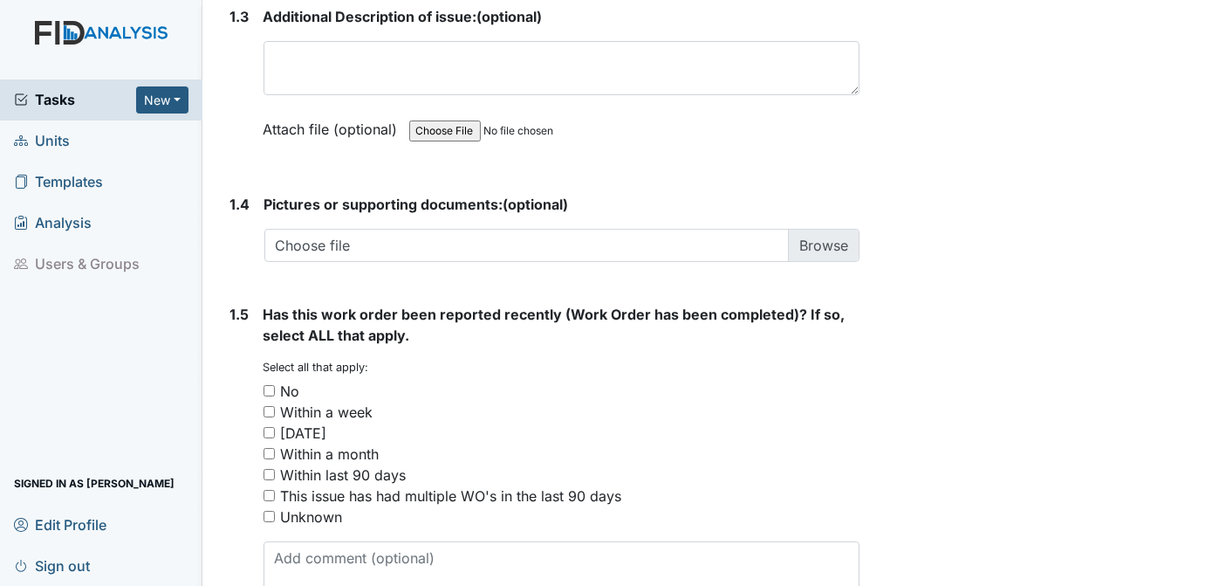
scroll to position [1217, 0]
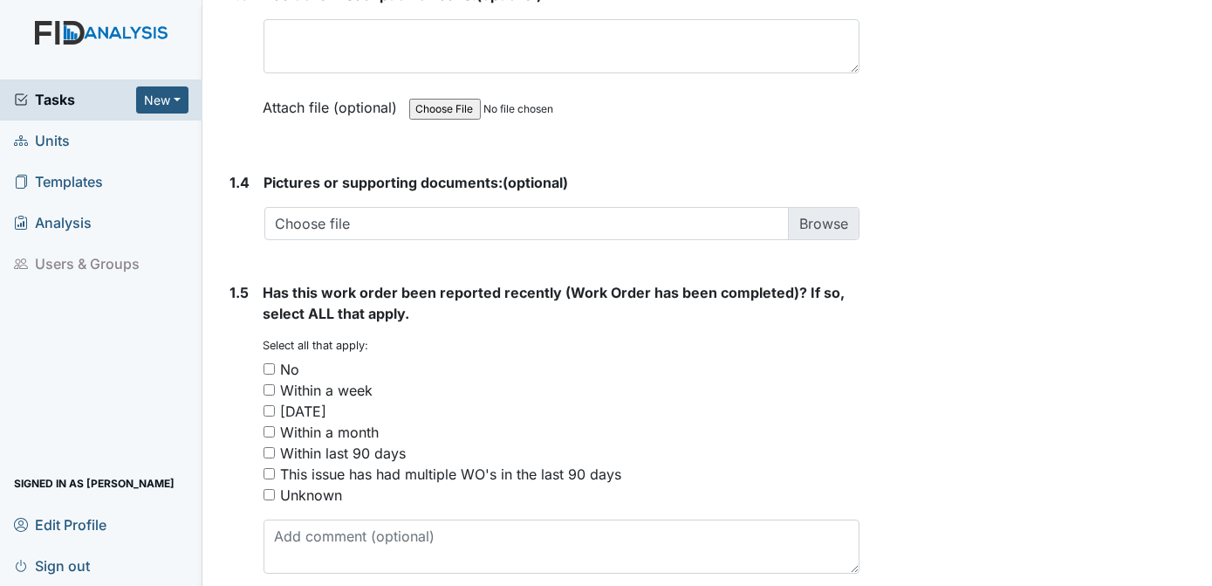
click at [268, 368] on input "No" at bounding box center [269, 368] width 11 height 11
checkbox input "true"
click at [768, 386] on div "Within a week" at bounding box center [562, 390] width 597 height 21
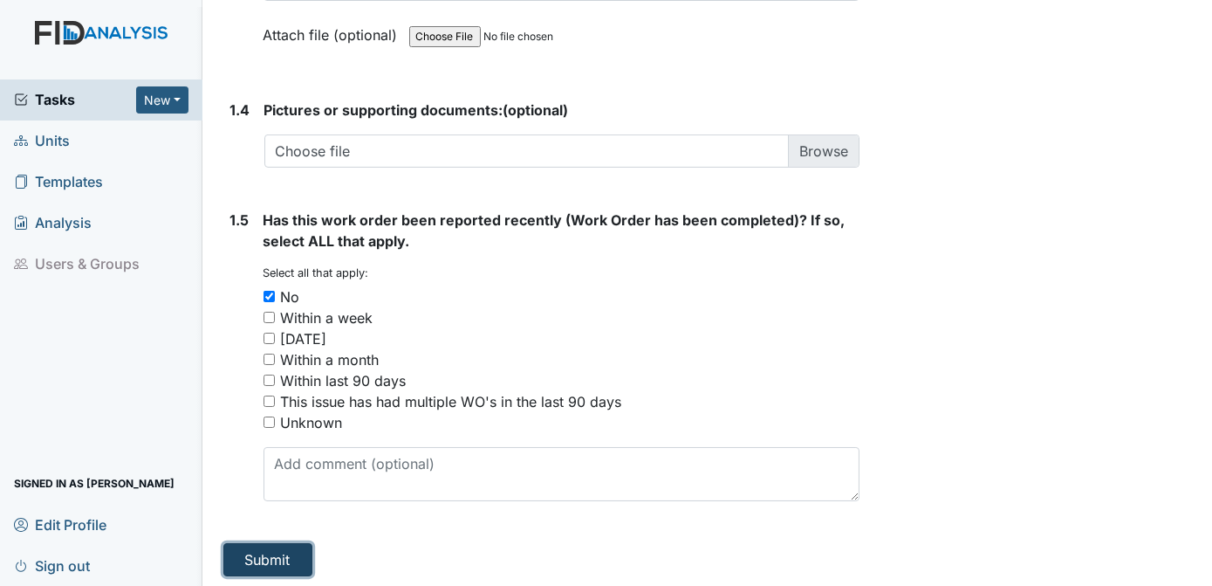
click at [279, 549] on button "Submit" at bounding box center [267, 559] width 89 height 33
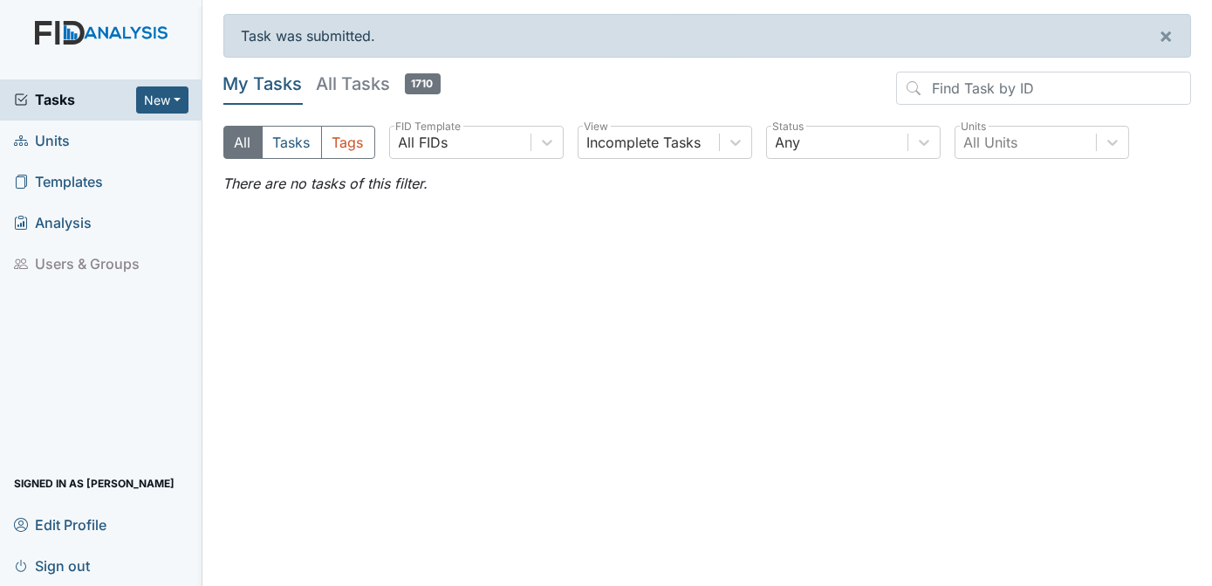
click at [74, 142] on link "Units" at bounding box center [101, 140] width 203 height 41
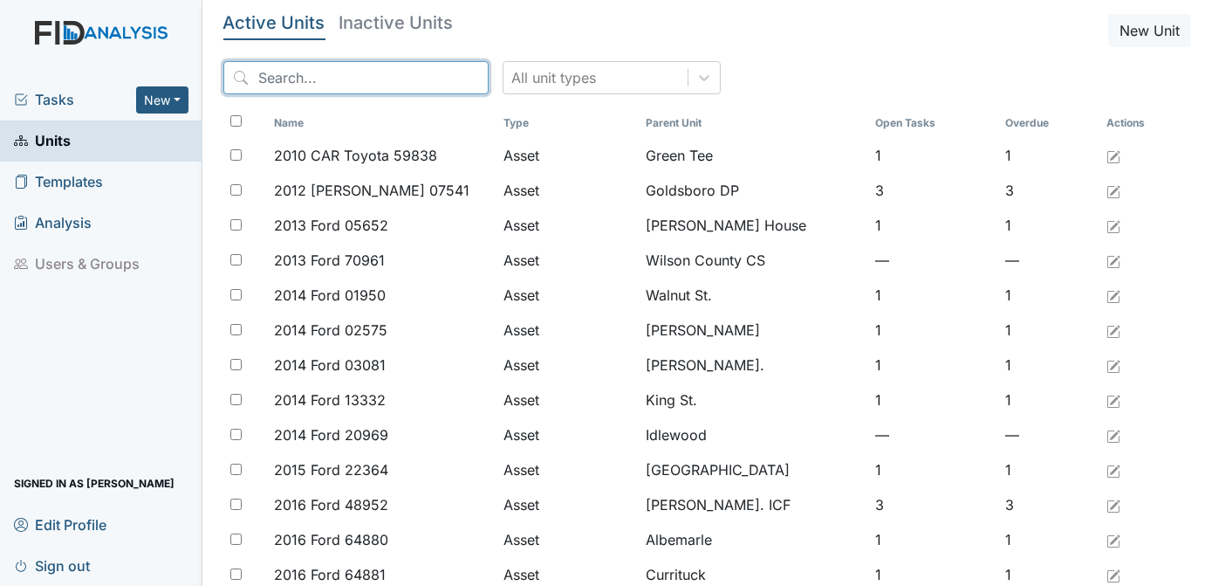
click at [326, 85] on input "search" at bounding box center [355, 77] width 265 height 33
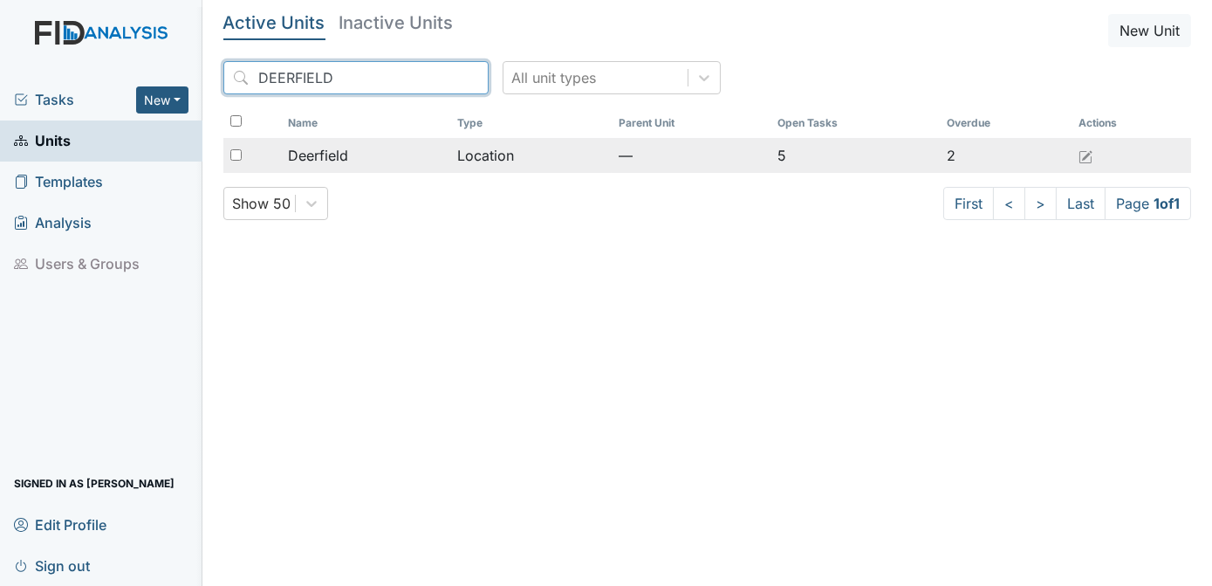
type input "DEERFIELD"
click at [234, 155] on input "checkbox" at bounding box center [235, 154] width 11 height 11
checkbox input "true"
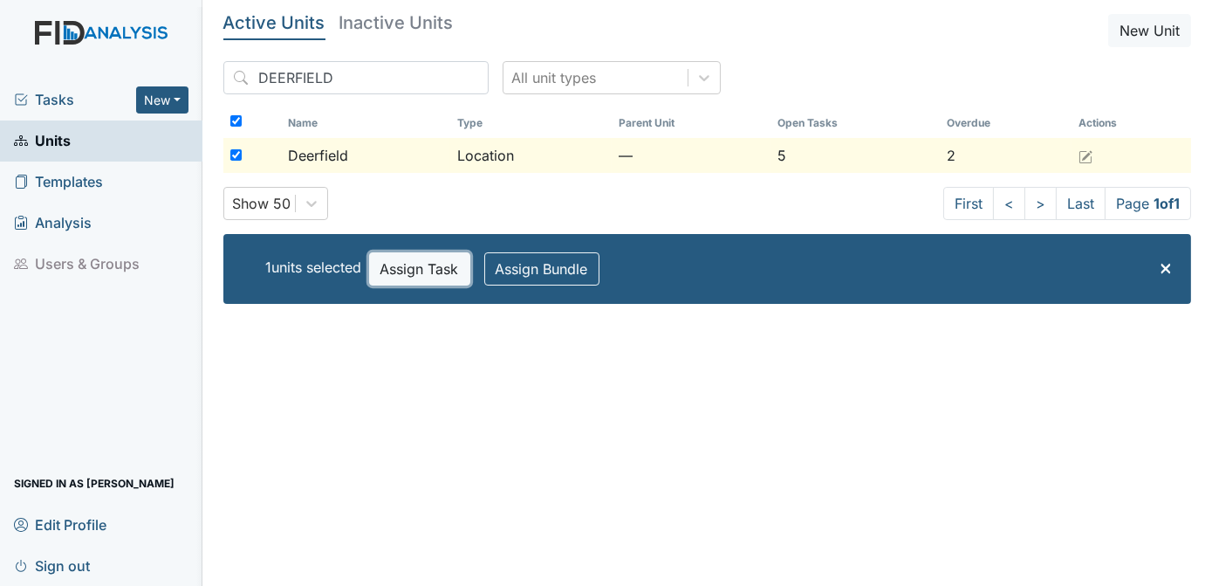
click at [400, 269] on button "Assign Task" at bounding box center [419, 268] width 101 height 33
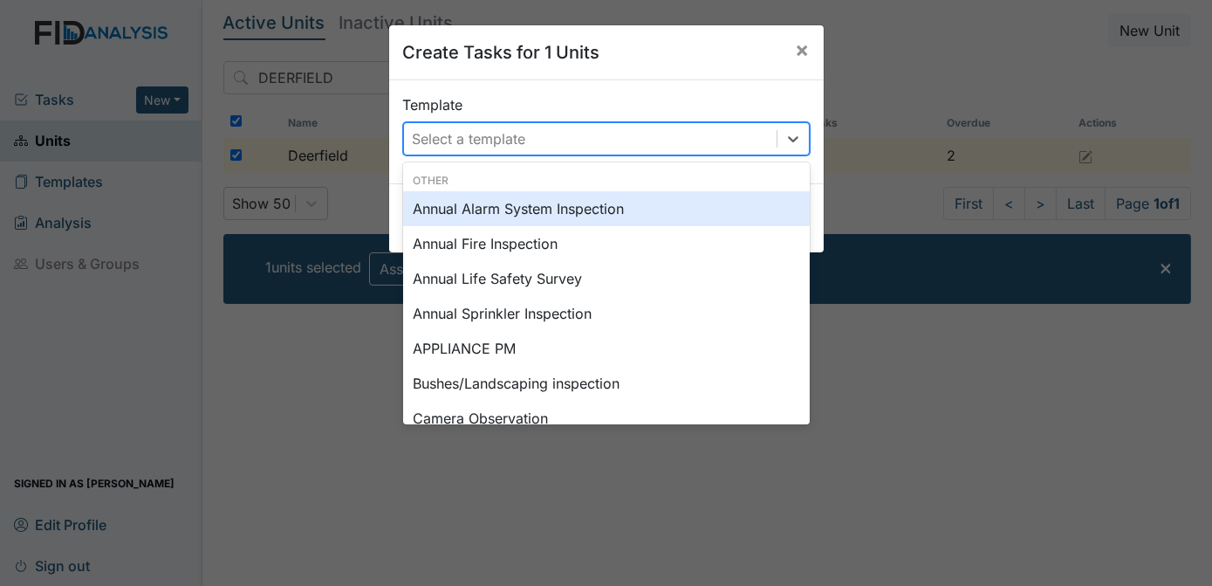
click at [451, 141] on div "Select a template" at bounding box center [469, 138] width 113 height 21
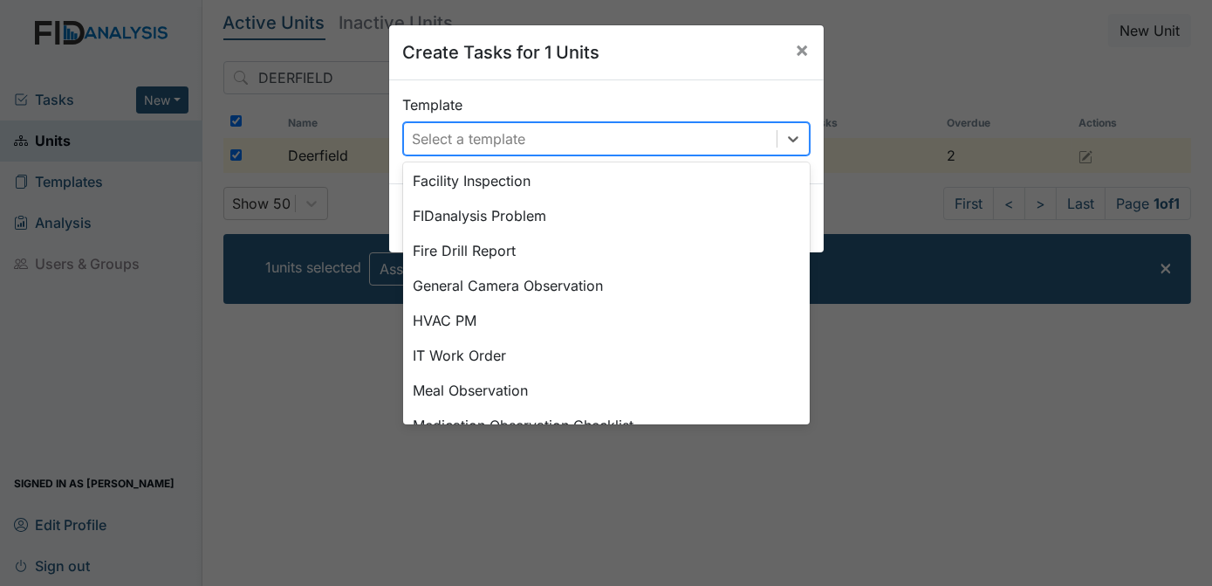
scroll to position [880, 0]
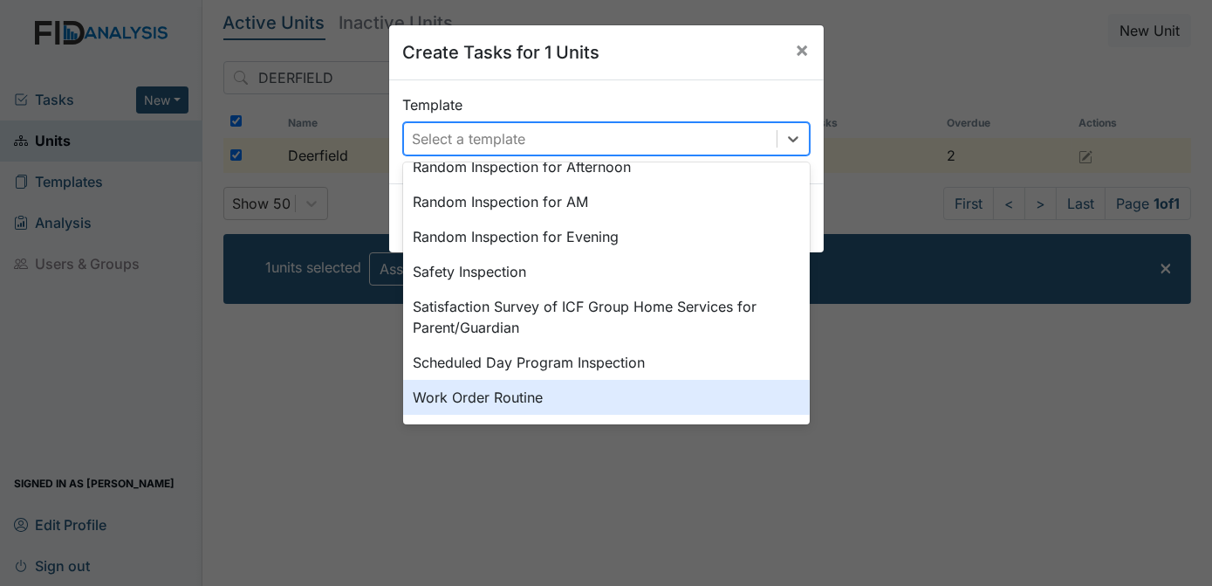
click at [544, 396] on div "Work Order Routine" at bounding box center [606, 397] width 407 height 35
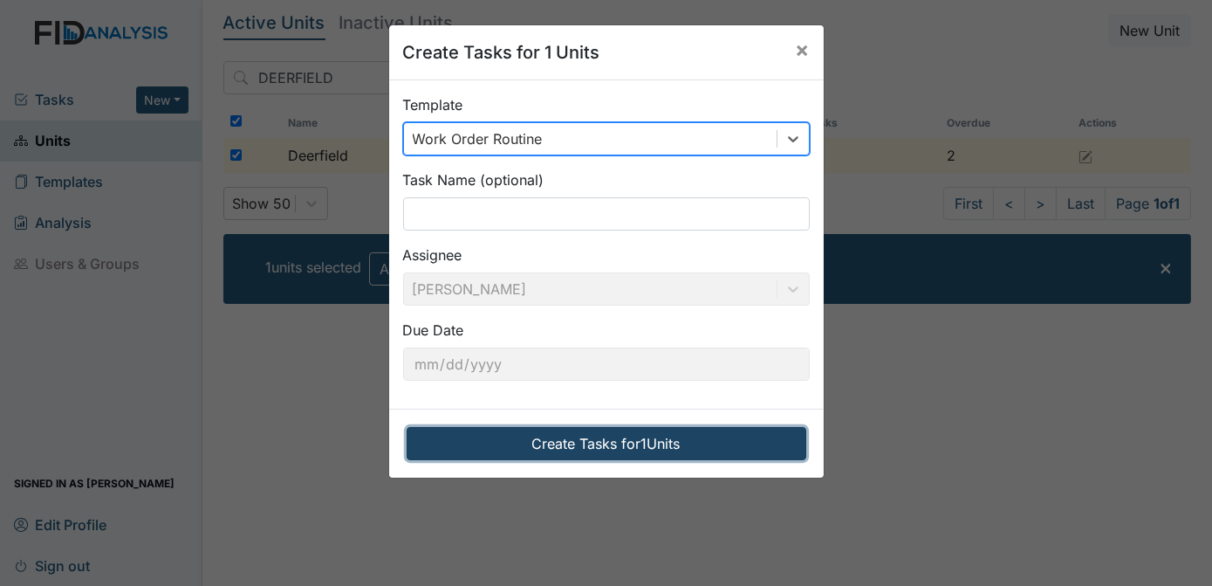
click at [578, 444] on button "Create Tasks for 1 Units" at bounding box center [607, 443] width 400 height 33
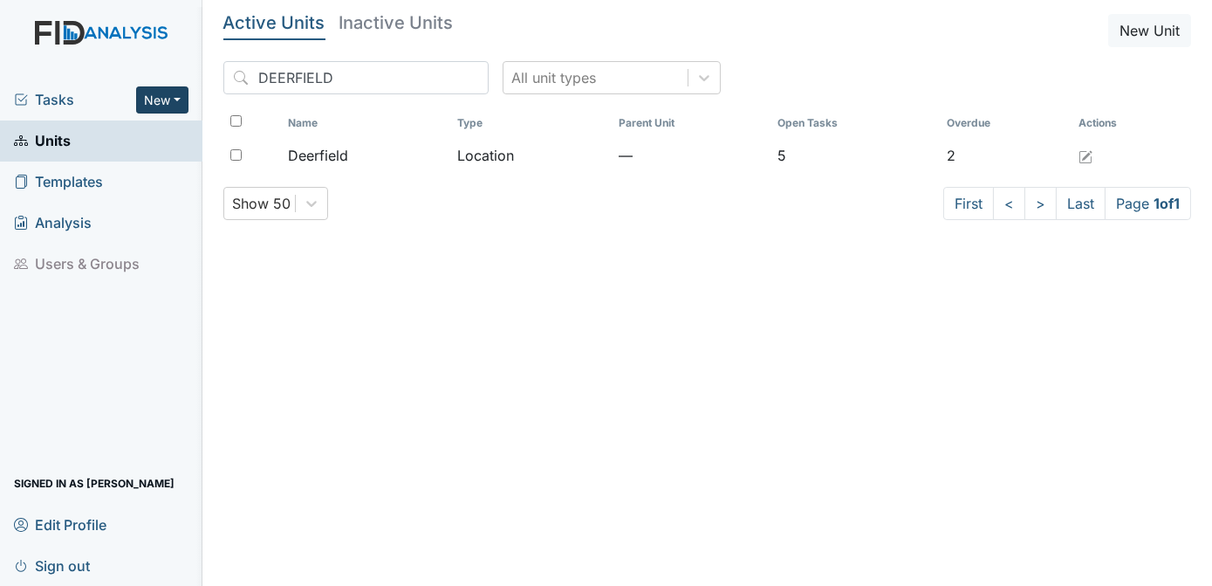
click at [149, 105] on button "New" at bounding box center [162, 99] width 52 height 27
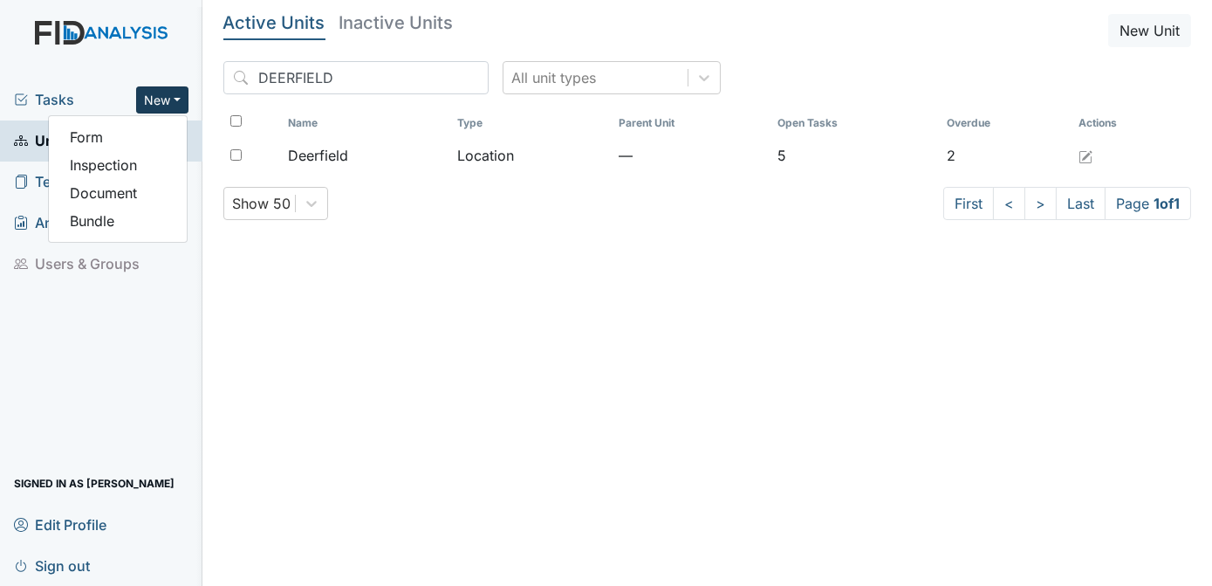
click at [62, 93] on span "Tasks" at bounding box center [75, 99] width 122 height 21
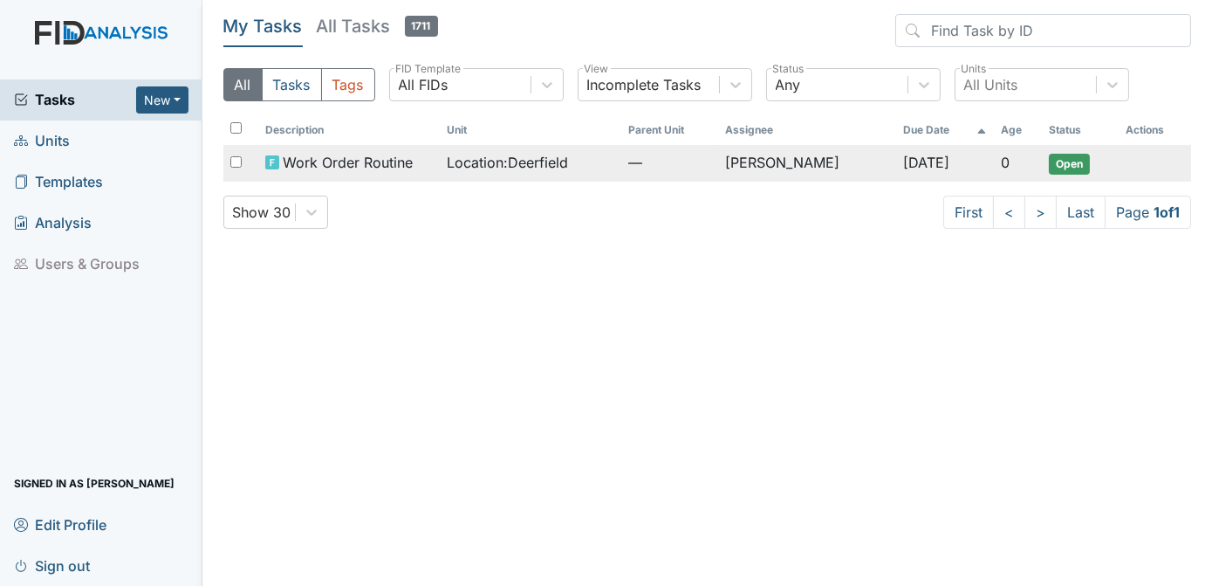
click at [1079, 161] on span "Open" at bounding box center [1069, 164] width 41 height 21
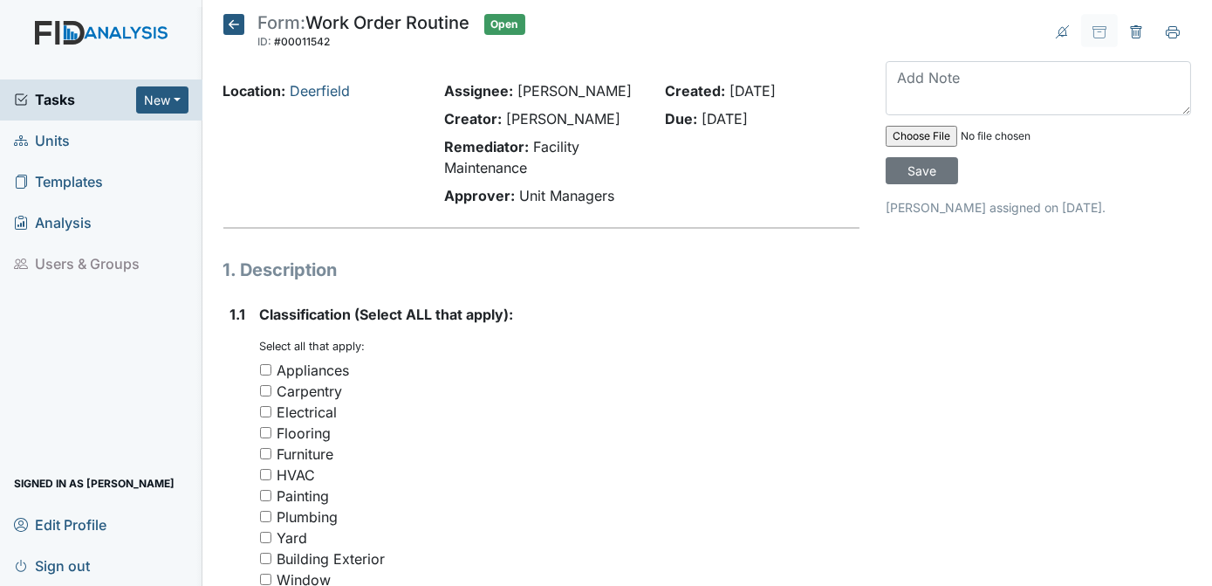
click at [263, 534] on input "Yard" at bounding box center [265, 537] width 11 height 11
checkbox input "true"
click at [772, 451] on div "Furniture" at bounding box center [560, 453] width 601 height 21
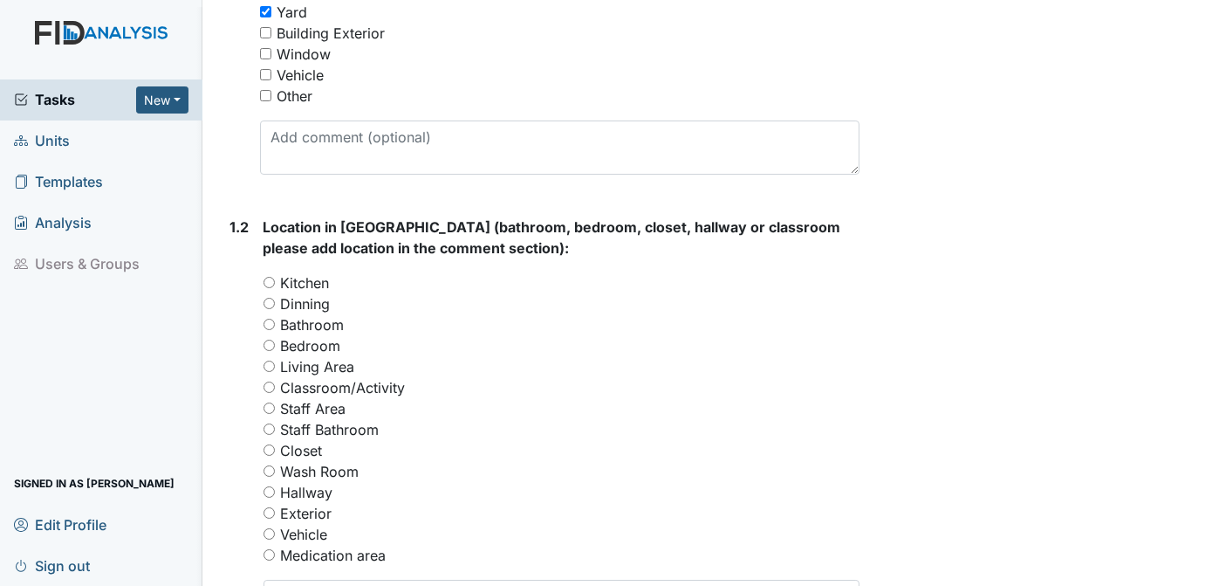
scroll to position [527, 0]
click at [265, 511] on input "Exterior" at bounding box center [269, 510] width 11 height 11
radio input "true"
click at [764, 399] on div "Staff Area" at bounding box center [562, 406] width 597 height 21
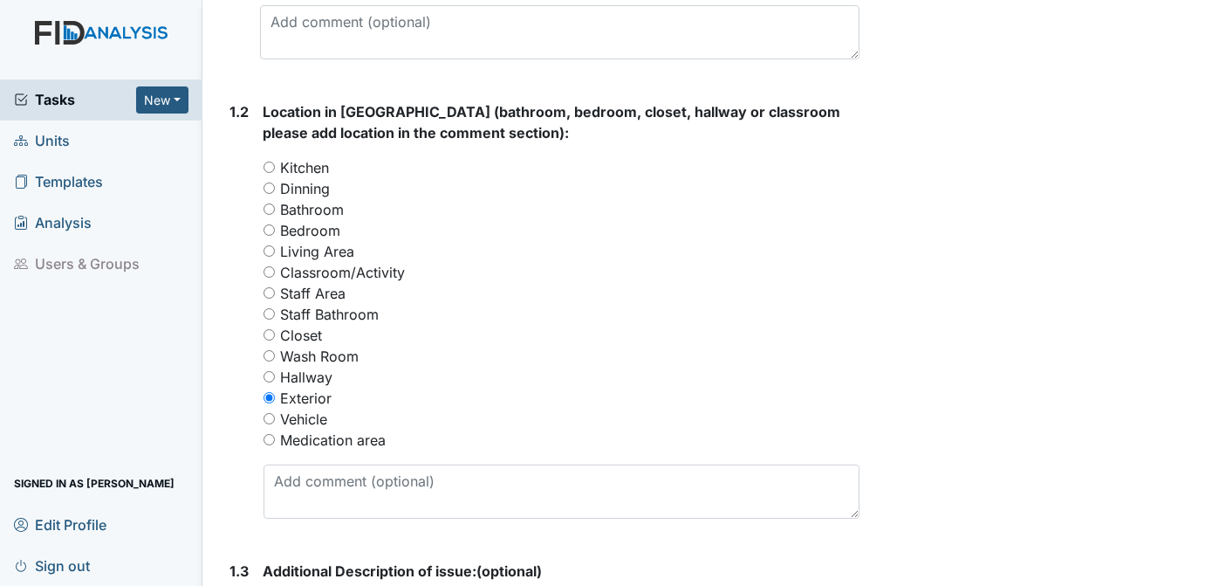
scroll to position [663, 0]
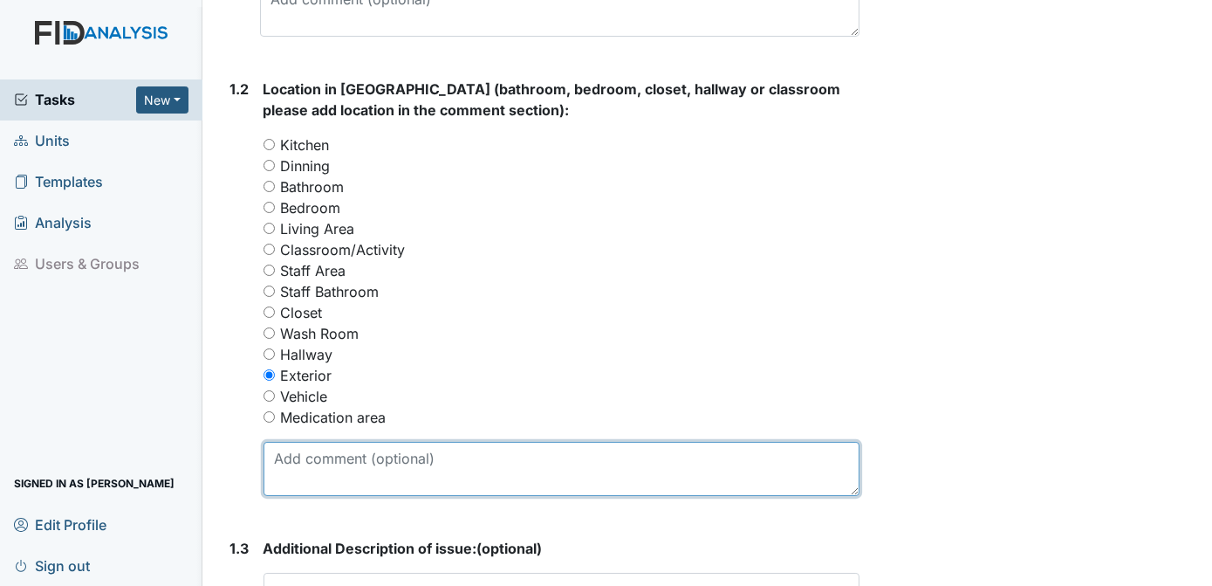
click at [293, 461] on textarea at bounding box center [562, 469] width 597 height 54
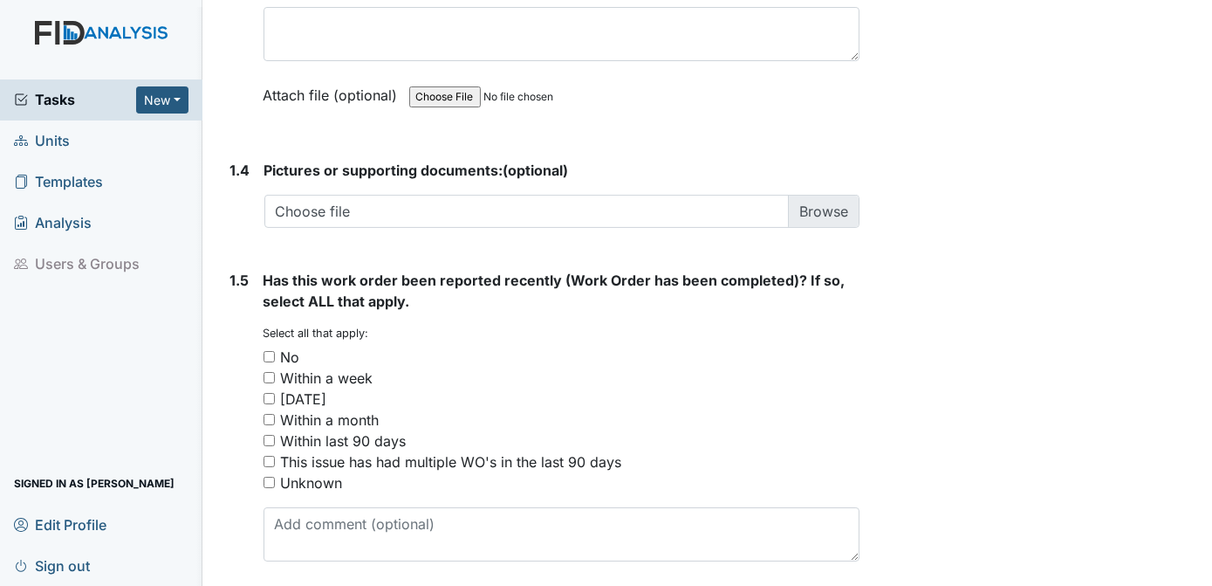
scroll to position [1243, 0]
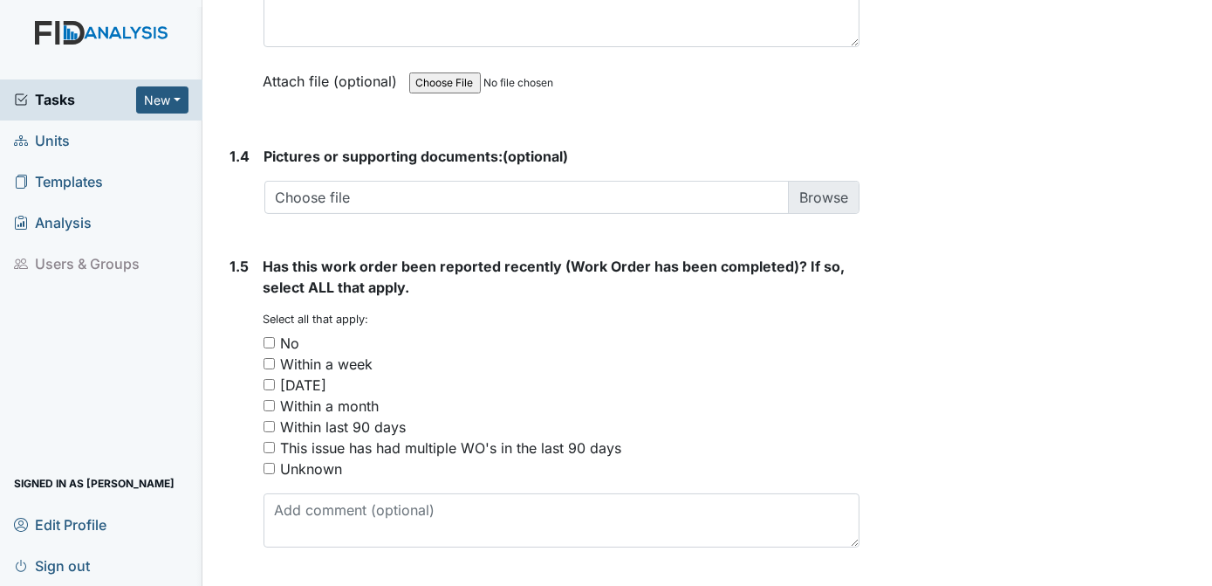
type textarea "LIMBS TOUCHING ROOF AND REAR OF HOME FROM TREES."
click at [270, 340] on input "No" at bounding box center [269, 342] width 11 height 11
checkbox input "true"
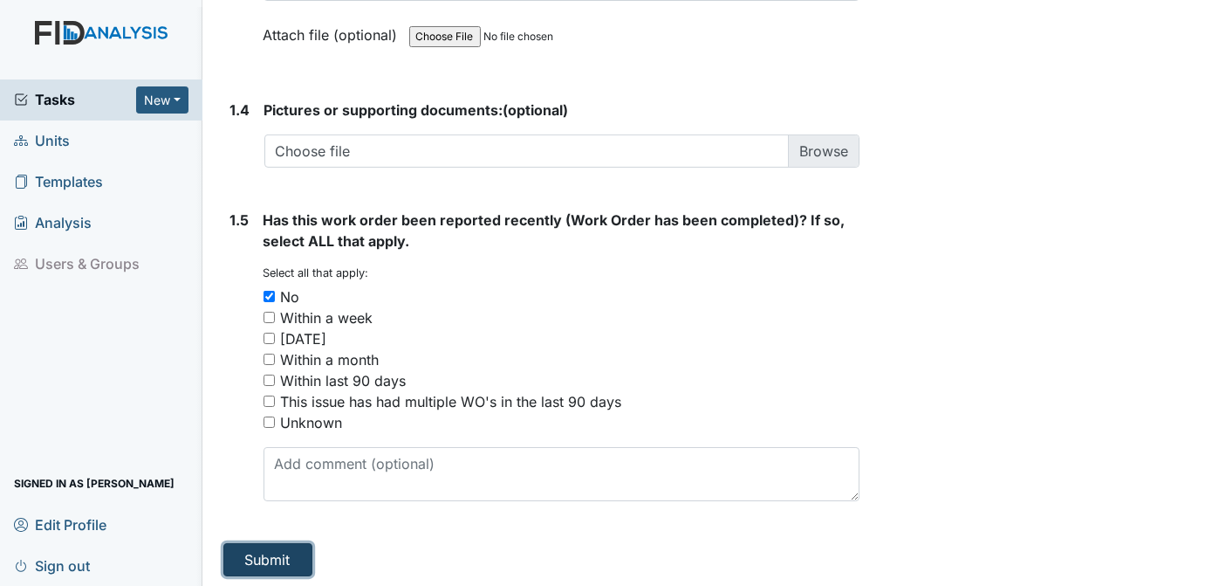
click at [286, 559] on button "Submit" at bounding box center [267, 559] width 89 height 33
